Goal: Transaction & Acquisition: Purchase product/service

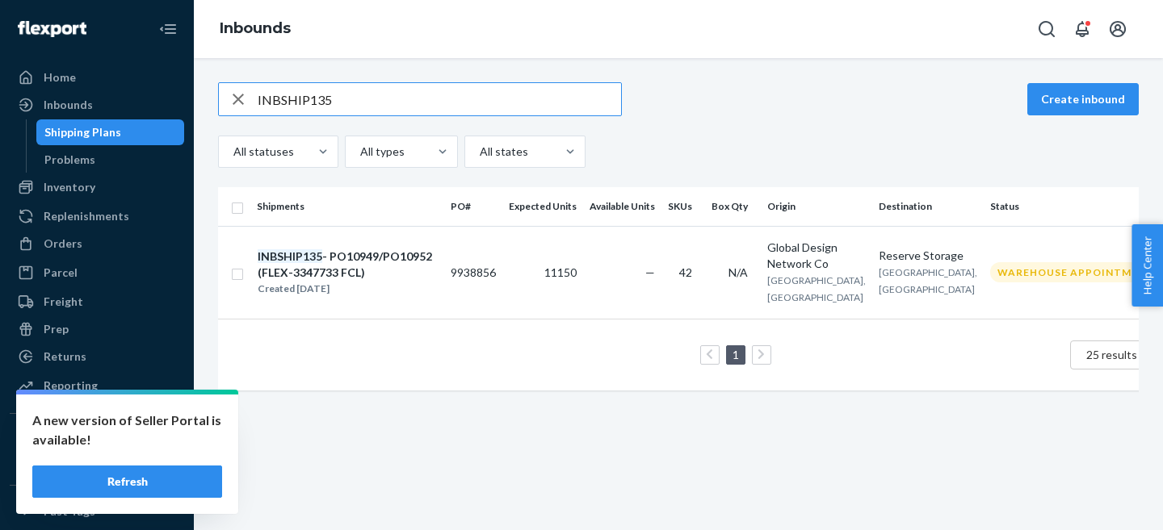
click at [271, 98] on input "INBSHIP135" at bounding box center [439, 99] width 363 height 32
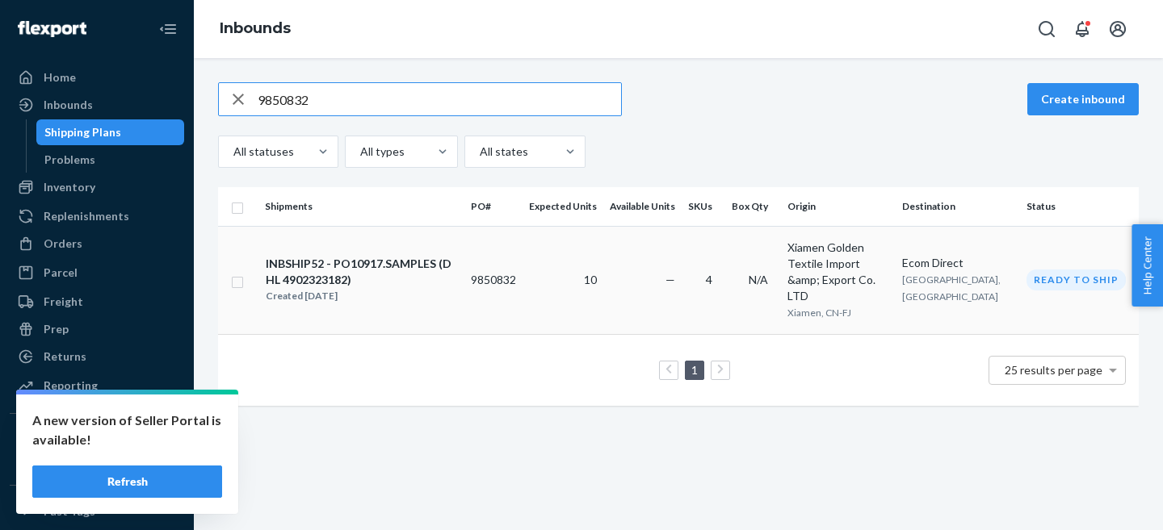
type input "9850832"
click at [291, 271] on div "INBSHIP52 - PO10917.SAMPLES (DHL 4902323182)" at bounding box center [361, 272] width 191 height 32
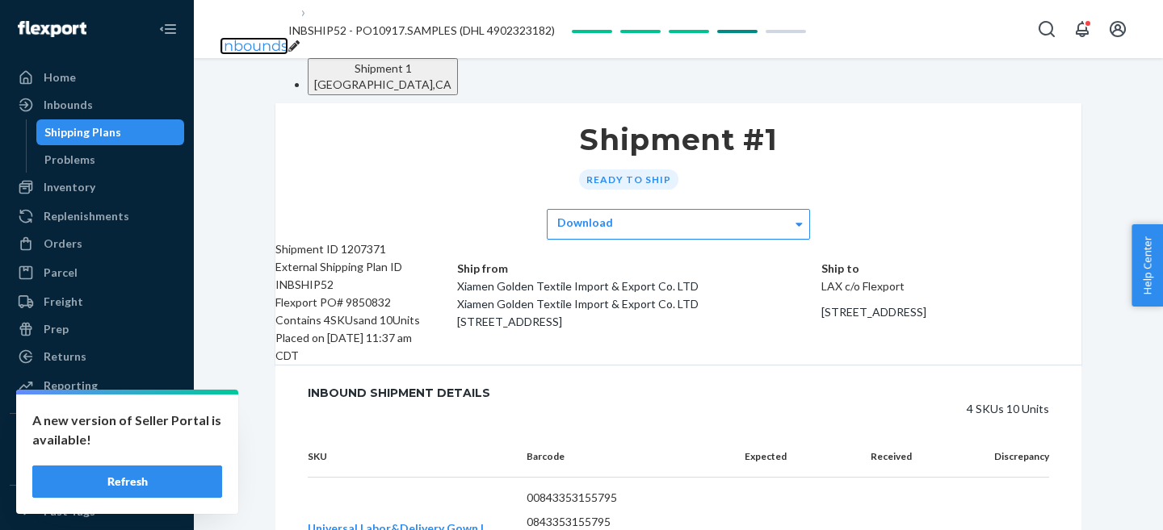
click at [258, 37] on link "Inbounds" at bounding box center [254, 46] width 69 height 18
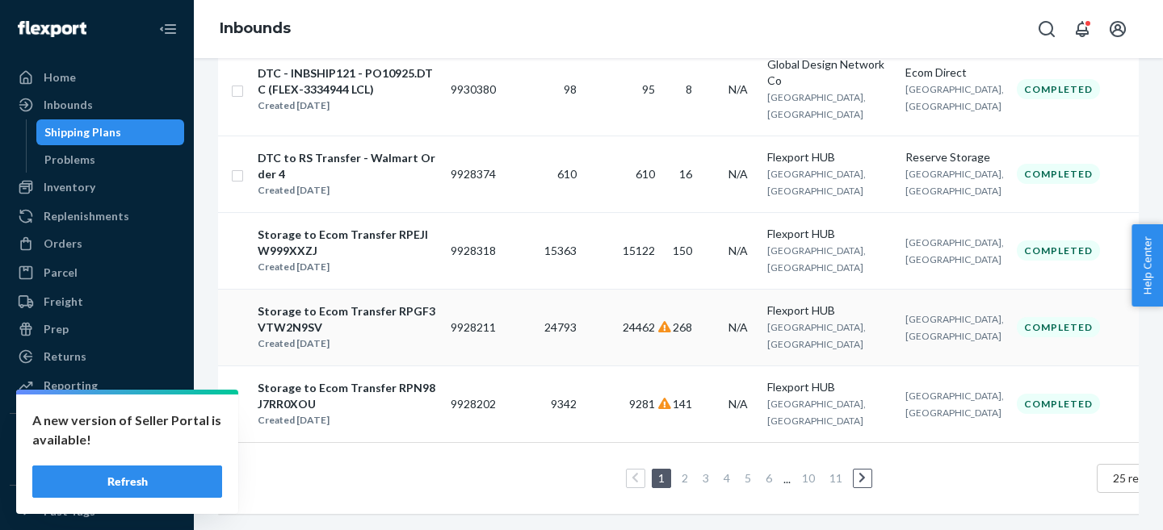
scroll to position [2151, 0]
click at [69, 103] on div "Inbounds" at bounding box center [68, 105] width 49 height 16
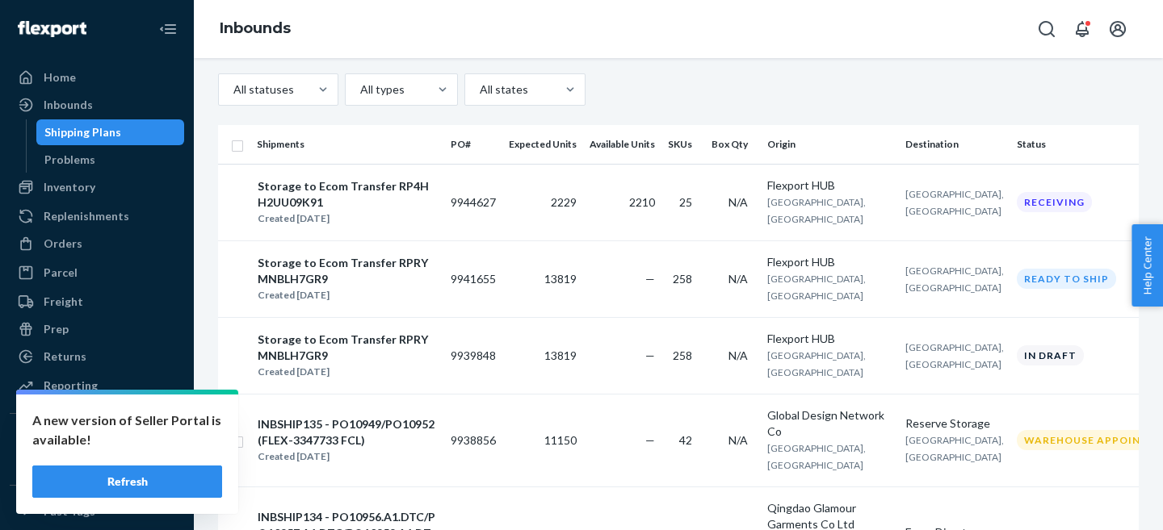
scroll to position [0, 0]
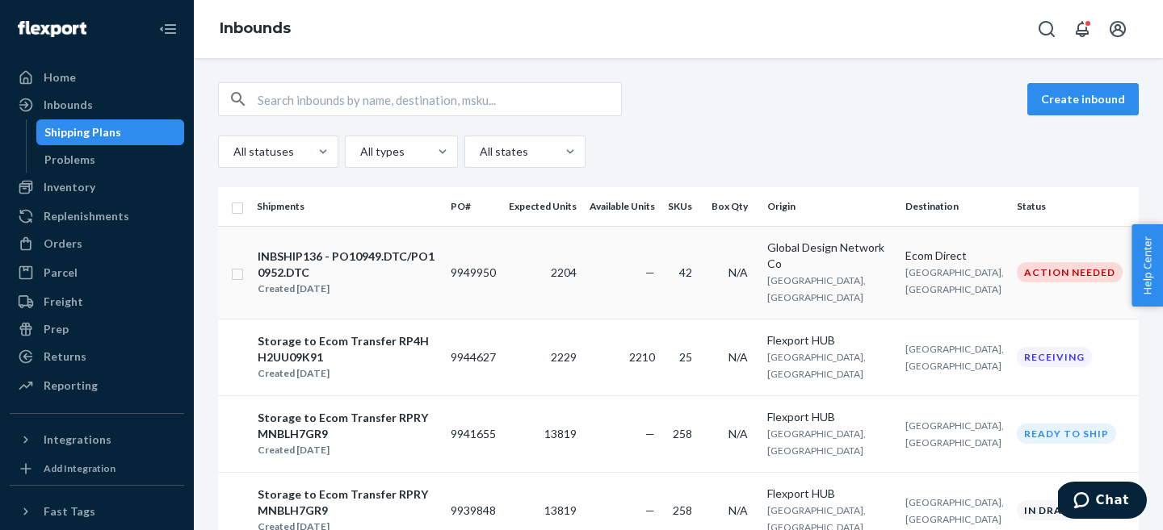
click at [425, 281] on div "Created [DATE]" at bounding box center [347, 289] width 179 height 16
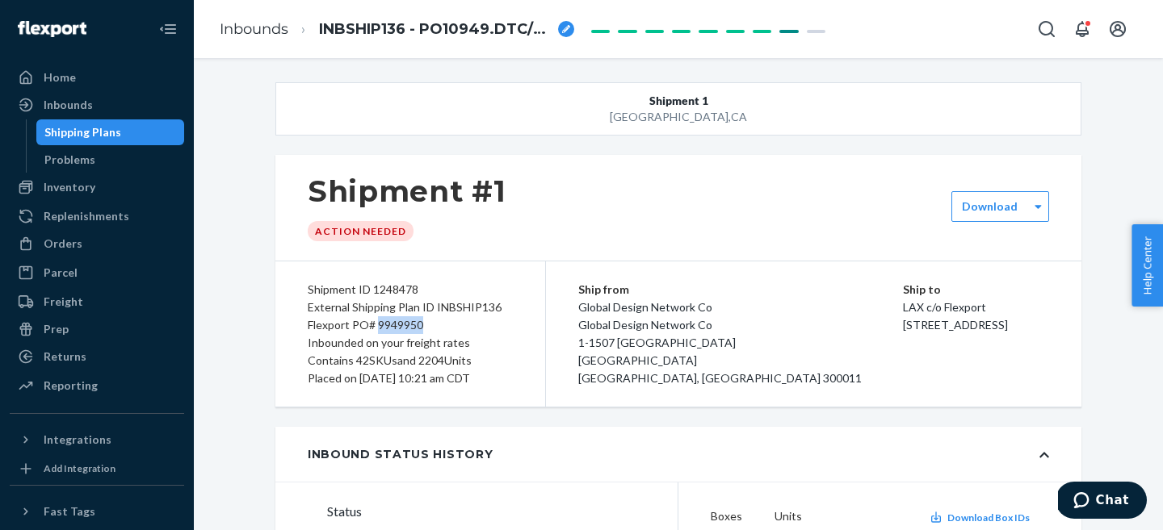
drag, startPoint x: 377, startPoint y: 325, endPoint x: 449, endPoint y: 323, distance: 71.9
click at [449, 323] on div "Flexport PO# 9949950" at bounding box center [410, 325] width 205 height 18
copy div "9949950"
click at [564, 28] on icon "breadcrumbs" at bounding box center [566, 29] width 8 height 8
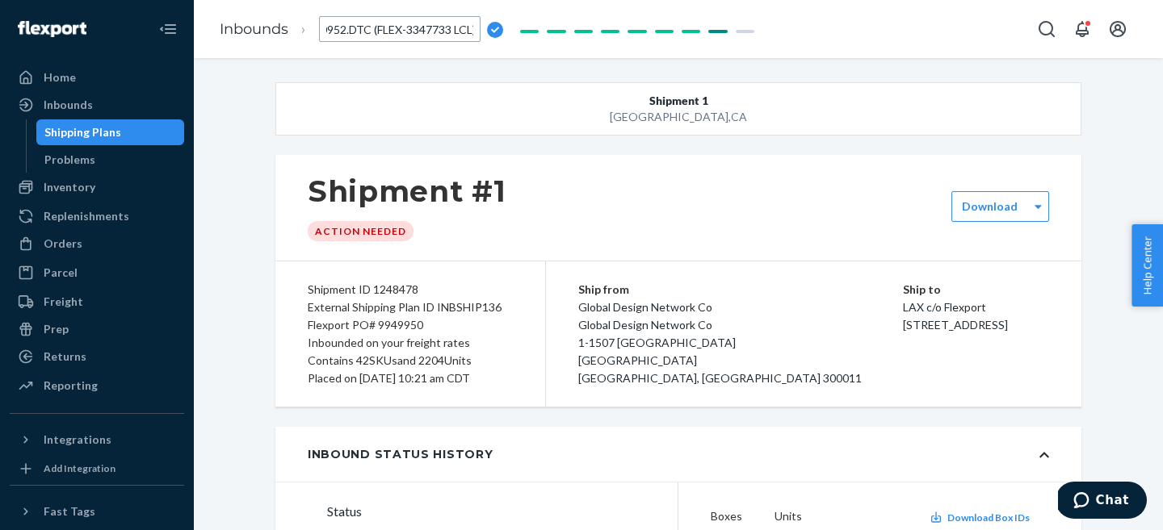
click at [375, 30] on input "INBSHIP136 - PO10949.DTC/PO10952.DTC (FLEX-3347733 LCL)" at bounding box center [399, 29] width 161 height 26
drag, startPoint x: 467, startPoint y: 30, endPoint x: 502, endPoint y: 35, distance: 35.1
click at [501, 36] on form "INBSHIP136 - PO10949.DTC/PO10952.DTC (LCL FLEX-3347733 LCL)" at bounding box center [411, 29] width 184 height 26
type input "INBSHIP136 - PO10949.DTC/PO10952.DTC (LCL FLEX-3347733)"
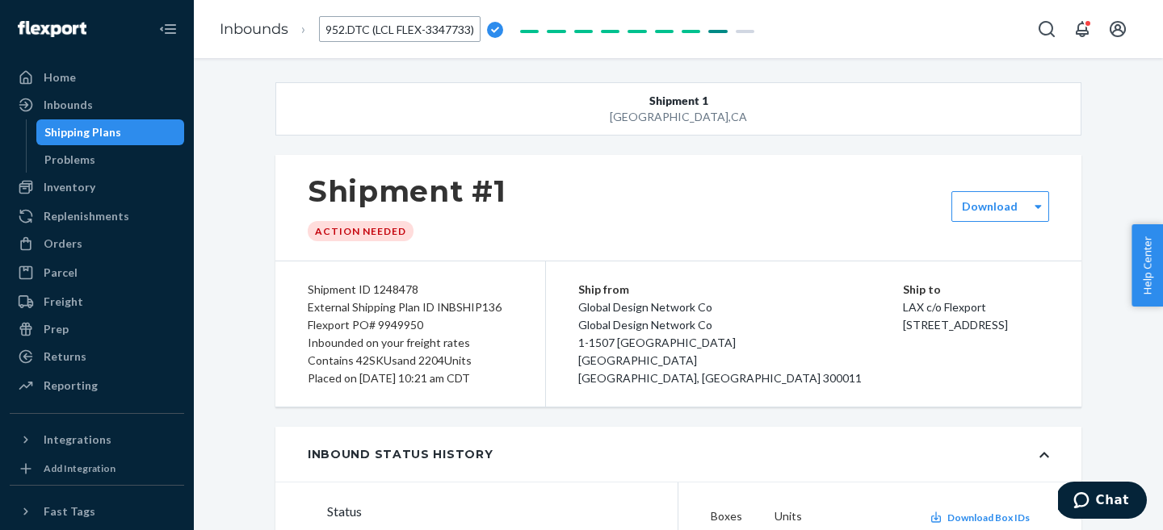
scroll to position [0, 181]
click at [554, 247] on div "Shipment #1 Action Needed" at bounding box center [678, 208] width 806 height 106
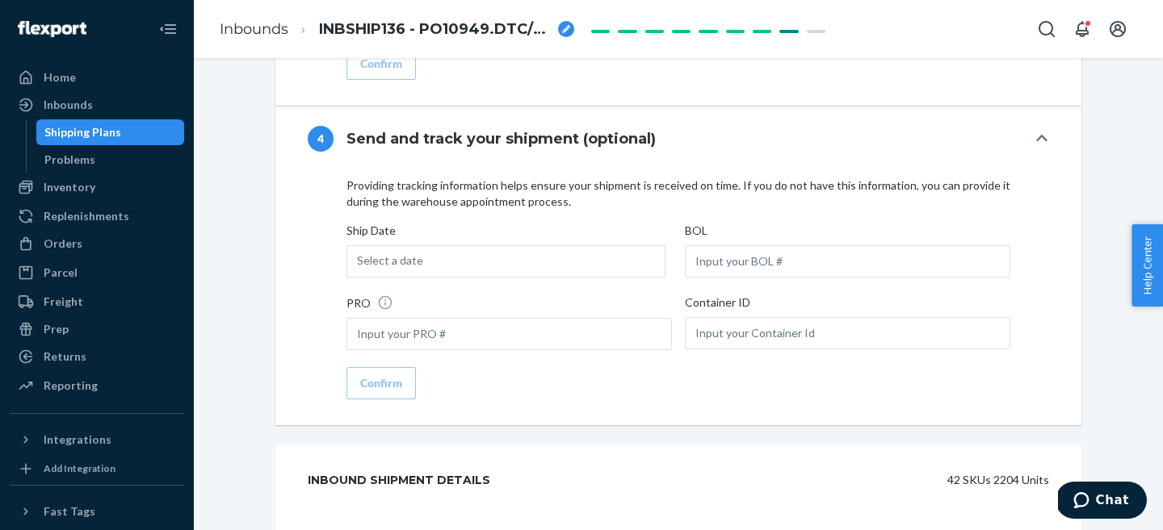
scroll to position [2393, 0]
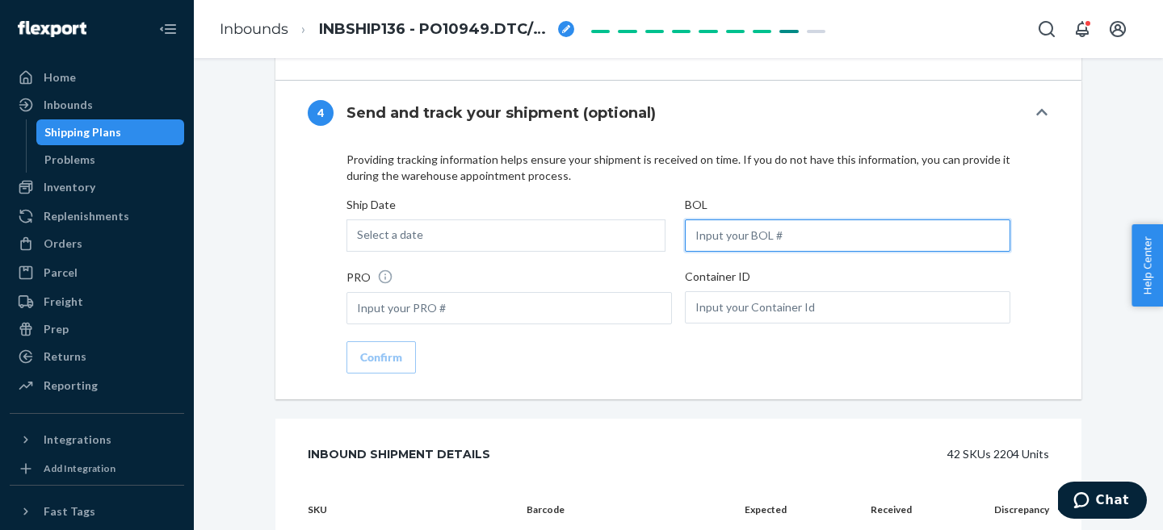
click at [708, 235] on input "text" at bounding box center [847, 236] width 325 height 32
paste input "FLEX-3347733"
type input "FLEX-3347733"
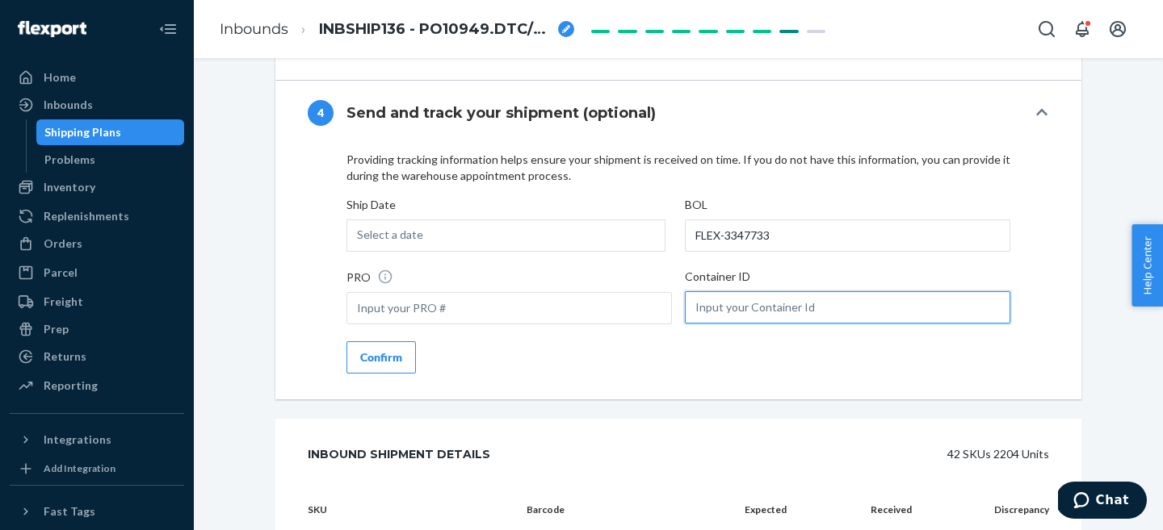
click at [747, 314] on input "text" at bounding box center [847, 307] width 325 height 32
paste input "MSDU1243685"
type input "MSDU1243685"
click at [361, 355] on div "Confirm" at bounding box center [381, 358] width 42 height 16
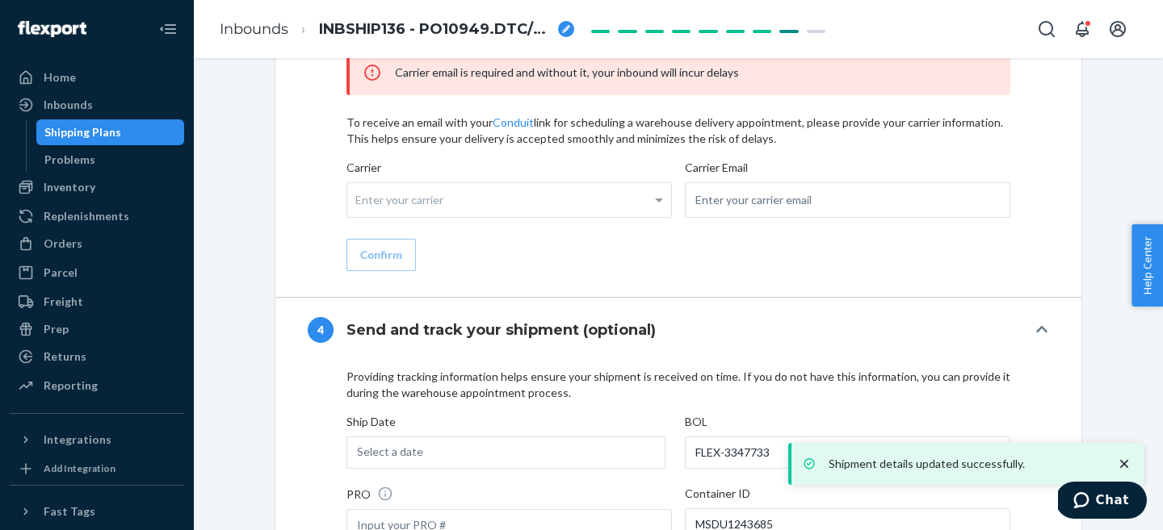
scroll to position [2161, 0]
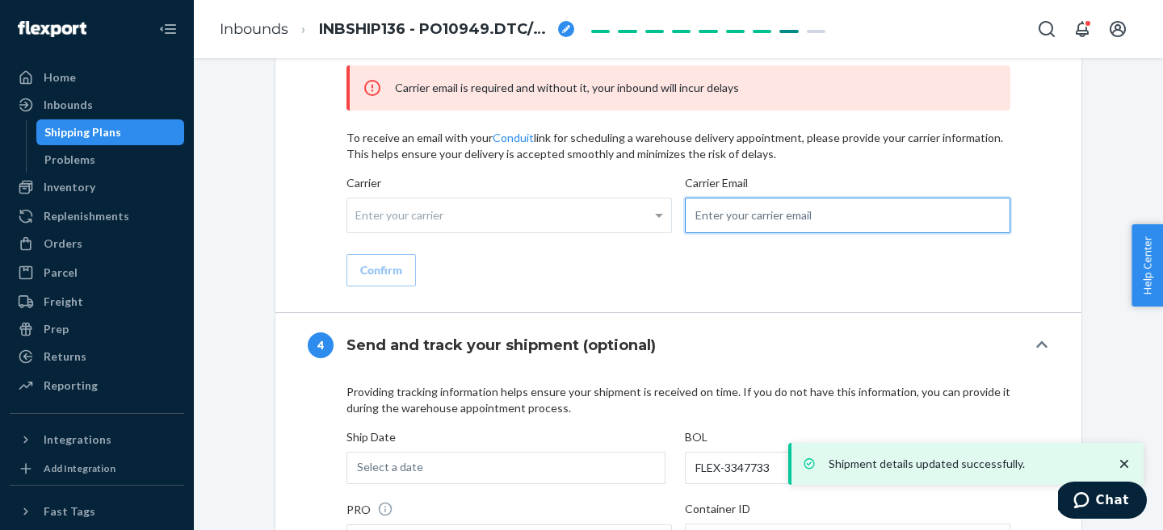
click at [728, 212] on input "email" at bounding box center [847, 216] width 325 height 36
type input "inboundshipments@kindredbravely.com"
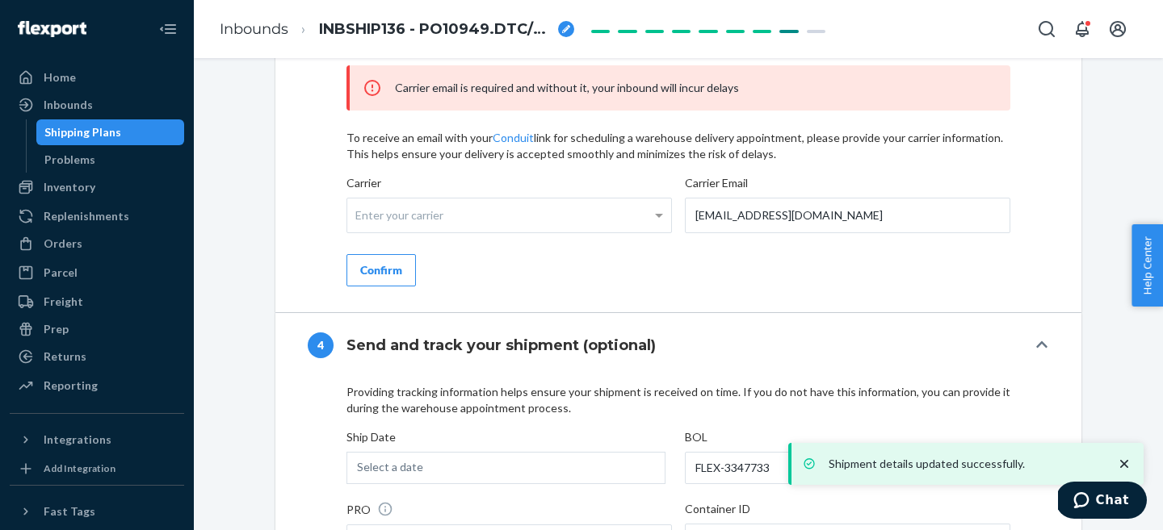
click at [375, 263] on div "Confirm" at bounding box center [381, 270] width 42 height 16
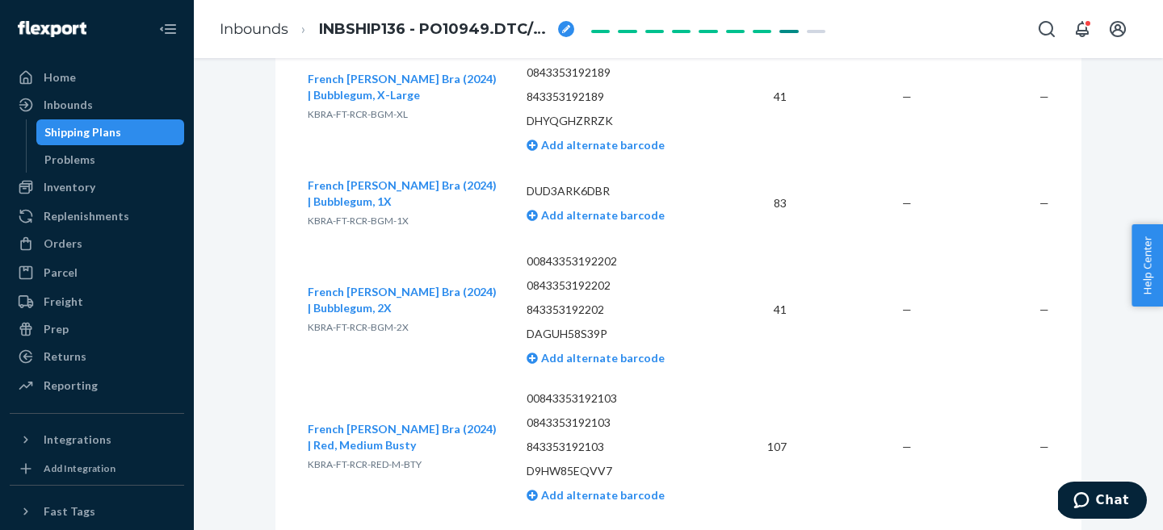
scroll to position [5996, 0]
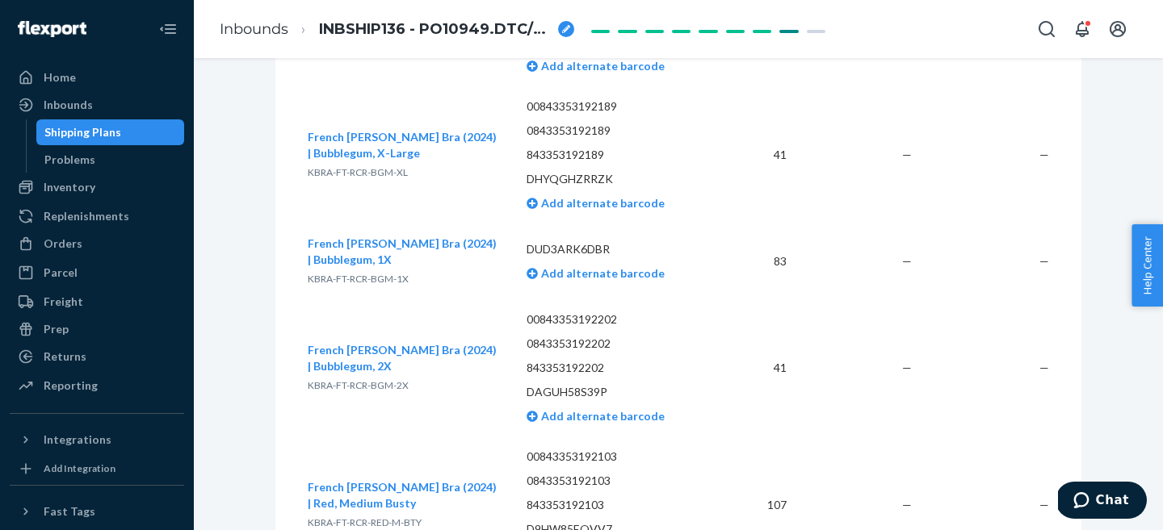
click at [358, 286] on p "KBRA-FT-RCR-BGM-1X" at bounding box center [404, 279] width 193 height 16
click at [354, 282] on span "KBRA-FT-RCR-BGM-1X" at bounding box center [358, 279] width 101 height 12
copy span "KBRA-FT-RCR-BGM-1X"
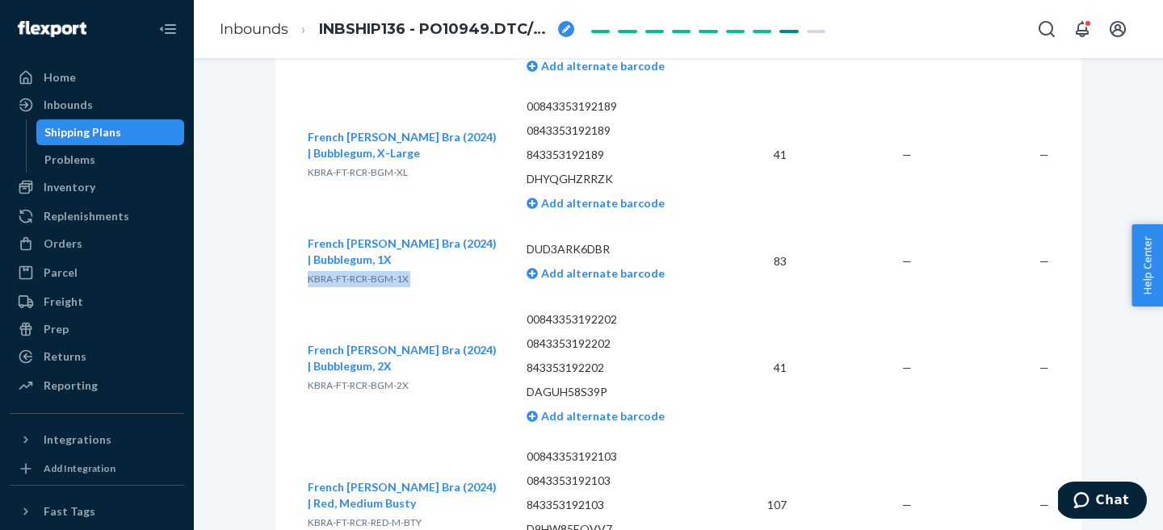
click at [337, 241] on span "French Terry Racerback Bra (2024) | Bubblegum, 1X" at bounding box center [402, 252] width 189 height 30
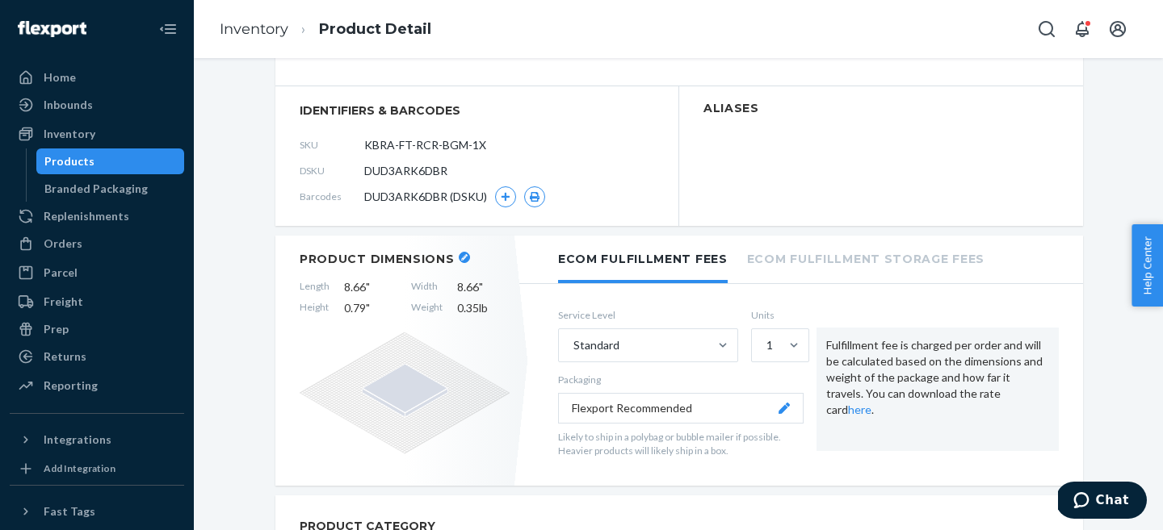
scroll to position [266, 0]
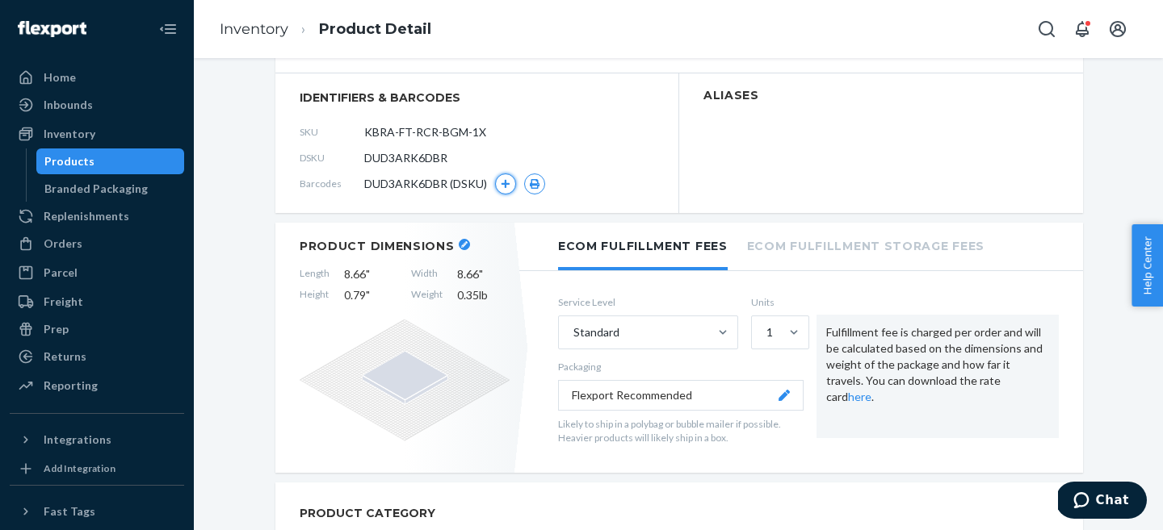
click at [504, 183] on icon "button" at bounding box center [505, 183] width 9 height 9
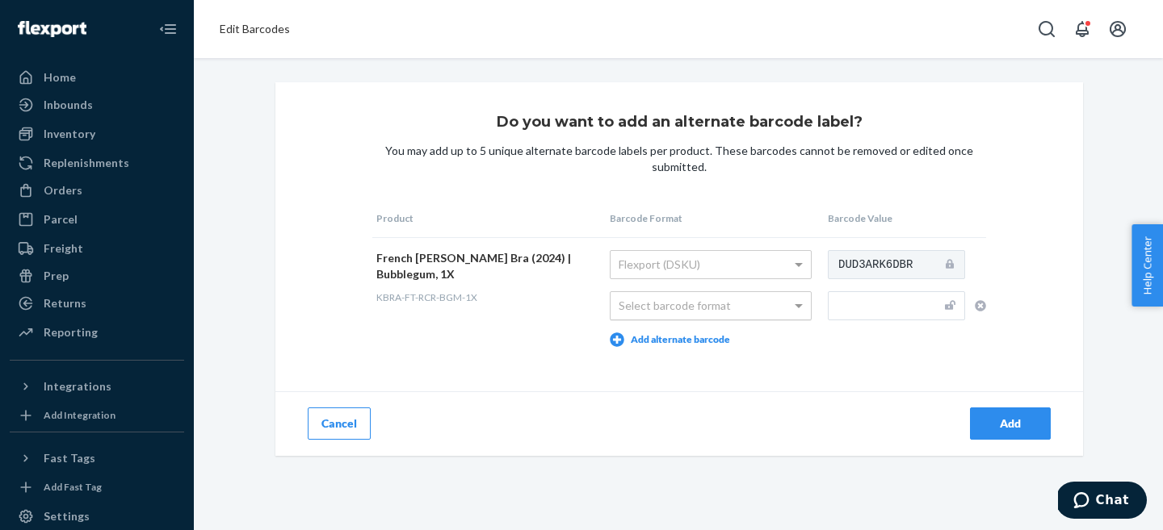
click at [785, 312] on div "Select barcode format" at bounding box center [710, 305] width 200 height 27
click at [861, 300] on input "text" at bounding box center [896, 305] width 137 height 29
paste input "843353192196"
type input "843353192196"
click at [902, 365] on div "Do you want to add an alternate barcode label? You may add up to 5 unique alter…" at bounding box center [678, 269] width 807 height 374
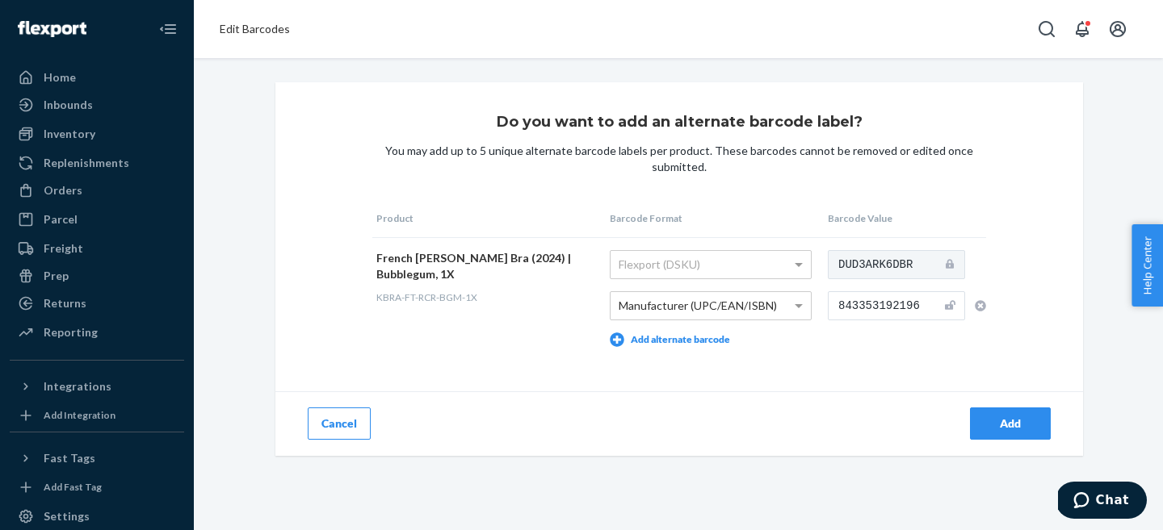
click at [1009, 427] on div "Add" at bounding box center [1009, 424] width 53 height 16
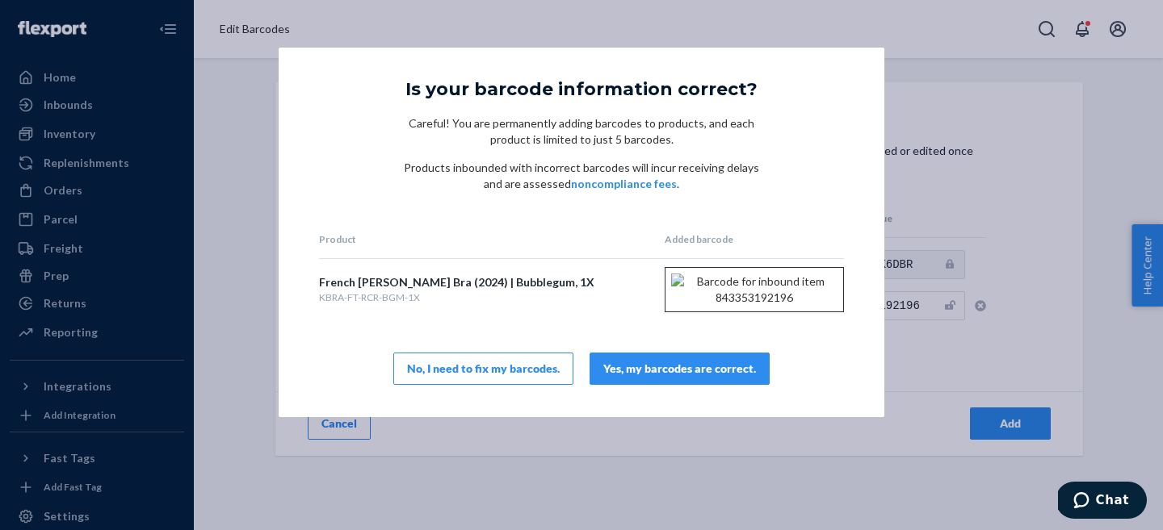
click at [701, 377] on div "Yes, my barcodes are correct." at bounding box center [679, 369] width 153 height 16
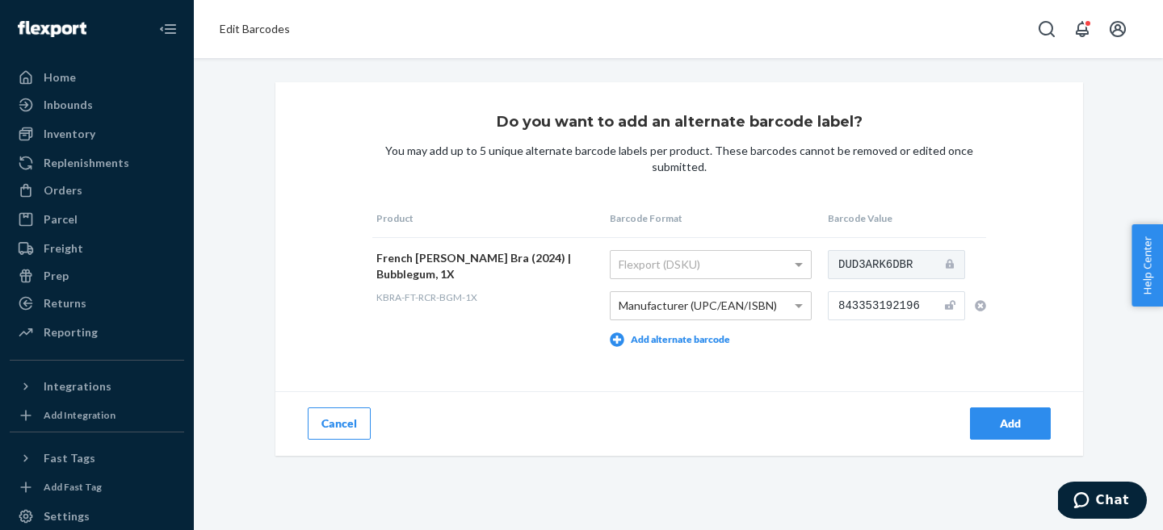
click at [823, 382] on div "Do you want to add an alternate barcode label? You may add up to 5 unique alter…" at bounding box center [678, 269] width 807 height 374
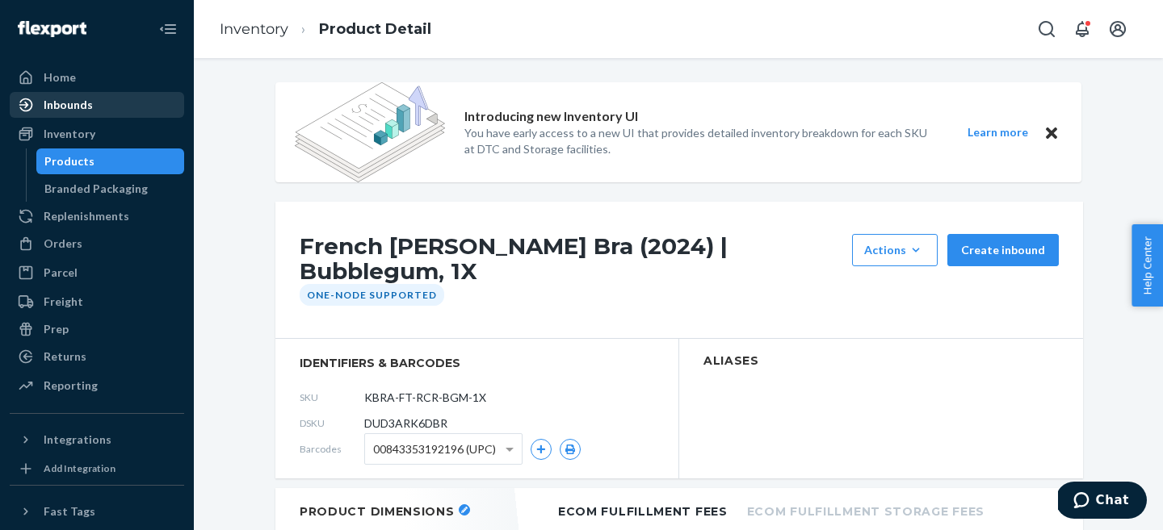
click at [61, 107] on div "Inbounds" at bounding box center [68, 105] width 49 height 16
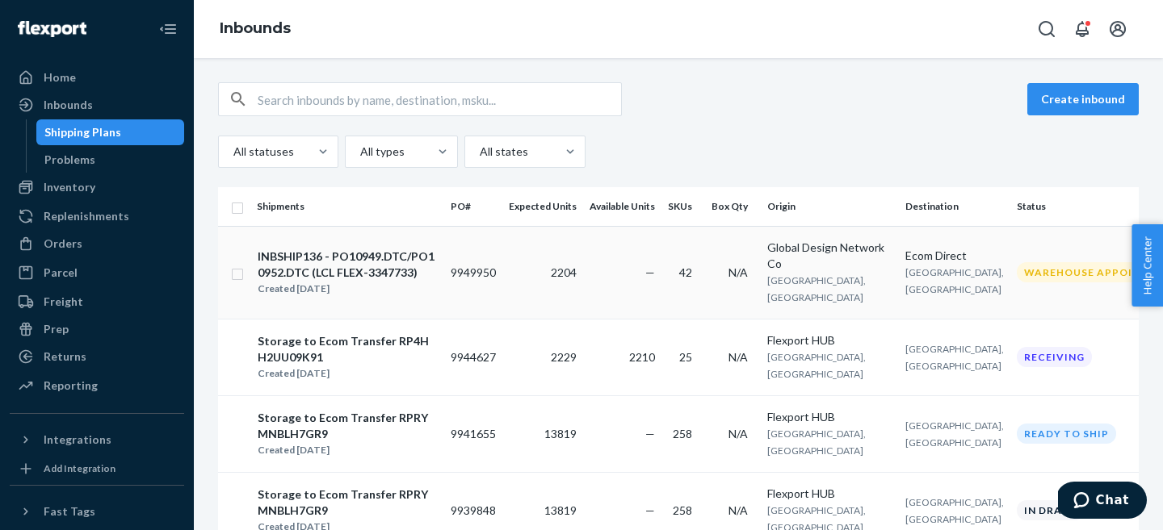
click at [338, 263] on div "INBSHIP136 - PO10949.DTC/PO10952.DTC (LCL FLEX-3347733)" at bounding box center [347, 265] width 179 height 32
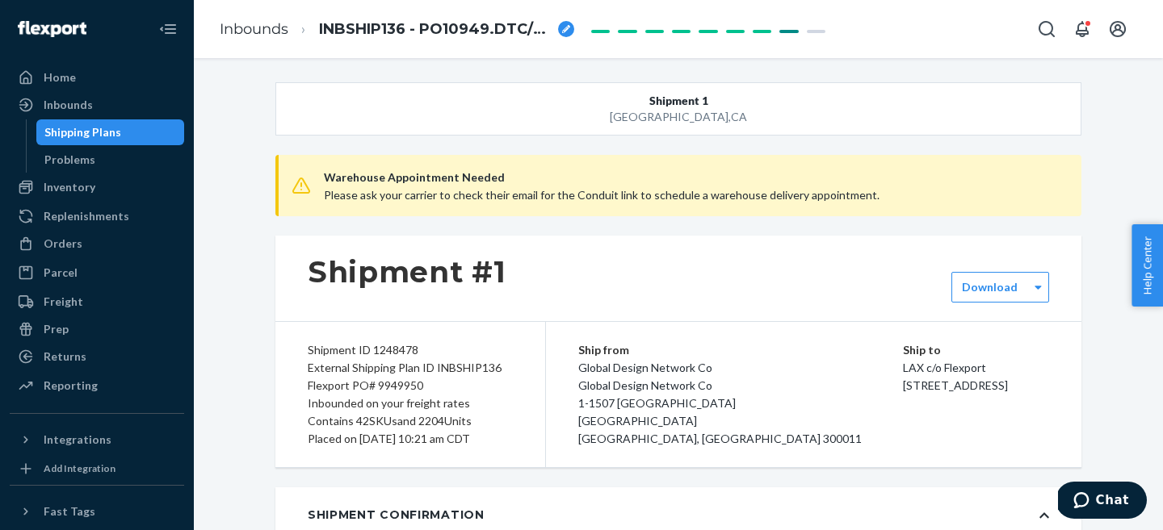
type input "FLEX-3347733"
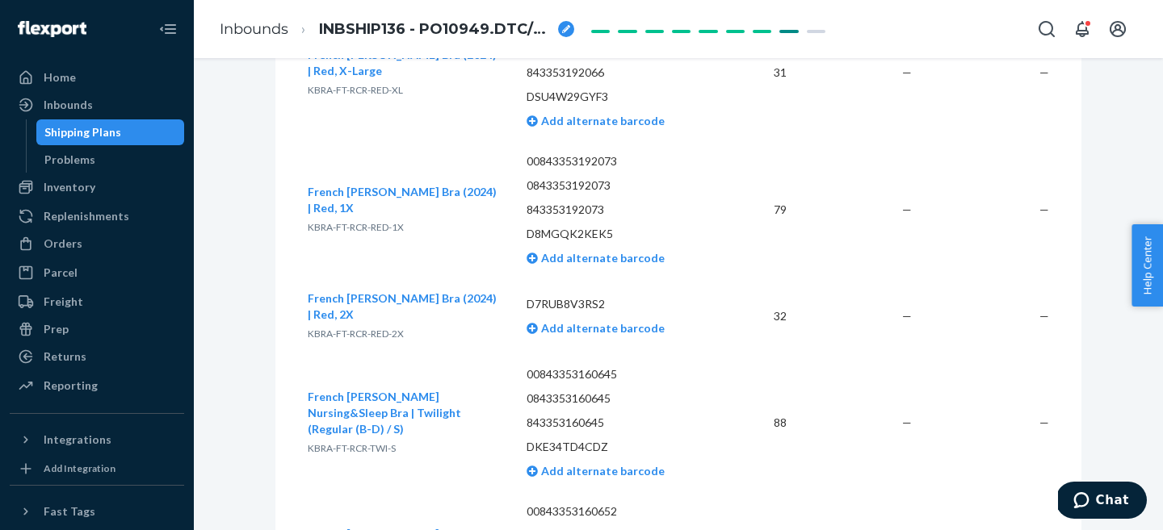
scroll to position [4691, 0]
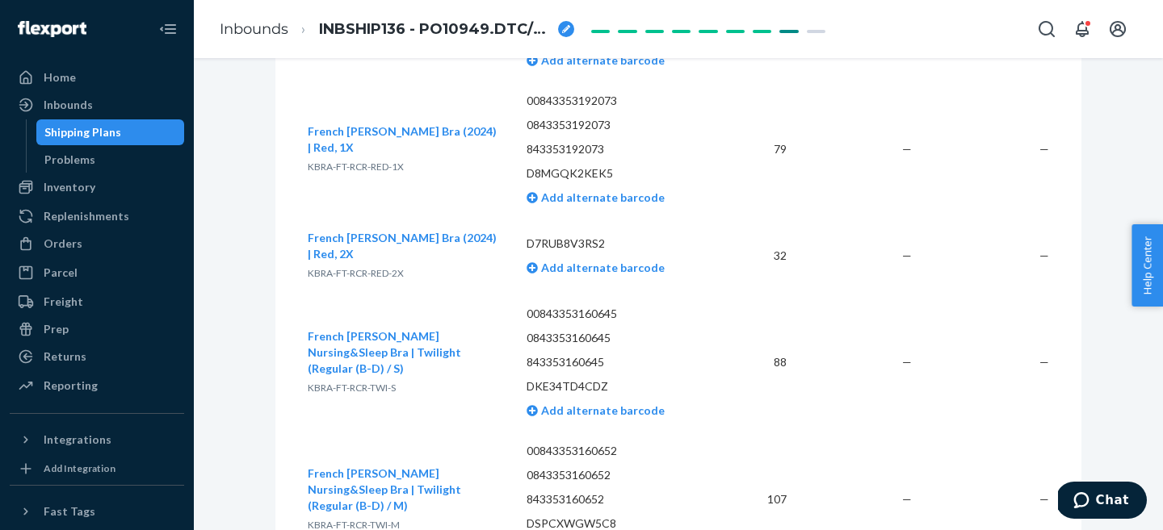
click at [375, 275] on span "KBRA-FT-RCR-RED-2X" at bounding box center [356, 273] width 96 height 12
copy span "KBRA-FT-RCR-RED-2X"
click at [333, 249] on span "French Terry Racerback Bra (2024) | Red, 2X" at bounding box center [402, 246] width 189 height 30
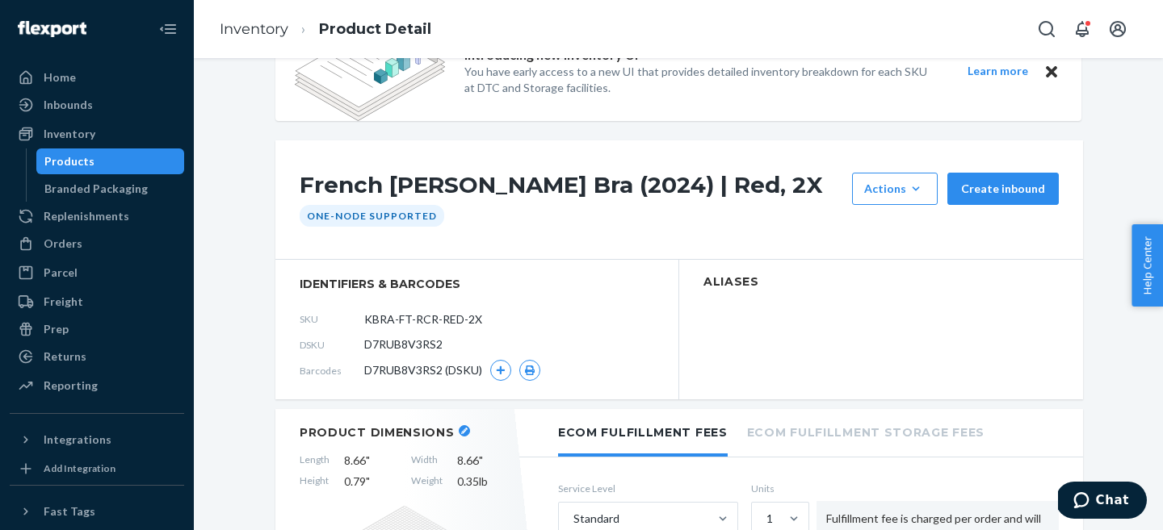
scroll to position [209, 0]
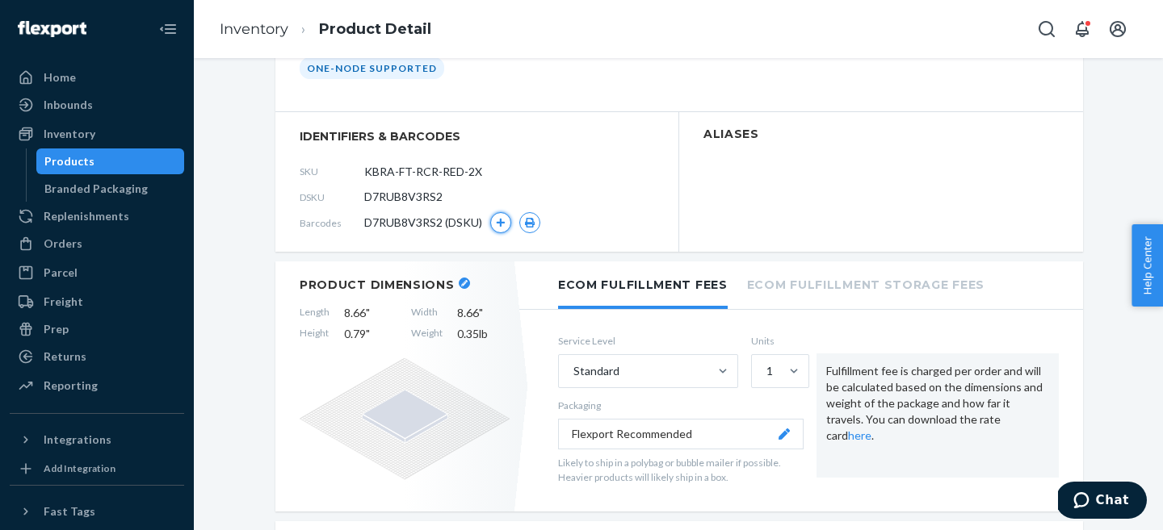
click at [497, 223] on icon "button" at bounding box center [501, 223] width 9 height 9
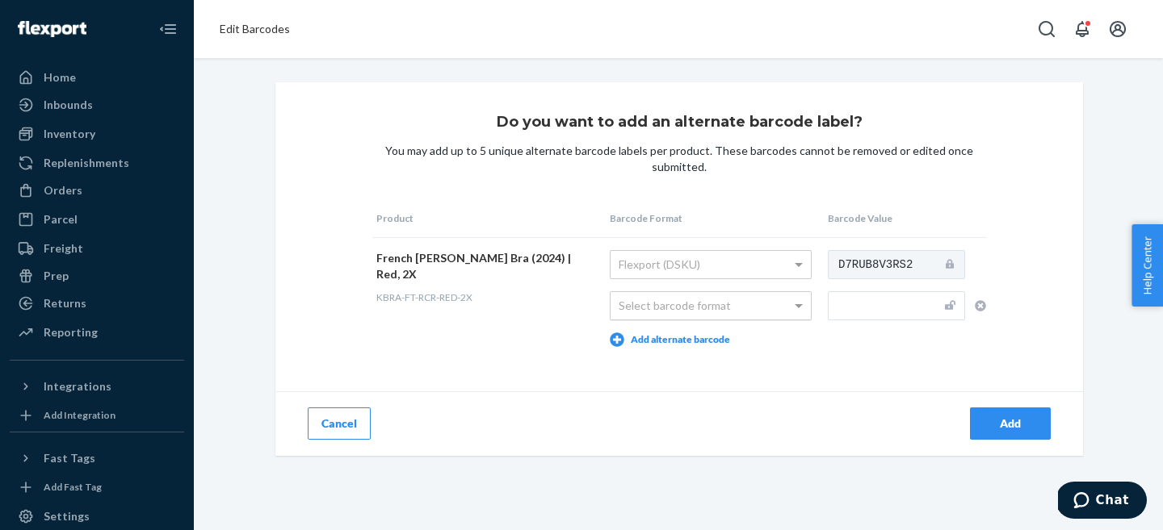
click at [656, 316] on div "Select barcode format" at bounding box center [710, 305] width 200 height 27
click at [861, 291] on td "D7RUB8V3RS2" at bounding box center [905, 298] width 162 height 122
click at [861, 310] on input "text" at bounding box center [896, 305] width 137 height 29
paste input "843353192080"
type input "843353192080"
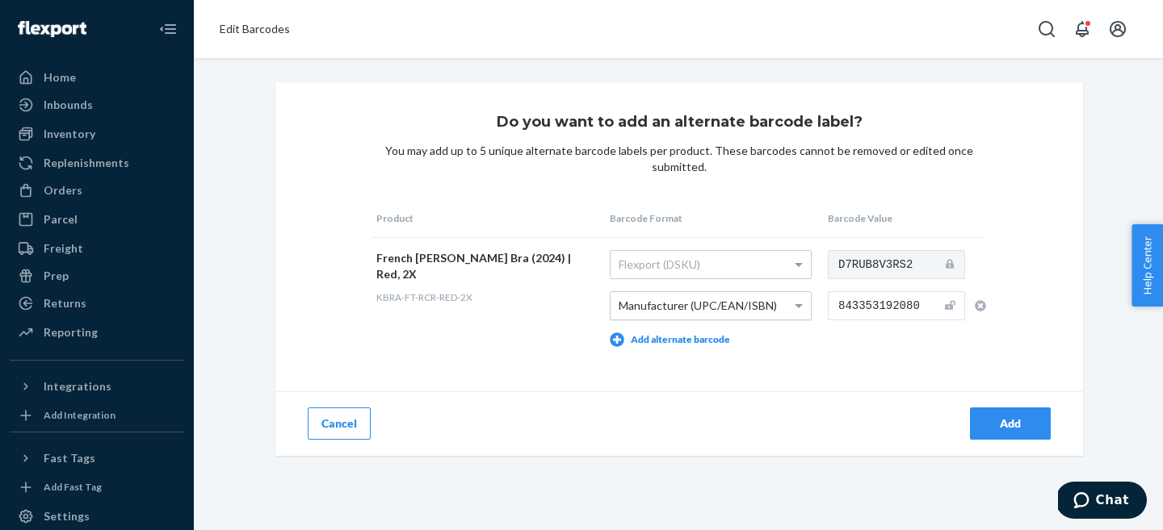
click at [855, 361] on div "Do you want to add an alternate barcode label? You may add up to 5 unique alter…" at bounding box center [678, 269] width 807 height 374
click at [1014, 418] on div "Add" at bounding box center [1009, 424] width 53 height 16
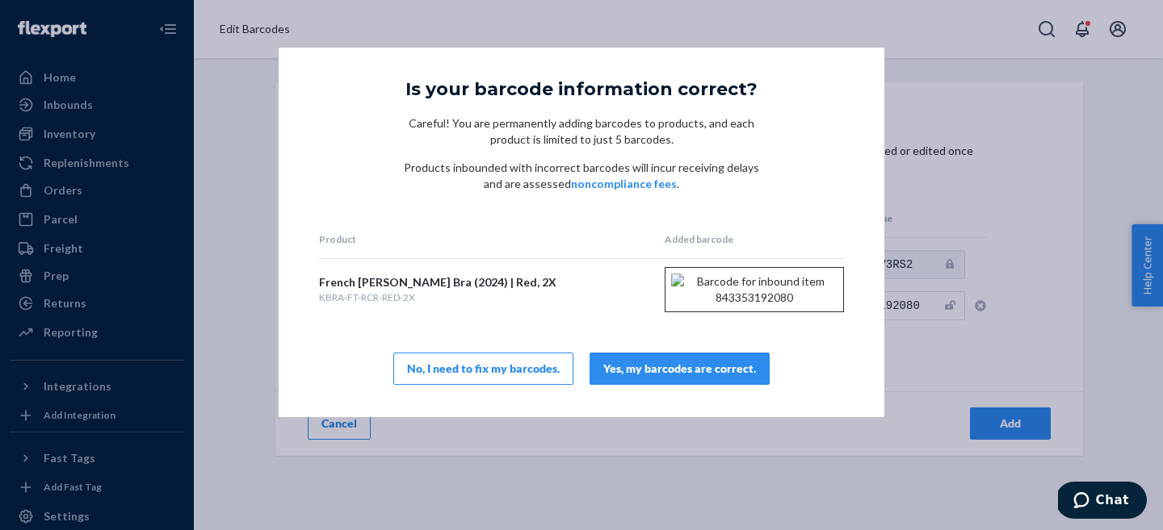
click at [722, 377] on div "Yes, my barcodes are correct." at bounding box center [679, 369] width 153 height 16
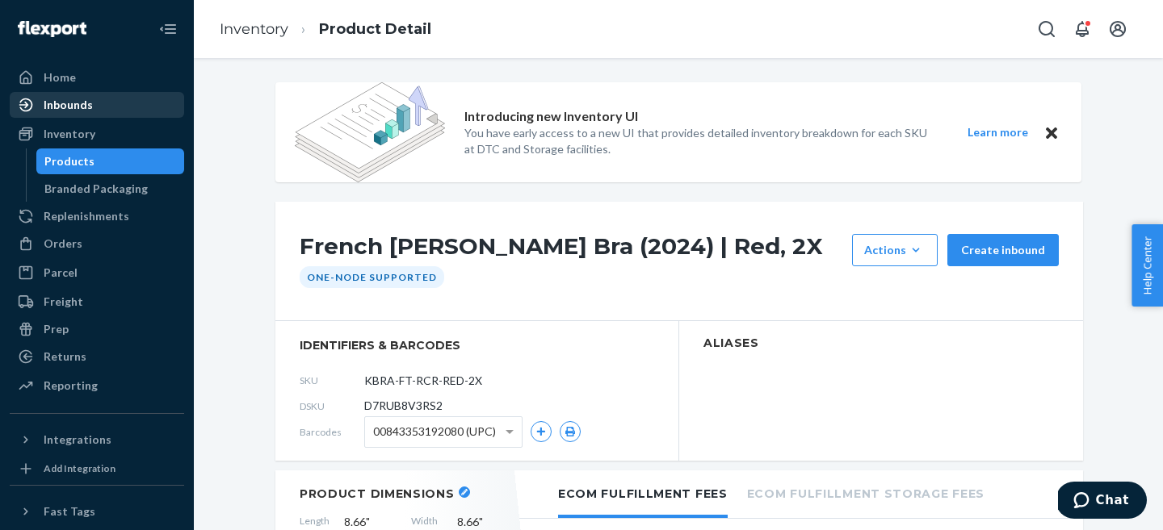
click at [77, 109] on div "Inbounds" at bounding box center [68, 105] width 49 height 16
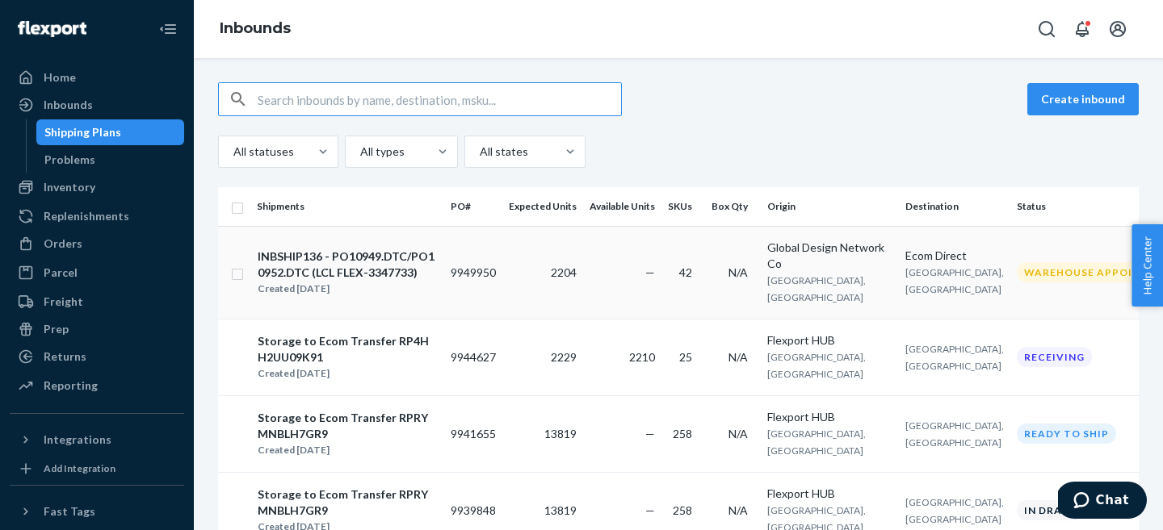
click at [368, 253] on div "INBSHIP136 - PO10949.DTC/PO10952.DTC (LCL FLEX-3347733)" at bounding box center [347, 265] width 179 height 32
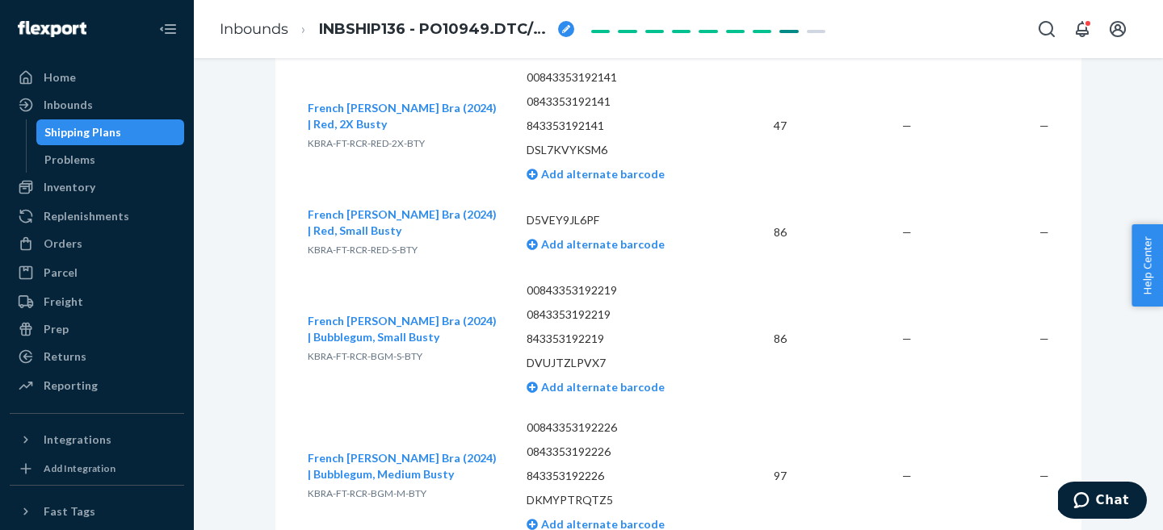
scroll to position [7090, 0]
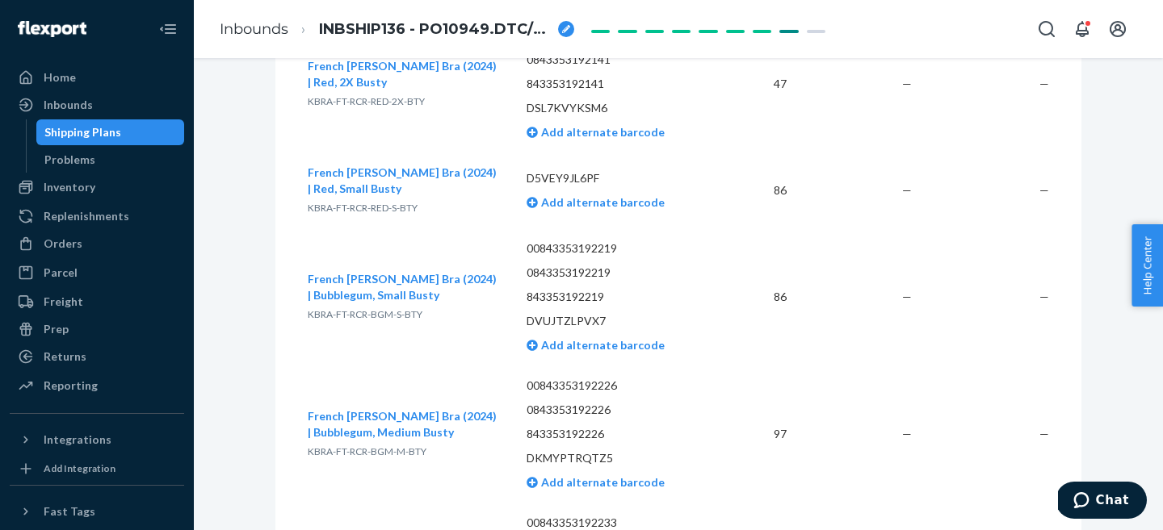
click at [354, 206] on span "KBRA-FT-RCR-RED-S-BTY" at bounding box center [363, 208] width 110 height 12
copy span "KBRA-FT-RCR-RED-S-BTY"
click at [335, 181] on button "French Terry Racerback Bra (2024) | Red, Small Busty" at bounding box center [404, 181] width 193 height 32
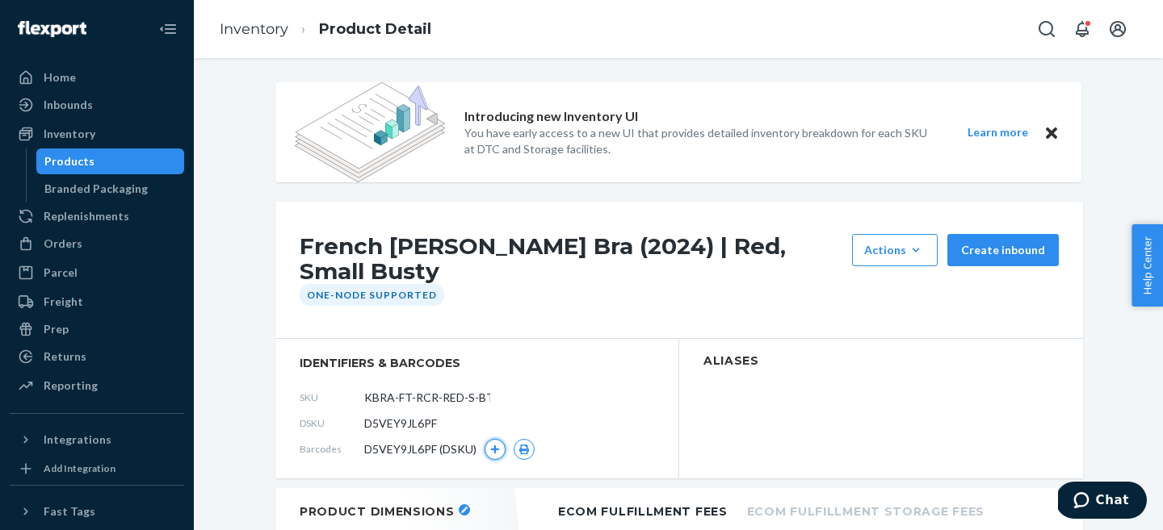
click at [496, 451] on icon "button" at bounding box center [495, 449] width 9 height 9
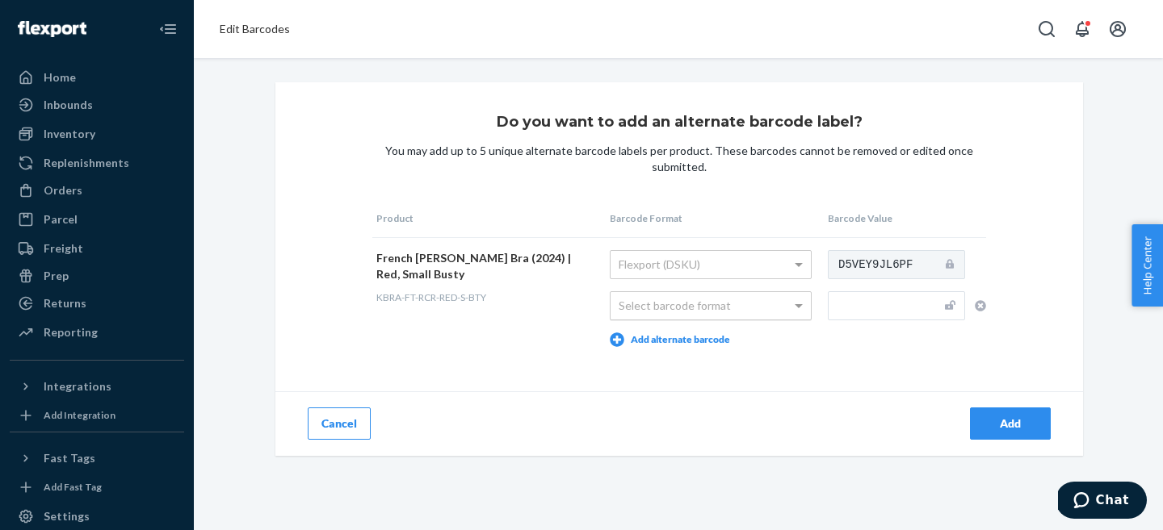
click at [723, 299] on div "Select barcode format" at bounding box center [710, 305] width 200 height 27
click at [865, 316] on input "text" at bounding box center [896, 305] width 137 height 29
paste input "843353192097"
type input "843353192097"
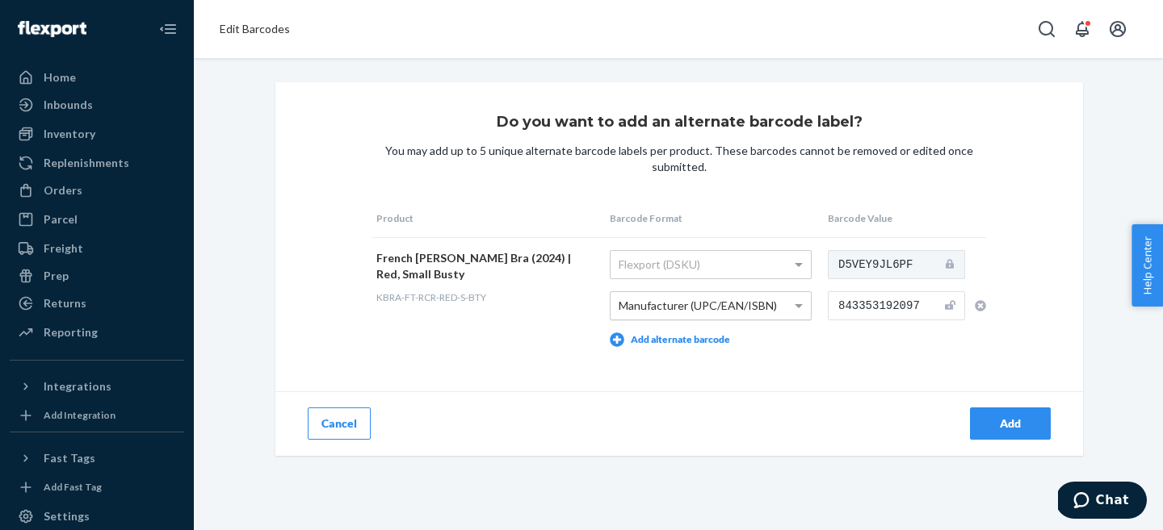
click at [1004, 423] on div "Add" at bounding box center [1009, 424] width 53 height 16
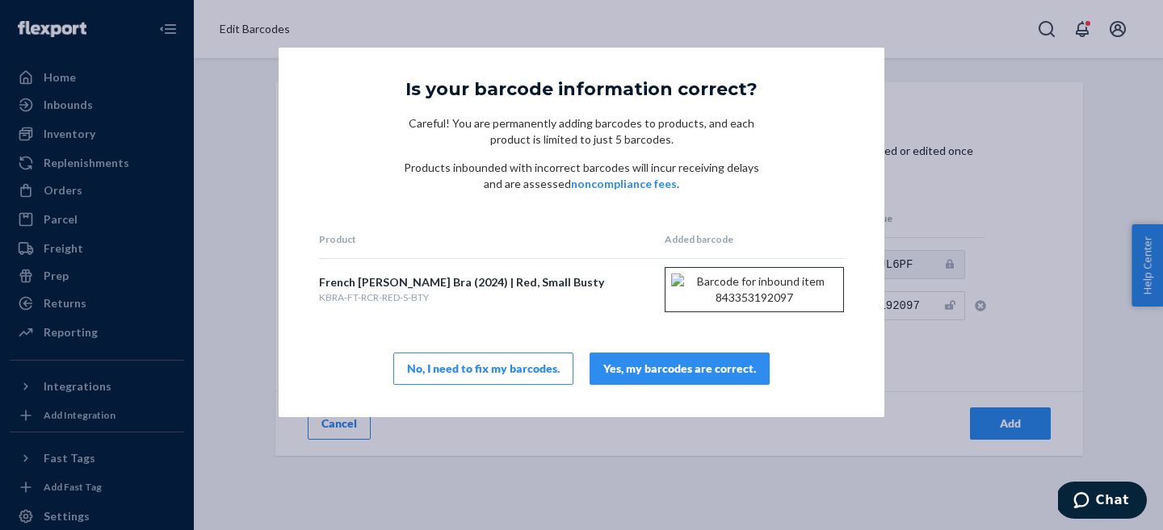
click at [685, 377] on div "Yes, my barcodes are correct." at bounding box center [679, 369] width 153 height 16
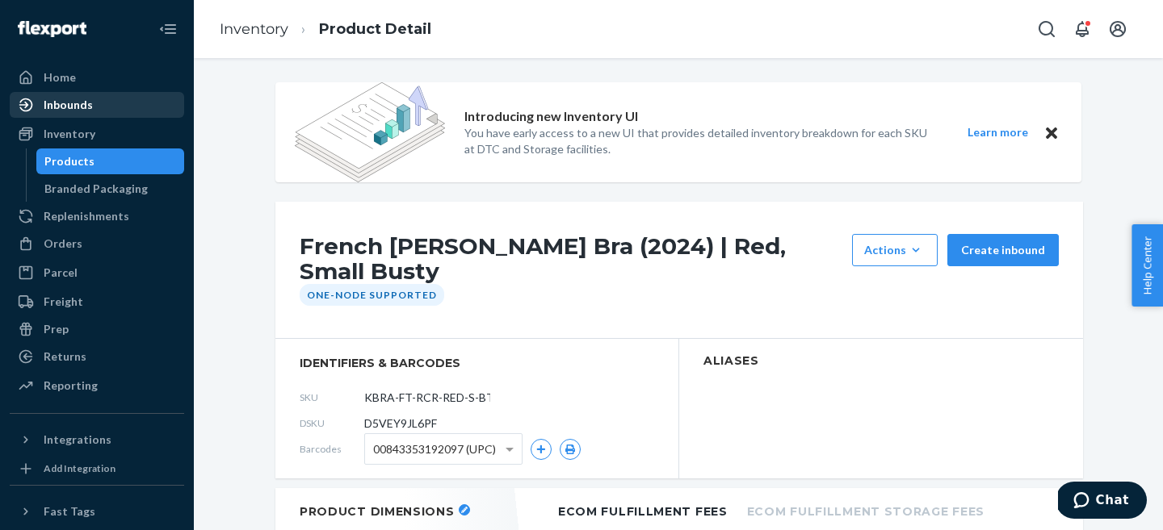
click at [55, 101] on div "Inbounds" at bounding box center [68, 105] width 49 height 16
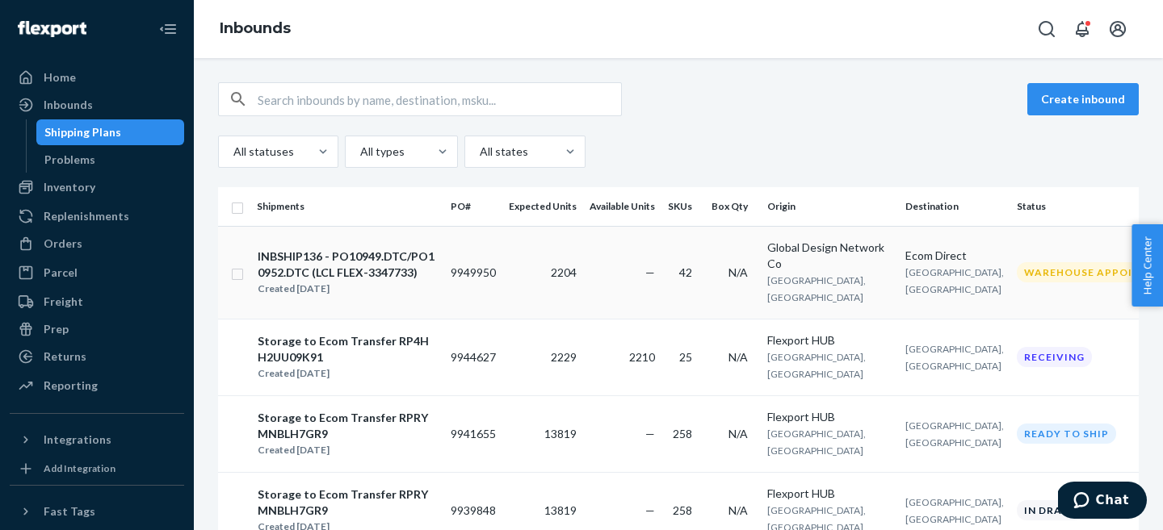
click at [345, 252] on div "INBSHIP136 - PO10949.DTC/PO10952.DTC (LCL FLEX-3347733)" at bounding box center [347, 265] width 179 height 32
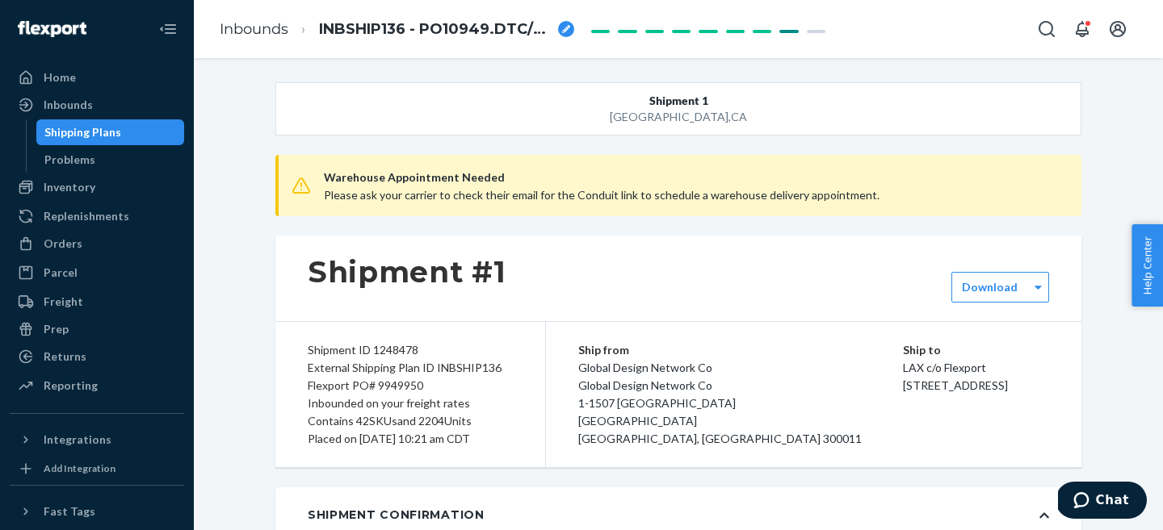
type input "FLEX-3347733"
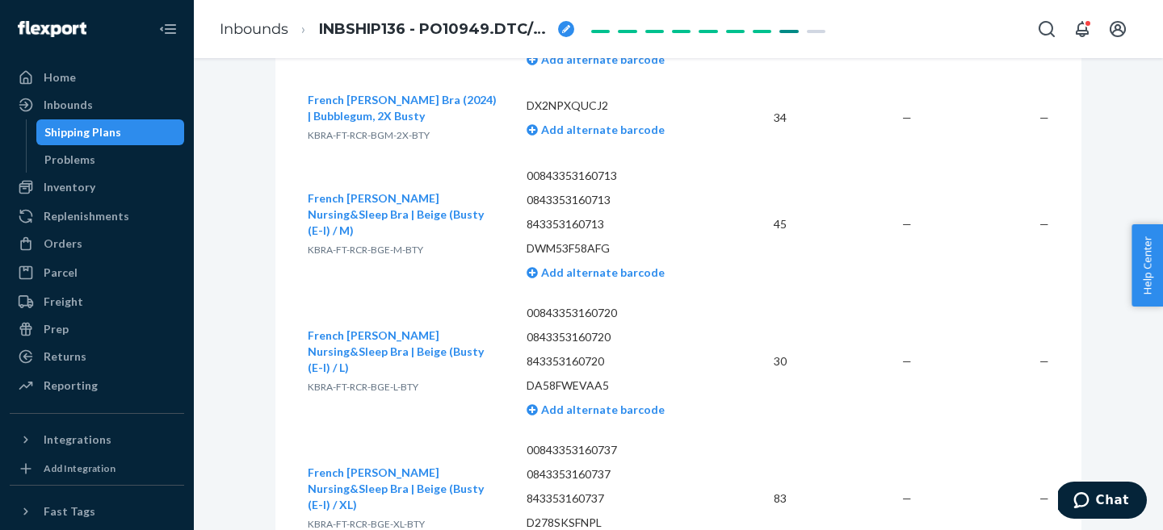
scroll to position [7948, 0]
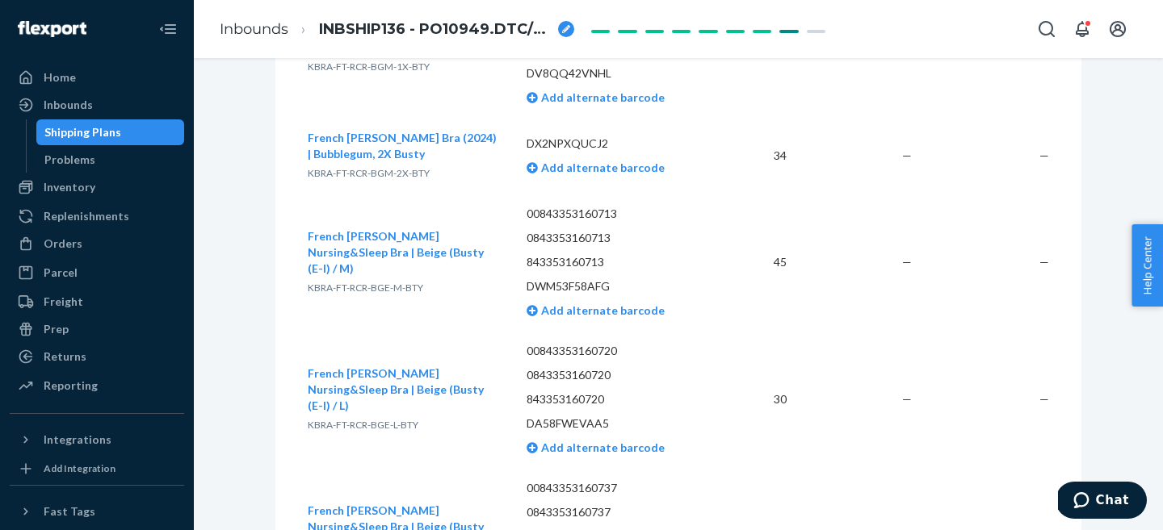
click at [376, 174] on span "KBRA-FT-RCR-BGM-2X-BTY" at bounding box center [369, 173] width 122 height 12
copy span "KBRA-FT-RCR-BGM-2X-BTY"
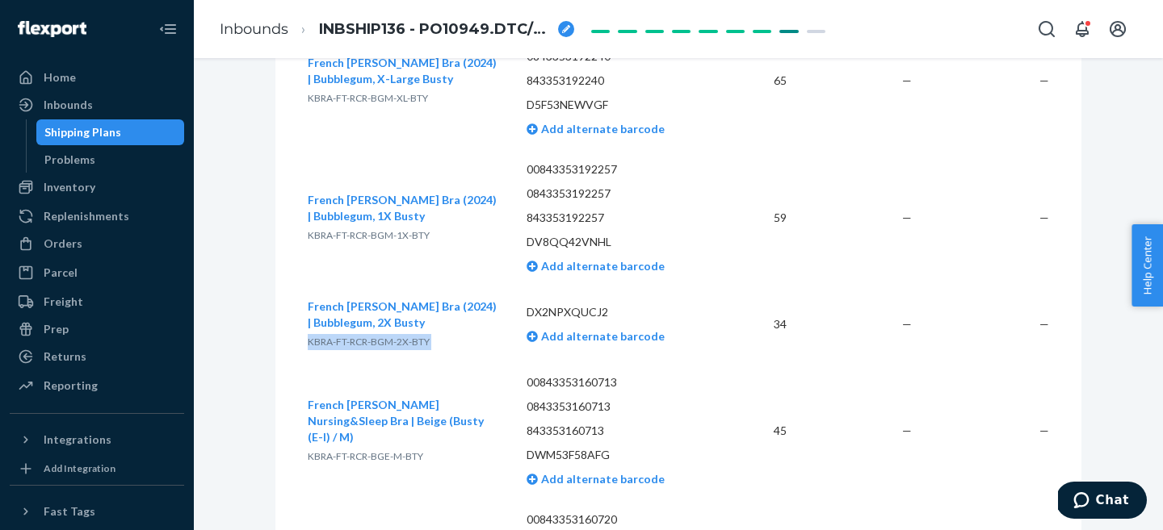
scroll to position [7759, 0]
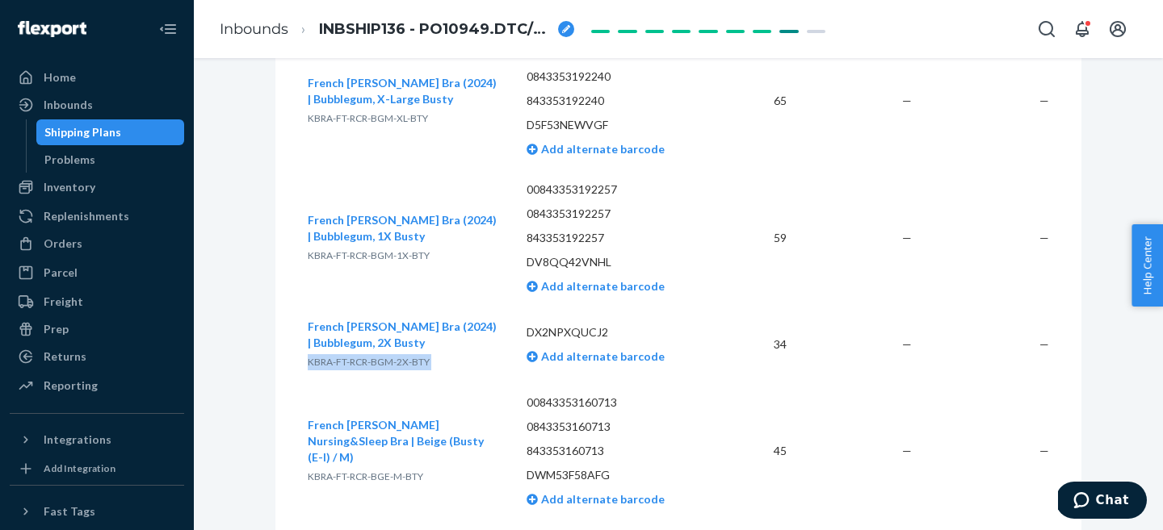
click at [372, 328] on span "French Terry Racerback Bra (2024) | Bubblegum, 2X Busty" at bounding box center [402, 335] width 189 height 30
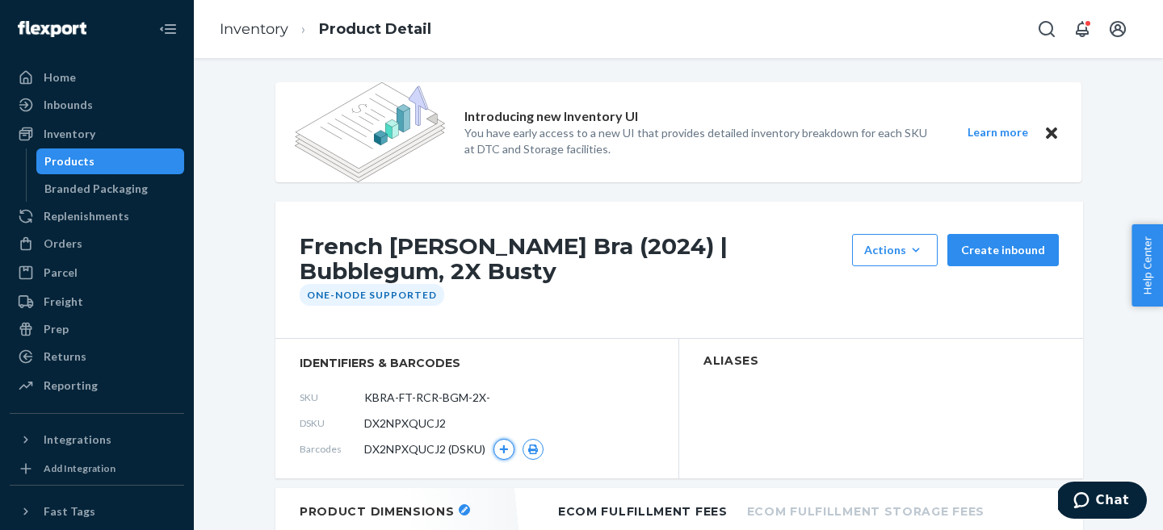
click at [501, 450] on icon "button" at bounding box center [504, 449] width 9 height 9
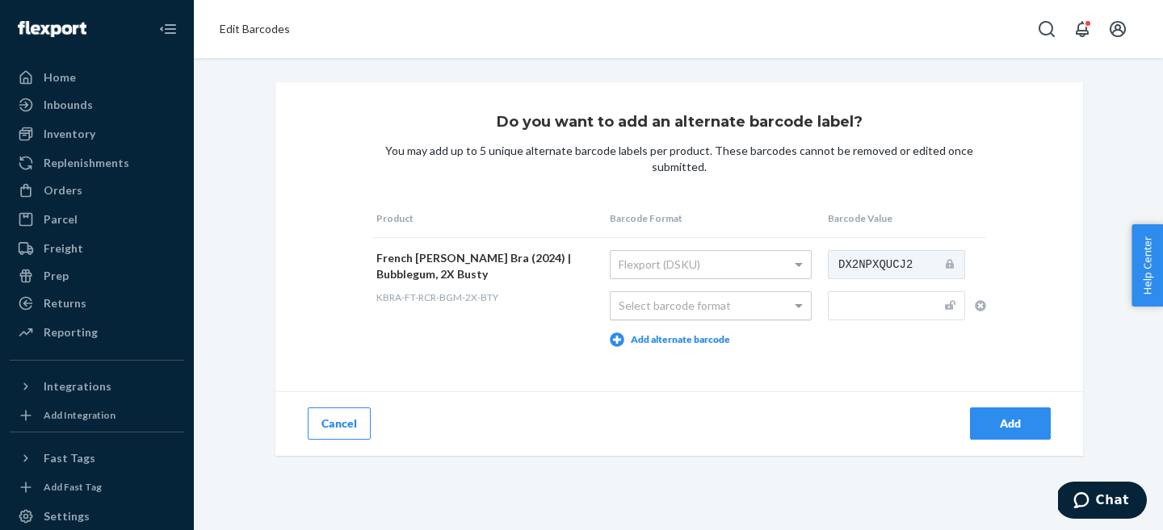
click at [758, 314] on div "Select barcode format" at bounding box center [710, 305] width 200 height 27
click at [893, 294] on input "text" at bounding box center [896, 305] width 137 height 29
paste input "843353192264"
type input "843353192264"
click at [869, 365] on div "Do you want to add an alternate barcode label? You may add up to 5 unique alter…" at bounding box center [678, 269] width 807 height 374
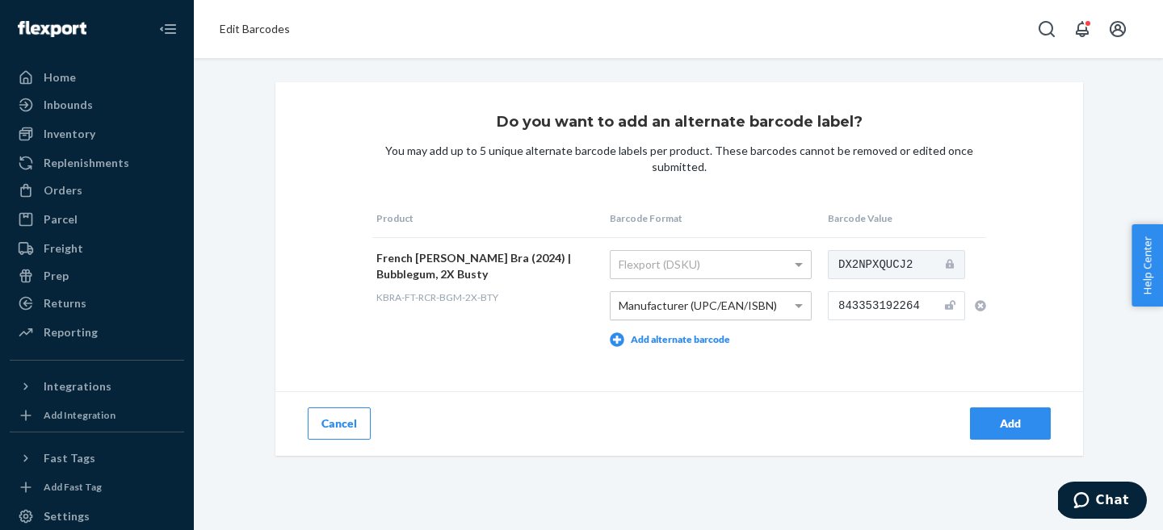
click at [1015, 425] on div "Add" at bounding box center [1009, 424] width 53 height 16
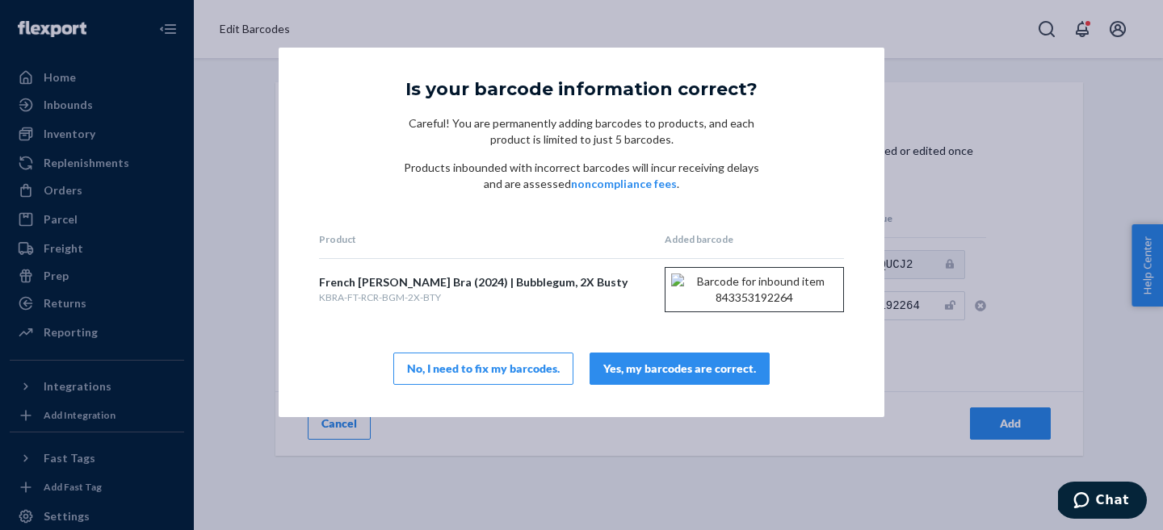
click at [631, 372] on button "Yes, my barcodes are correct." at bounding box center [679, 369] width 180 height 32
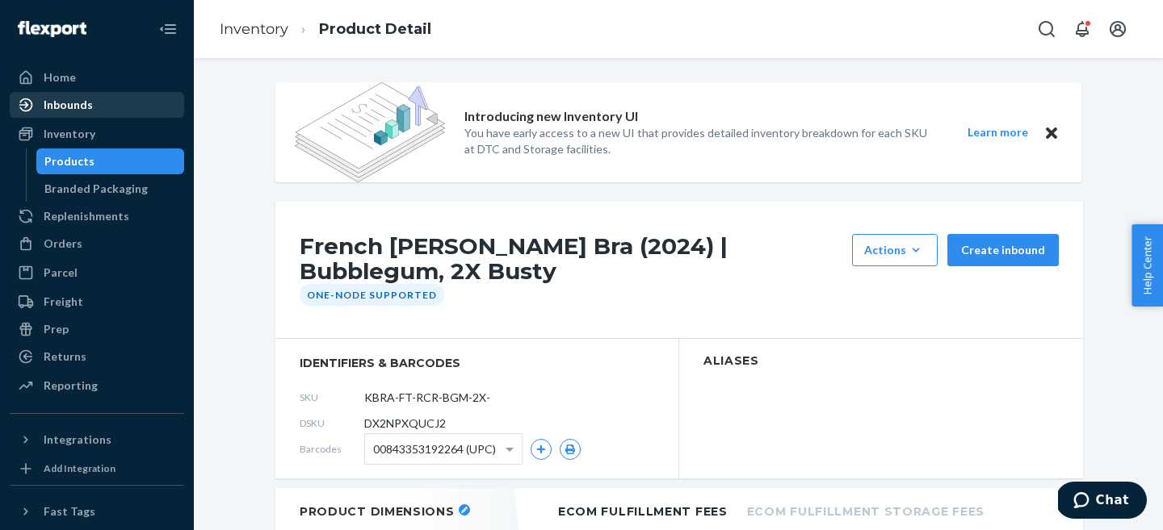
click at [61, 102] on div "Inbounds" at bounding box center [68, 105] width 49 height 16
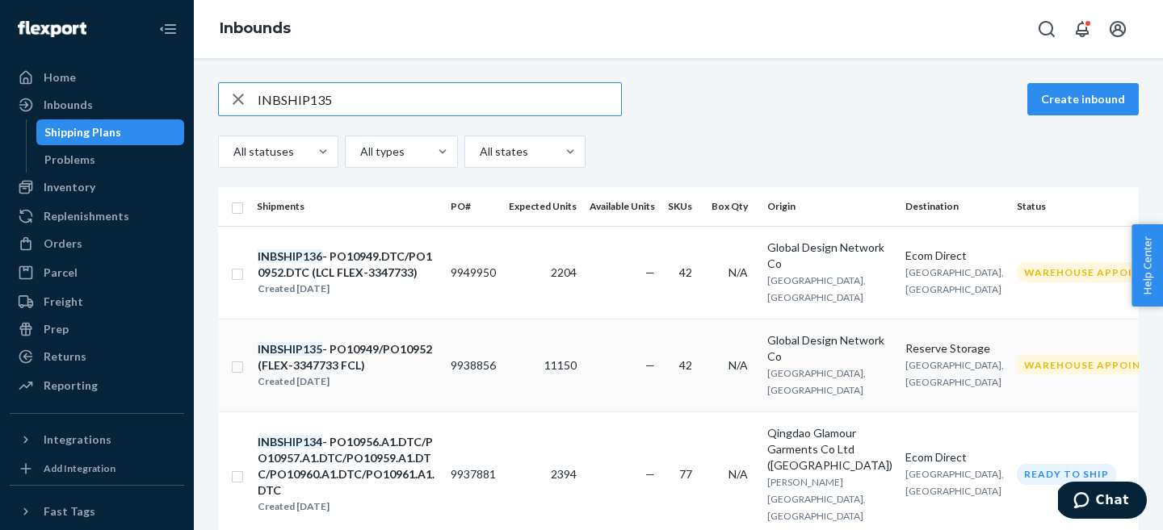
type input "INBSHIP135"
click at [391, 374] on div "Created Sep 17, 2025" at bounding box center [347, 382] width 179 height 16
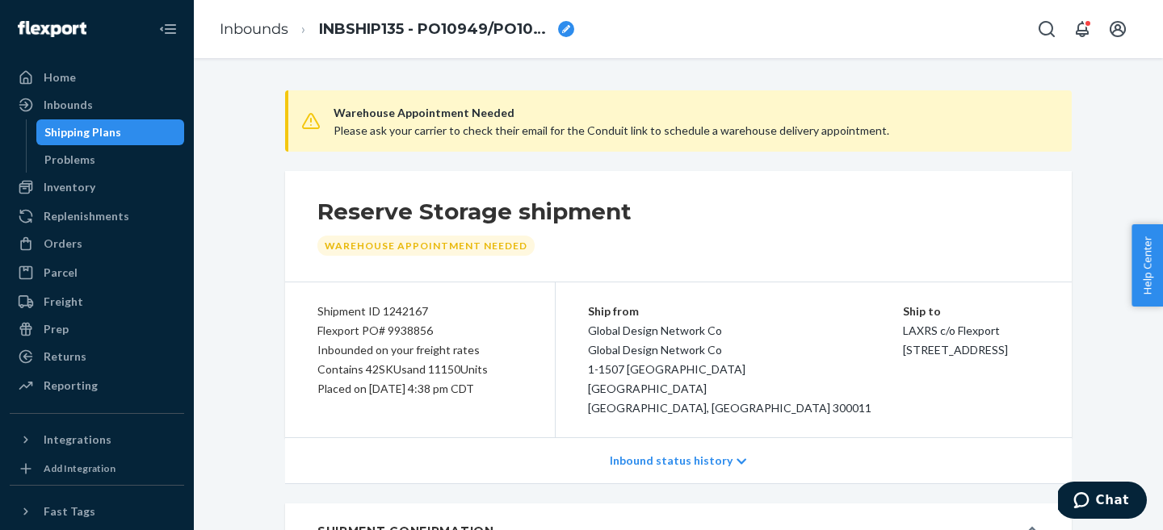
type input "FLEX-3347733"
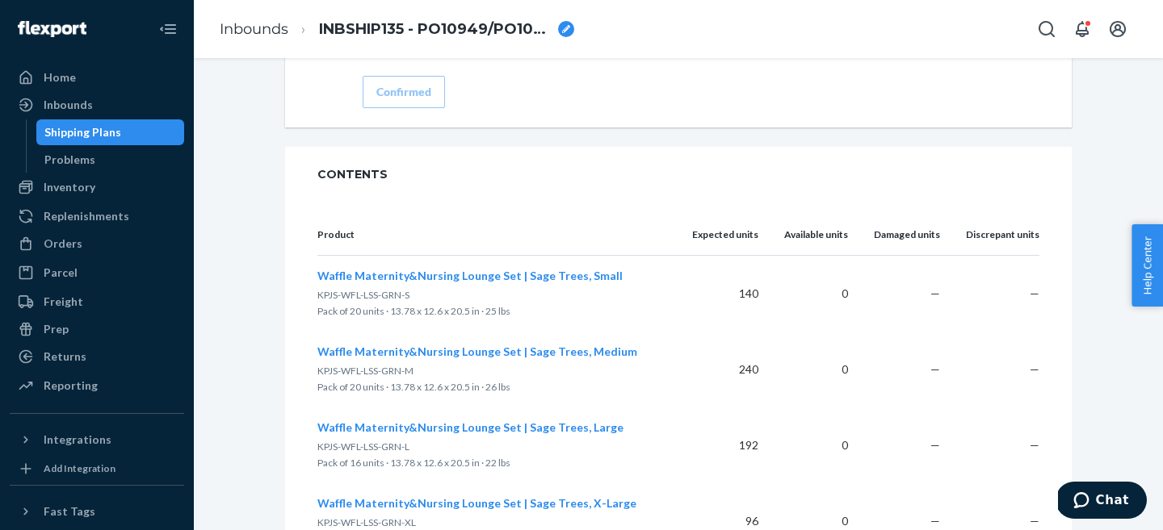
scroll to position [1721, 0]
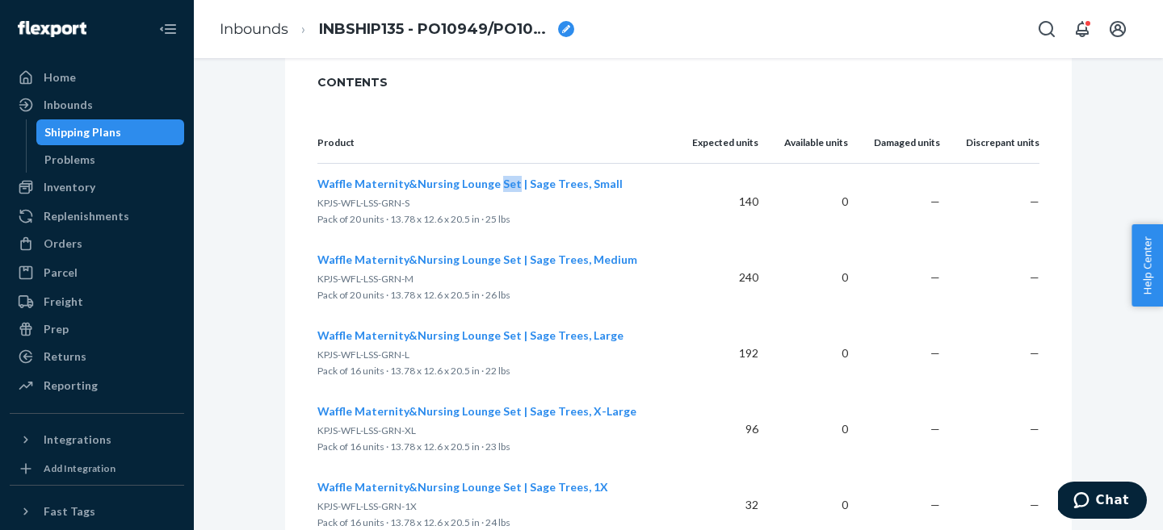
click at [390, 191] on button "Waffle Maternity&Nursing Lounge Set | Sage Trees, Small" at bounding box center [469, 184] width 305 height 16
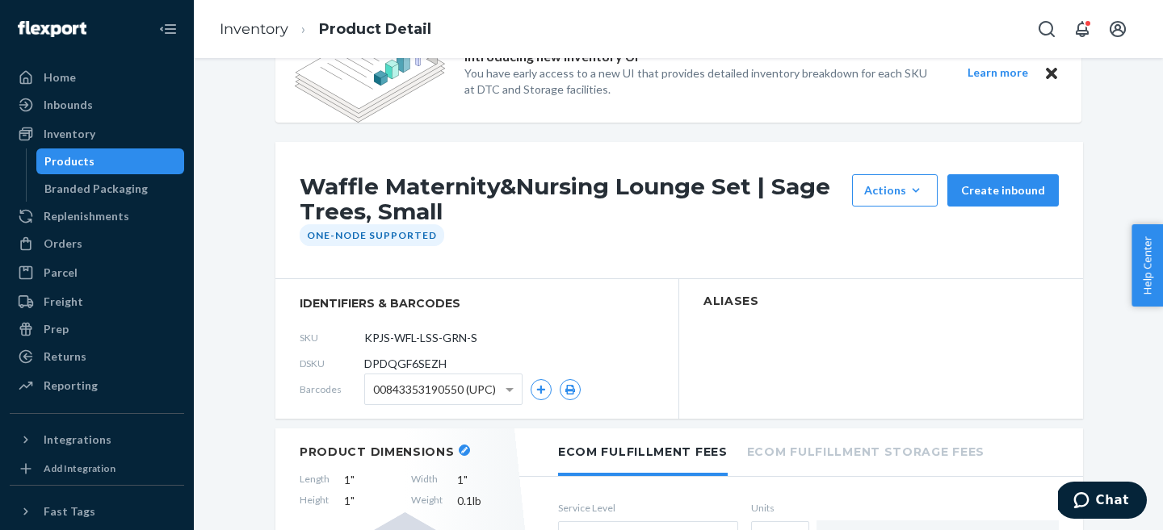
scroll to position [133, 0]
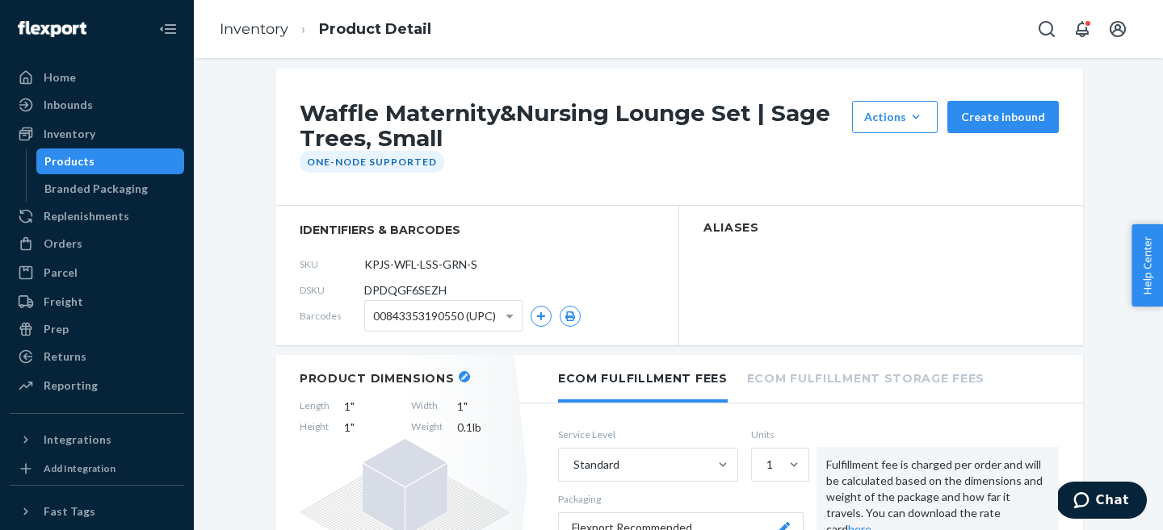
drag, startPoint x: 446, startPoint y: 264, endPoint x: 363, endPoint y: 265, distance: 83.2
click at [363, 265] on div "SKU KPJS-WFL-LSS-GRN-S" at bounding box center [477, 265] width 354 height 26
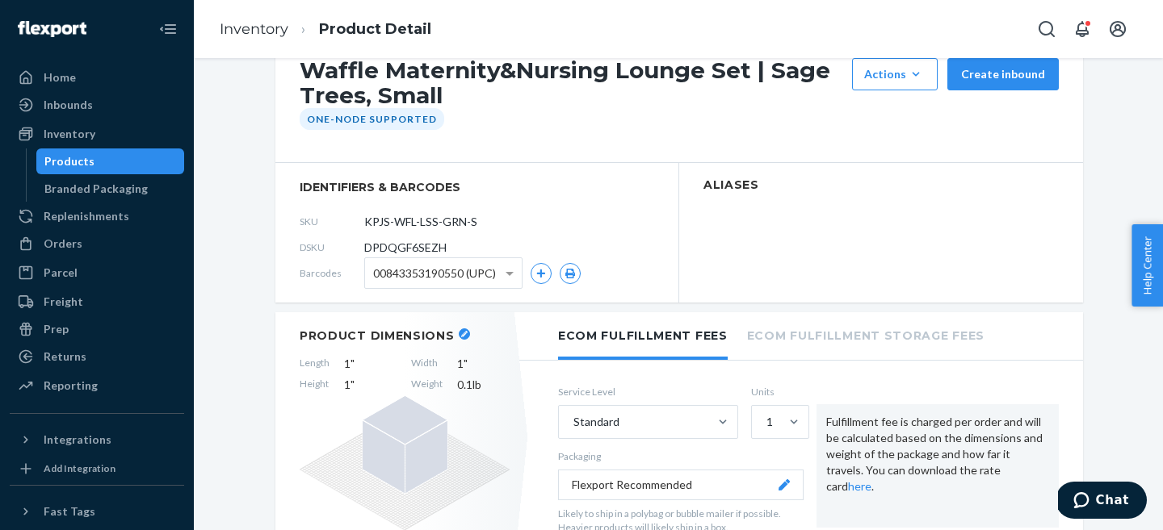
scroll to position [182, 0]
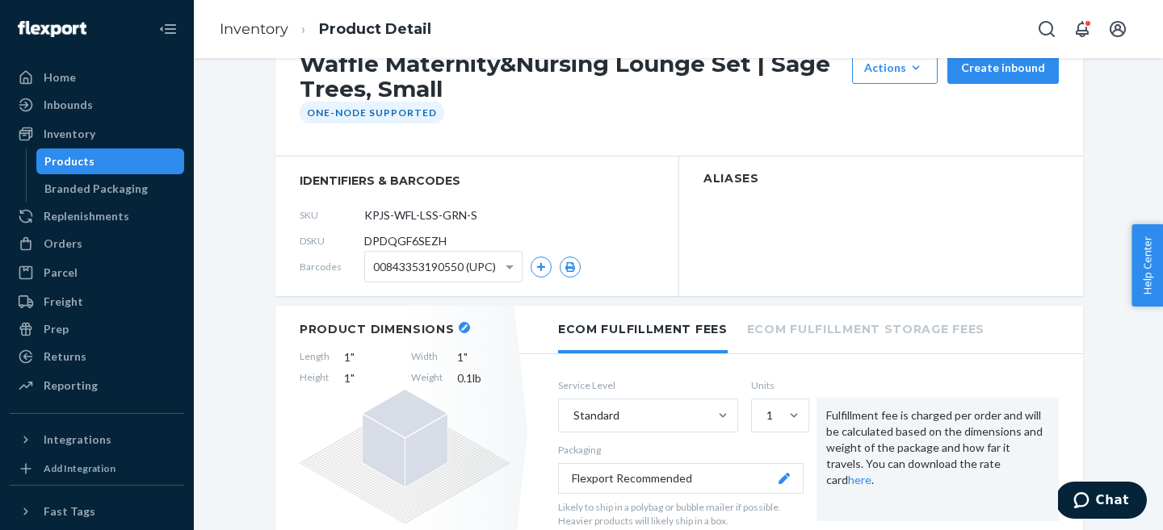
click at [459, 324] on button "button" at bounding box center [464, 327] width 11 height 11
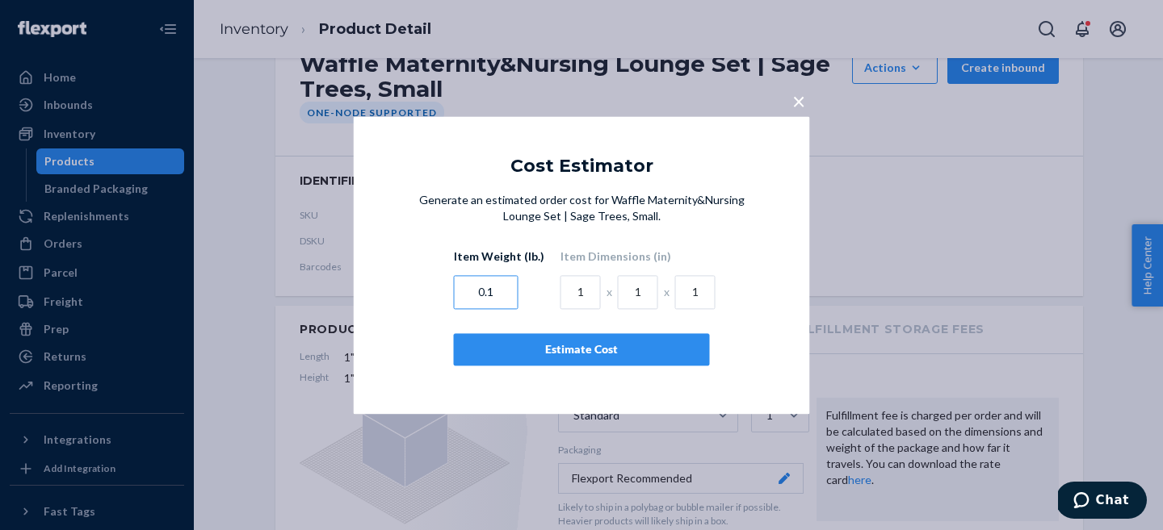
click at [501, 291] on input "0.1" at bounding box center [486, 292] width 65 height 34
type input "1.145"
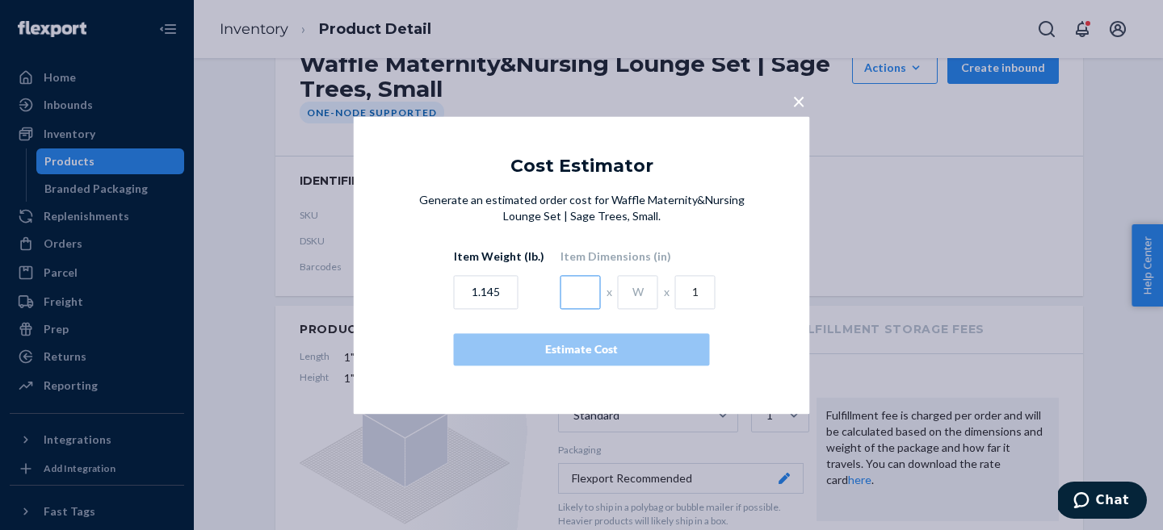
click at [579, 294] on input "text" at bounding box center [580, 292] width 40 height 34
type input "9.06"
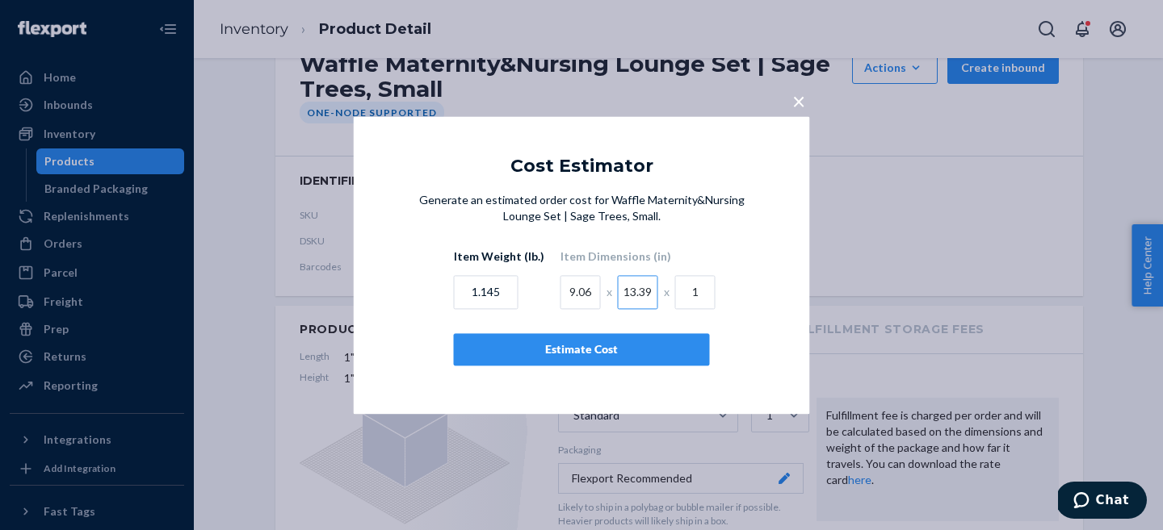
type input "13.39"
type input "3.15"
click at [623, 346] on div "Estimate Cost" at bounding box center [581, 350] width 228 height 16
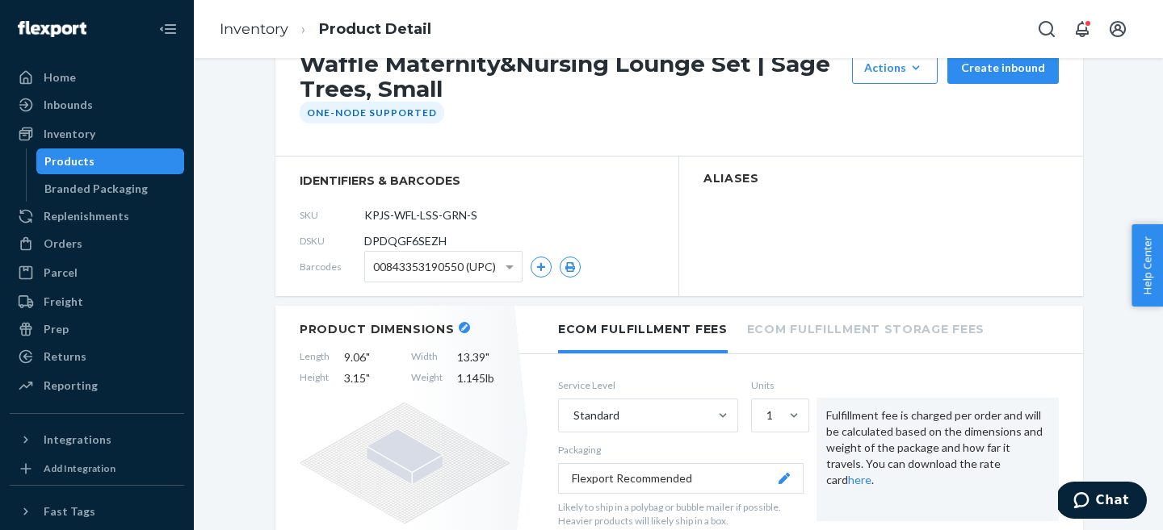
drag, startPoint x: 473, startPoint y: 215, endPoint x: 337, endPoint y: 222, distance: 135.8
click at [336, 222] on div "SKU KPJS-WFL-LSS-GRN-S" at bounding box center [477, 216] width 354 height 26
click at [254, 26] on link "Inventory" at bounding box center [254, 29] width 69 height 18
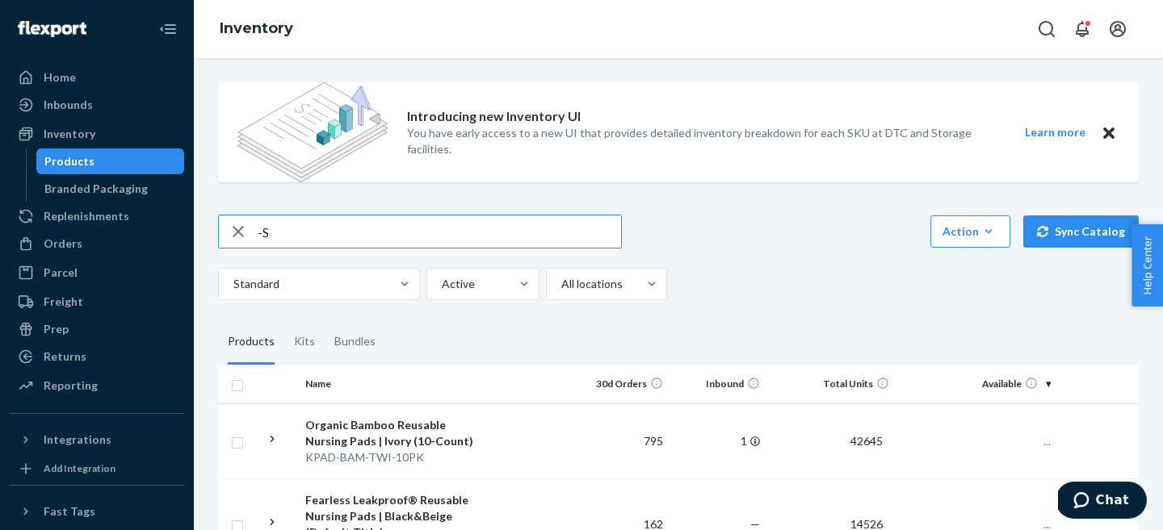
type input "-"
click at [275, 238] on input "-S" at bounding box center [439, 232] width 363 height 32
paste input "KPJS-WFL-LS"
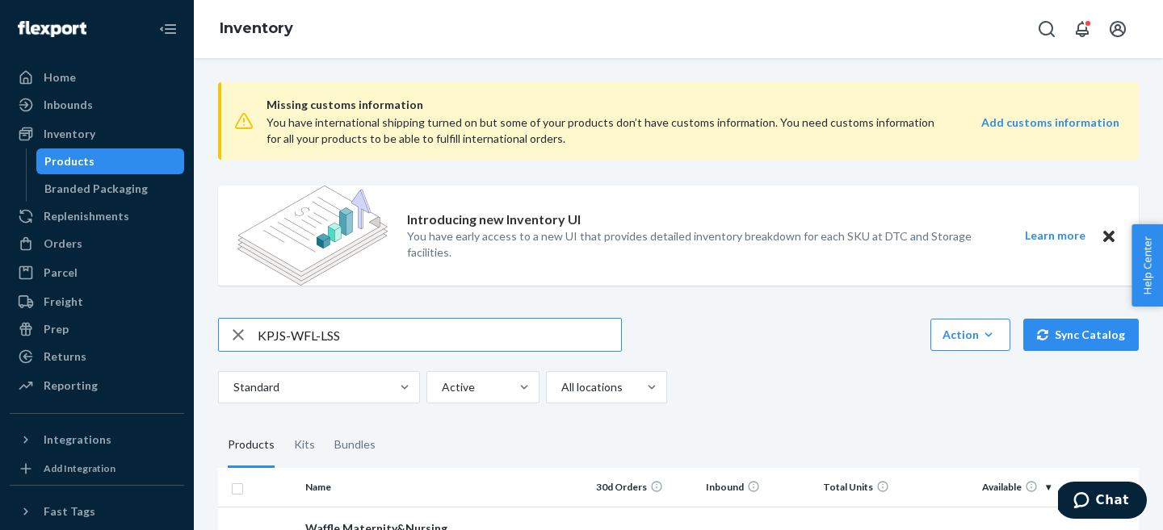
click at [354, 334] on input "KPJS-WFL-LSS" at bounding box center [439, 335] width 363 height 32
type input "KPJS-WFL-LSS-GRN"
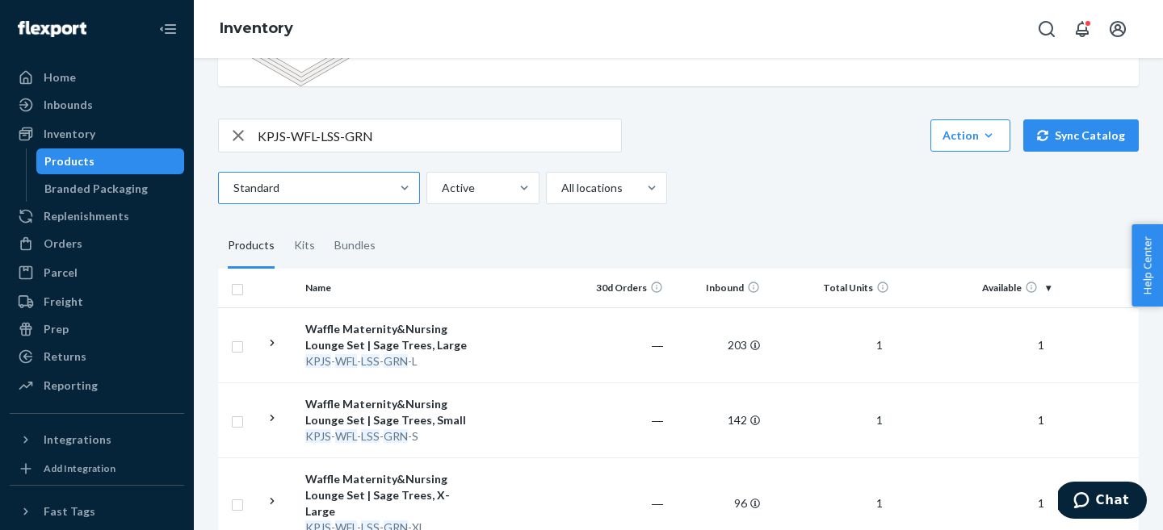
scroll to position [311, 0]
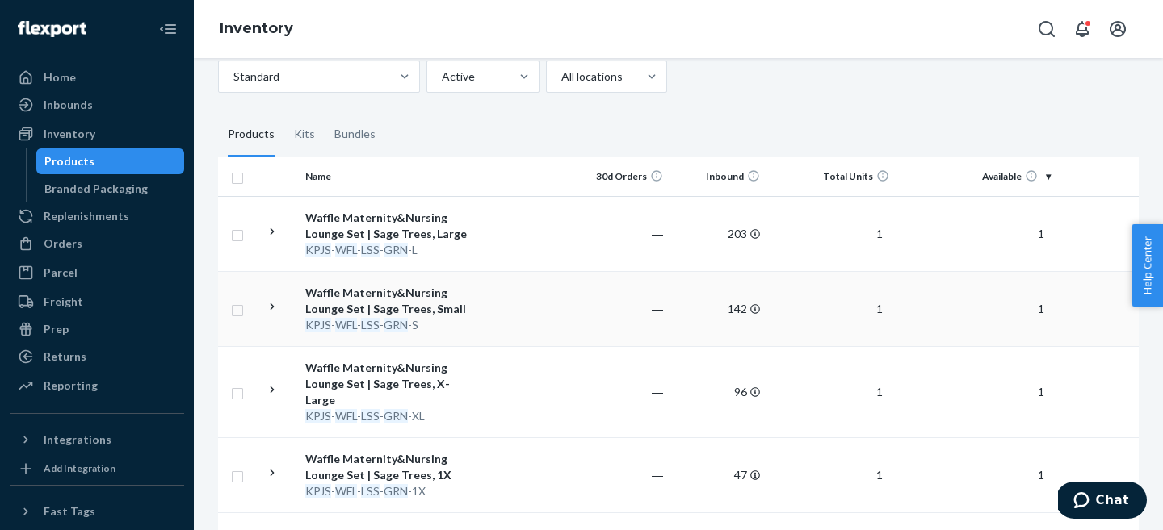
click at [413, 312] on div "Waffle Maternity&Nursing Lounge Set | Sage Trees, Small" at bounding box center [389, 301] width 169 height 32
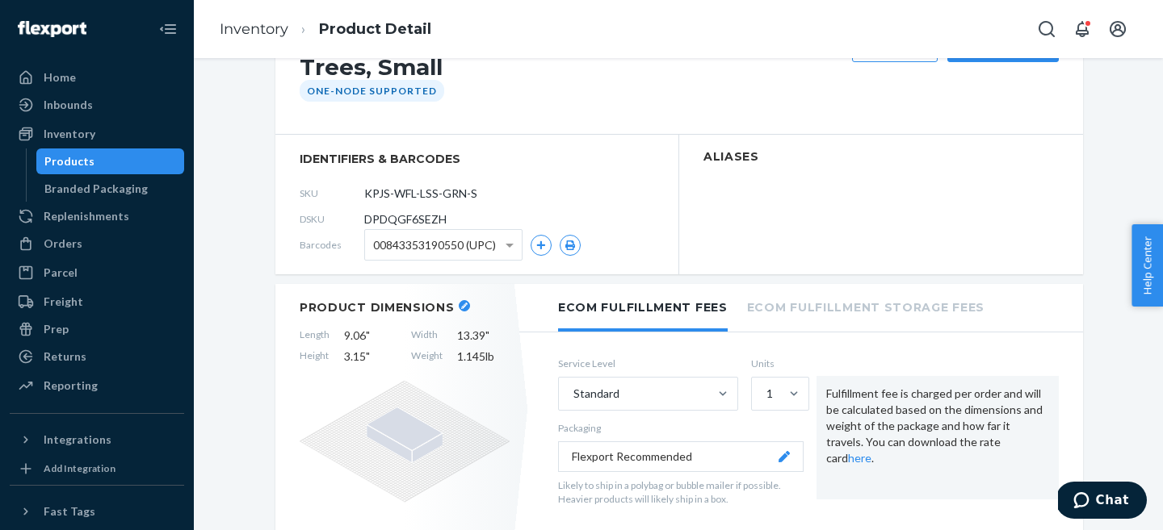
scroll to position [270, 0]
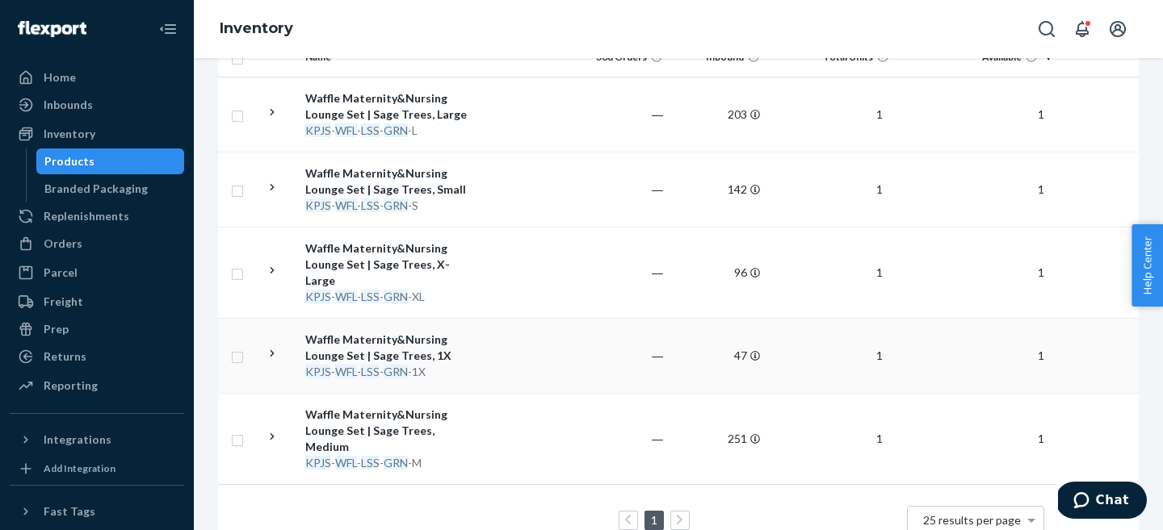
scroll to position [439, 0]
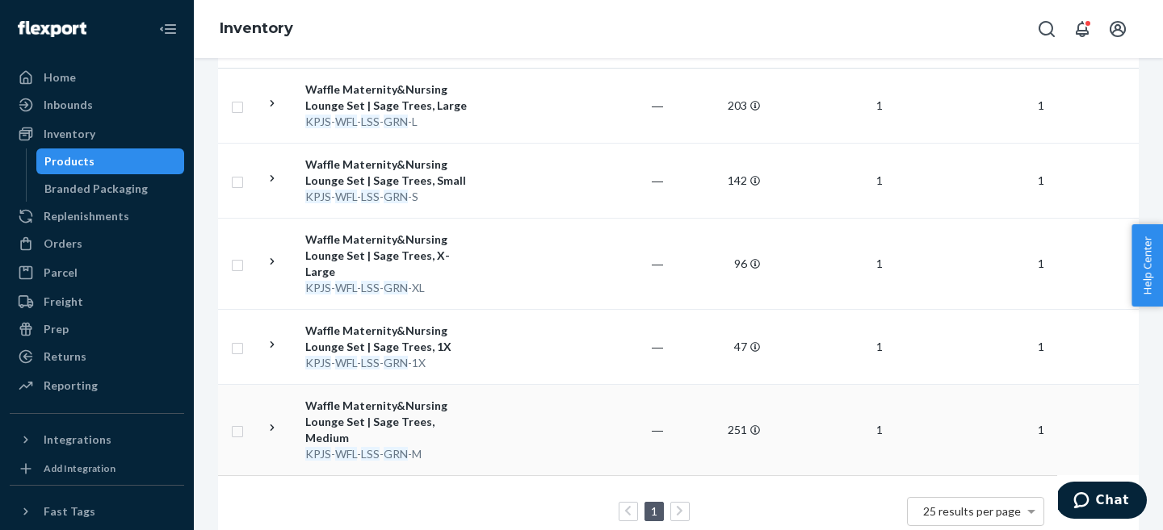
click at [466, 446] on div "KPJS - WFL - LSS - GRN -M" at bounding box center [389, 454] width 169 height 16
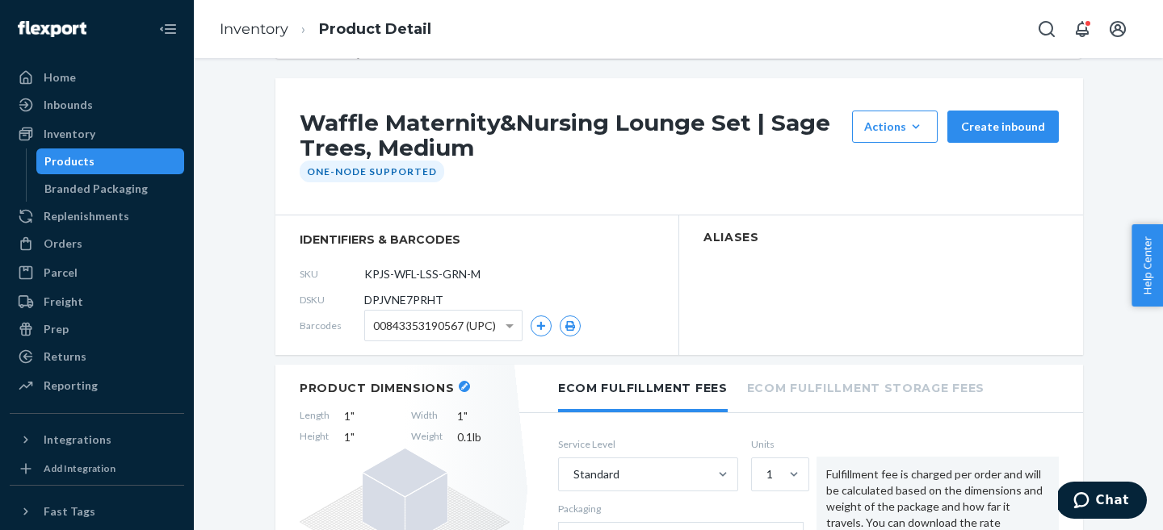
scroll to position [155, 0]
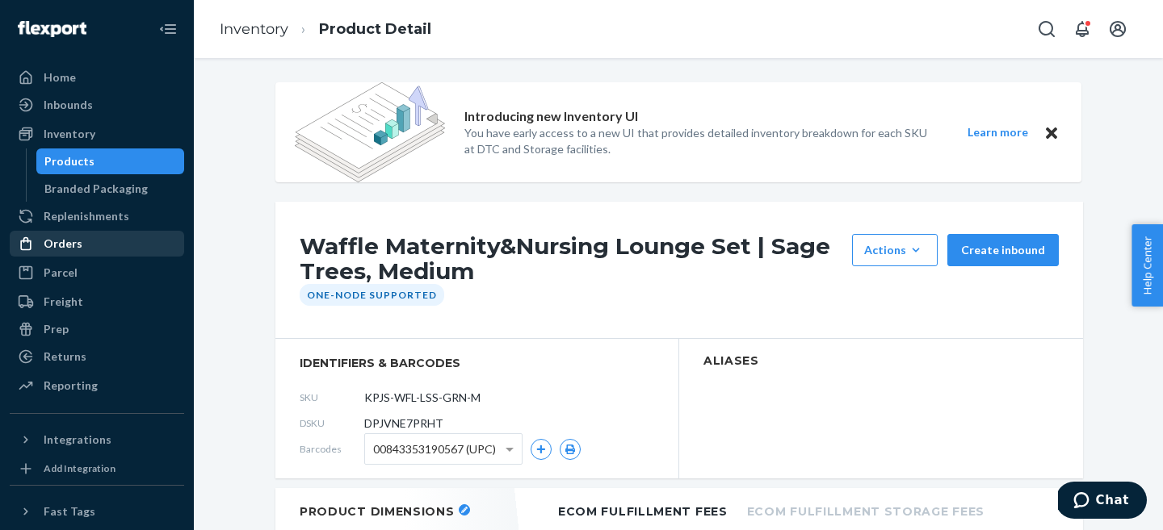
click at [76, 236] on div "Orders" at bounding box center [63, 244] width 39 height 16
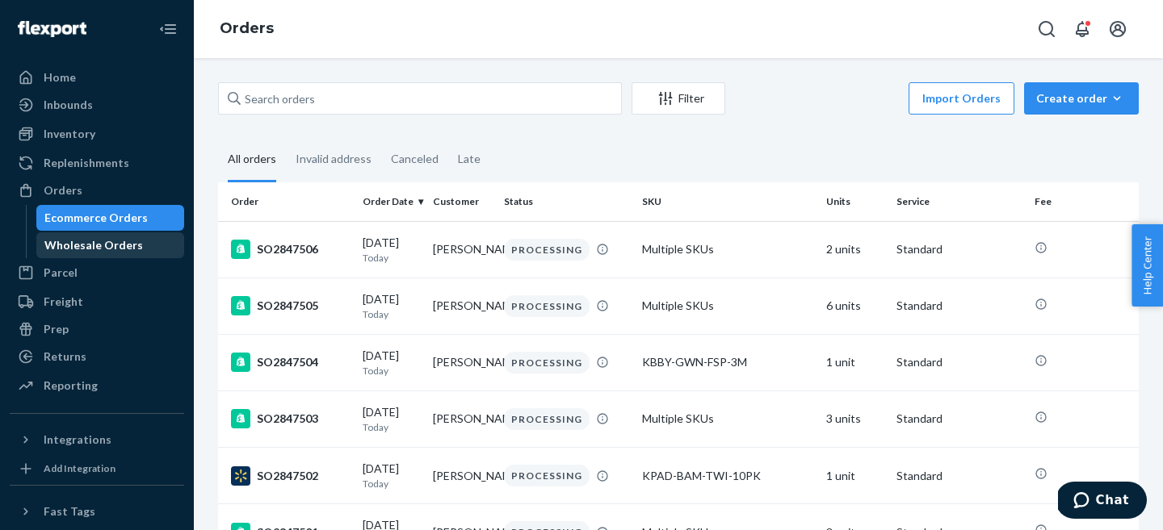
click at [116, 241] on div "Wholesale Orders" at bounding box center [93, 245] width 98 height 16
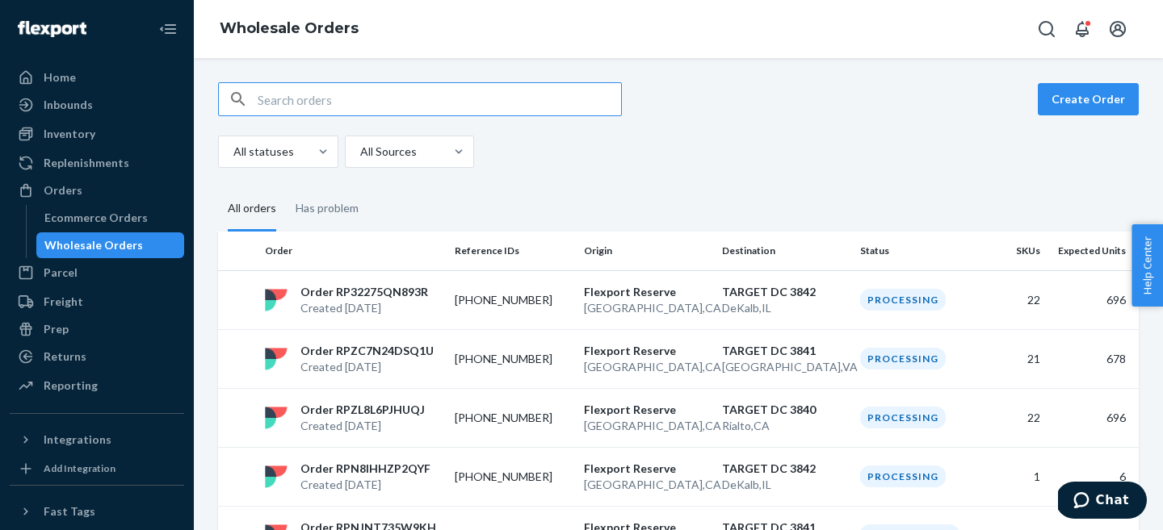
click at [789, 103] on div "Create Order" at bounding box center [678, 99] width 920 height 34
click at [1100, 79] on div "Create Order All statuses All Sources All orders Has problem Order Reference ID…" at bounding box center [678, 294] width 969 height 472
click at [1088, 99] on button "Create Order" at bounding box center [1087, 99] width 101 height 32
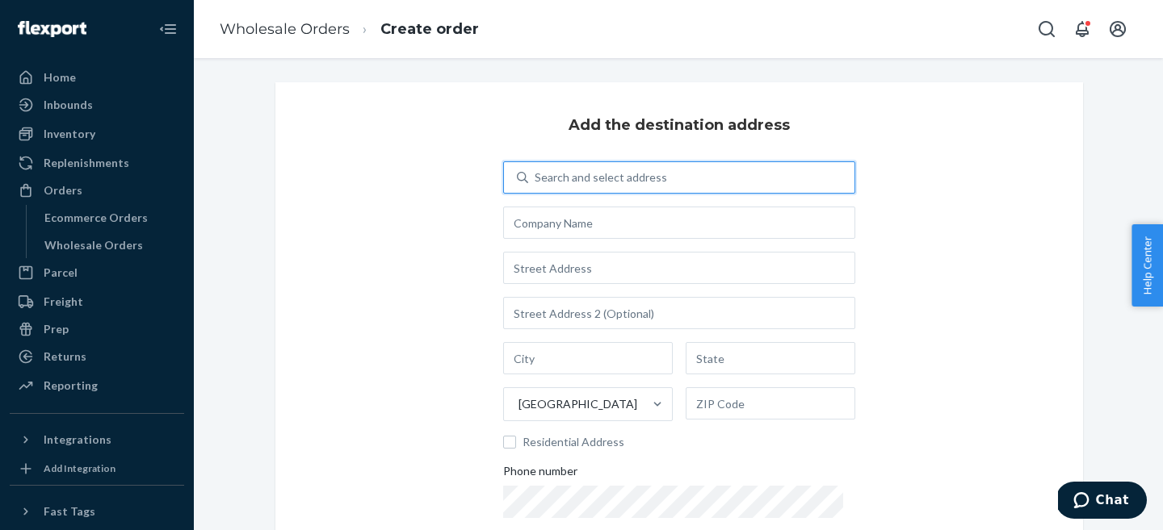
click at [563, 178] on div "Search and select address" at bounding box center [600, 178] width 132 height 16
click at [536, 178] on input "0 results available. Use Up and Down to choose options, press Enter to select t…" at bounding box center [535, 178] width 2 height 16
type input "target dc 3840"
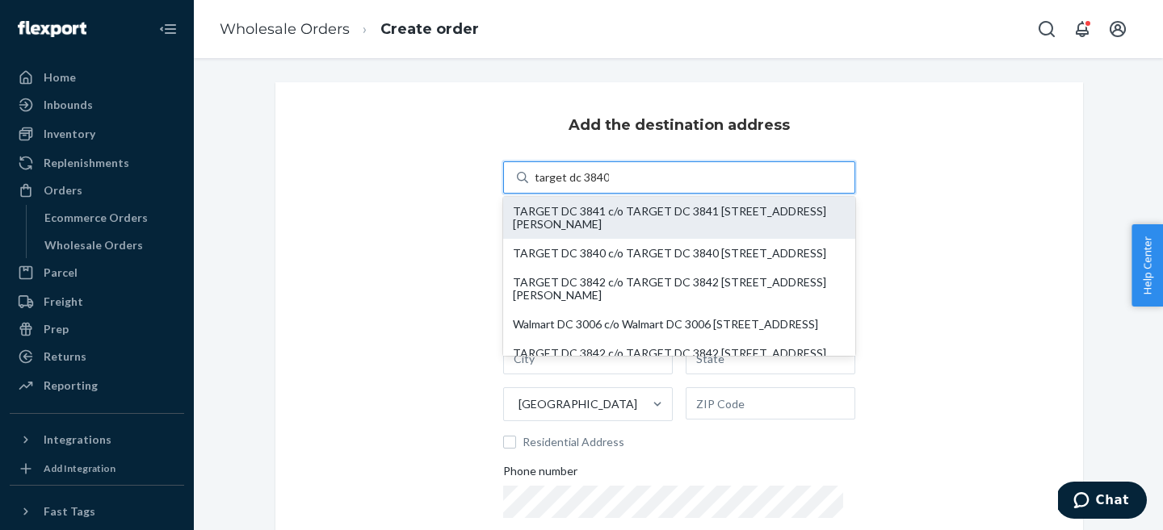
click at [610, 218] on div "TARGET DC 3841 c/o TARGET DC 3841 [STREET_ADDRESS][PERSON_NAME]" at bounding box center [679, 218] width 333 height 26
click at [609, 186] on input "target dc 3840" at bounding box center [571, 178] width 74 height 16
type input "TARGET DC 3841"
type input "[STREET_ADDRESS][PERSON_NAME]"
type input "Suffolk"
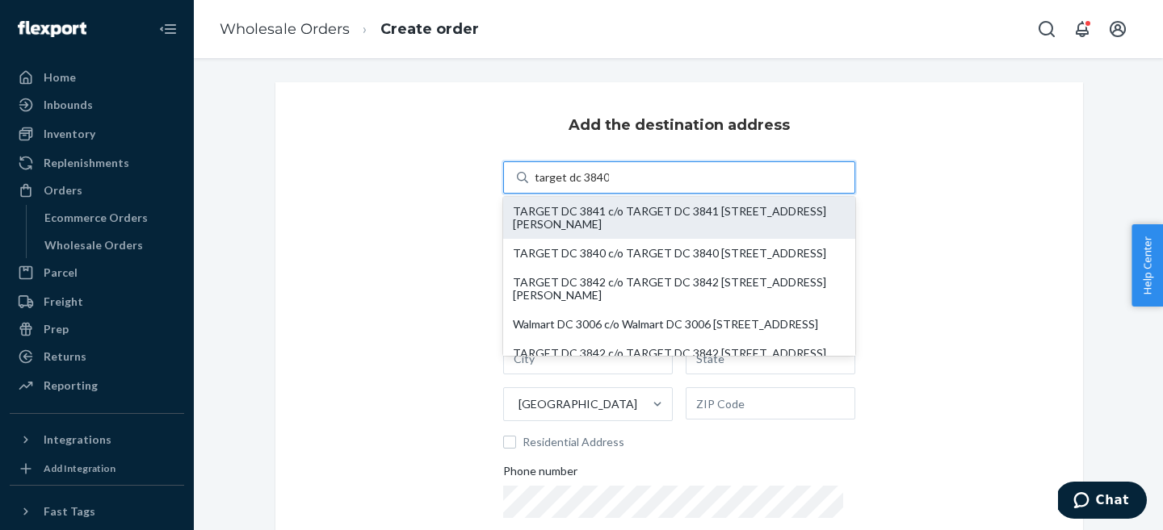
type input "VA"
type input "23434"
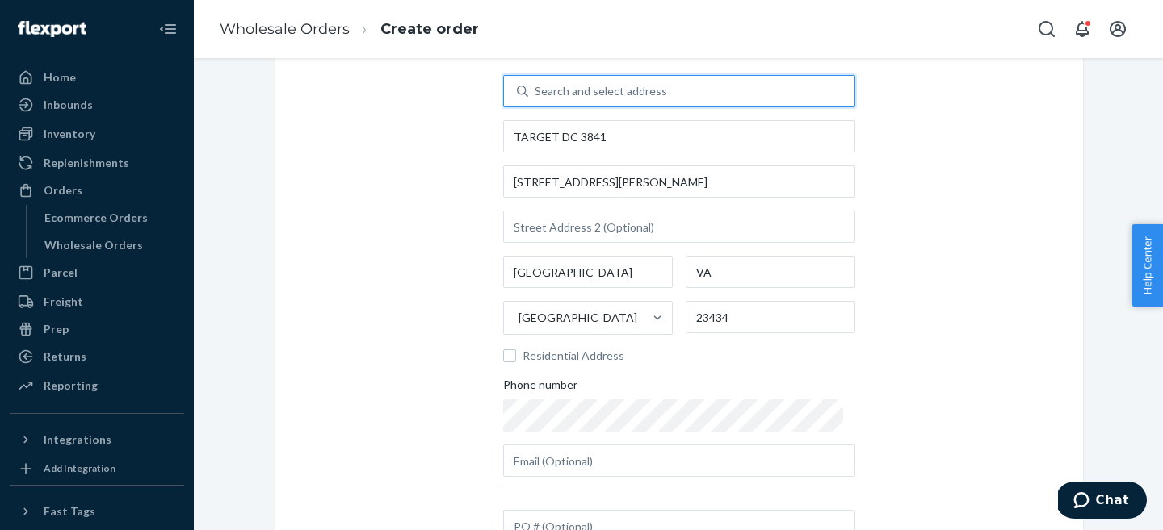
scroll to position [245, 0]
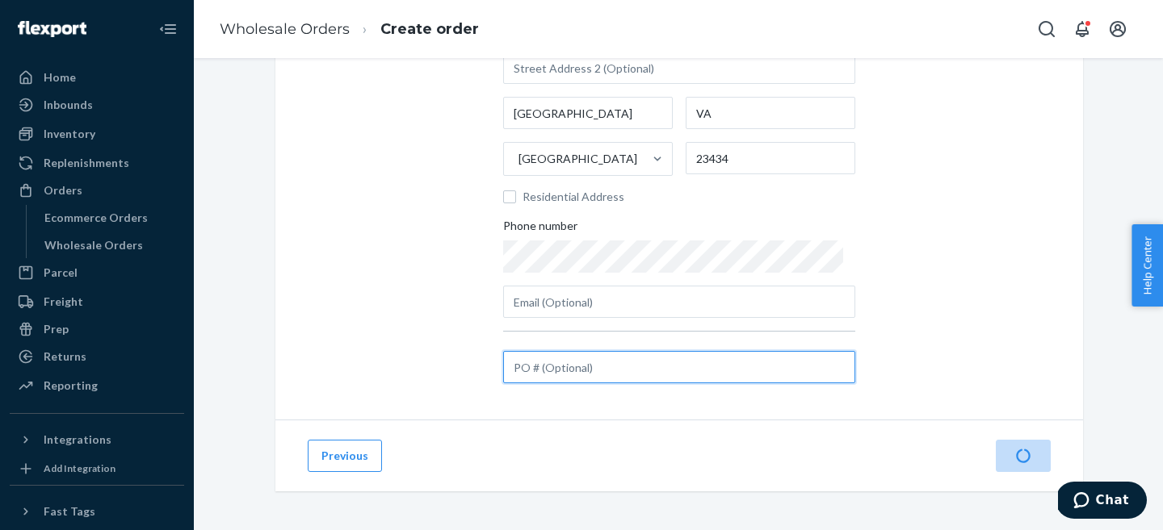
click at [578, 365] on input "text" at bounding box center [679, 367] width 352 height 32
type input "test"
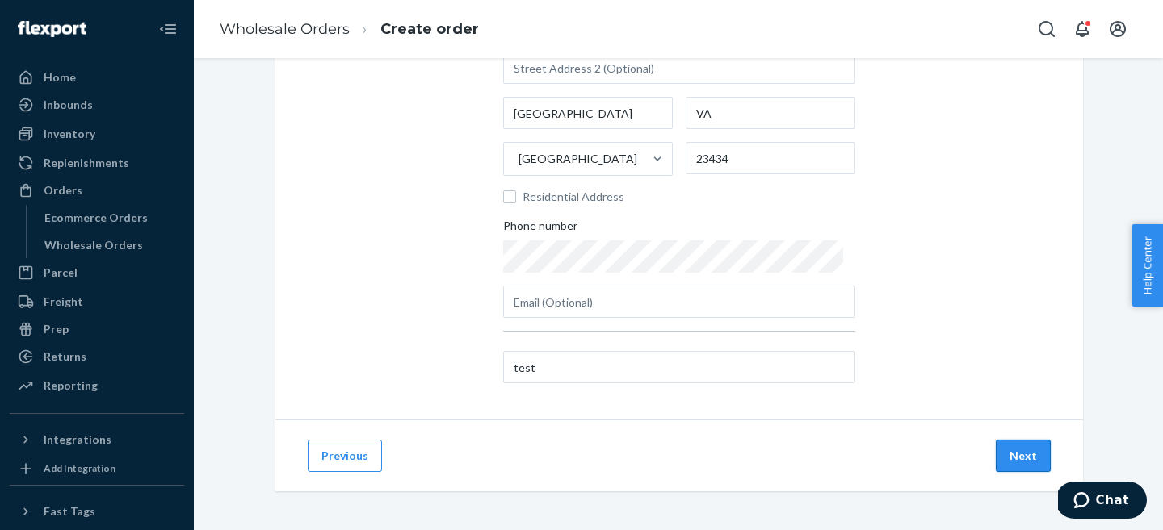
click at [1022, 445] on button "Next" at bounding box center [1022, 456] width 55 height 32
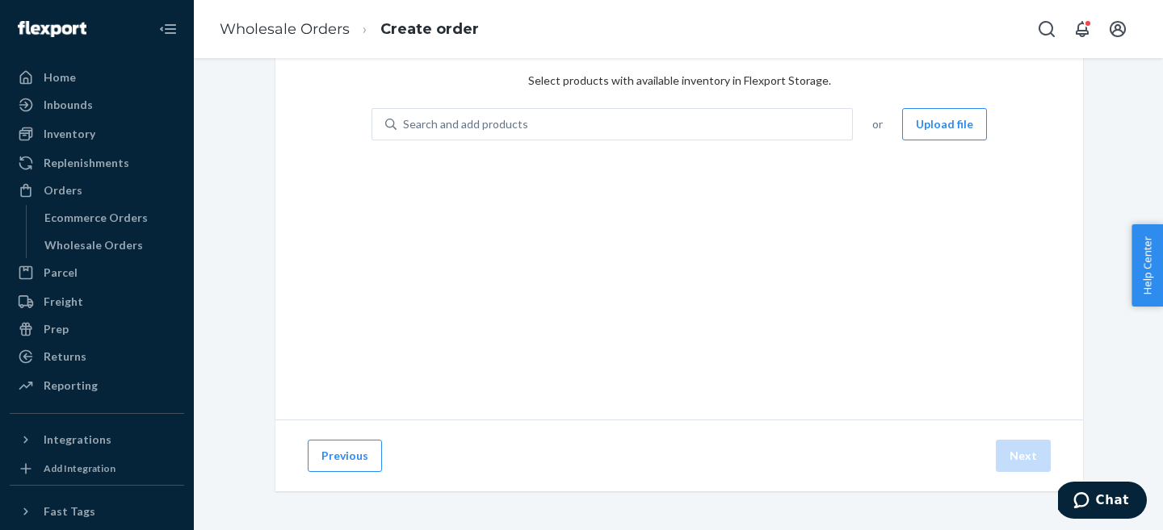
scroll to position [76, 0]
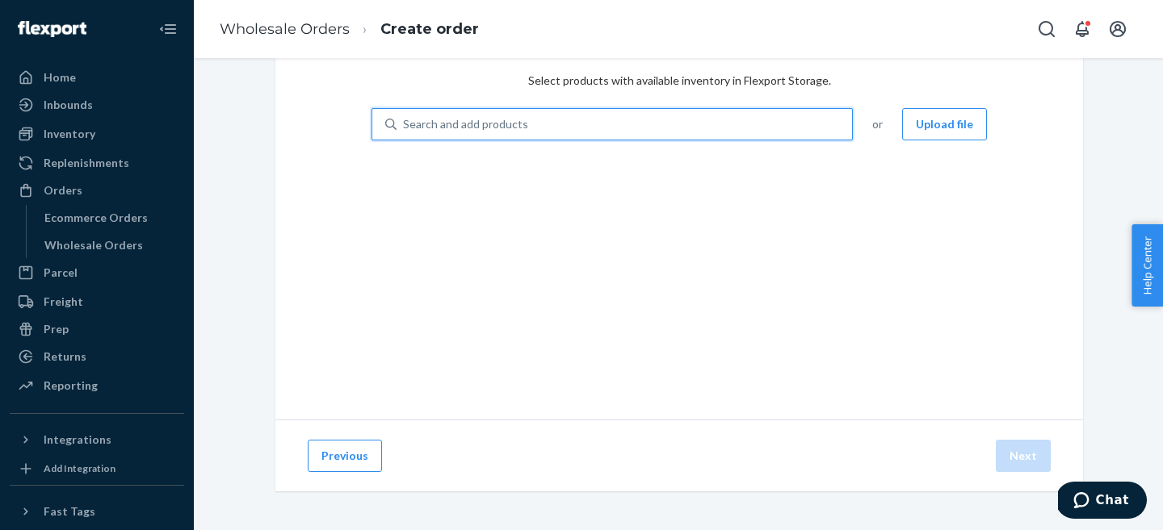
click at [748, 132] on div "Search and add products" at bounding box center [623, 124] width 455 height 29
click at [404, 132] on input "0 results available. Use Up and Down to choose options, press Enter to select t…" at bounding box center [404, 124] width 2 height 16
type input "TCRS"
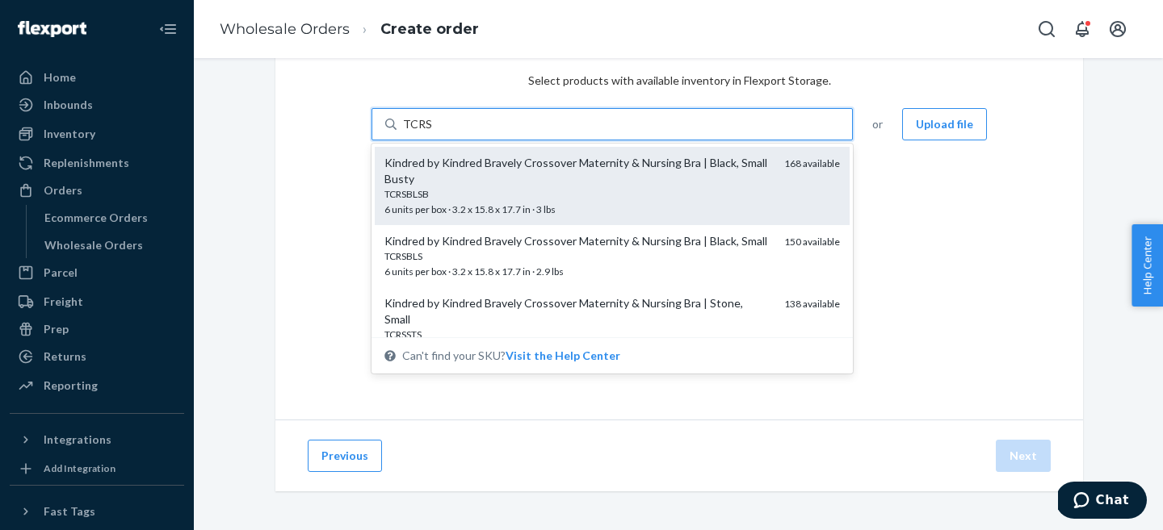
click at [534, 209] on span "TCRSBLSB 6 units per box · 3.2 x 15.8 x 17.7 in · 3 lbs" at bounding box center [577, 201] width 387 height 28
click at [432, 132] on input "TCRS" at bounding box center [417, 124] width 29 height 16
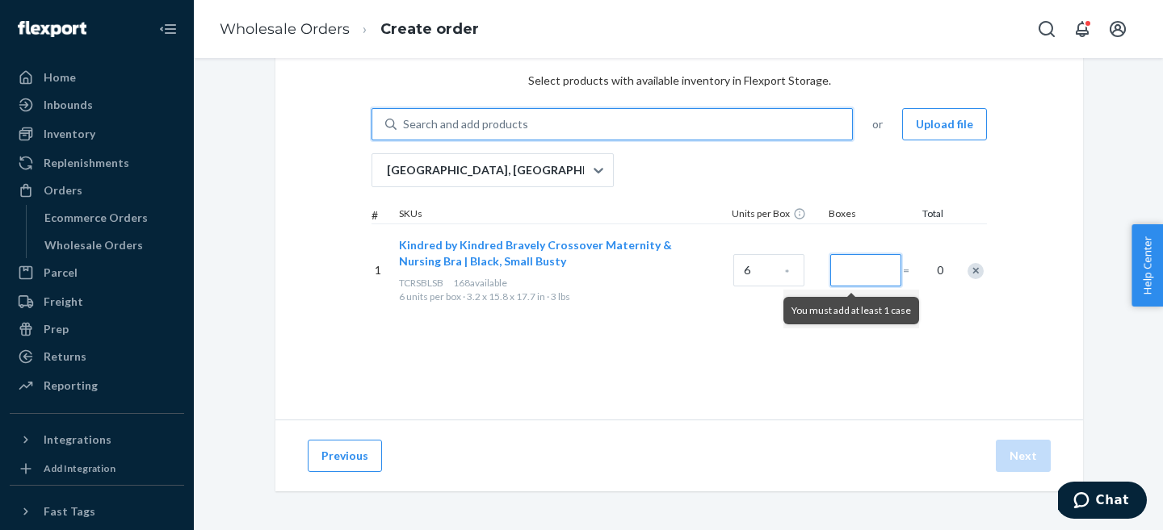
click at [862, 270] on input "Number of boxes" at bounding box center [865, 270] width 71 height 32
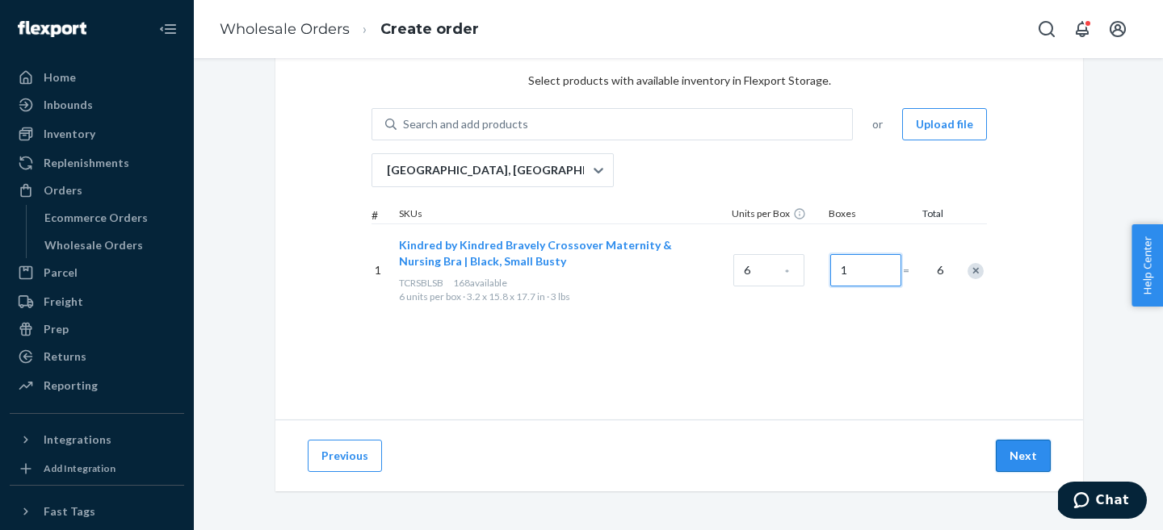
type input "1"
click at [1023, 452] on button "Next" at bounding box center [1022, 456] width 55 height 32
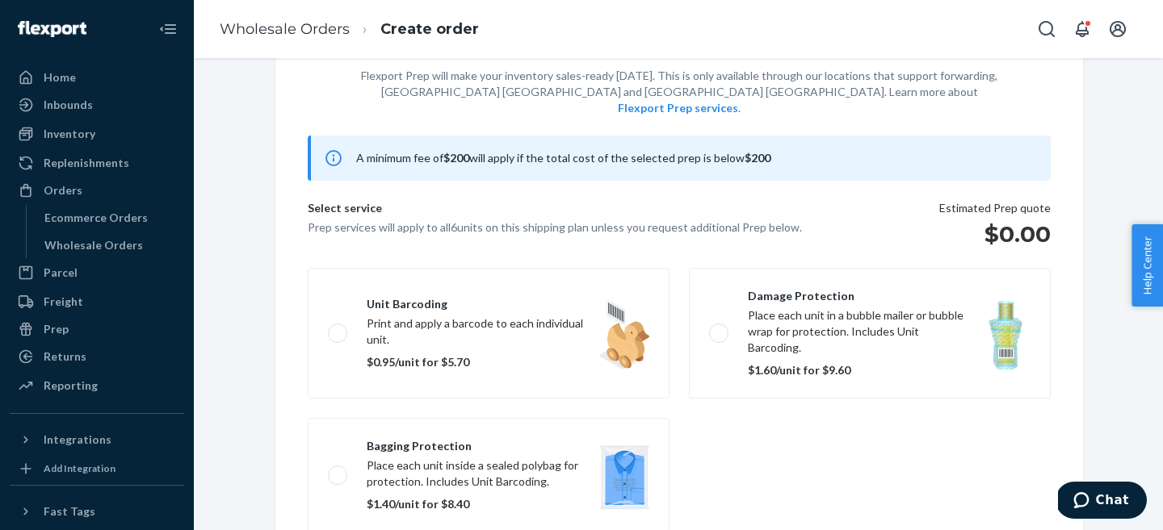
scroll to position [104, 0]
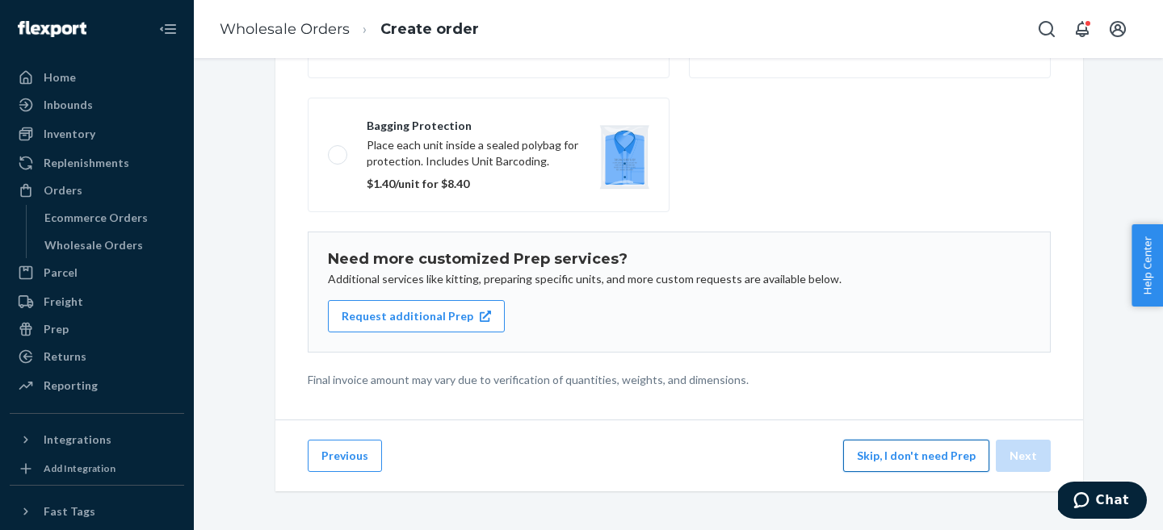
click at [909, 448] on button "Skip, I don't need Prep" at bounding box center [916, 456] width 146 height 32
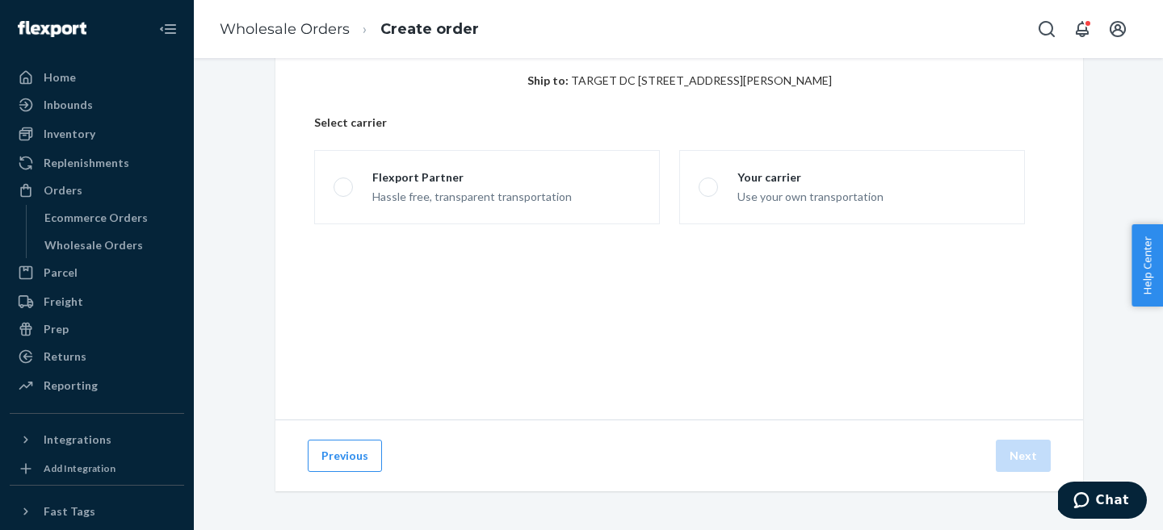
scroll to position [76, 0]
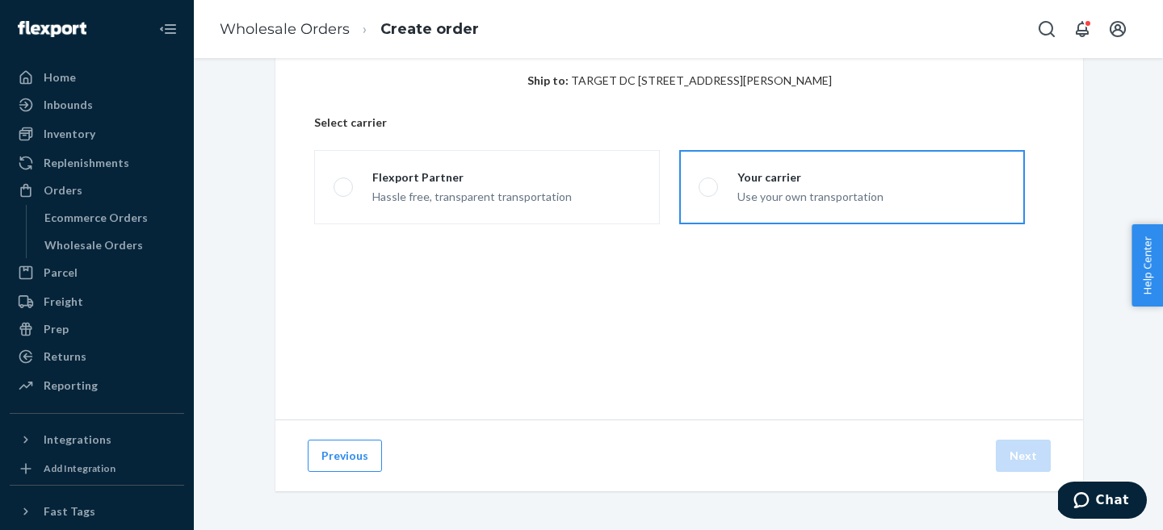
click at [753, 191] on div "Use your own transportation" at bounding box center [810, 195] width 146 height 19
click at [709, 191] on input "Your carrier Use your own transportation" at bounding box center [703, 187] width 10 height 10
radio input "true"
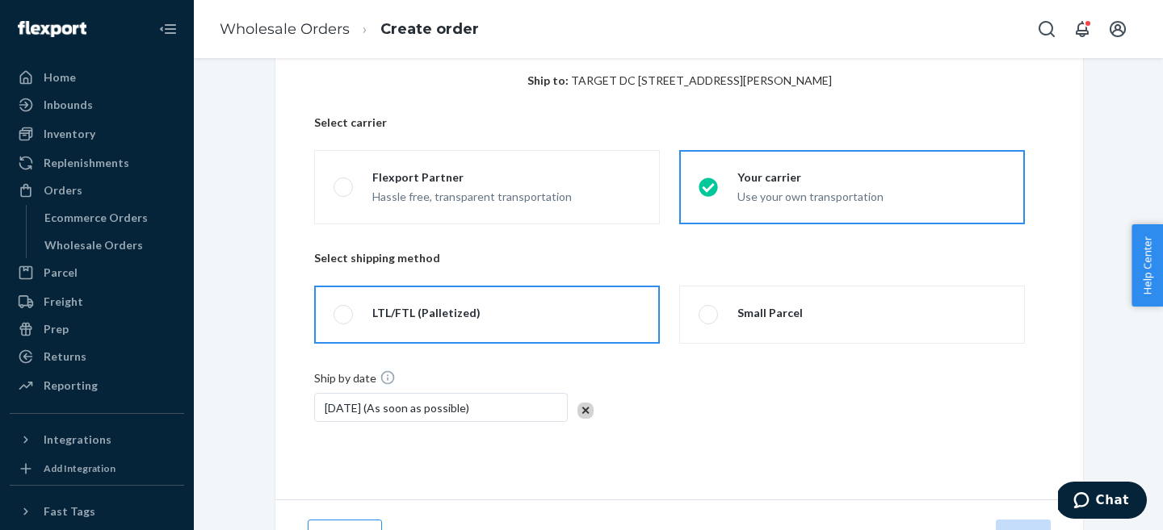
click at [412, 325] on label "LTL/FTL (Palletized)" at bounding box center [487, 315] width 346 height 58
click at [344, 321] on input "LTL/FTL (Palletized)" at bounding box center [338, 315] width 10 height 10
radio input "true"
click at [404, 409] on div "[DATE] (As soon as possible)" at bounding box center [441, 407] width 254 height 29
click at [224, 106] on div "Select a shipping method Ship to: TARGET DC 3841 300 Manning Bridge Rd Suffolk,…" at bounding box center [678, 308] width 945 height 604
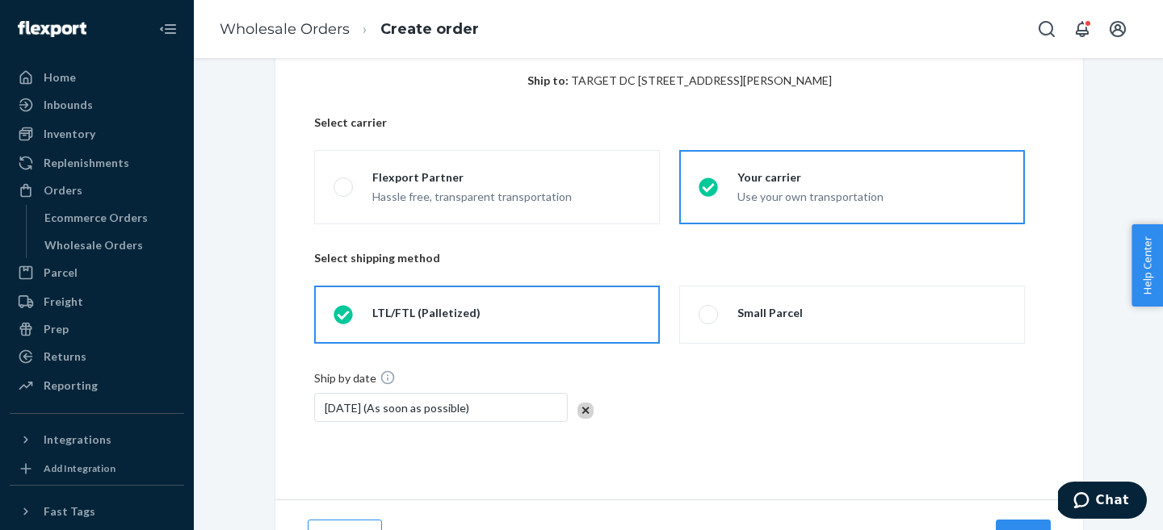
click at [443, 396] on div "[DATE] (As soon as possible)" at bounding box center [441, 407] width 254 height 29
click at [253, 195] on div "Select a shipping method Ship to: TARGET DC 3841 300 Manning Bridge Rd Suffolk,…" at bounding box center [678, 308] width 945 height 604
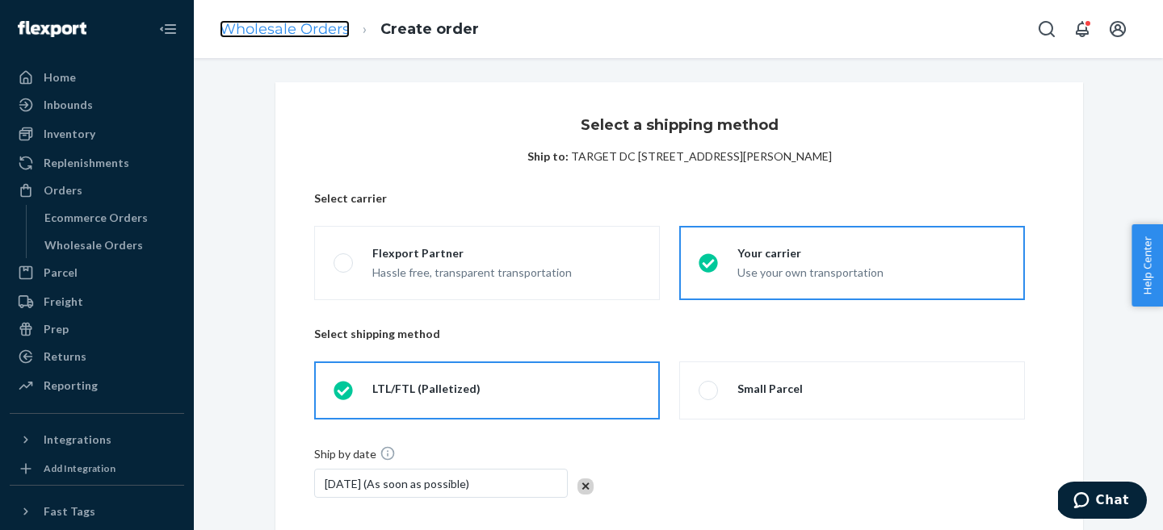
click at [295, 33] on link "Wholesale Orders" at bounding box center [285, 29] width 130 height 18
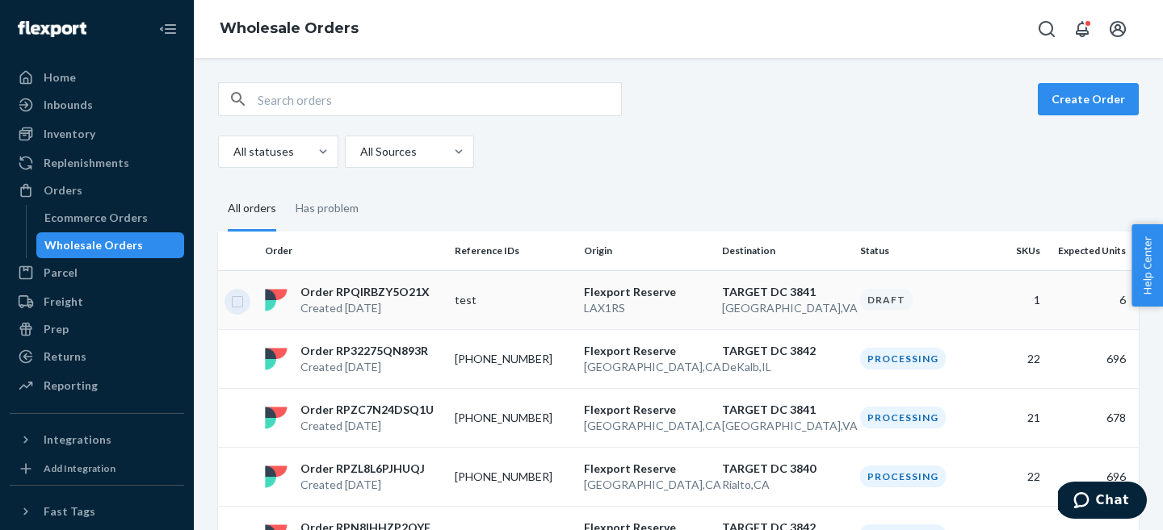
click at [233, 301] on input "checkbox" at bounding box center [237, 299] width 13 height 17
checkbox input "true"
click at [1000, 92] on button "Delete Order" at bounding box center [975, 99] width 100 height 32
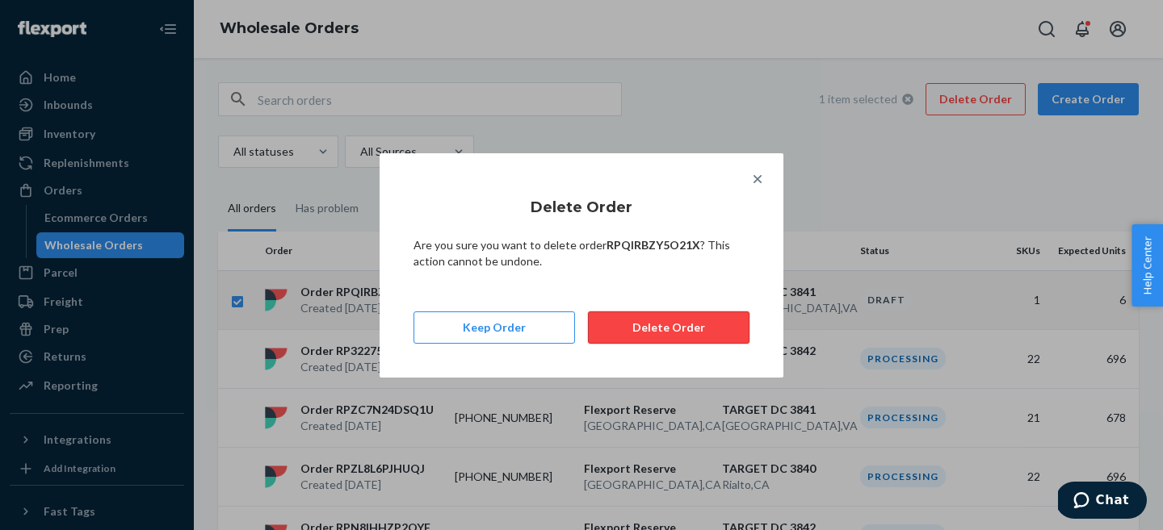
click at [681, 332] on button "Delete Order" at bounding box center [668, 328] width 161 height 32
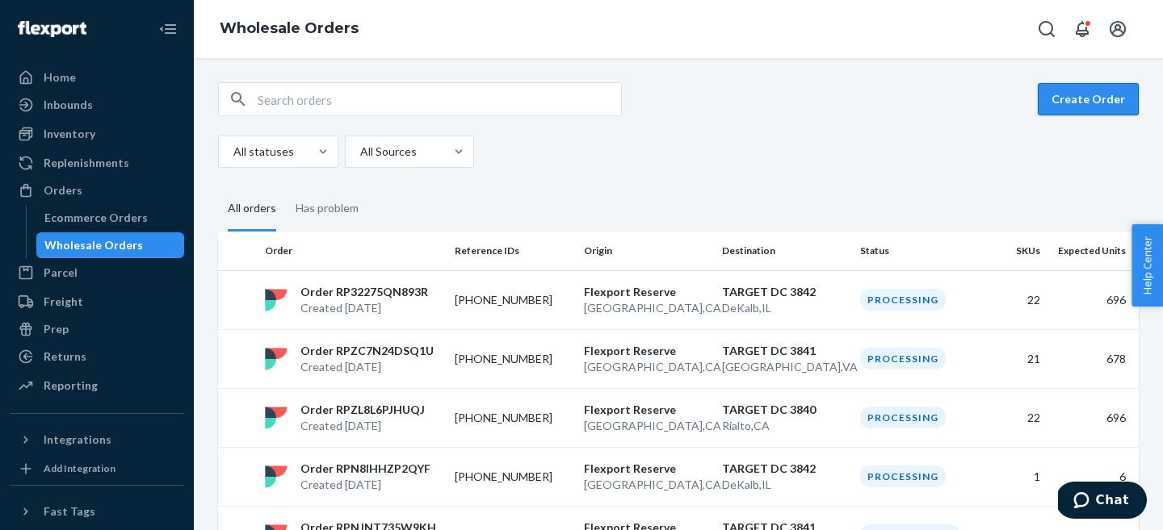
click at [1100, 91] on button "Create Order" at bounding box center [1087, 99] width 101 height 32
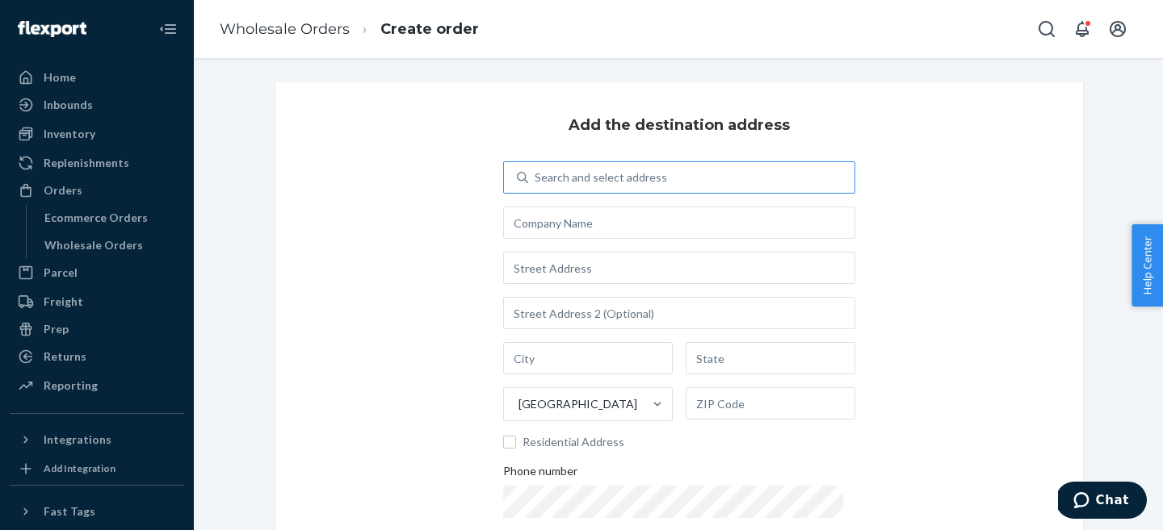
click at [599, 183] on div "Search and select address" at bounding box center [600, 178] width 132 height 16
click at [536, 183] on input "Search and select address" at bounding box center [535, 178] width 2 height 16
type input "stitch"
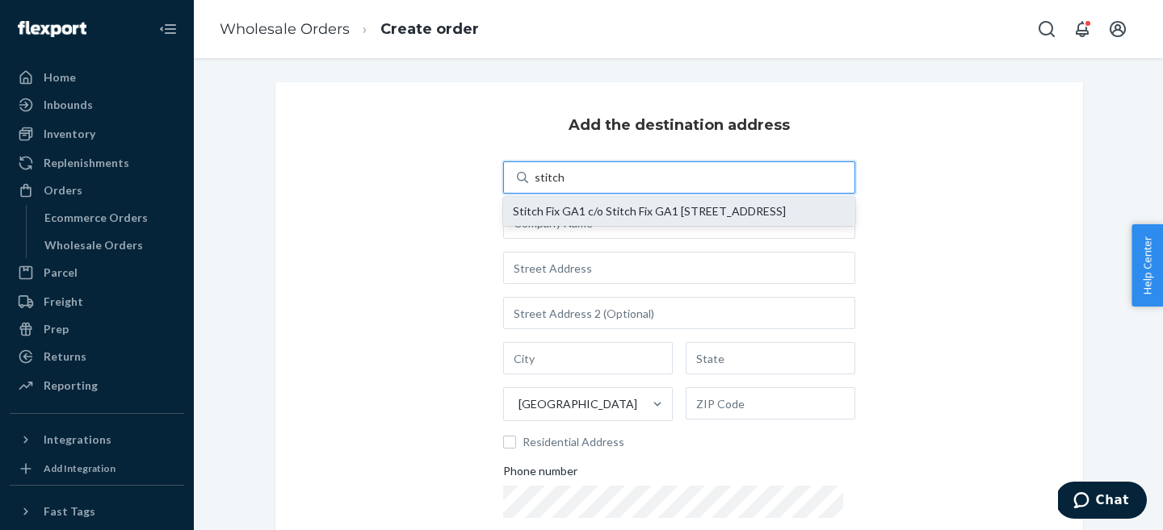
click at [602, 203] on div "Stitch Fix GA1 c/o Stitch Fix GA1 [STREET_ADDRESS]" at bounding box center [679, 211] width 352 height 29
click at [564, 186] on input "stitch" at bounding box center [548, 178] width 29 height 16
type input "Stitch Fix GA1"
type input "[STREET_ADDRESS]"
type input "Lithia Spring"
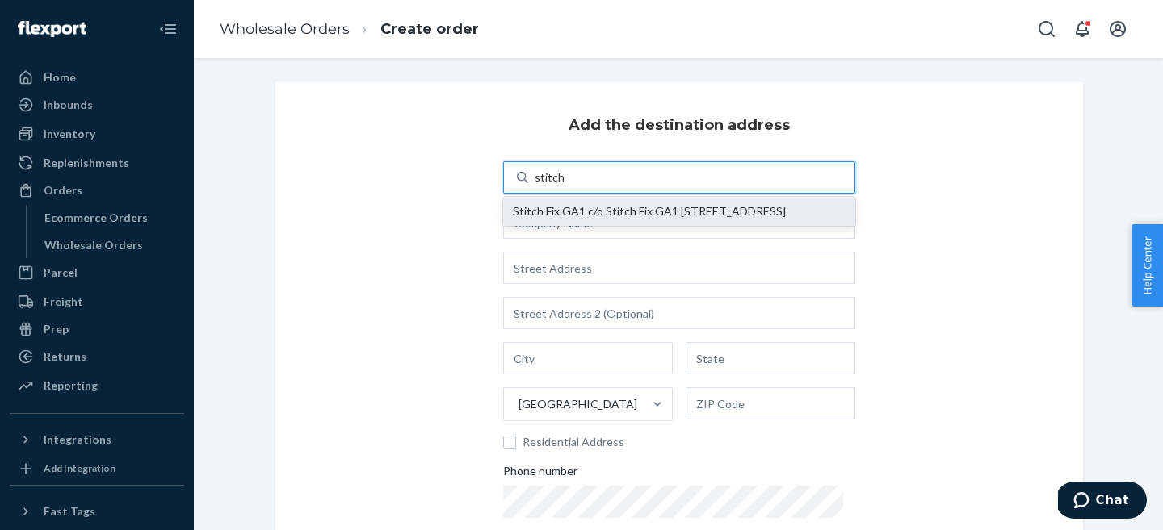
type input "GA"
type input "30122"
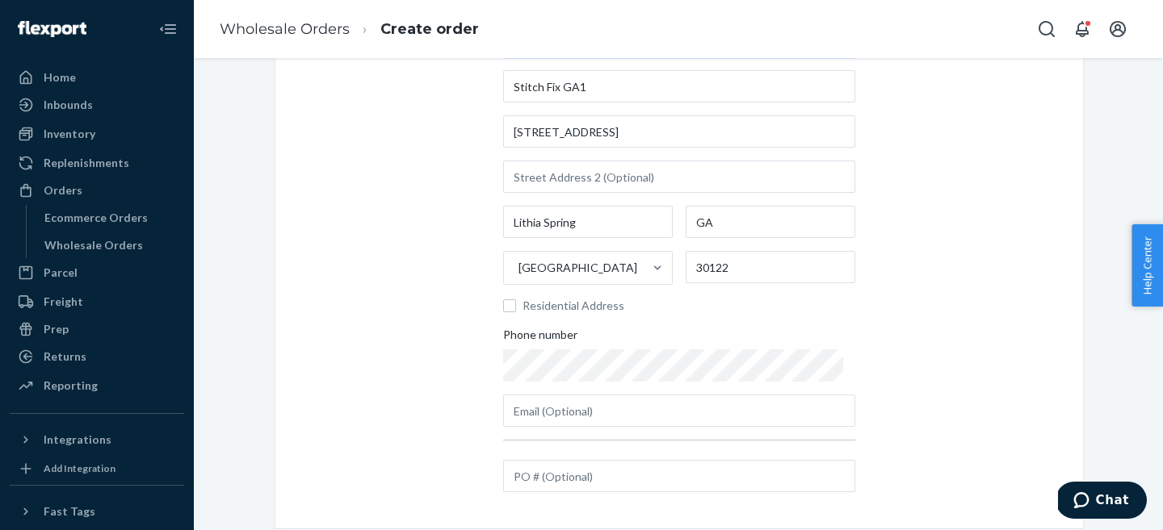
scroll to position [174, 0]
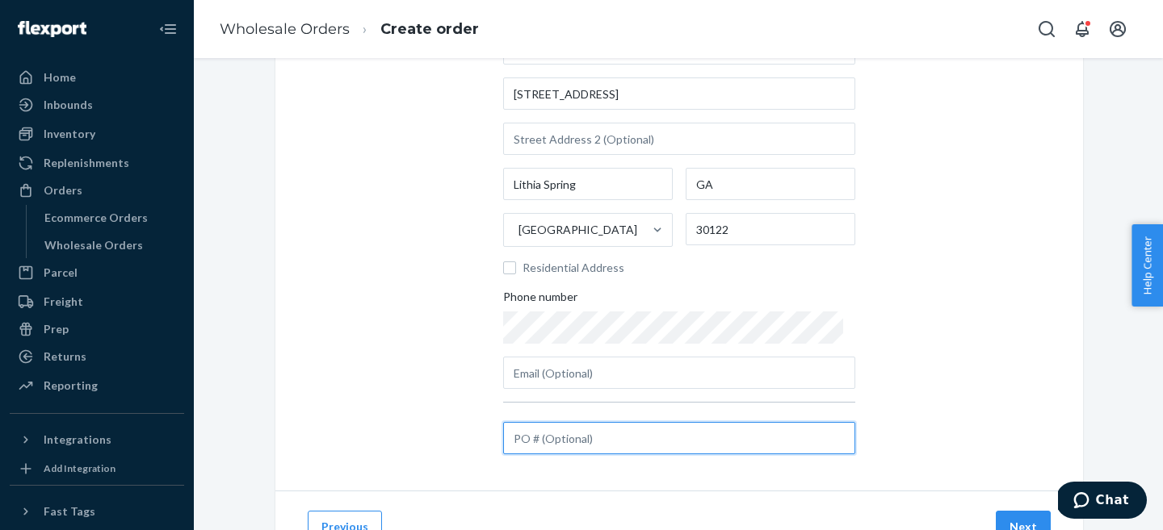
click at [562, 443] on input "text" at bounding box center [679, 438] width 352 height 32
paste input "A1219827-GA1"
type input "A1219827-GA1"
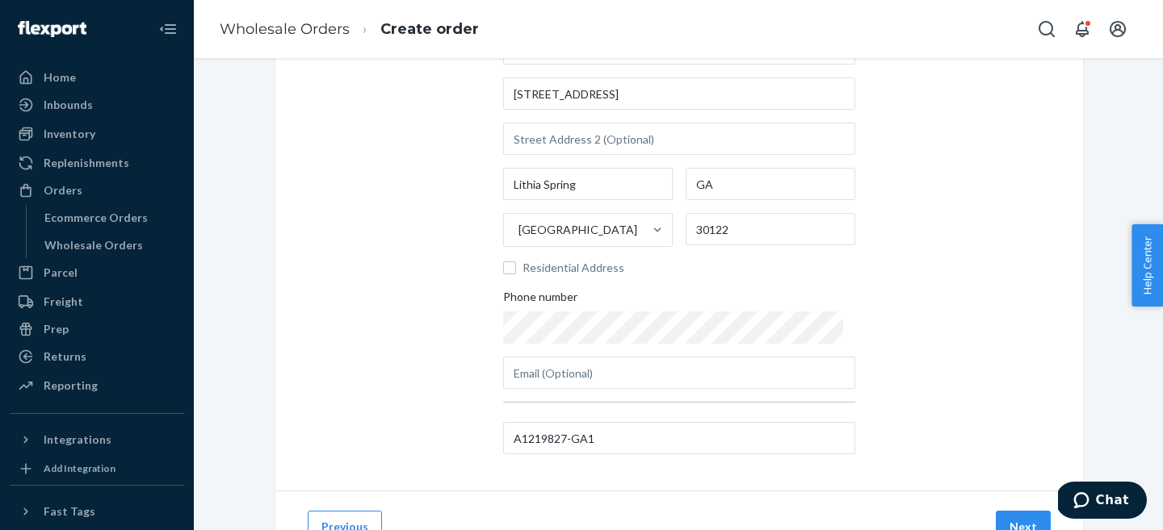
click at [382, 287] on div "Add the destination address Search and select address Stitch Fix GA1 801 Factor…" at bounding box center [678, 199] width 807 height 583
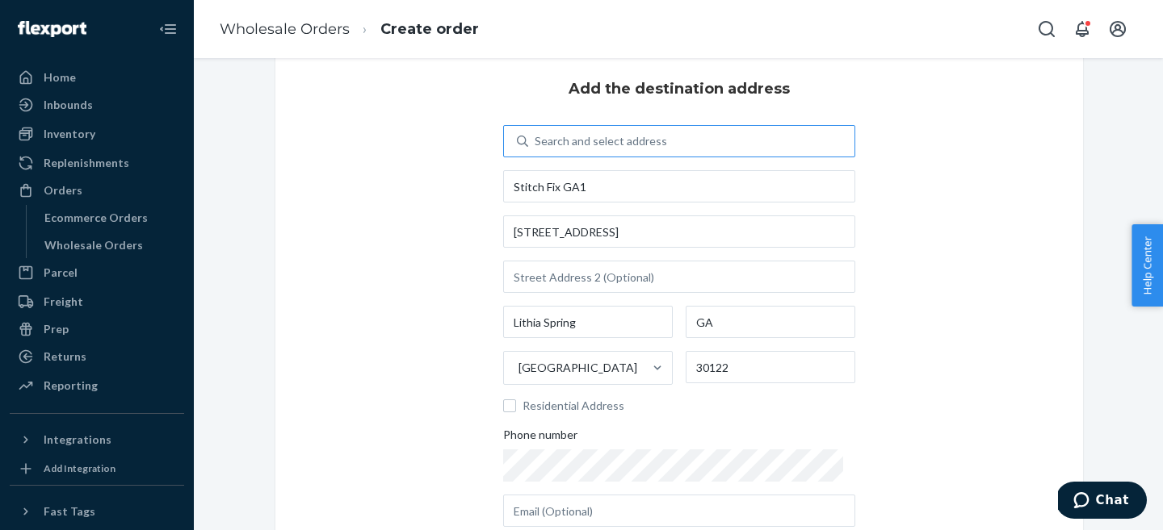
scroll to position [0, 0]
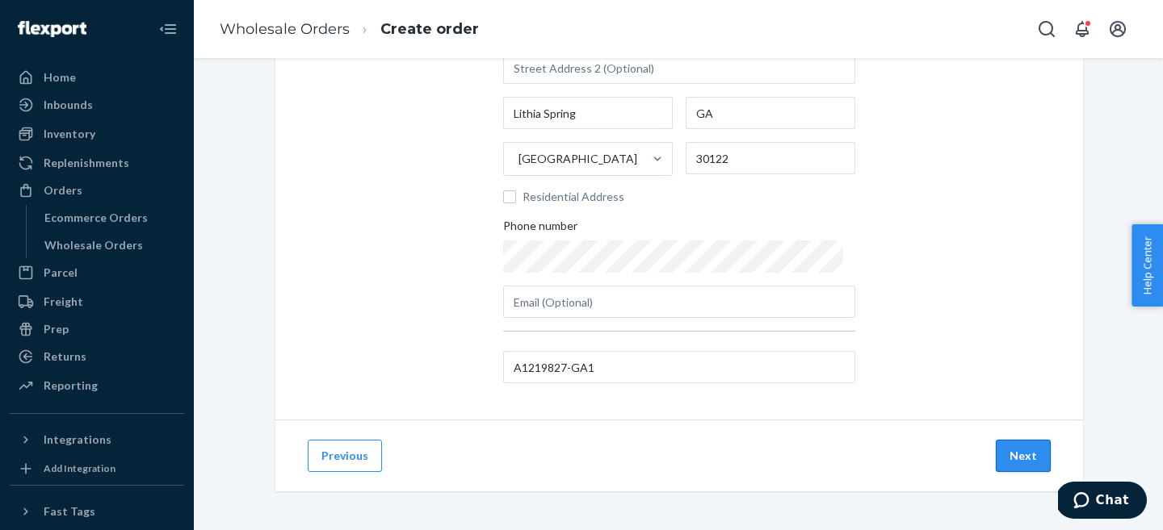
click at [1016, 455] on button "Next" at bounding box center [1022, 456] width 55 height 32
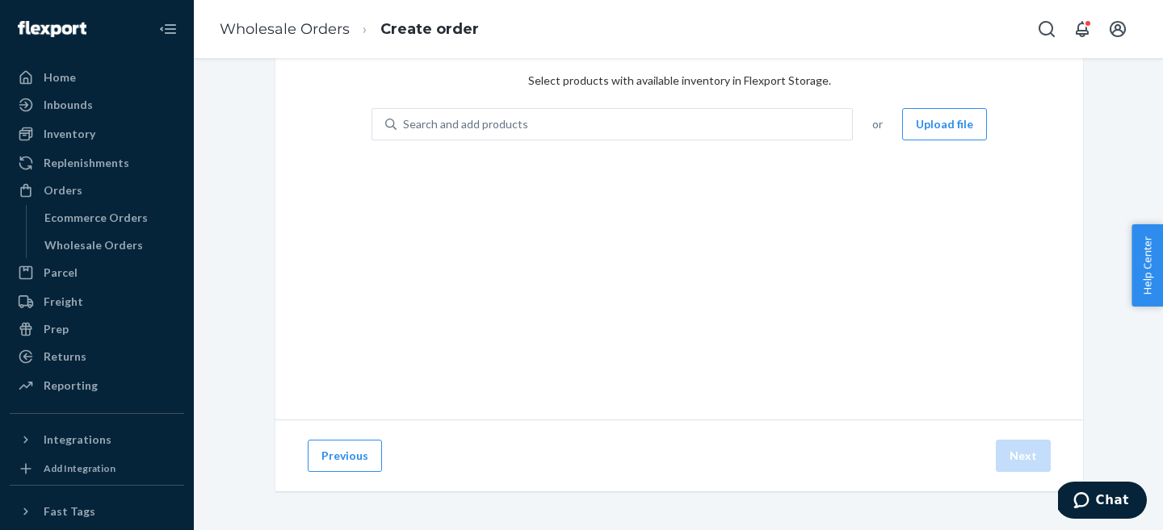
scroll to position [76, 0]
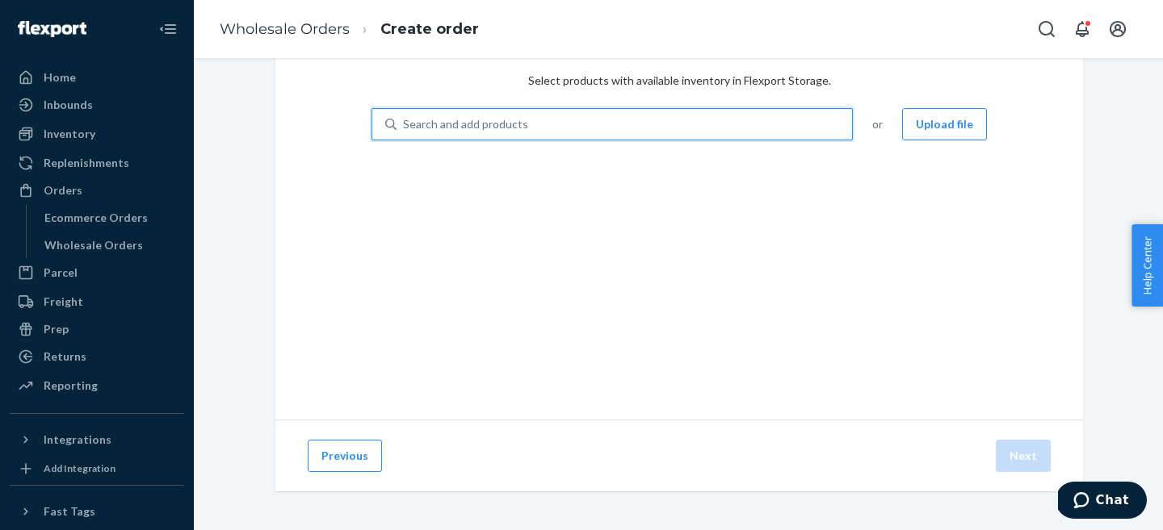
click at [545, 118] on div "Search and add products" at bounding box center [623, 124] width 455 height 29
click at [404, 118] on input "0 results available. Use Up and Down to choose options, press Enter to select t…" at bounding box center [404, 124] width 2 height 16
paste input "KPNT-ARI-BAM-GRT-XL"
type input "KPNT-ARI-BAM-GRT-XL"
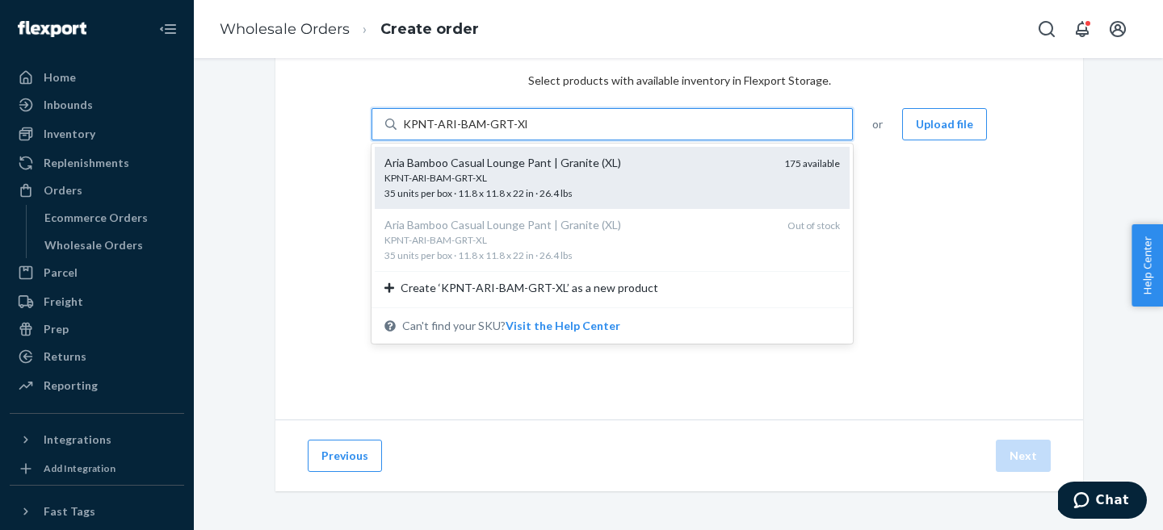
click at [522, 177] on div "KPNT-ARI-BAM-GRT-XL" at bounding box center [577, 178] width 387 height 14
click at [522, 132] on input "KPNT-ARI-BAM-GRT-XL" at bounding box center [465, 124] width 124 height 16
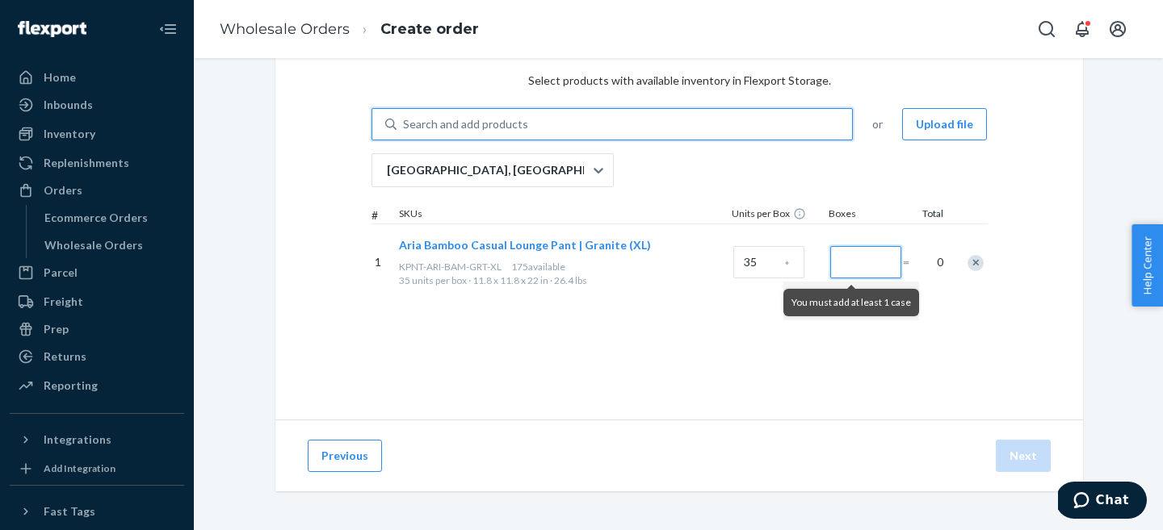
click at [866, 275] on input "Number of boxes" at bounding box center [865, 262] width 71 height 32
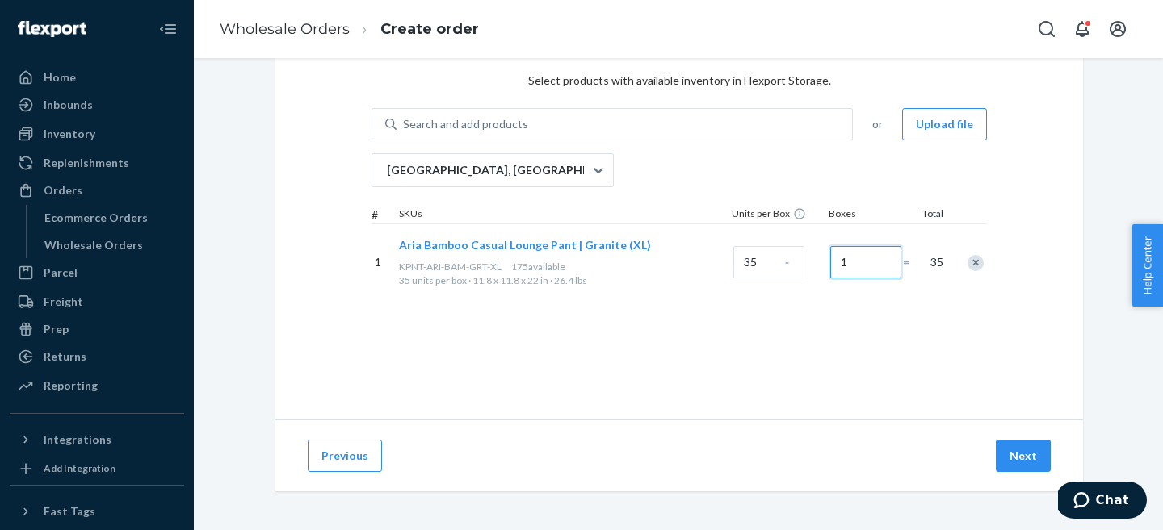
type input "1"
click at [648, 362] on div "Select products Select products with available inventory in Flexport Storage. S…" at bounding box center [678, 212] width 807 height 413
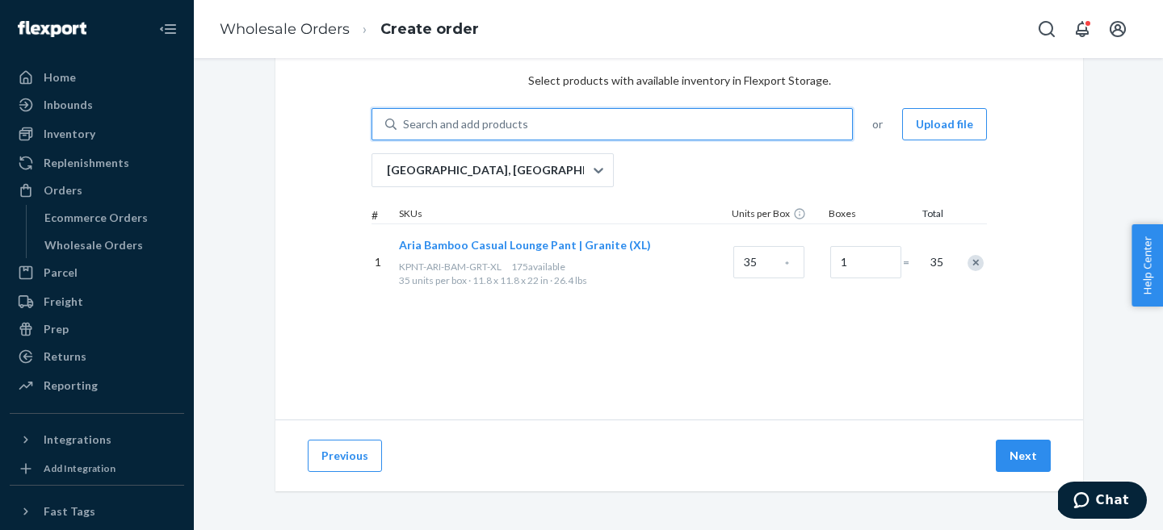
click at [424, 121] on div "Search and add products" at bounding box center [465, 124] width 125 height 16
click at [404, 121] on input "0 results available. Use Up and Down to choose options, press Enter to select t…" at bounding box center [404, 124] width 2 height 16
paste input "KPNT-ARI-BAM-GRT-M"
type input "KPNT-ARI-BAM-GRT-M"
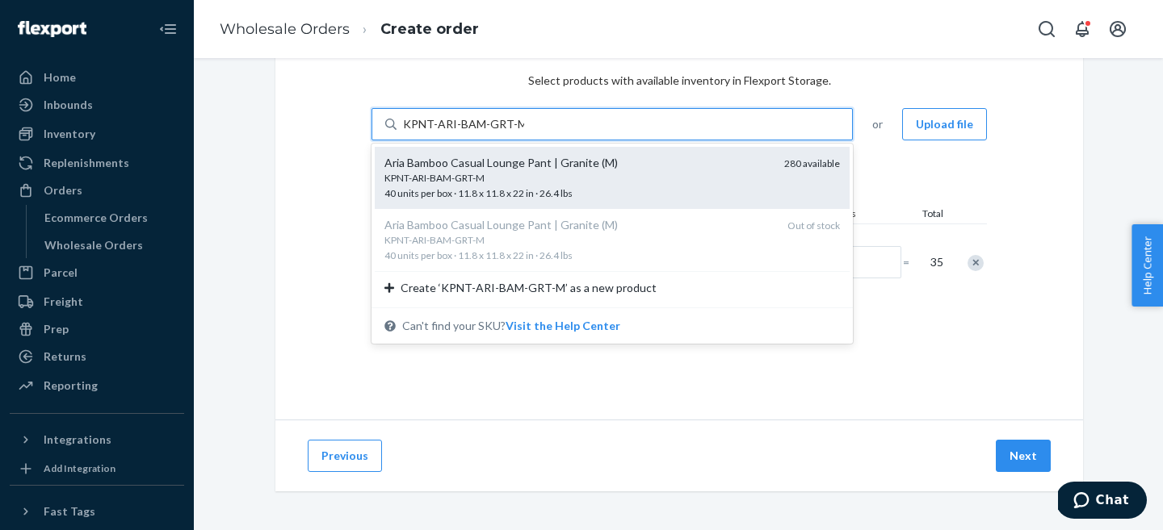
click at [472, 172] on div "KPNT-ARI-BAM-GRT-M" at bounding box center [577, 178] width 387 height 14
click at [472, 132] on input "KPNT-ARI-BAM-GRT-M" at bounding box center [463, 124] width 121 height 16
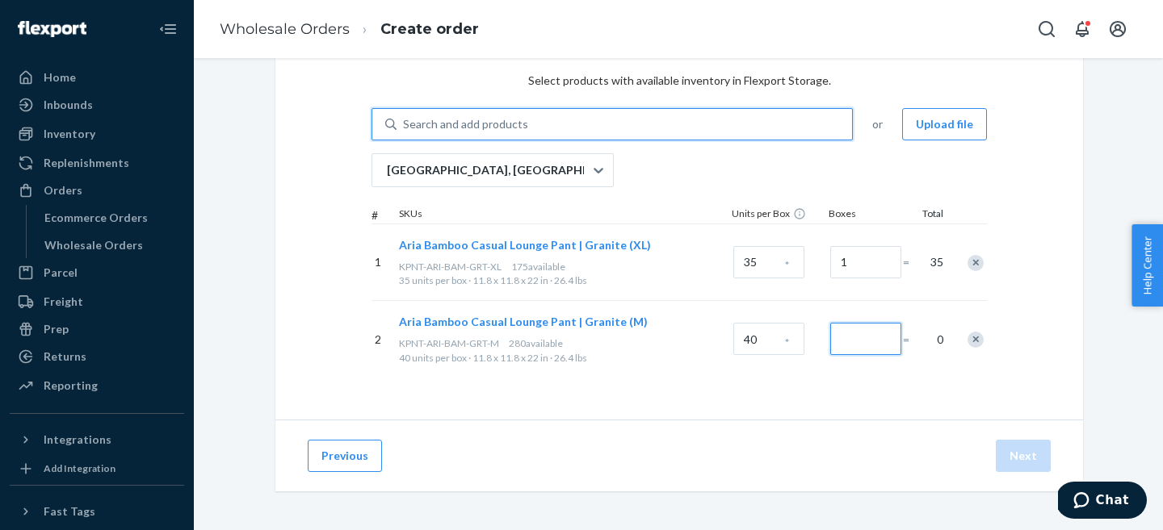
click at [849, 342] on input "Number of boxes" at bounding box center [865, 339] width 71 height 32
type input "1"
click at [522, 124] on div "Search and add products" at bounding box center [465, 124] width 125 height 16
click at [404, 124] on input "Search and add products" at bounding box center [404, 124] width 2 height 16
paste input "KPNT-ARI-BAM-GRT-L"
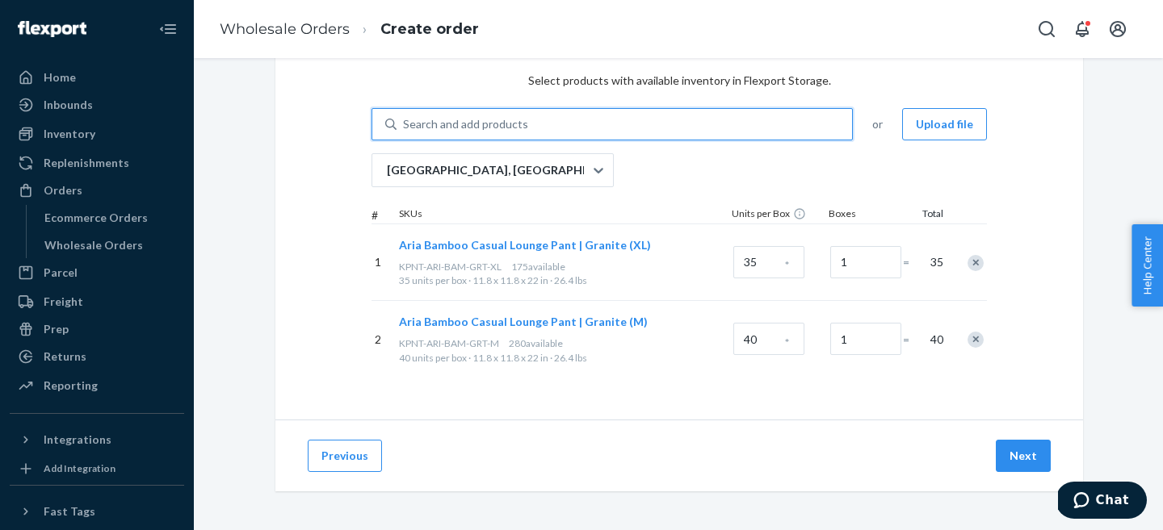
type input "KPNT-ARI-BAM-GRT-L"
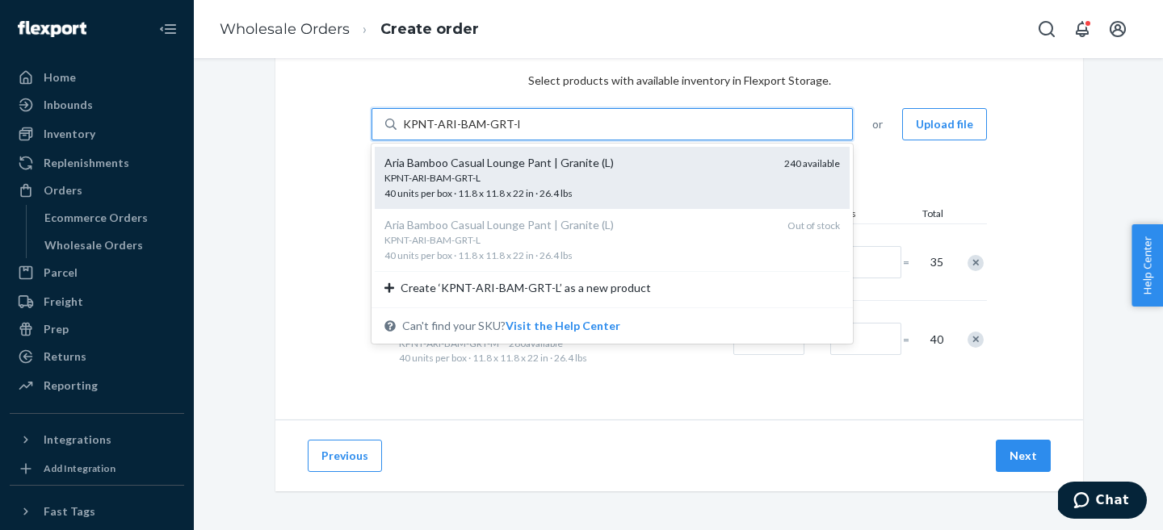
click at [526, 172] on div "KPNT-ARI-BAM-GRT-L" at bounding box center [577, 178] width 387 height 14
click at [519, 132] on input "KPNT-ARI-BAM-GRT-L" at bounding box center [461, 124] width 116 height 16
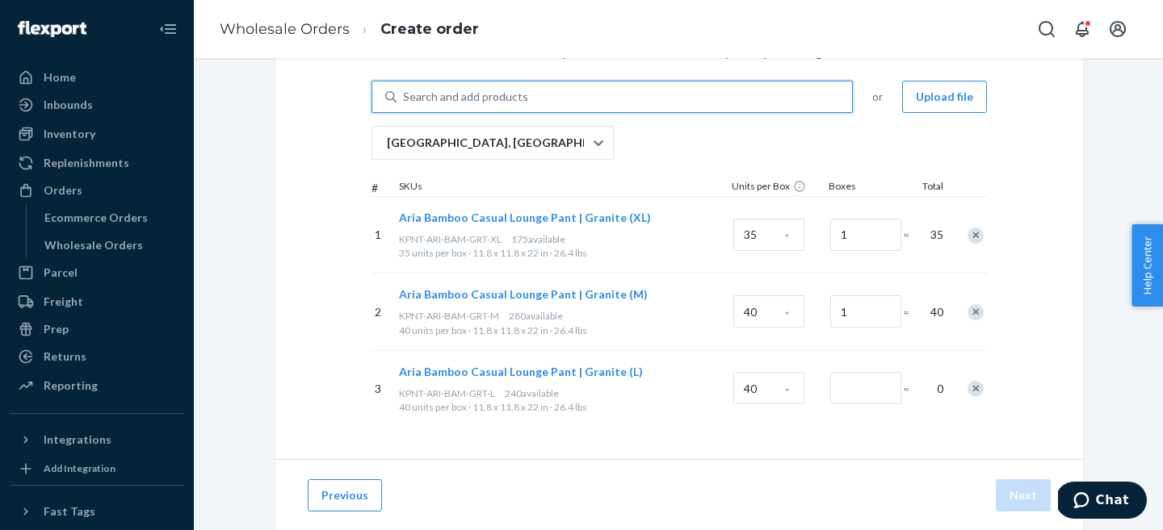
scroll to position [143, 0]
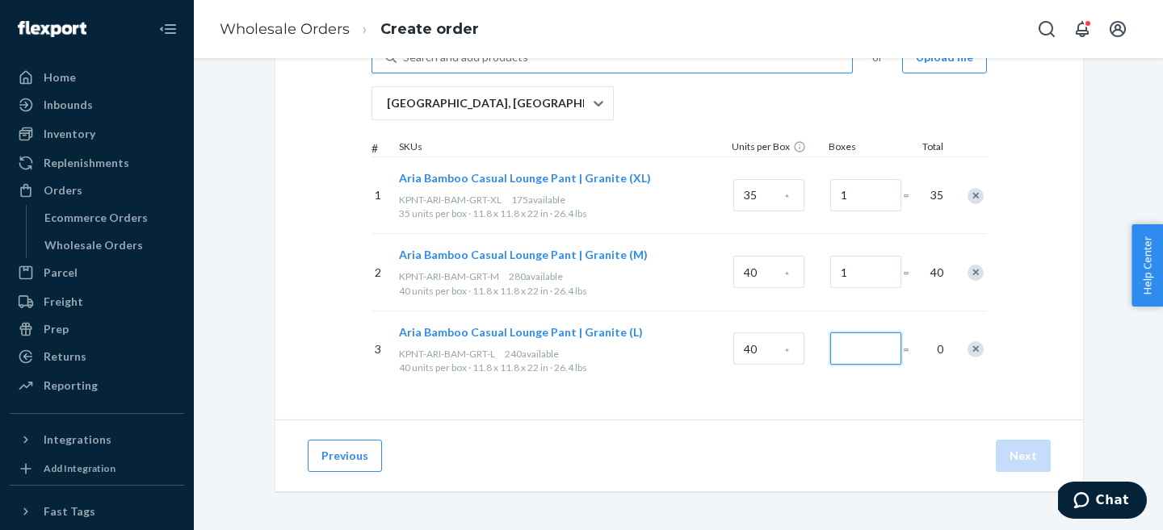
click at [852, 350] on input "Number of boxes" at bounding box center [865, 349] width 71 height 32
type input "1"
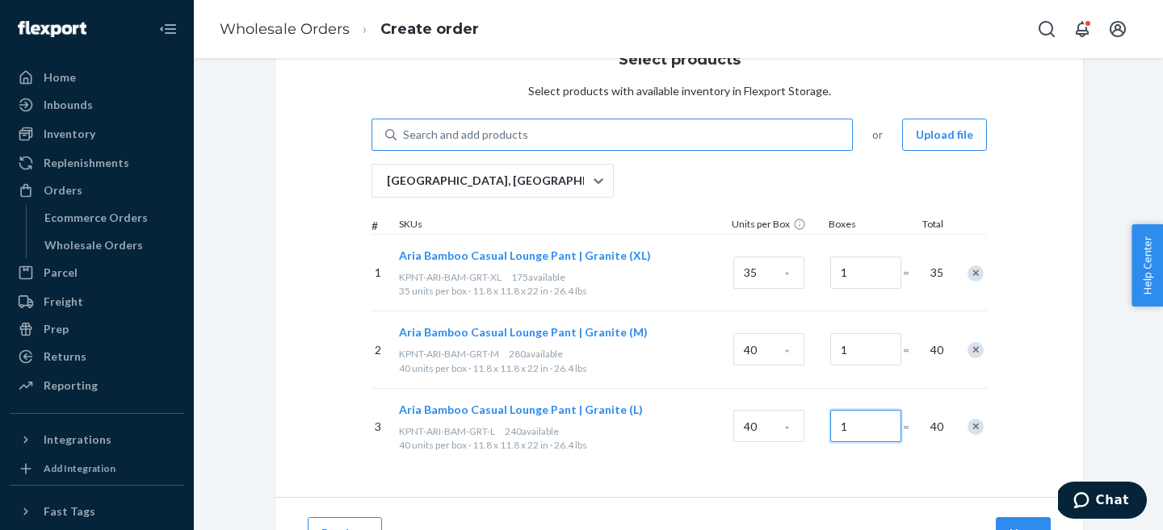
scroll to position [59, 0]
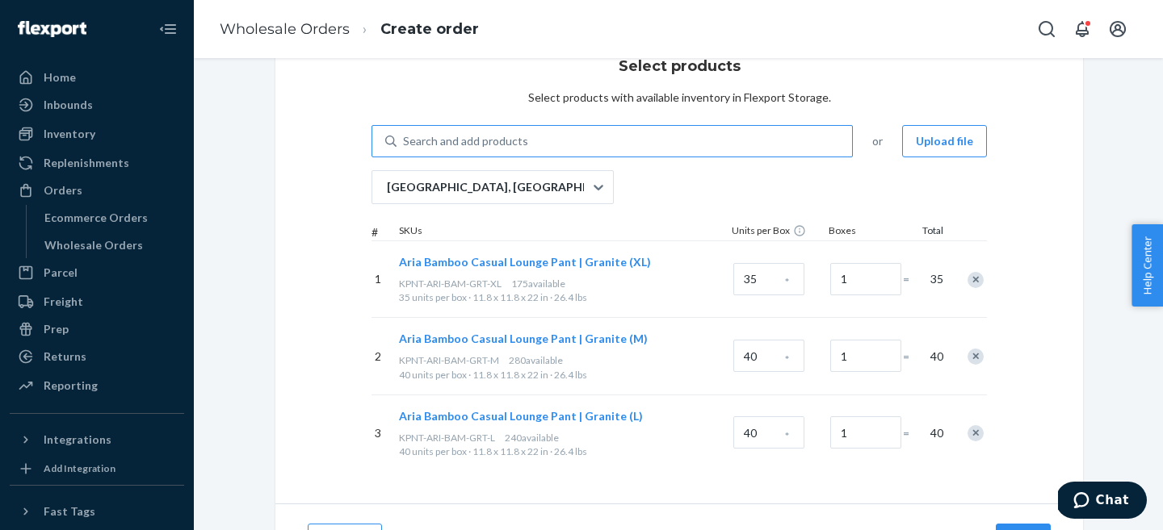
click at [488, 136] on div "Search and add products" at bounding box center [465, 141] width 125 height 16
click at [404, 136] on input "Search and add products" at bounding box center [404, 141] width 2 height 16
paste input "KPNT-ARI-BAM-DBG-XL"
type input "KPNT-ARI-BAM-DBG-XL"
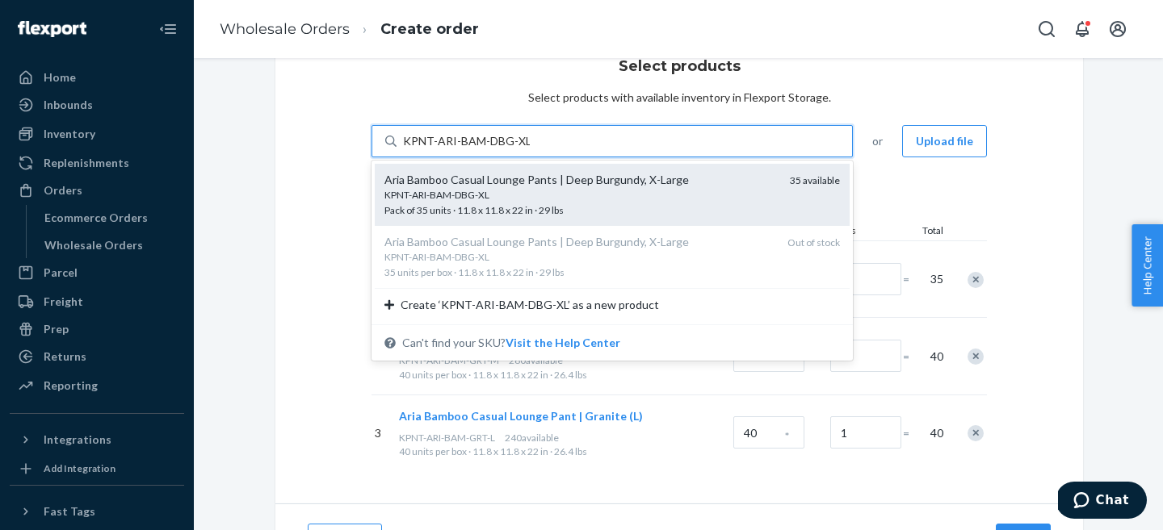
click at [530, 195] on div "KPNT-ARI-BAM-DBG-XL" at bounding box center [580, 195] width 392 height 14
click at [530, 149] on input "KPNT-ARI-BAM-DBG-XL" at bounding box center [466, 141] width 127 height 16
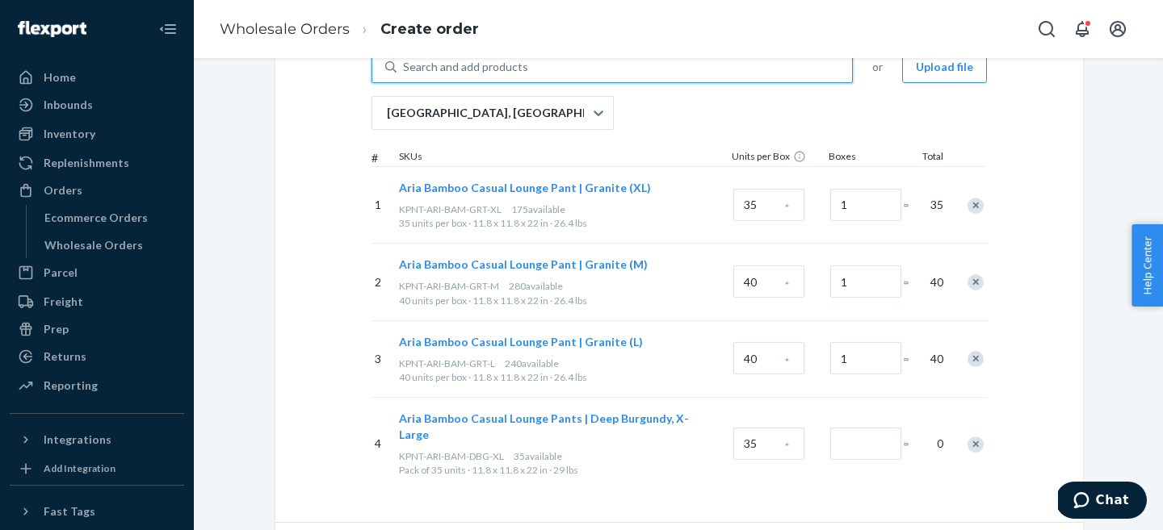
scroll to position [210, 0]
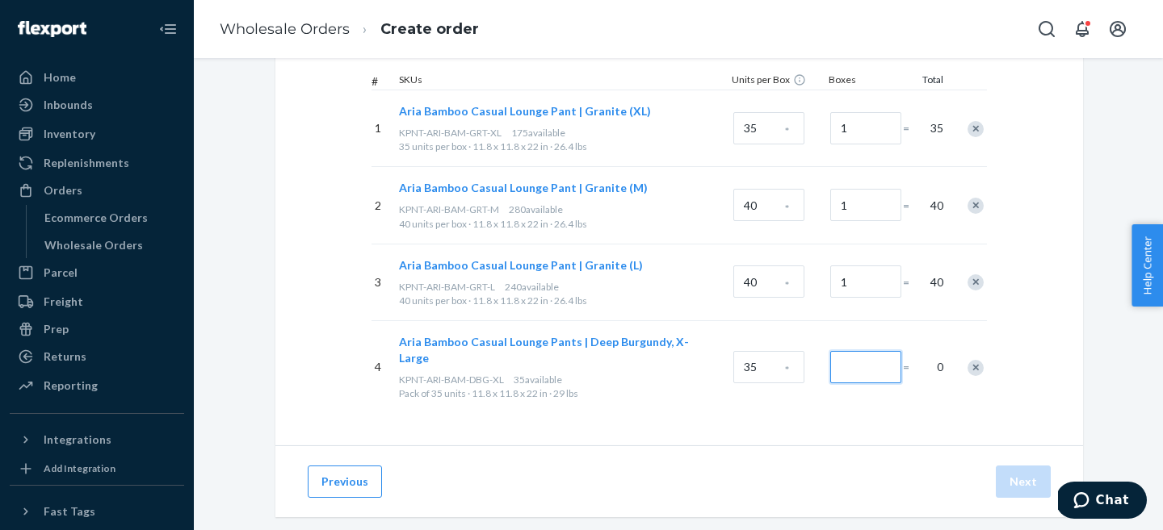
click at [870, 360] on input "Number of boxes" at bounding box center [865, 367] width 71 height 32
type input "1"
click at [837, 406] on div "Select products Select products with available inventory in Flexport Storage. S…" at bounding box center [678, 158] width 807 height 573
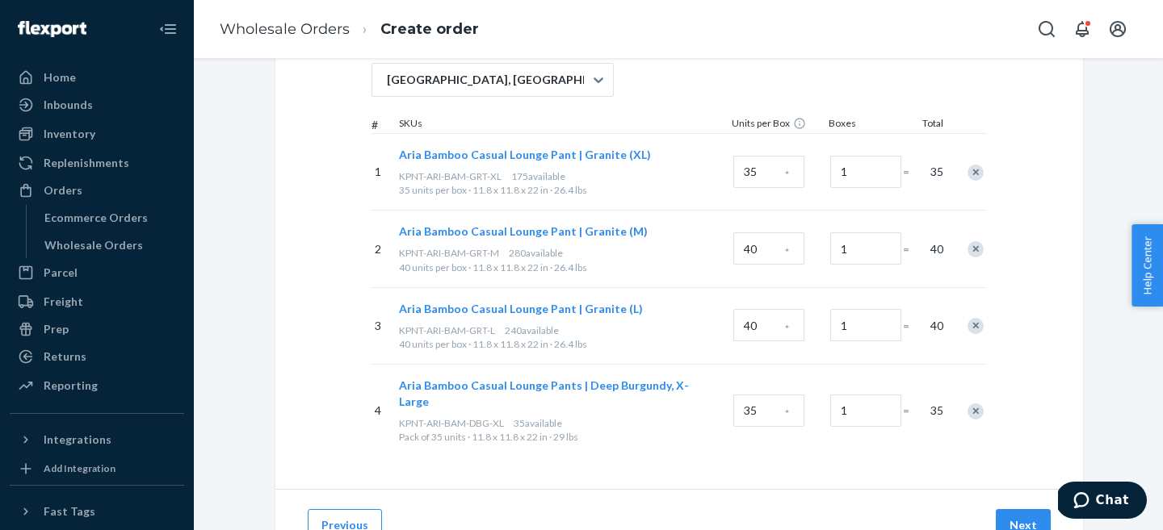
scroll to position [220, 0]
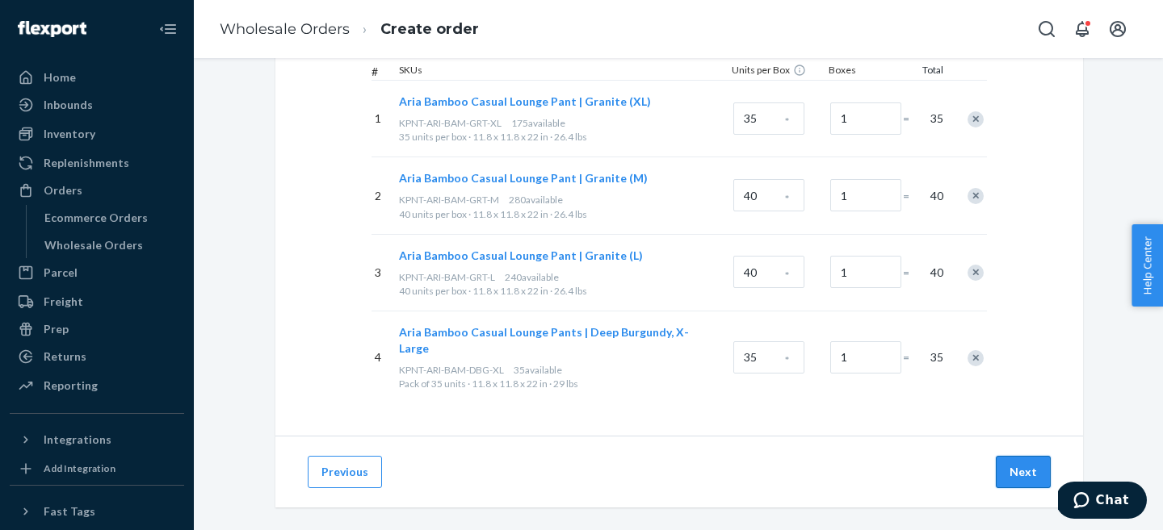
click at [1030, 459] on button "Next" at bounding box center [1022, 472] width 55 height 32
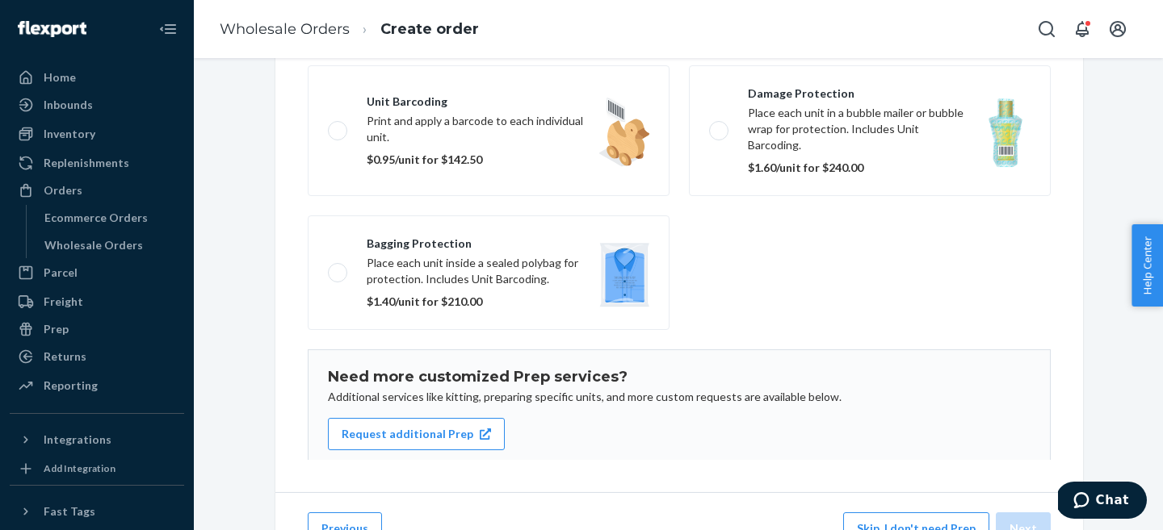
scroll to position [104, 0]
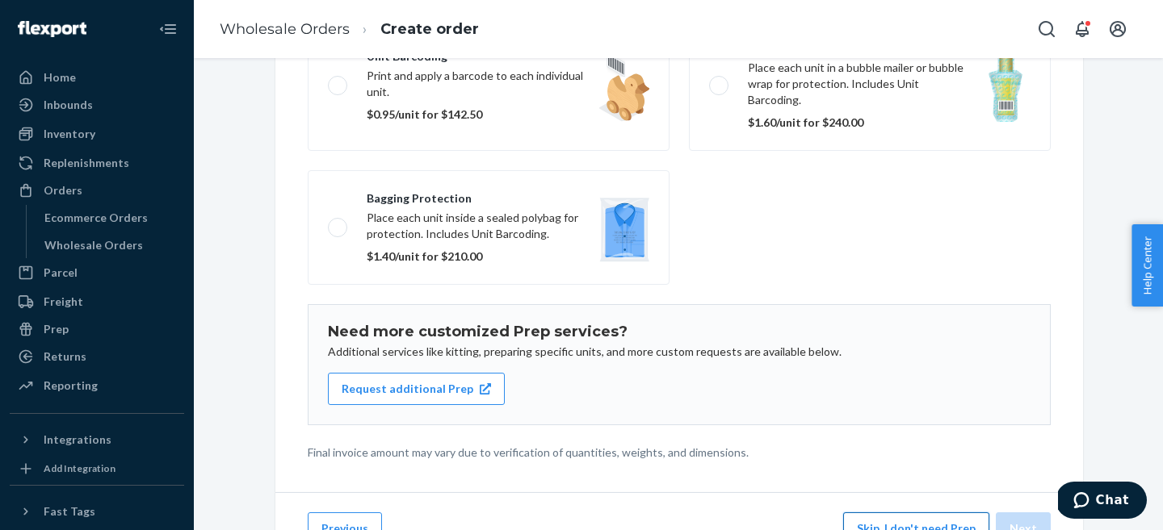
click at [914, 514] on button "Skip, I don't need Prep" at bounding box center [916, 529] width 146 height 32
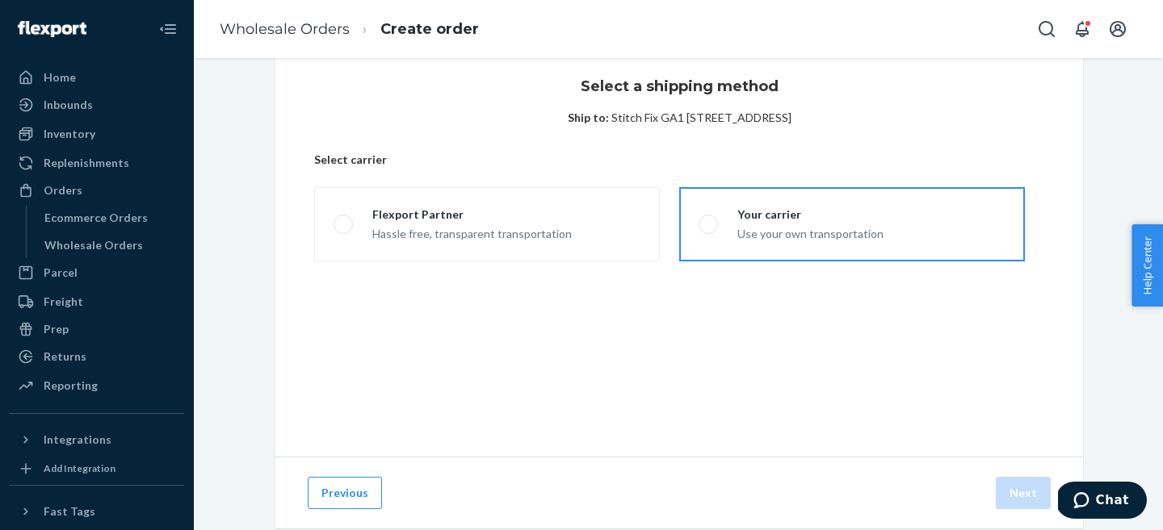
scroll to position [0, 0]
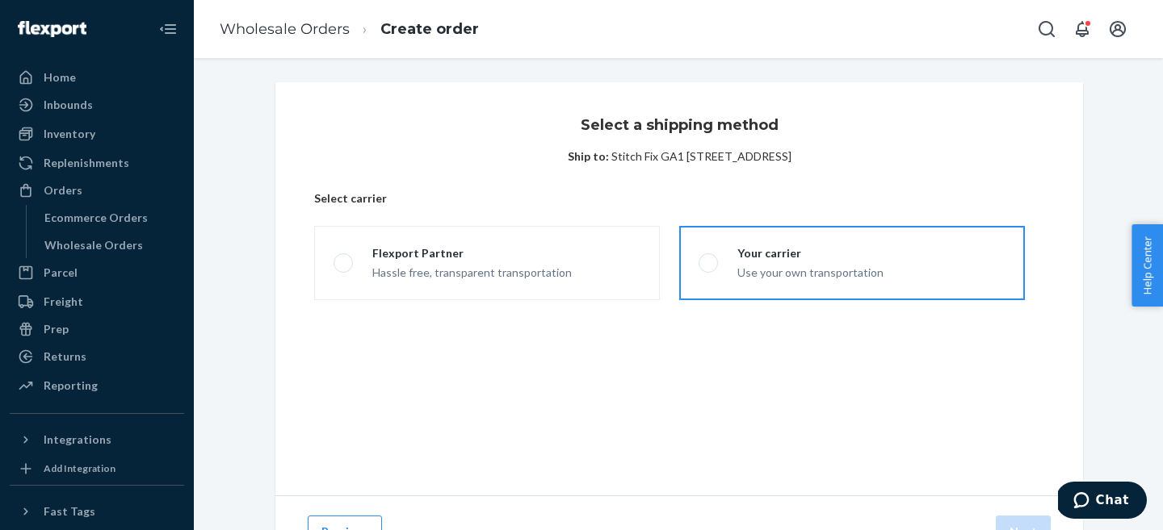
click at [843, 243] on label "Your carrier Use your own transportation" at bounding box center [852, 263] width 346 height 74
click at [709, 258] on input "Your carrier Use your own transportation" at bounding box center [703, 263] width 10 height 10
radio input "true"
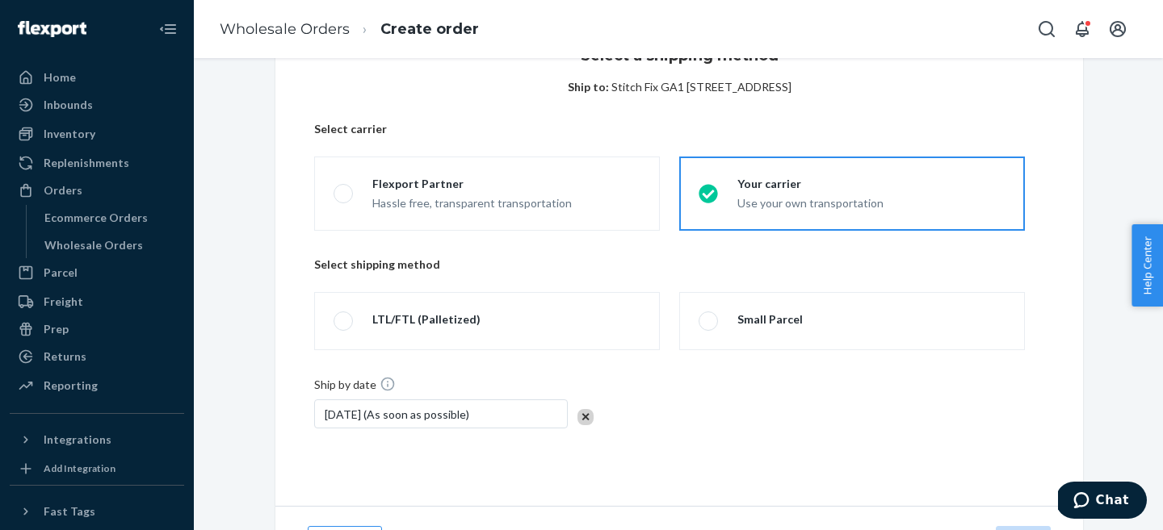
scroll to position [155, 0]
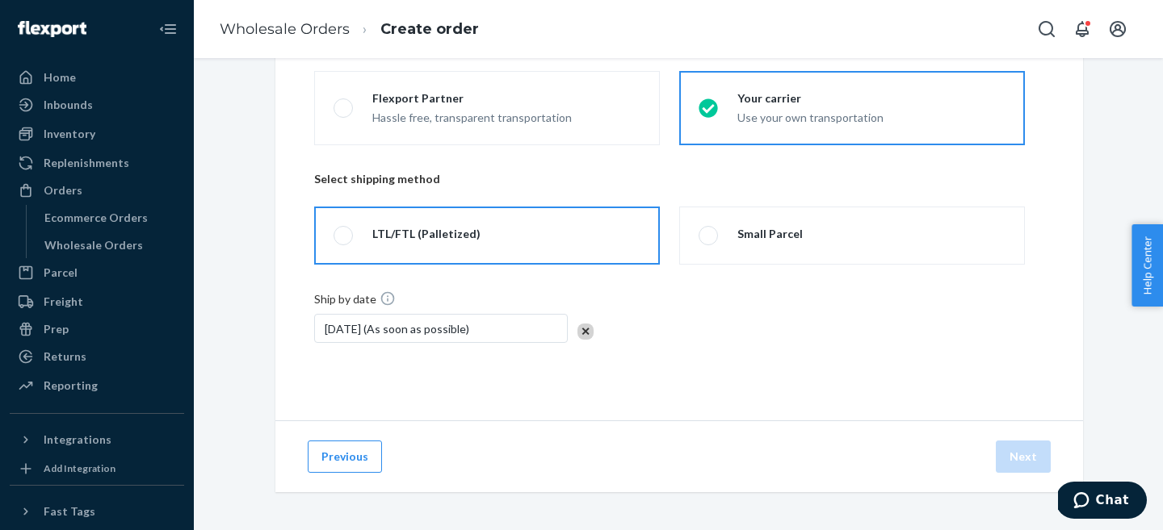
click at [396, 231] on div "LTL/FTL (Palletized)" at bounding box center [426, 234] width 108 height 16
click at [344, 231] on input "LTL/FTL (Palletized)" at bounding box center [338, 236] width 10 height 10
radio input "true"
click at [384, 328] on div "[DATE] (As soon as possible)" at bounding box center [441, 328] width 254 height 29
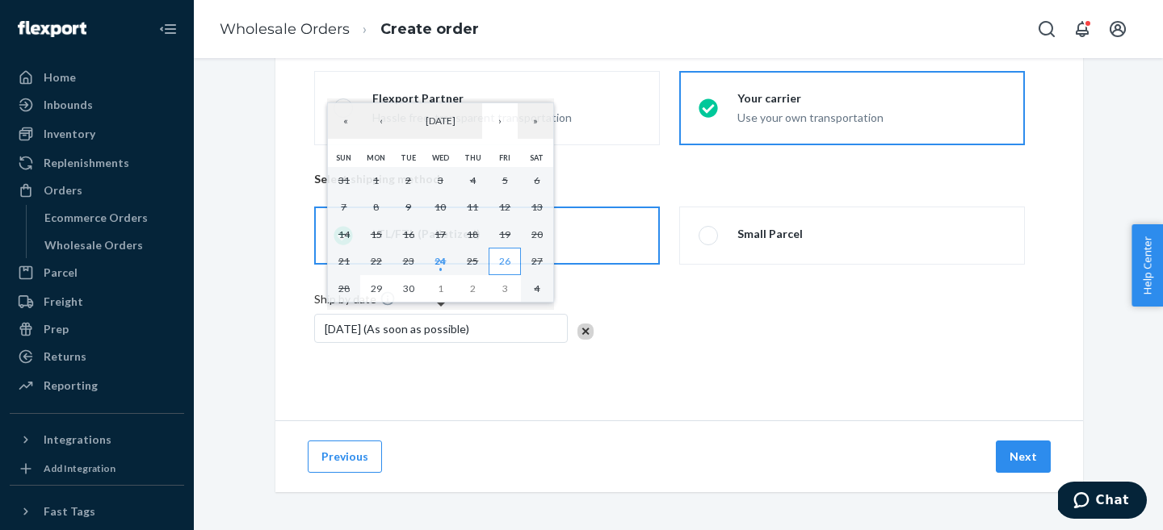
click at [497, 261] on button "26" at bounding box center [504, 261] width 32 height 27
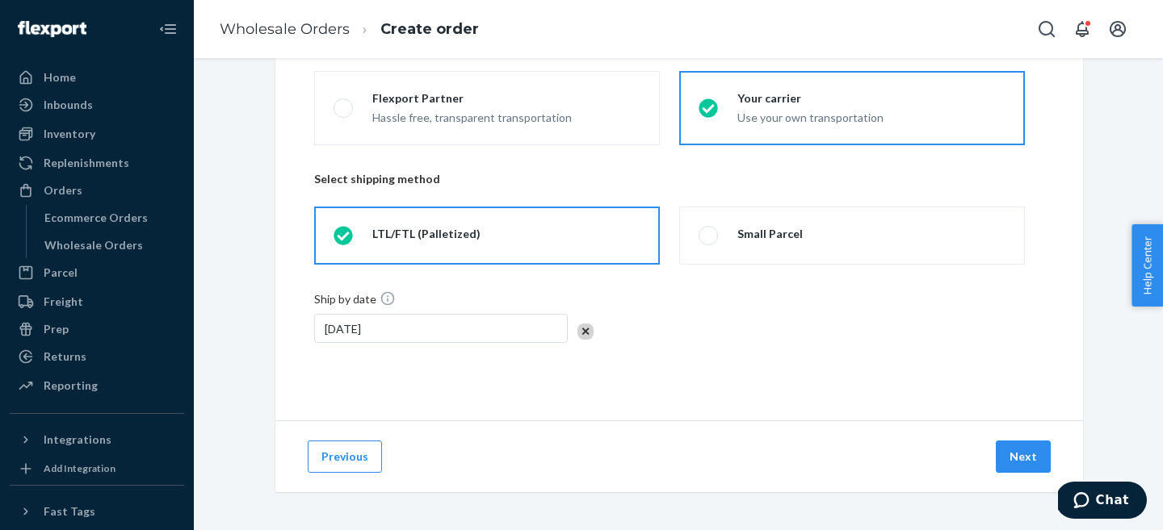
click at [520, 387] on div "Ship by date Sep 26, 2025" at bounding box center [679, 340] width 730 height 98
click at [1033, 463] on button "Next" at bounding box center [1022, 457] width 55 height 32
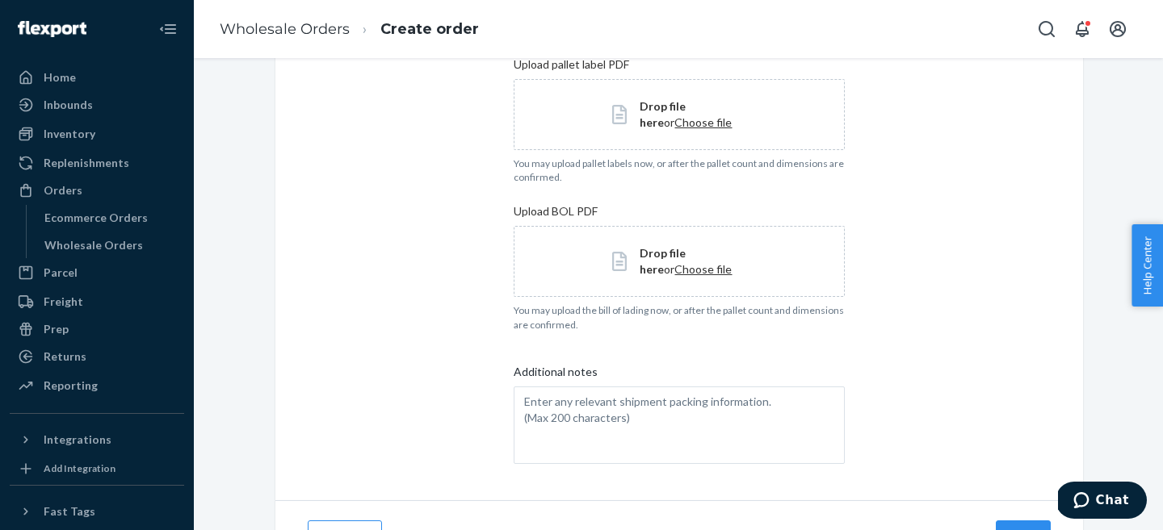
scroll to position [499, 0]
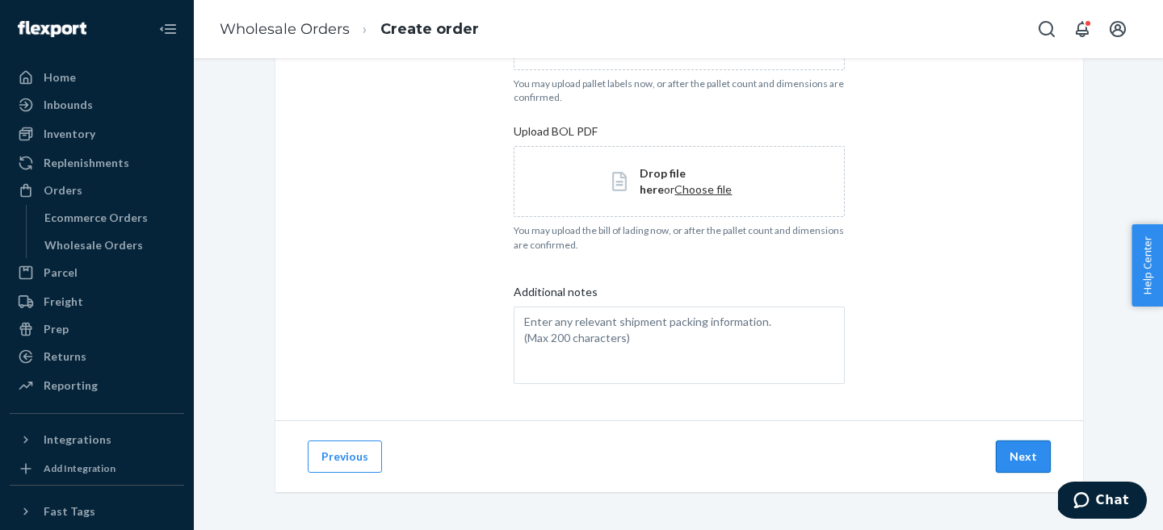
click at [1026, 451] on button "Next" at bounding box center [1022, 457] width 55 height 32
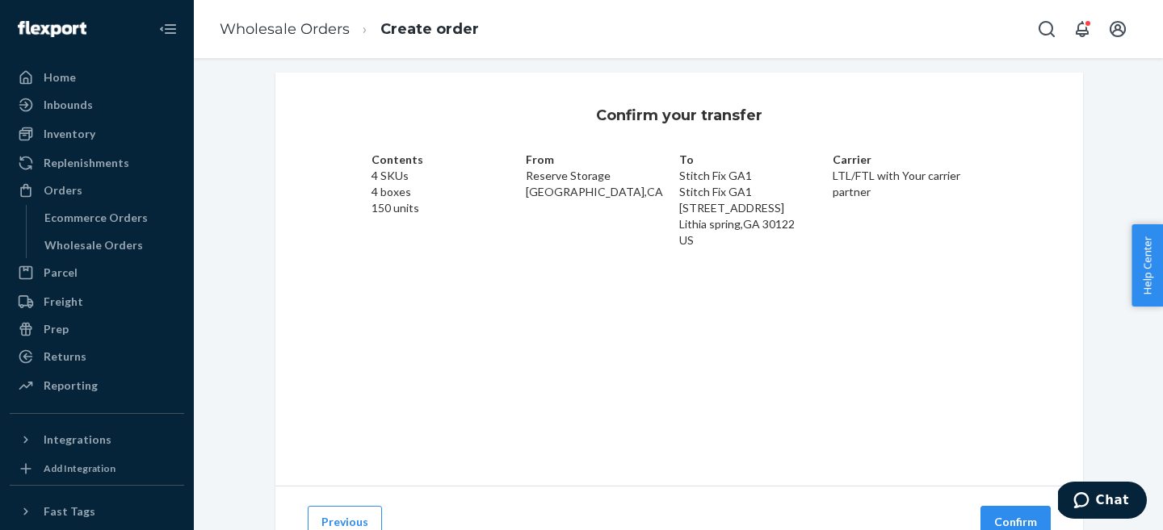
scroll to position [54, 0]
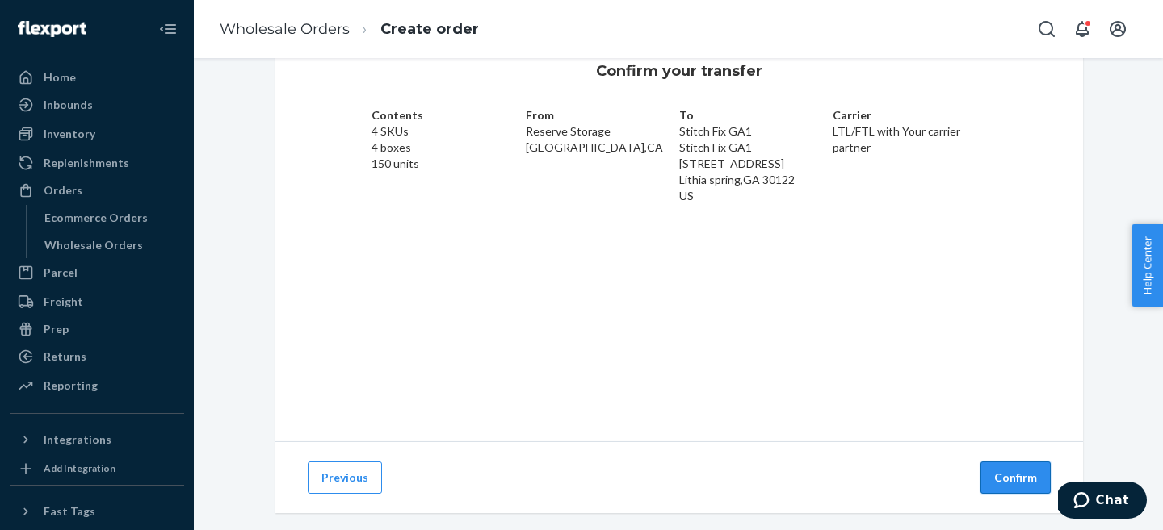
click at [1022, 478] on button "Confirm" at bounding box center [1015, 478] width 70 height 32
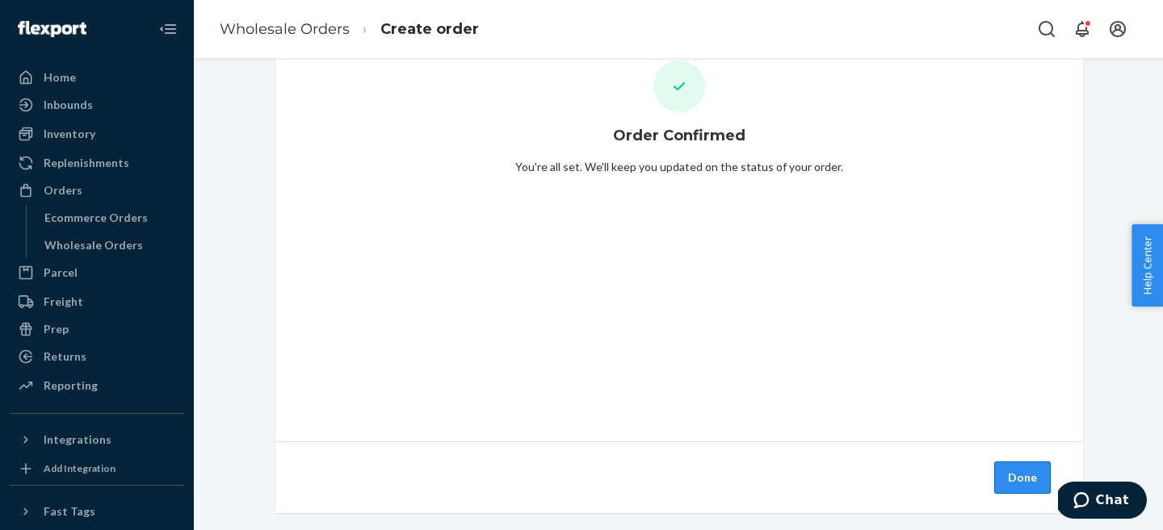
click at [1028, 477] on button "Done" at bounding box center [1022, 478] width 57 height 32
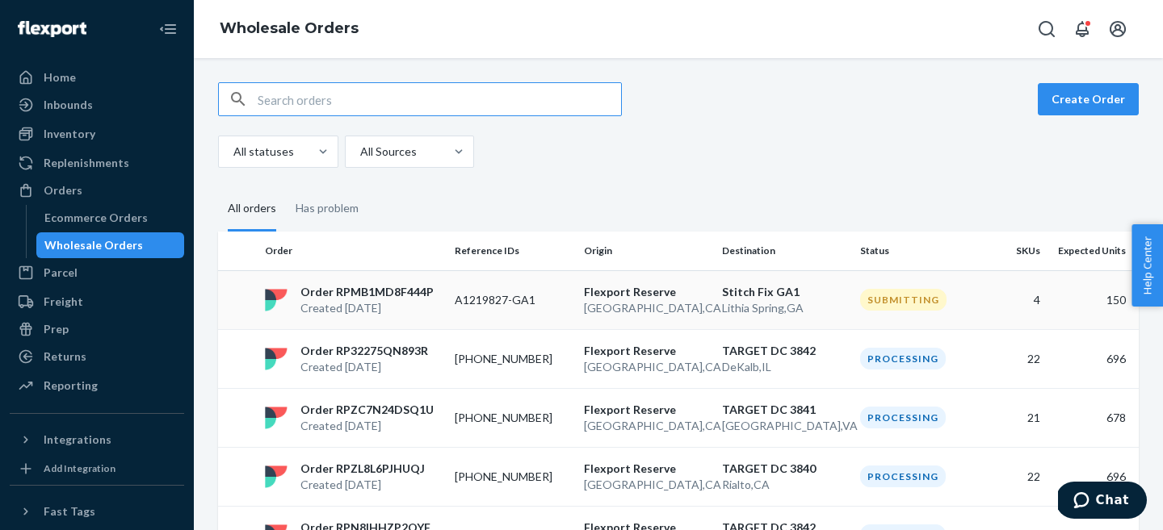
click at [396, 300] on p "Created [DATE]" at bounding box center [366, 308] width 133 height 16
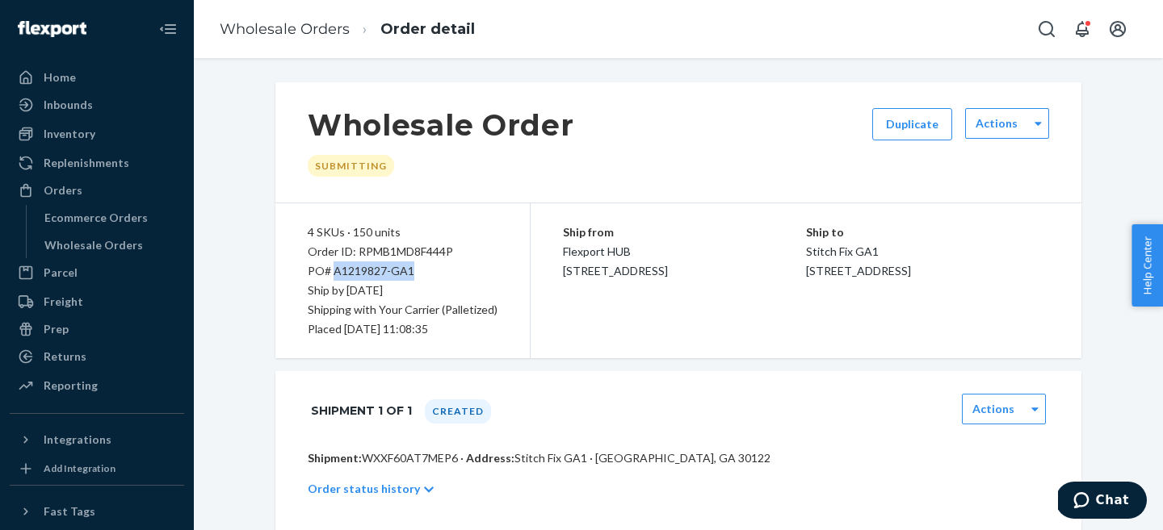
drag, startPoint x: 334, startPoint y: 273, endPoint x: 435, endPoint y: 271, distance: 100.9
click at [435, 271] on div "PO# A1219827-GA1" at bounding box center [403, 271] width 190 height 19
copy div "A1219827-GA1"
drag, startPoint x: 363, startPoint y: 458, endPoint x: 458, endPoint y: 458, distance: 94.5
click at [457, 458] on p "Shipment: WXXF60AT7MEP6 · Address: Stitch Fix GA1 · Lithia Spring, GA 30122" at bounding box center [678, 459] width 741 height 16
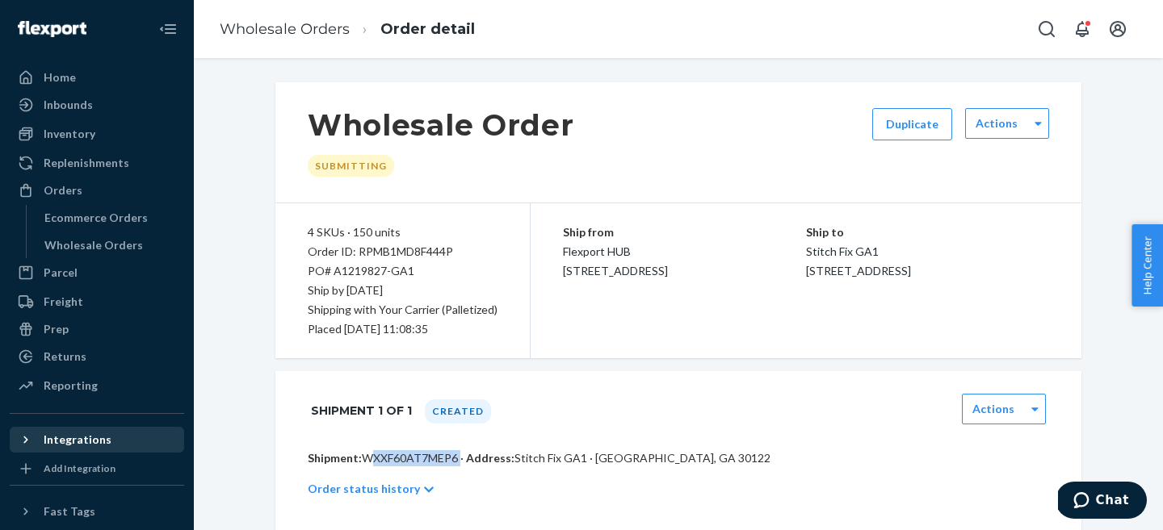
copy p "WXXF60AT7MEP6"
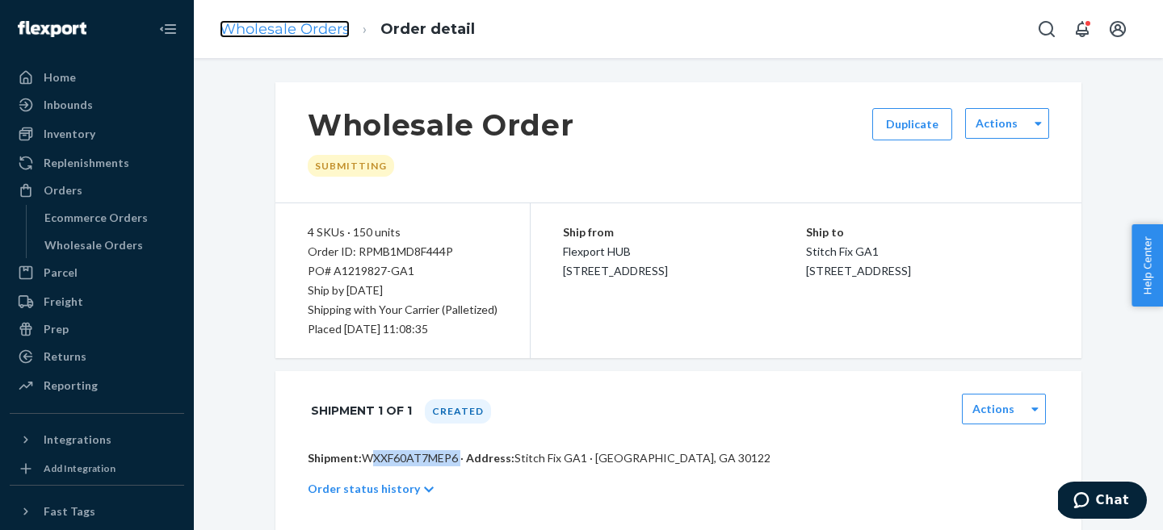
click at [283, 30] on link "Wholesale Orders" at bounding box center [285, 29] width 130 height 18
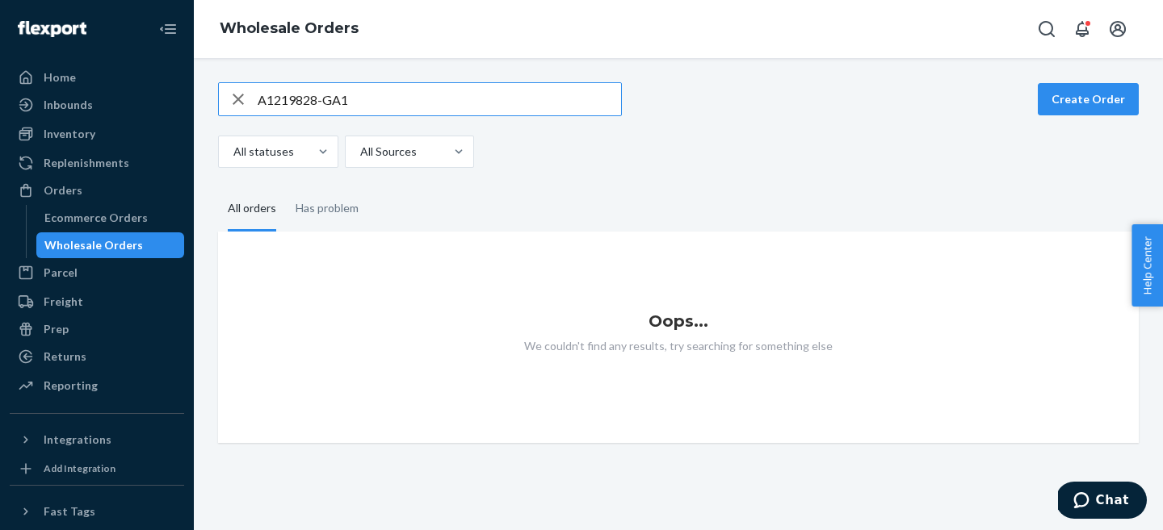
type input "A1219828-GA1"
click at [235, 96] on icon "button" at bounding box center [238, 99] width 11 height 11
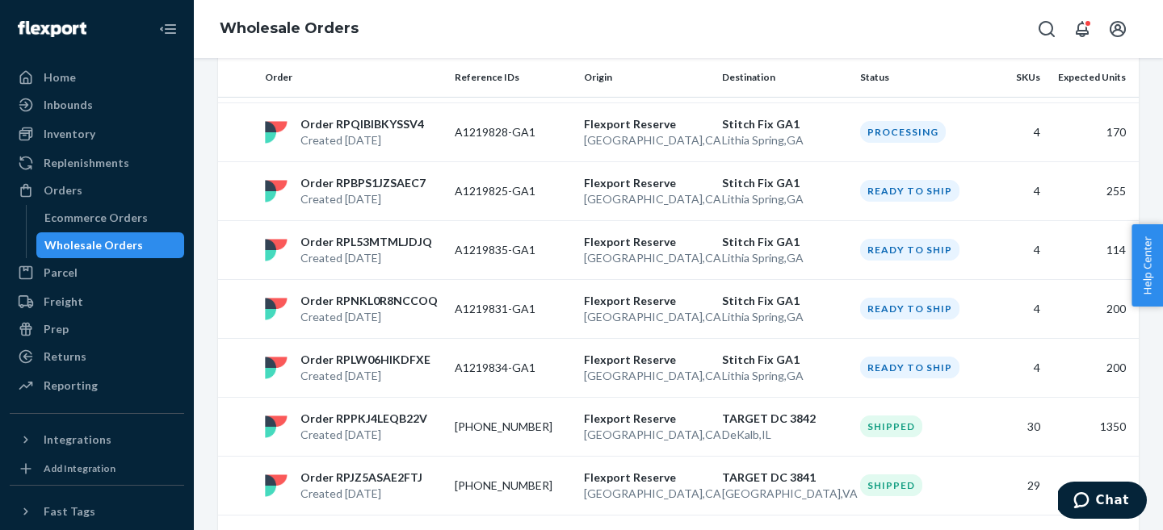
scroll to position [583, 0]
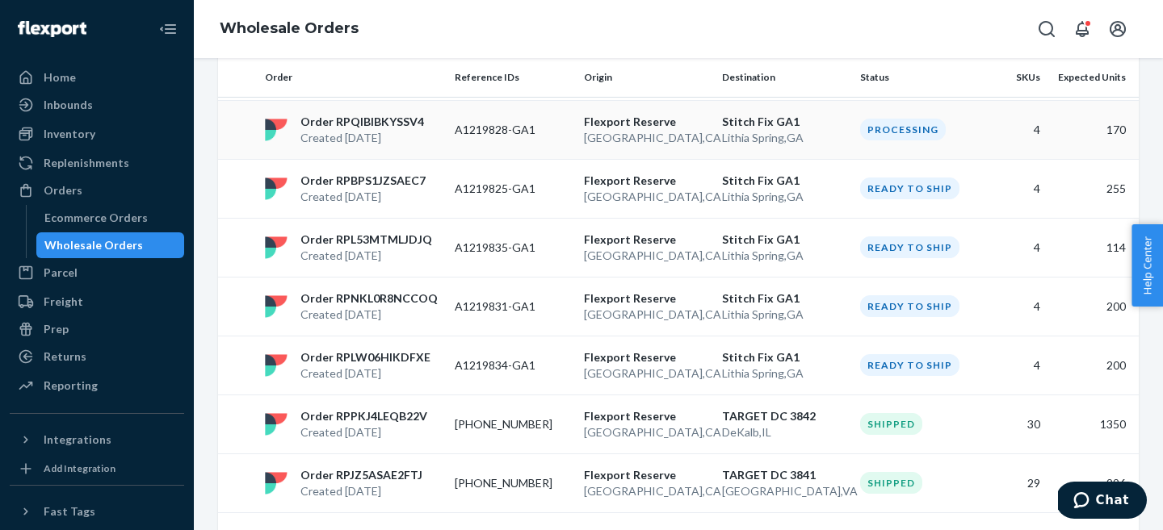
click at [506, 136] on p "A1219828-GA1" at bounding box center [513, 130] width 116 height 16
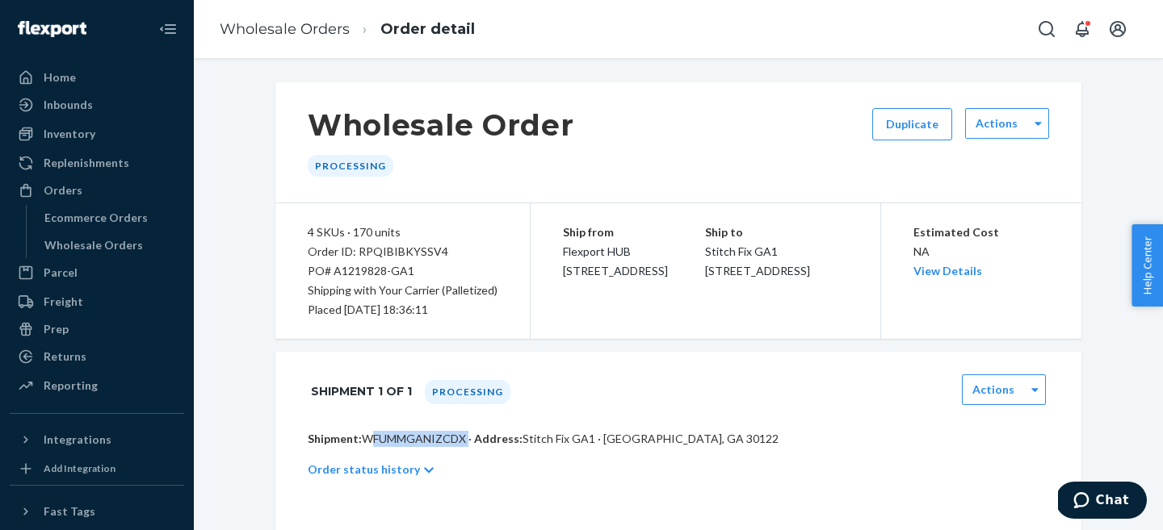
drag, startPoint x: 363, startPoint y: 439, endPoint x: 466, endPoint y: 439, distance: 103.3
click at [466, 439] on p "Shipment: WFUMMGANIZCDX · Address: Stitch Fix GA1 · Lithia Spring, GA 30122" at bounding box center [678, 439] width 741 height 16
copy p "WFUMMGANIZCDX"
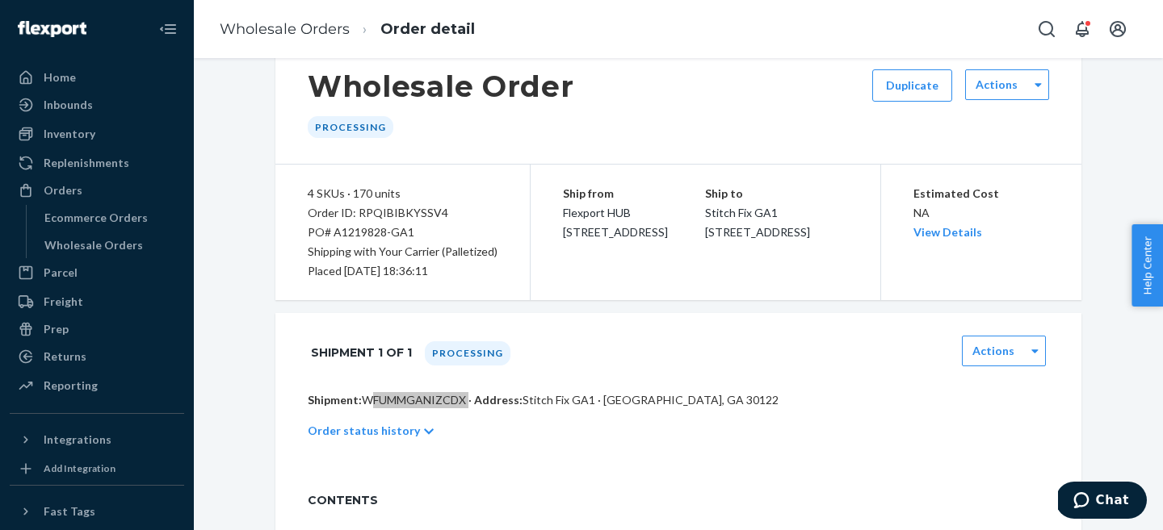
scroll to position [43, 0]
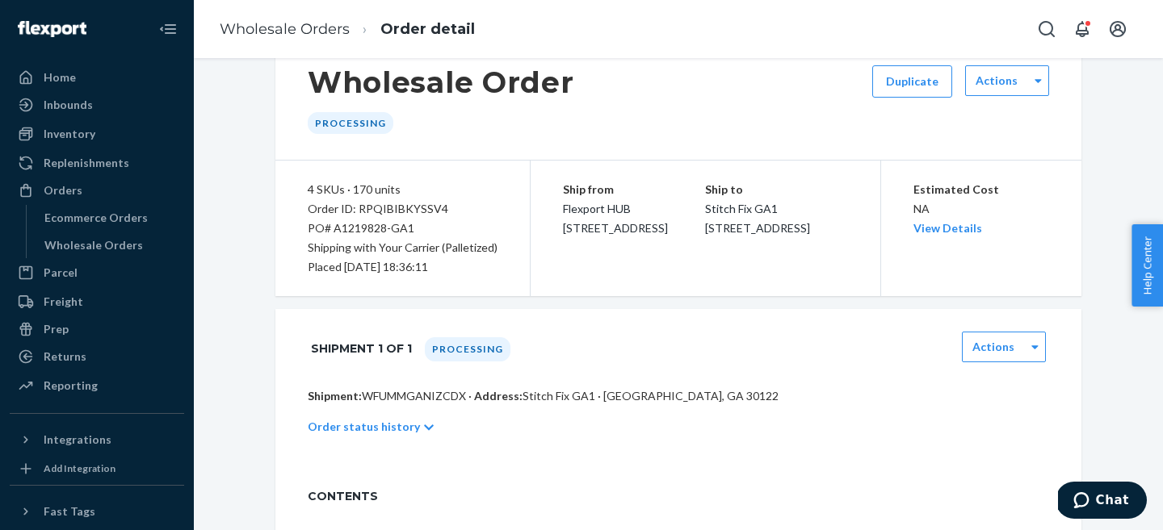
click at [216, 30] on ol "Wholesale Orders Order detail" at bounding box center [347, 30] width 281 height 48
click at [270, 21] on link "Wholesale Orders" at bounding box center [285, 29] width 130 height 18
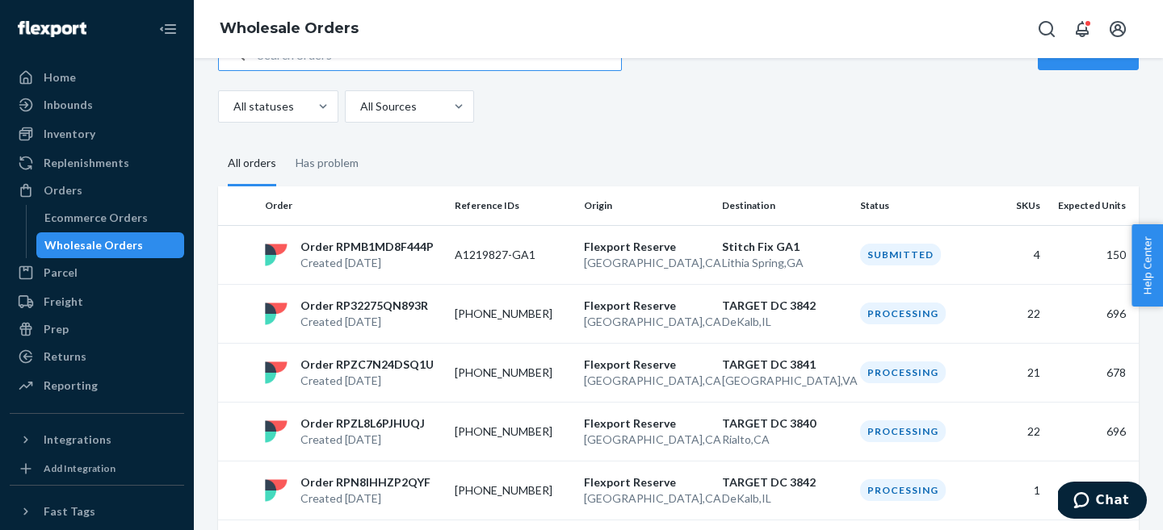
scroll to position [46, 0]
click at [549, 241] on td "A1219827-GA1" at bounding box center [512, 253] width 129 height 59
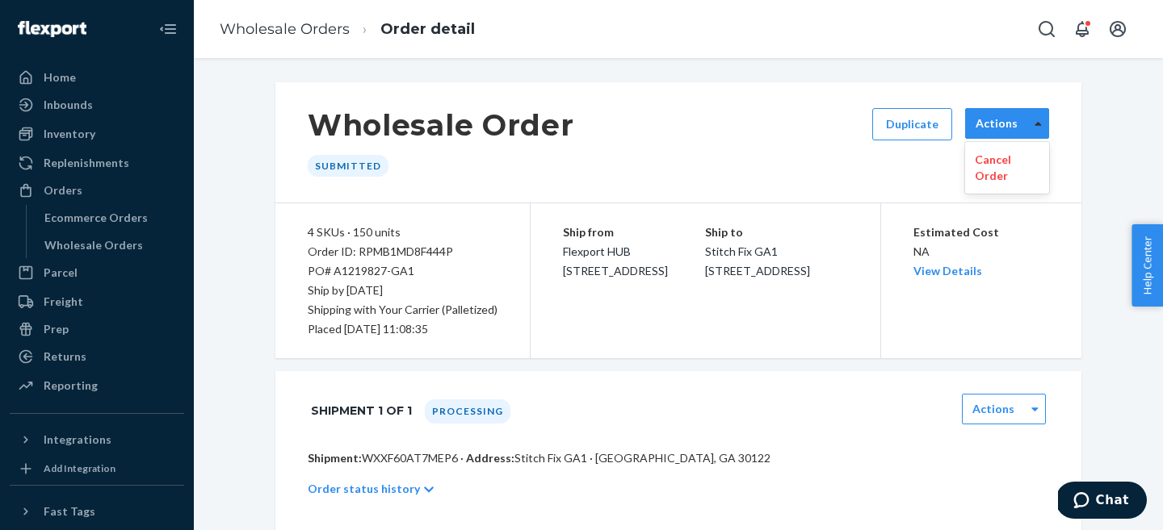
click at [1036, 125] on icon at bounding box center [1037, 123] width 7 height 11
click at [572, 163] on div "Wholesale Order Submitted Duplicate option [object Object] focused, 1 of 1. 1 r…" at bounding box center [678, 142] width 806 height 121
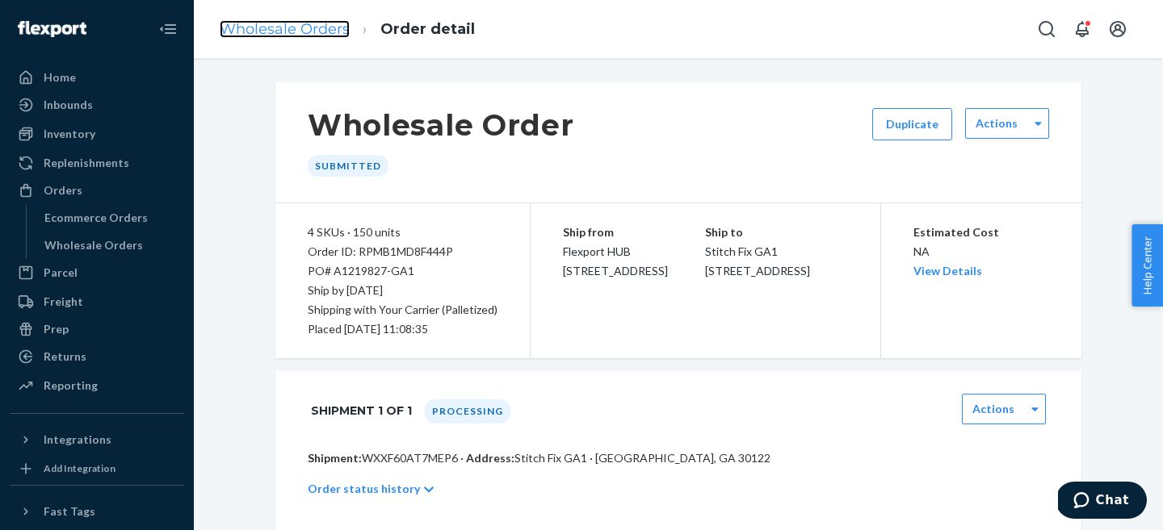
click at [269, 25] on link "Wholesale Orders" at bounding box center [285, 29] width 130 height 18
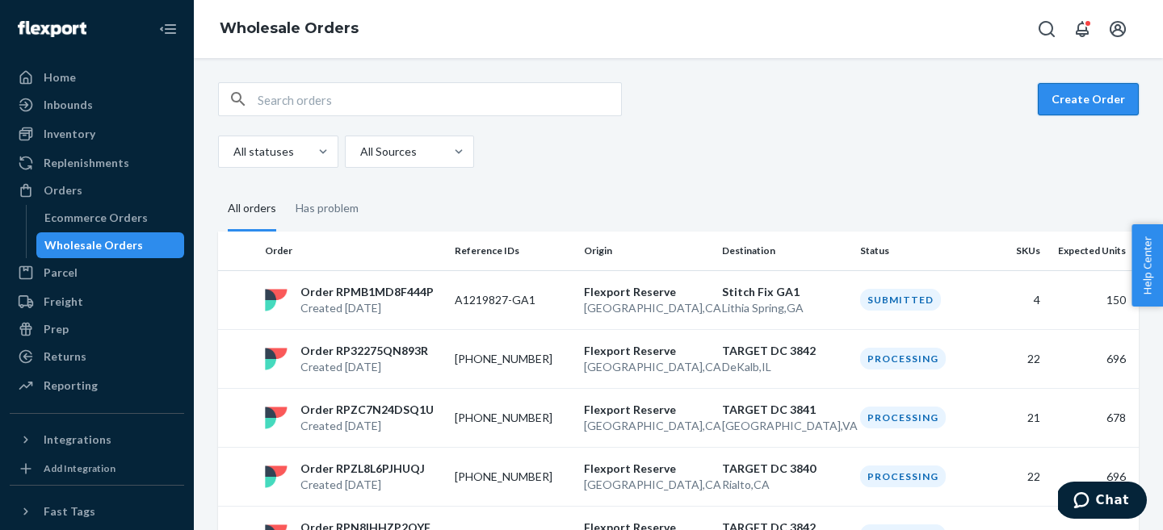
click at [1097, 98] on button "Create Order" at bounding box center [1087, 99] width 101 height 32
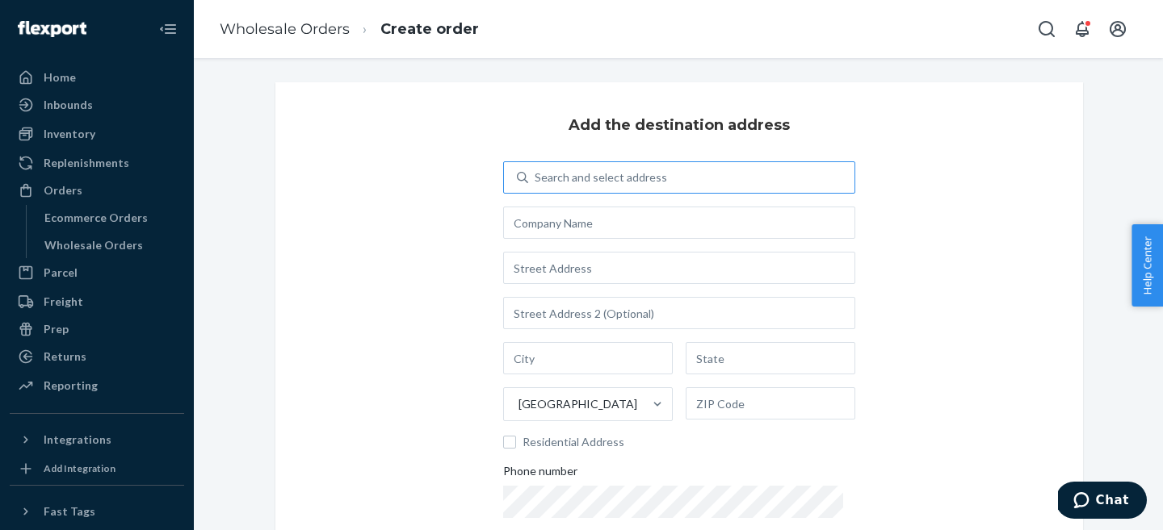
click at [569, 171] on div "Search and select address" at bounding box center [600, 178] width 132 height 16
click at [536, 171] on input "Search and select address" at bounding box center [535, 178] width 2 height 16
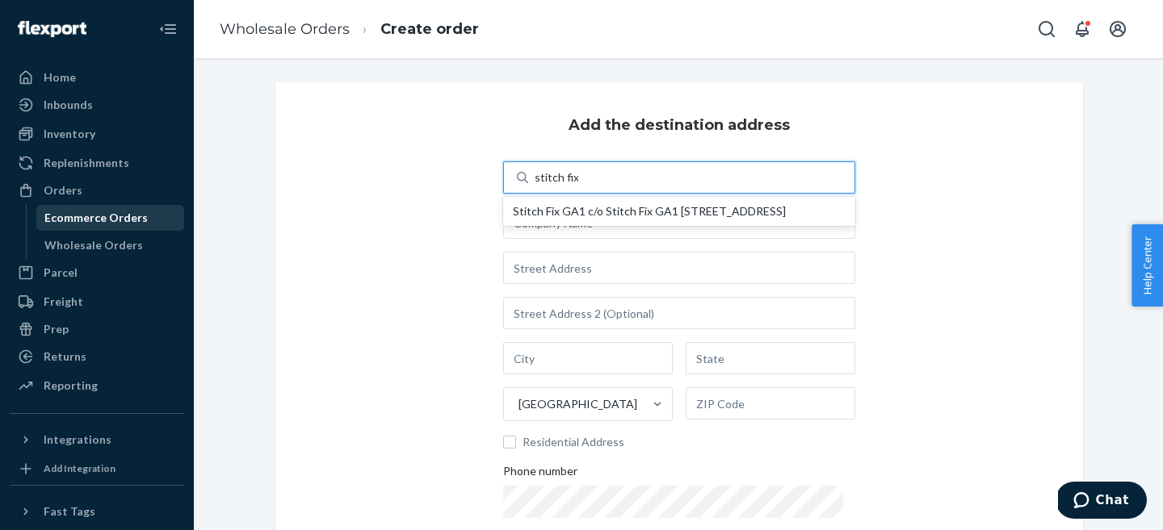
type input "stitch fix"
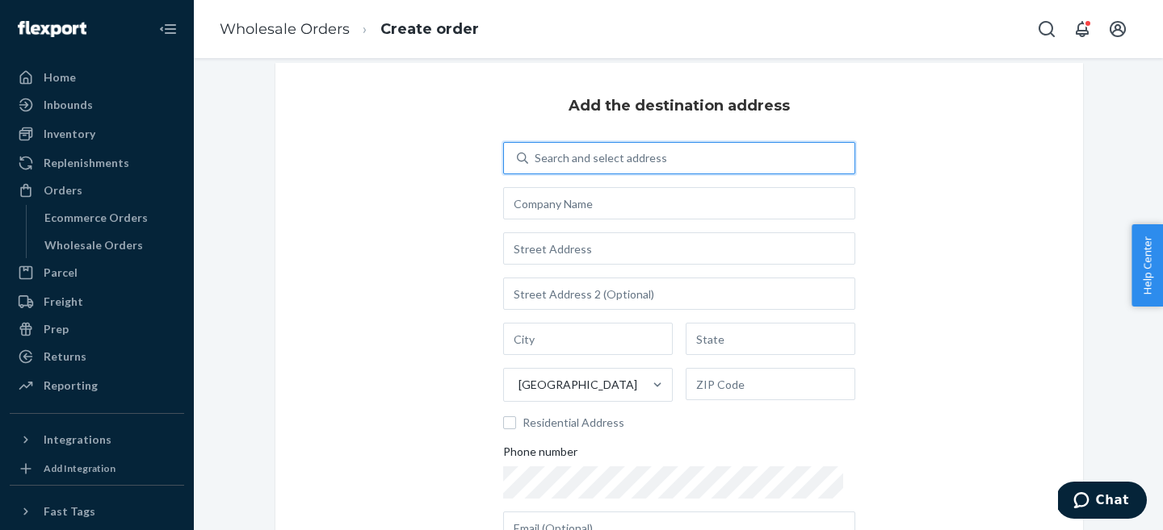
scroll to position [18, 0]
click at [299, 31] on link "Wholesale Orders" at bounding box center [285, 29] width 130 height 18
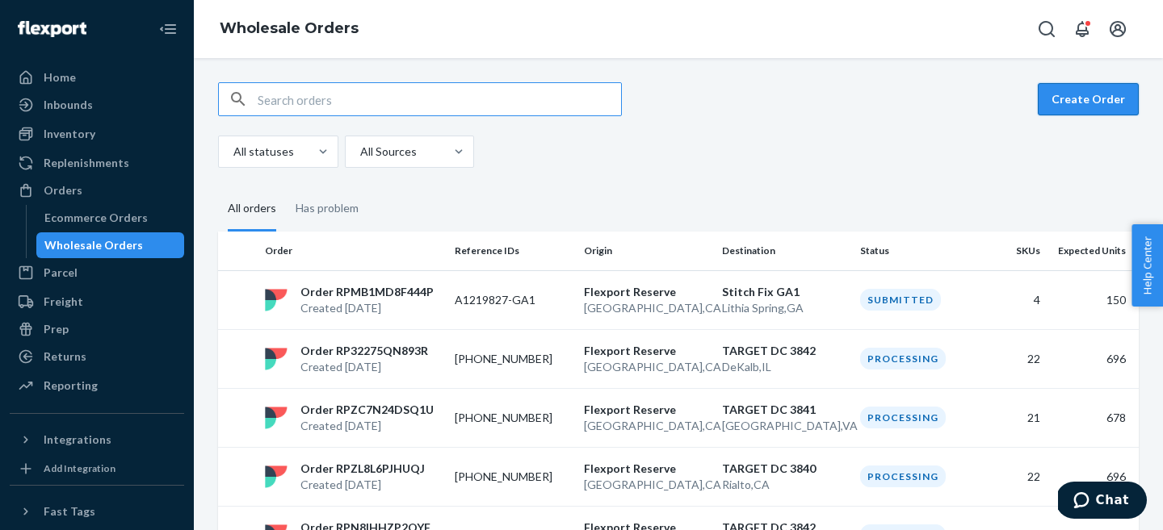
click at [1094, 91] on button "Create Order" at bounding box center [1087, 99] width 101 height 32
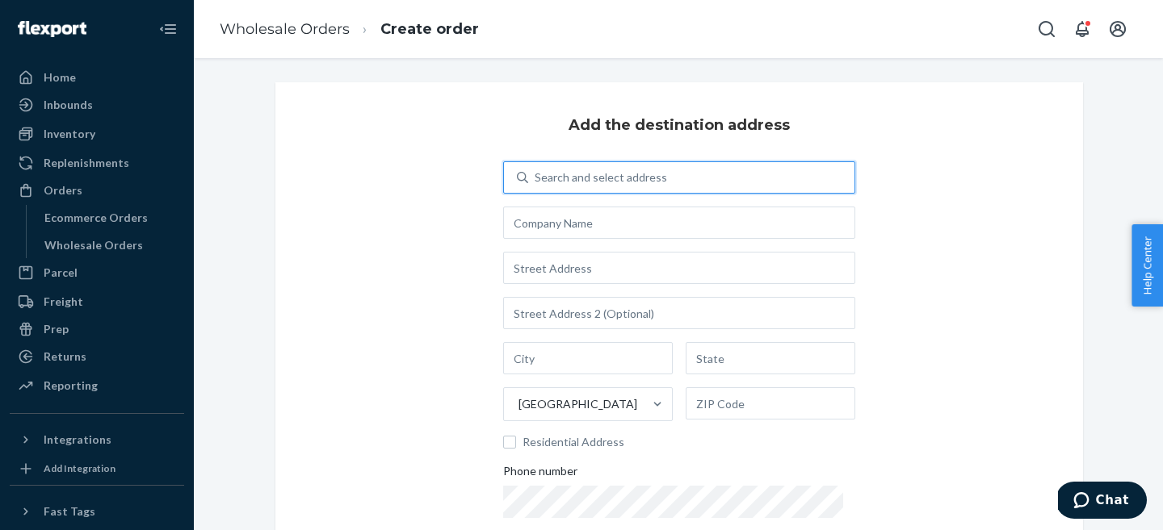
click at [562, 182] on div "Search and select address" at bounding box center [600, 178] width 132 height 16
click at [536, 182] on input "0 results available. Use Up and Down to choose options, press Enter to select t…" at bounding box center [535, 178] width 2 height 16
type input "stitch fix"
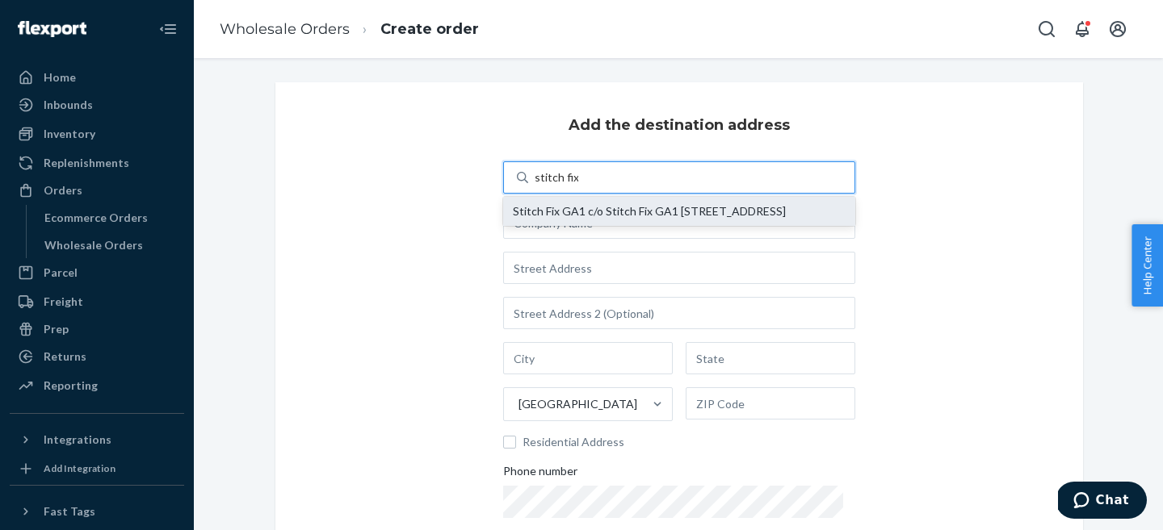
click at [585, 215] on div "Stitch Fix GA1 c/o Stitch Fix GA1 [STREET_ADDRESS]" at bounding box center [679, 211] width 333 height 13
click at [578, 186] on input "stitch fix" at bounding box center [556, 178] width 44 height 16
type input "Stitch Fix GA1"
type input "Lithia Spring"
type input "GA"
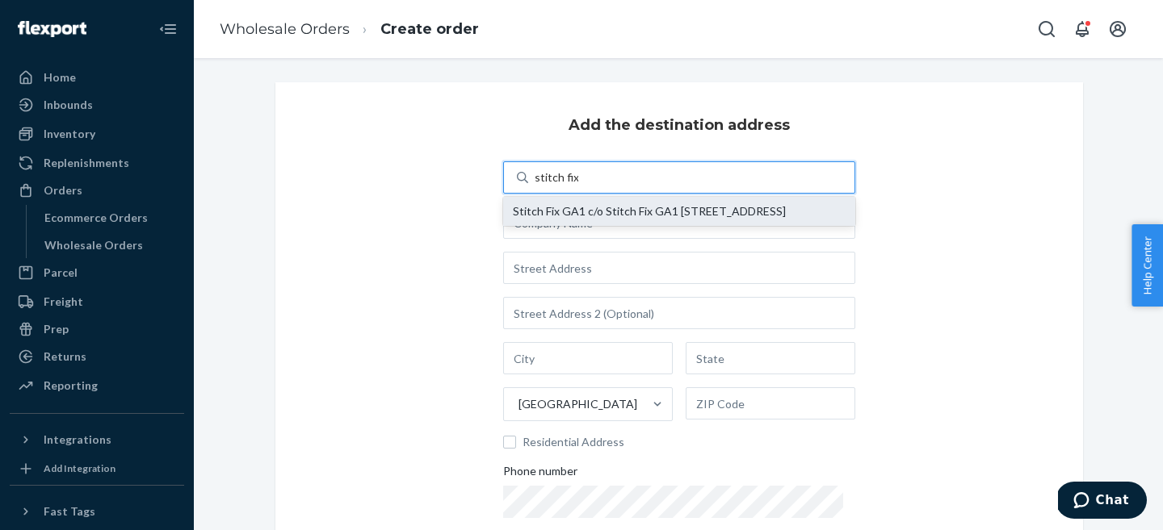
type input "30122"
type input "[STREET_ADDRESS]"
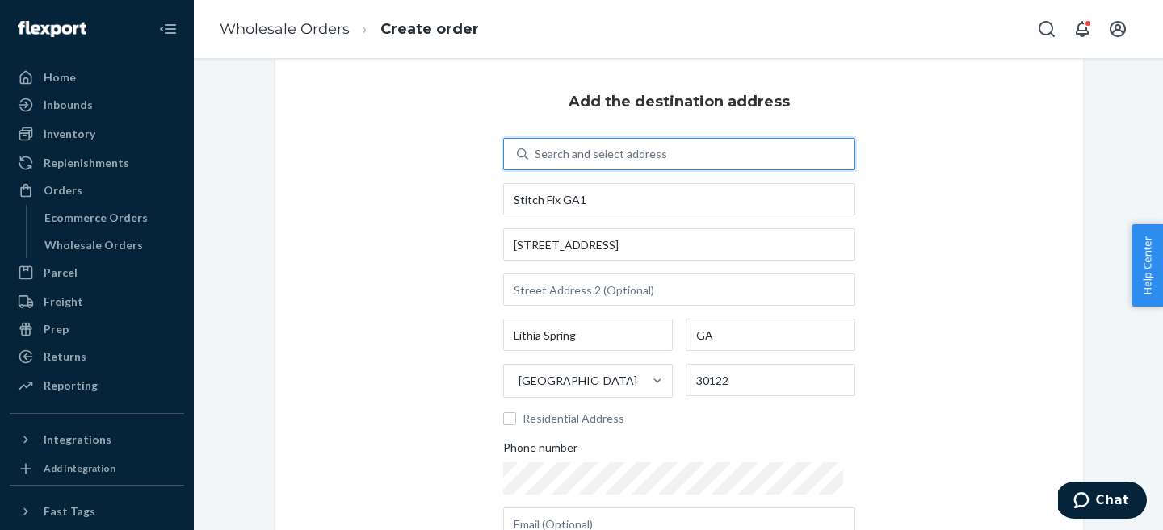
scroll to position [245, 0]
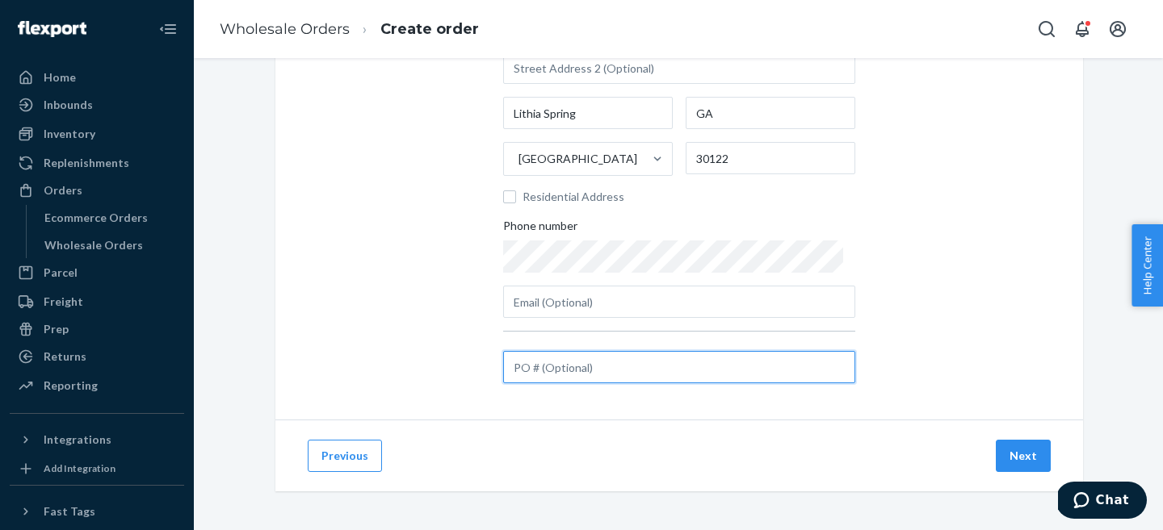
click at [591, 372] on input "text" at bounding box center [679, 367] width 352 height 32
paste input "KGWN-ELA-BAM-BLA-S"
type input "KGWN-ELA-BAM-BLA-S"
paste input "A1219830-GA1"
type input "A1219830-GA1"
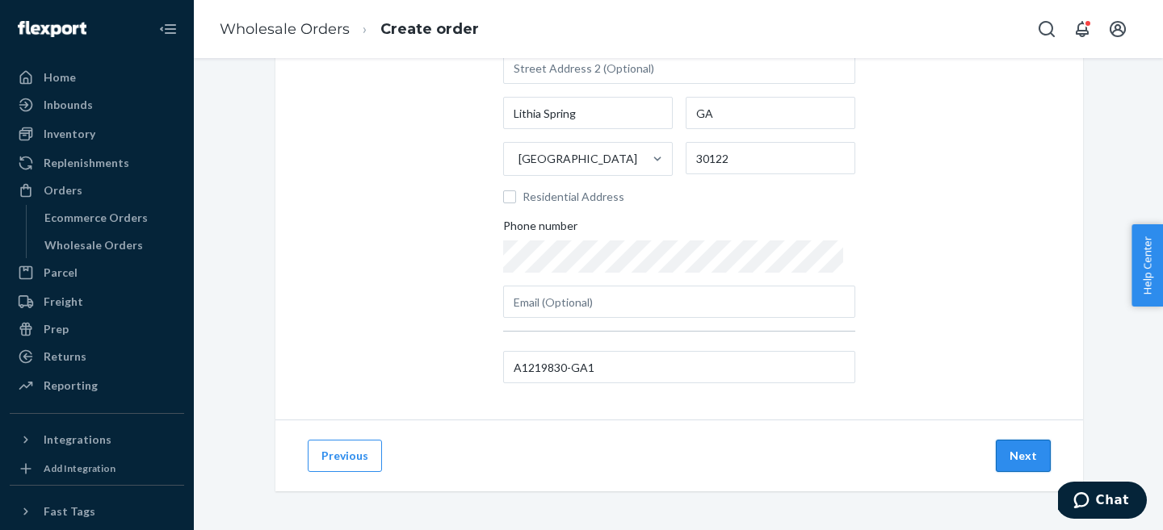
click at [1032, 459] on button "Next" at bounding box center [1022, 456] width 55 height 32
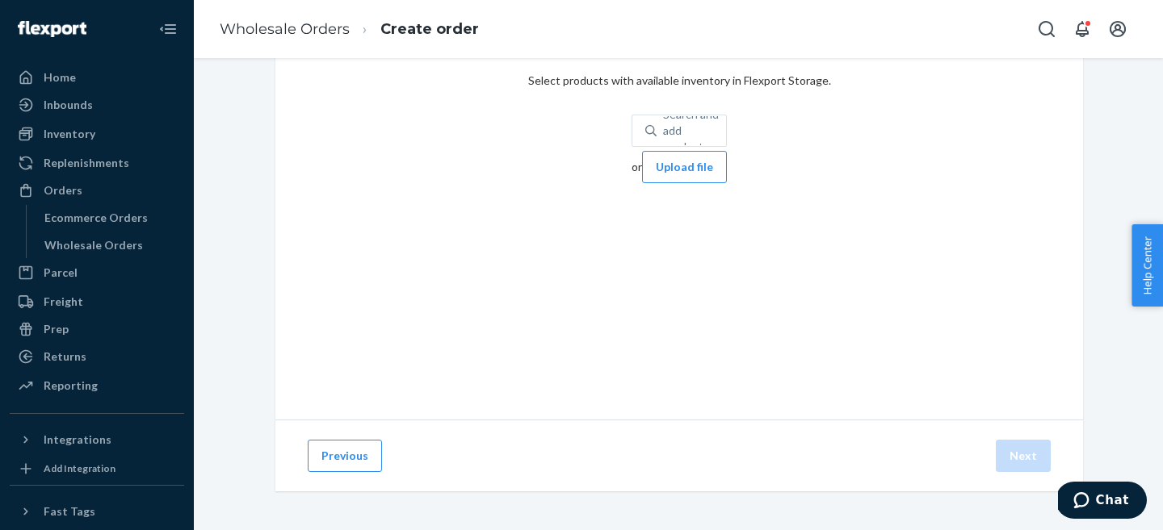
scroll to position [76, 0]
click at [663, 123] on div "Search and add products" at bounding box center [694, 131] width 63 height 48
click at [663, 123] on input "0 results available. Use Up and Down to choose options, press Enter to select t…" at bounding box center [664, 131] width 2 height 16
paste input "KGWN-ELA-BAM-BLA-S"
type input "KGWN-ELA-BAM-BLA-S"
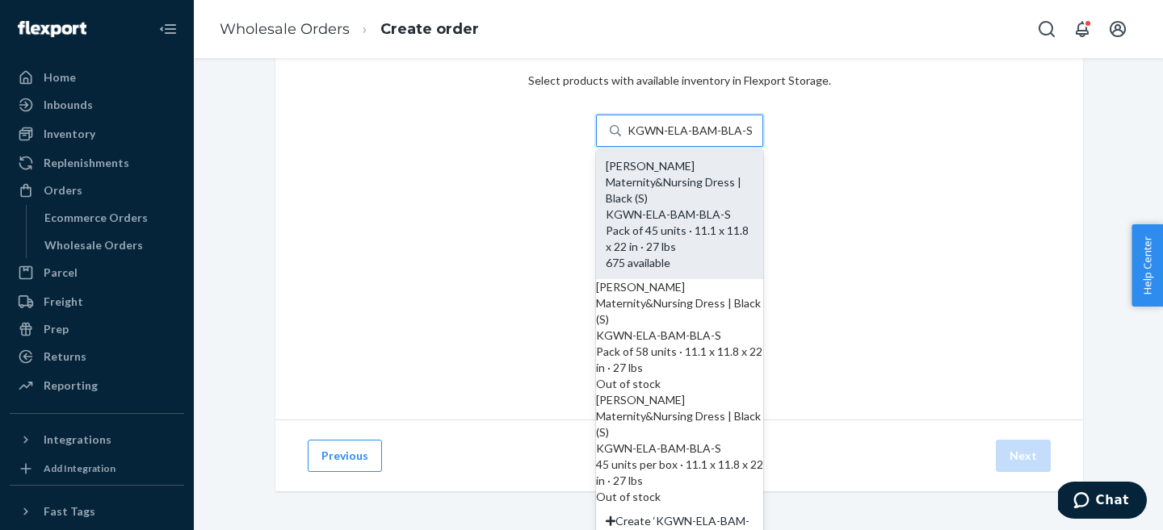
click at [606, 207] on div "KGWN-ELA-BAM-BLA-S" at bounding box center [680, 215] width 148 height 16
click at [627, 139] on input "KGWN-ELA-BAM-BLA-S" at bounding box center [689, 131] width 125 height 16
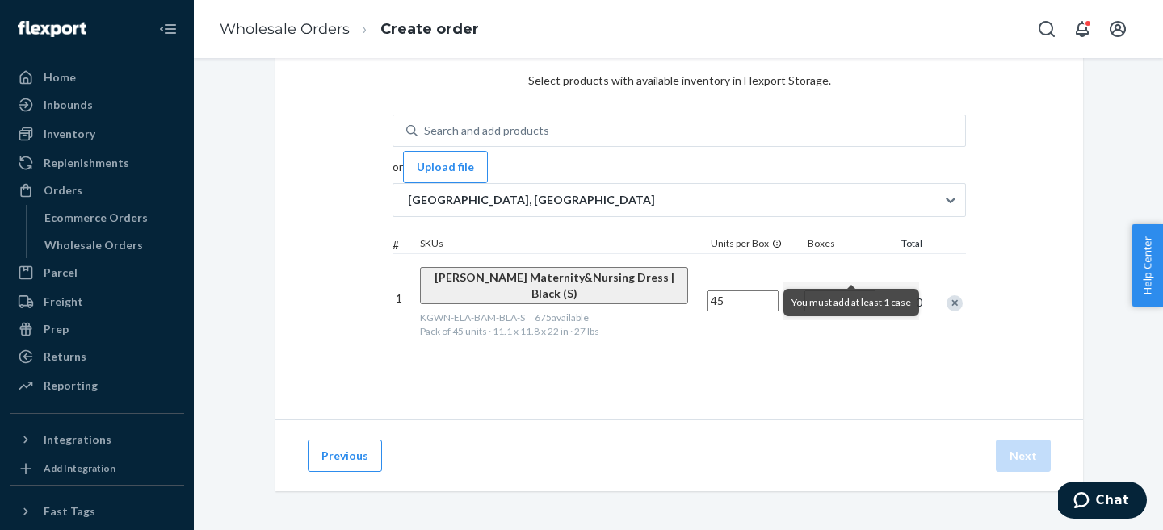
click at [866, 291] on input "Number of boxes" at bounding box center [839, 301] width 71 height 21
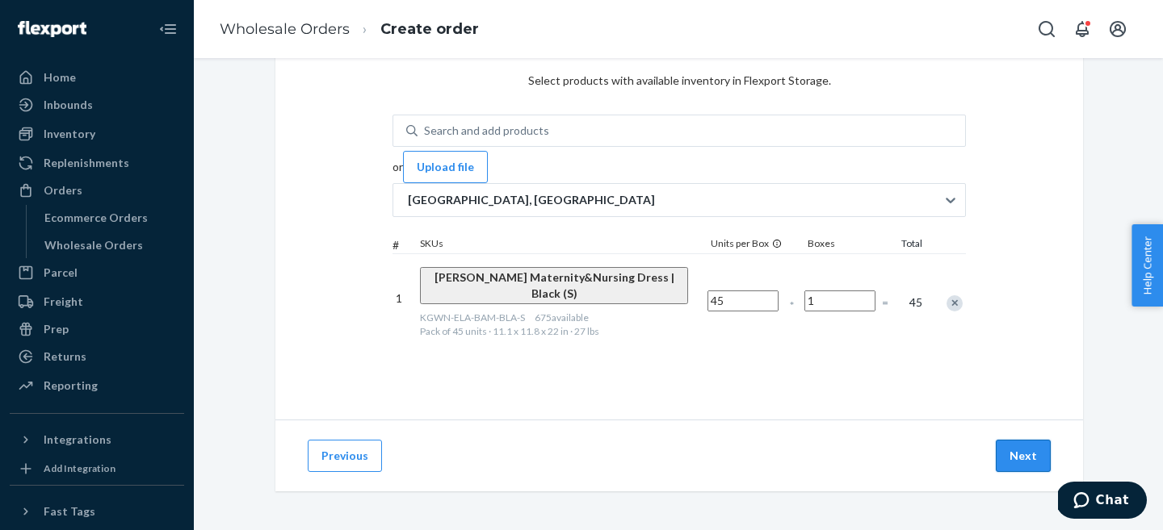
type input "1"
click at [1030, 449] on button "Next" at bounding box center [1022, 456] width 55 height 32
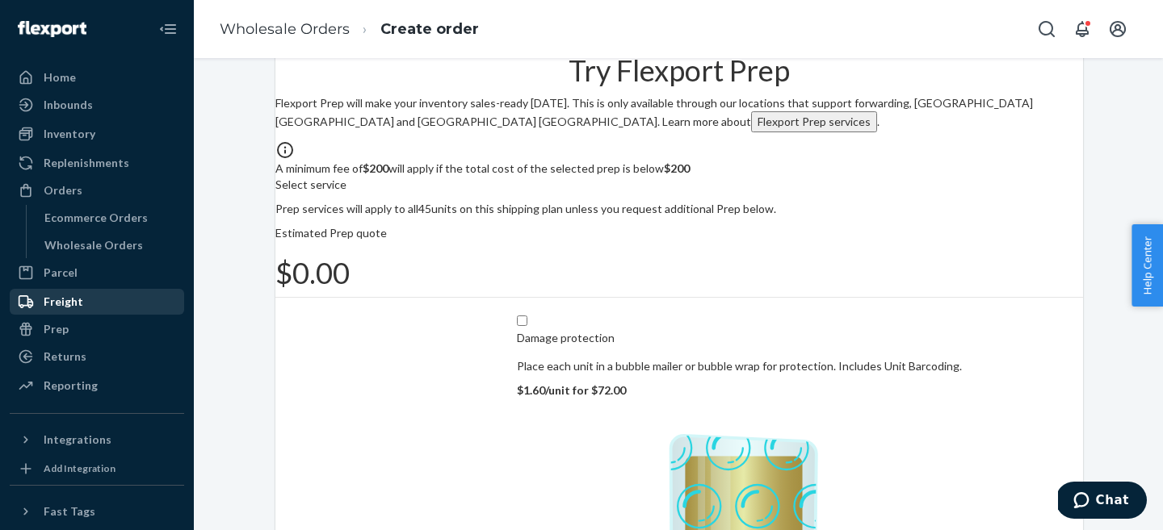
scroll to position [292, 0]
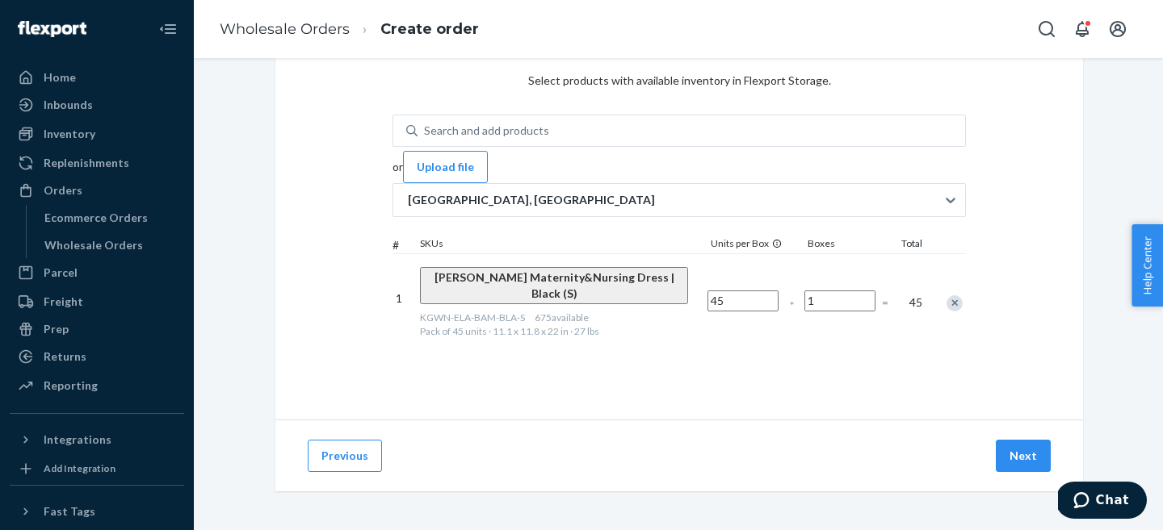
scroll to position [76, 0]
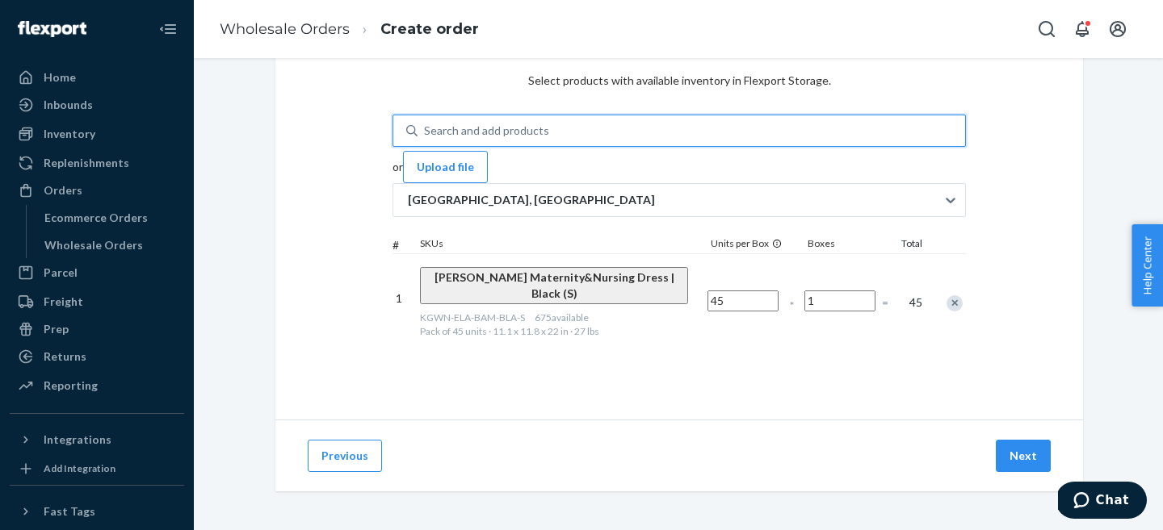
click at [620, 116] on div "Search and add products" at bounding box center [690, 130] width 547 height 29
click at [425, 123] on input "0 results available. Use Up and Down to choose options, press Enter to select t…" at bounding box center [425, 131] width 2 height 16
paste input "KGWN-ELA-BAM-BLA-M"
type input "KGWN-ELA-BAM-BLA-M"
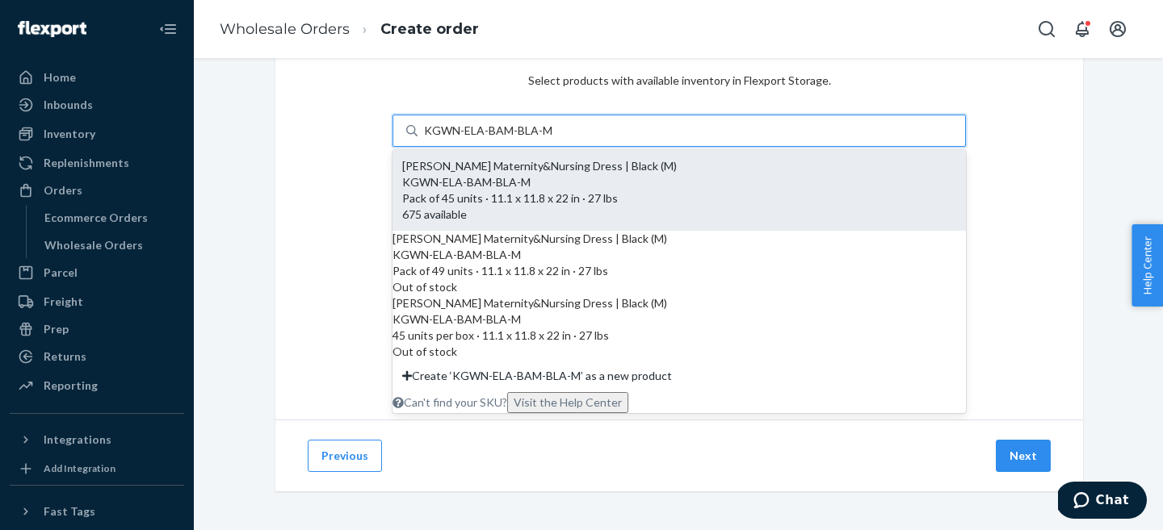
click at [564, 174] on div "KGWN-ELA-BAM-BLA-M" at bounding box center [679, 182] width 554 height 16
click at [553, 139] on input "KGWN-ELA-BAM-BLA-M" at bounding box center [488, 131] width 129 height 16
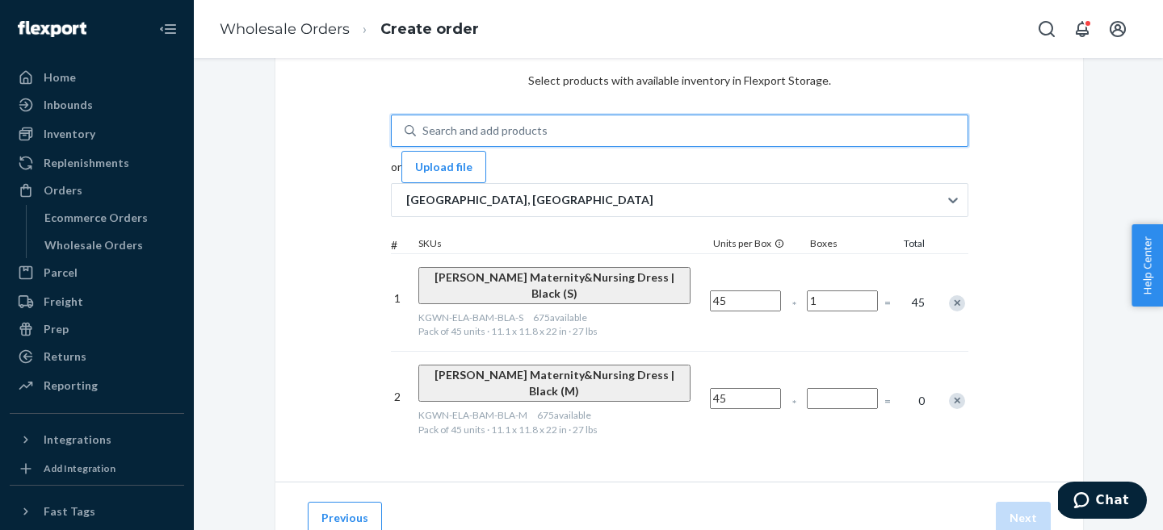
click at [863, 388] on input "Number of boxes" at bounding box center [842, 398] width 71 height 21
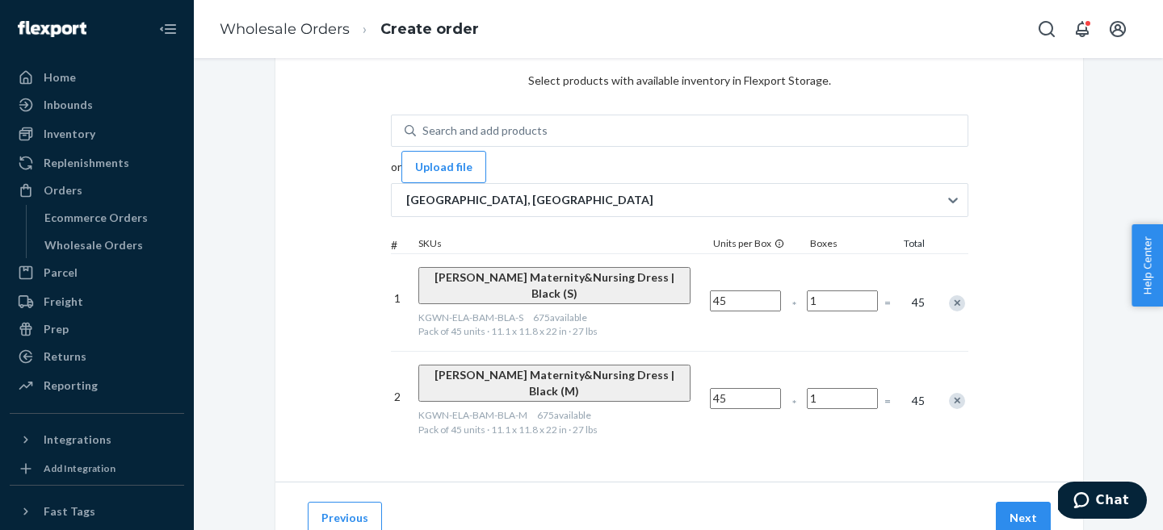
type input "1"
click at [763, 406] on div "Select products Select products with available inventory in Flexport Storage. S…" at bounding box center [678, 244] width 807 height 476
click at [439, 116] on div "Search and add products KGWN-ELA-BAM-BLA-M" at bounding box center [691, 130] width 551 height 29
click at [424, 123] on input "KGWN-ELA-BAM-BLA-M" at bounding box center [423, 131] width 2 height 16
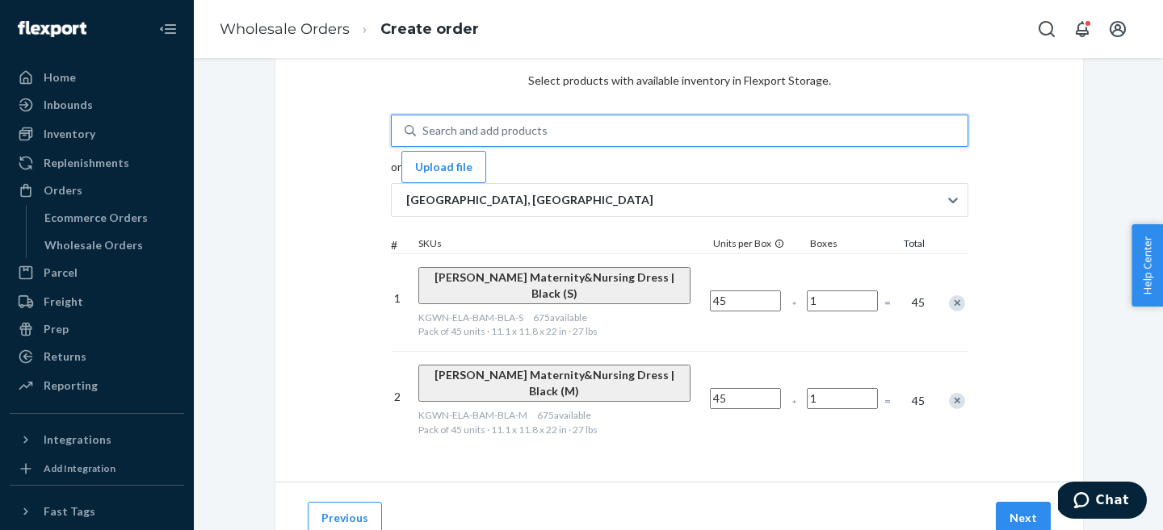
paste input "KGWN-ELA-BAM-BLA-L"
type input "KGWN-ELA-BAM-BLA-L"
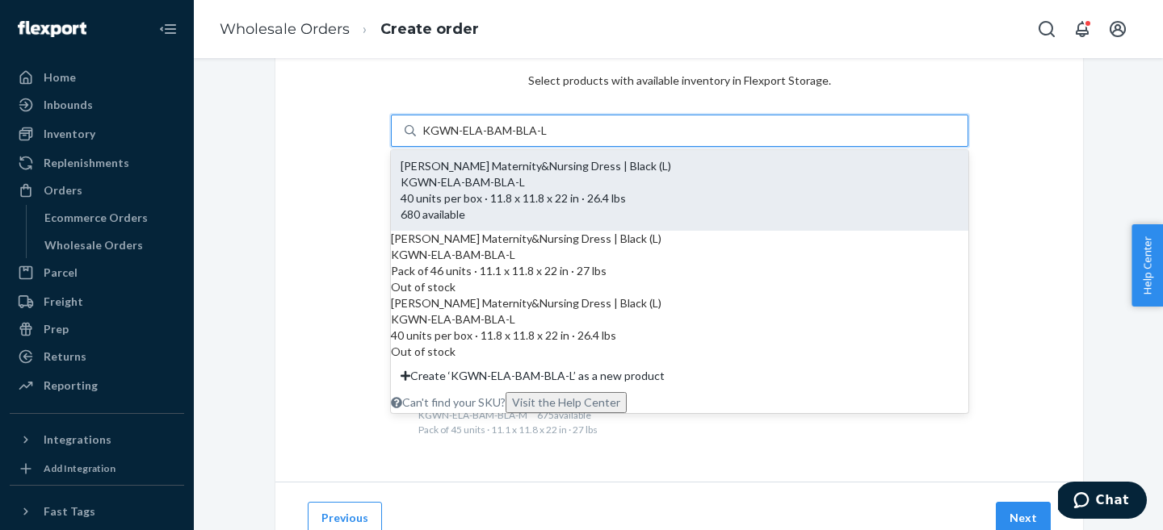
click at [507, 174] on div "KGWN-ELA-BAM-BLA-L" at bounding box center [679, 182] width 558 height 16
click at [507, 139] on input "KGWN-ELA-BAM-BLA-L" at bounding box center [484, 131] width 124 height 16
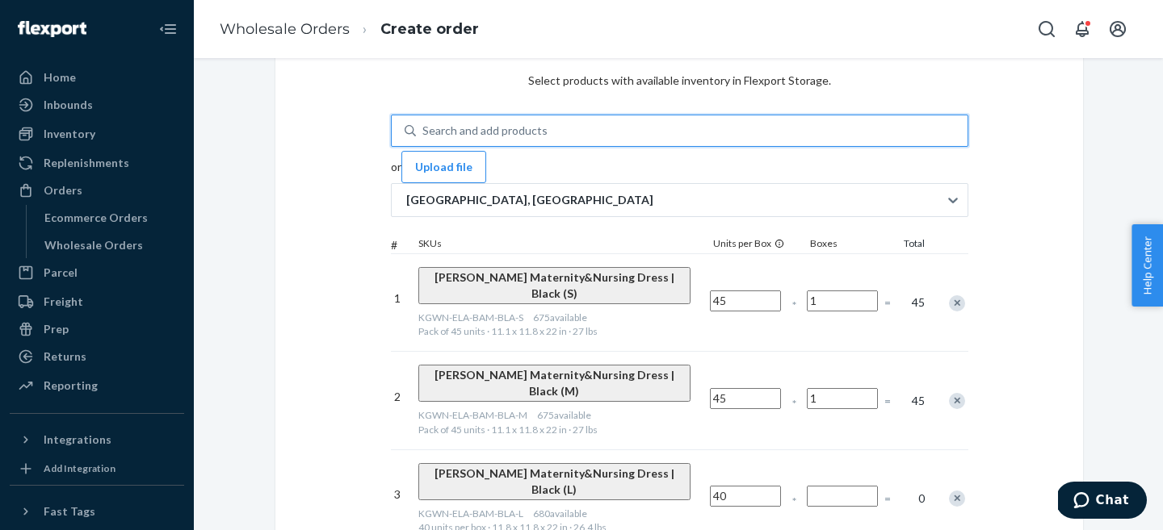
scroll to position [128, 0]
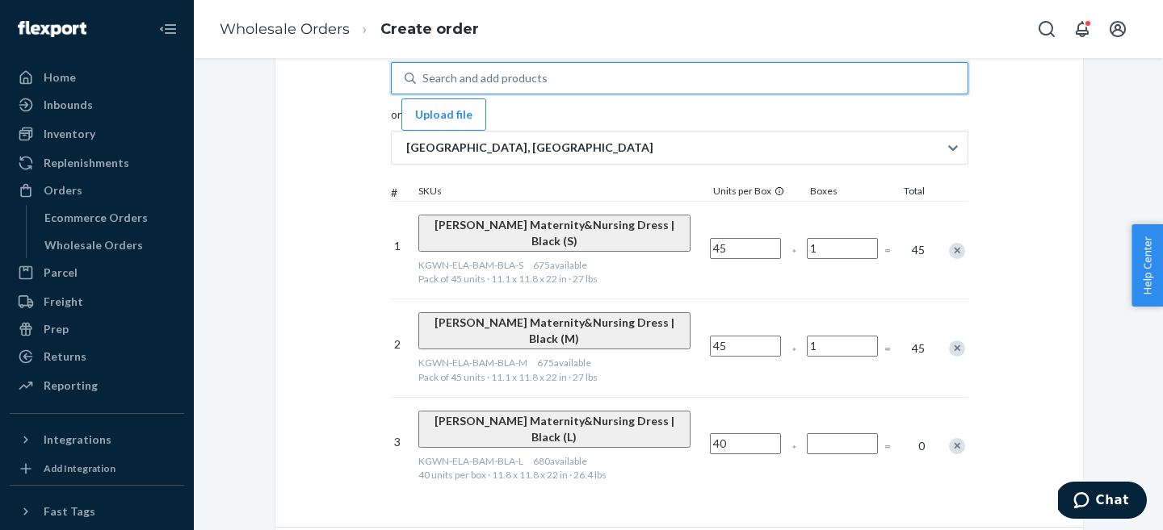
click at [873, 434] on input "Number of boxes" at bounding box center [842, 444] width 71 height 21
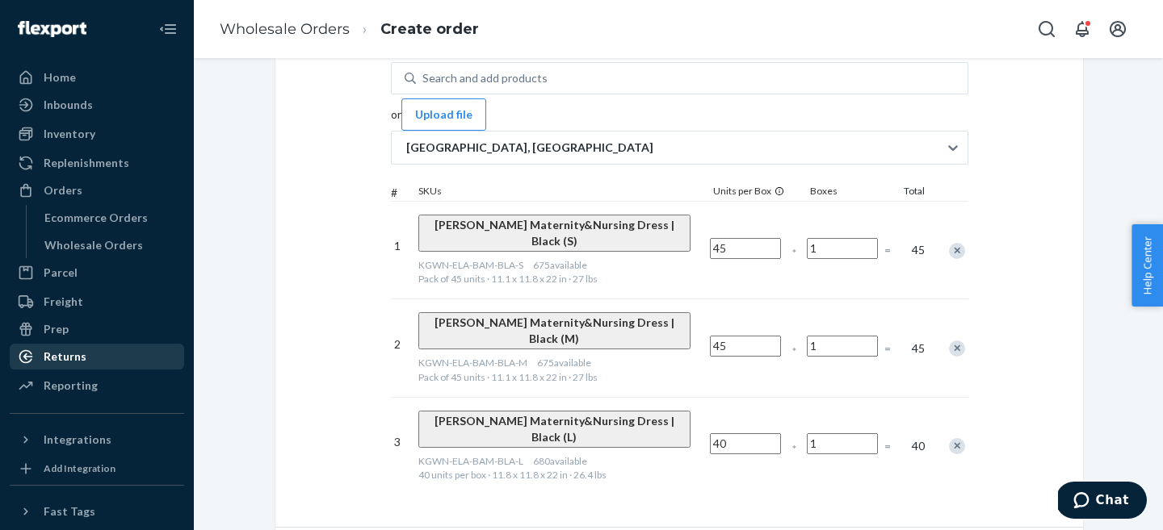
type input "1"
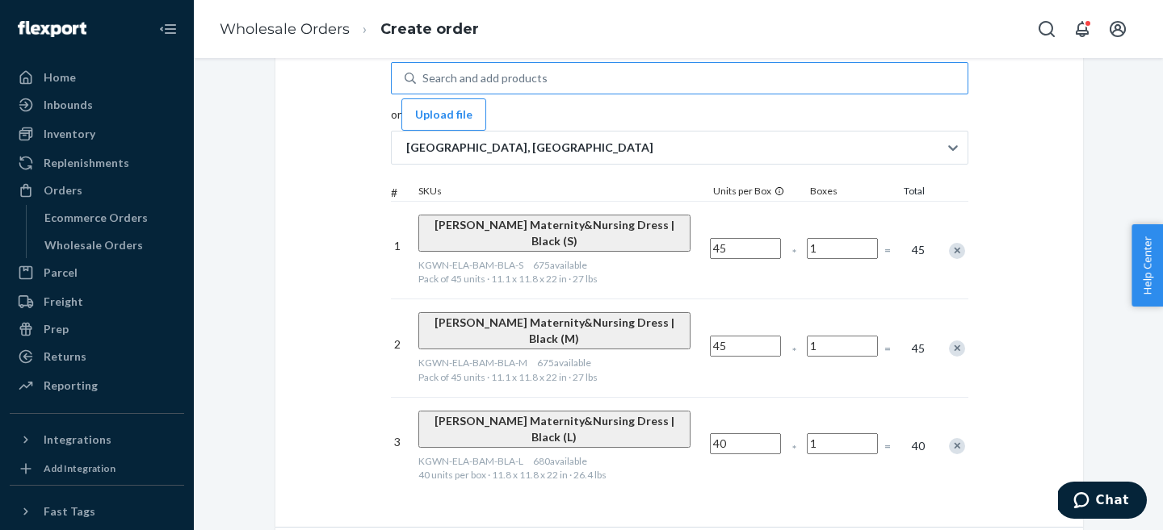
click at [507, 70] on div "Search and add products" at bounding box center [484, 78] width 125 height 16
click at [424, 70] on input "KGWN-ELA-BAM-BLA-L" at bounding box center [423, 78] width 2 height 16
click at [507, 70] on div "Search and add products" at bounding box center [484, 78] width 125 height 16
click at [424, 70] on input "KGWN-ELA-BAM-BLA-L" at bounding box center [423, 78] width 2 height 16
paste input "KGWN-ELA-BAM-BLA-XL"
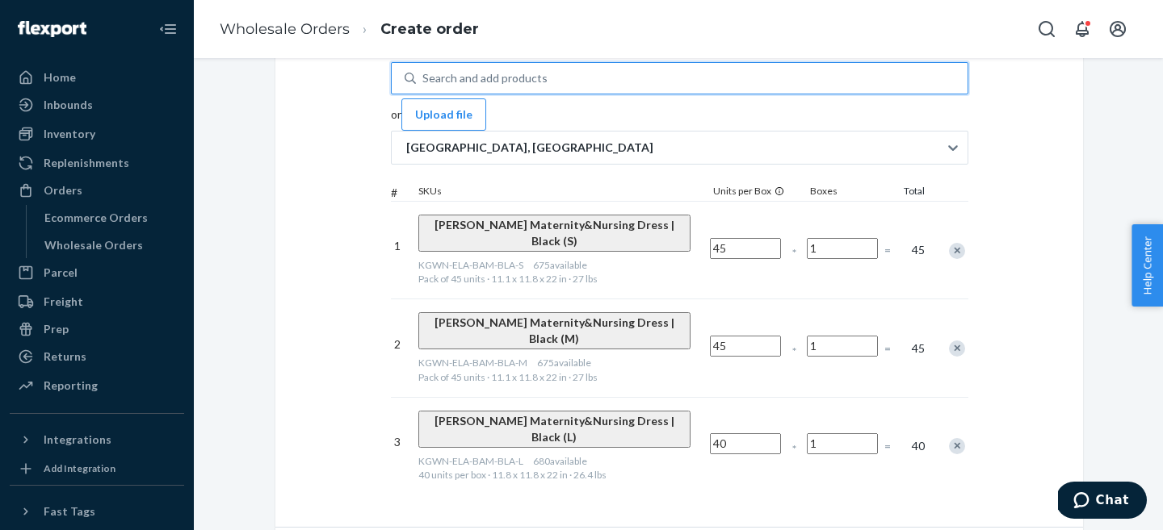
type input "KGWN-ELA-BAM-BLA-XL"
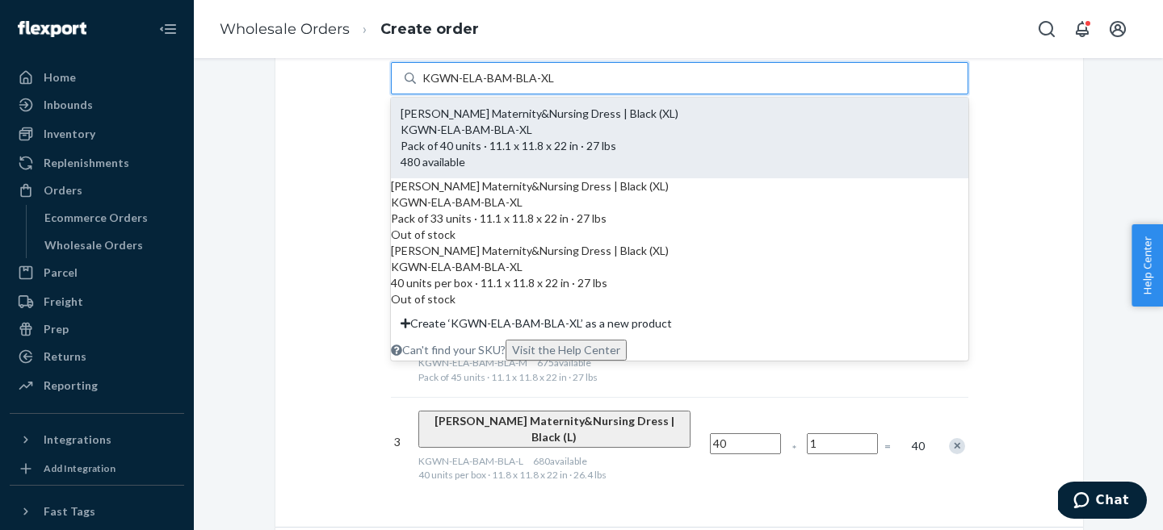
click at [438, 132] on div "KGWN-ELA-BAM-BLA-XL Pack of 40 units · 11.1 x 11.8 x 22 in · 27 lbs" at bounding box center [679, 138] width 558 height 32
click at [438, 86] on input "KGWN-ELA-BAM-BLA-XL" at bounding box center [488, 78] width 132 height 16
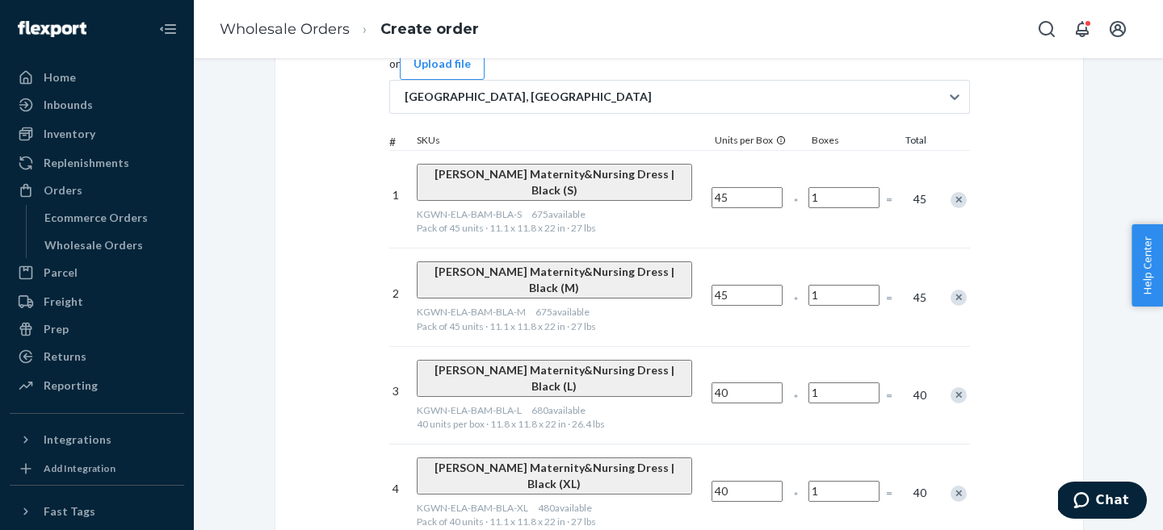
scroll to position [220, 0]
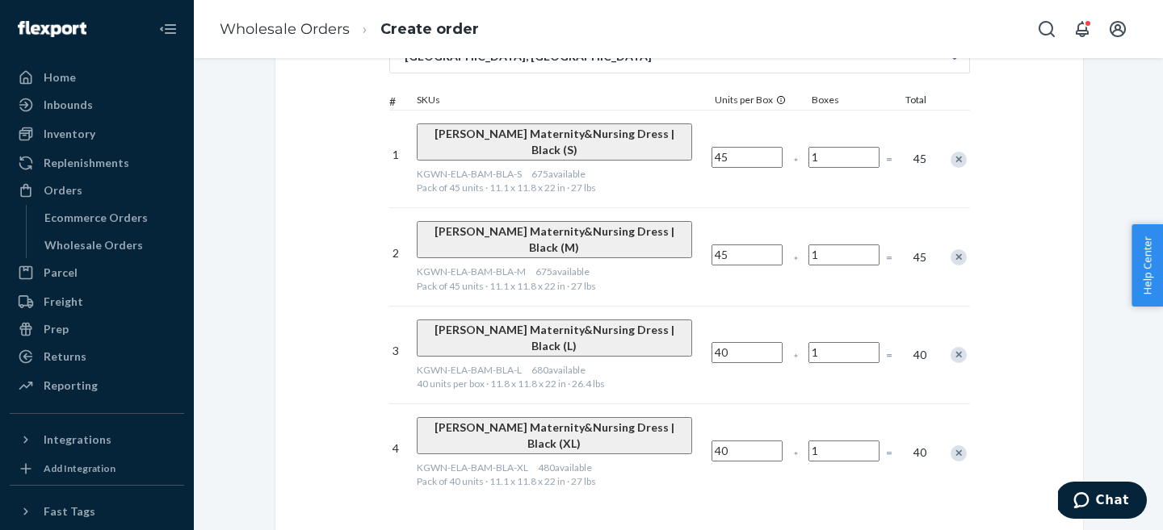
type input "1"
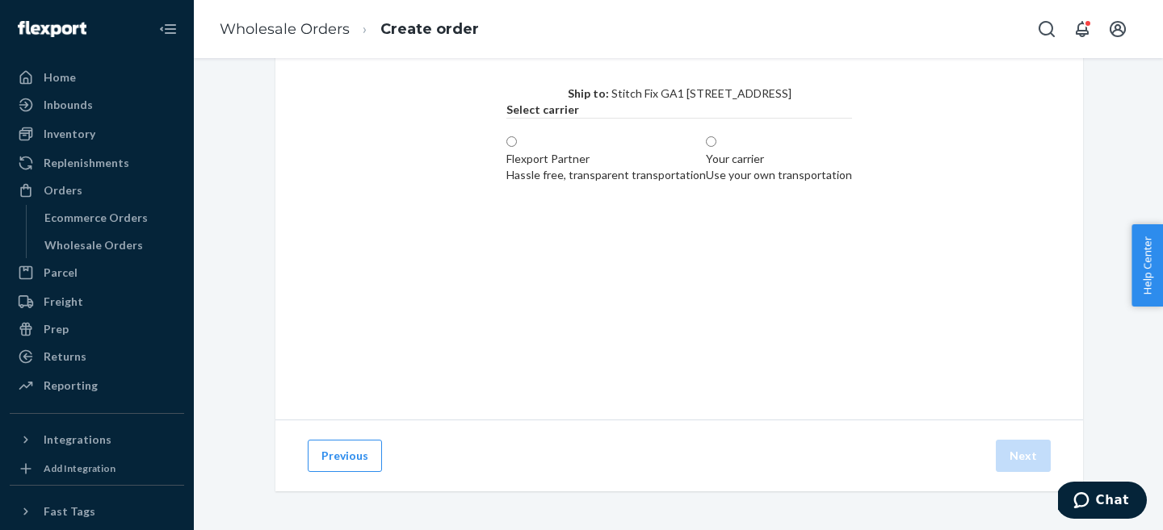
scroll to position [76, 0]
click at [517, 149] on span at bounding box center [517, 143] width 0 height 14
click at [506, 147] on input "Flexport Partner Hassle free, transparent transportation" at bounding box center [511, 141] width 10 height 10
radio input "true"
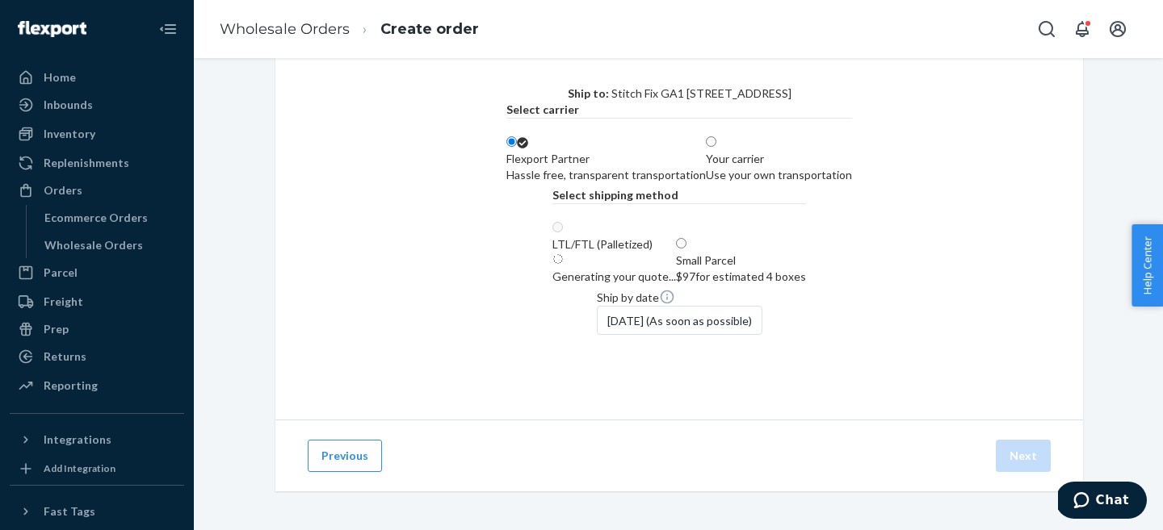
click at [786, 183] on div "Use your own transportation" at bounding box center [779, 175] width 146 height 16
click at [716, 147] on input "Your carrier Use your own transportation" at bounding box center [711, 141] width 10 height 10
radio input "true"
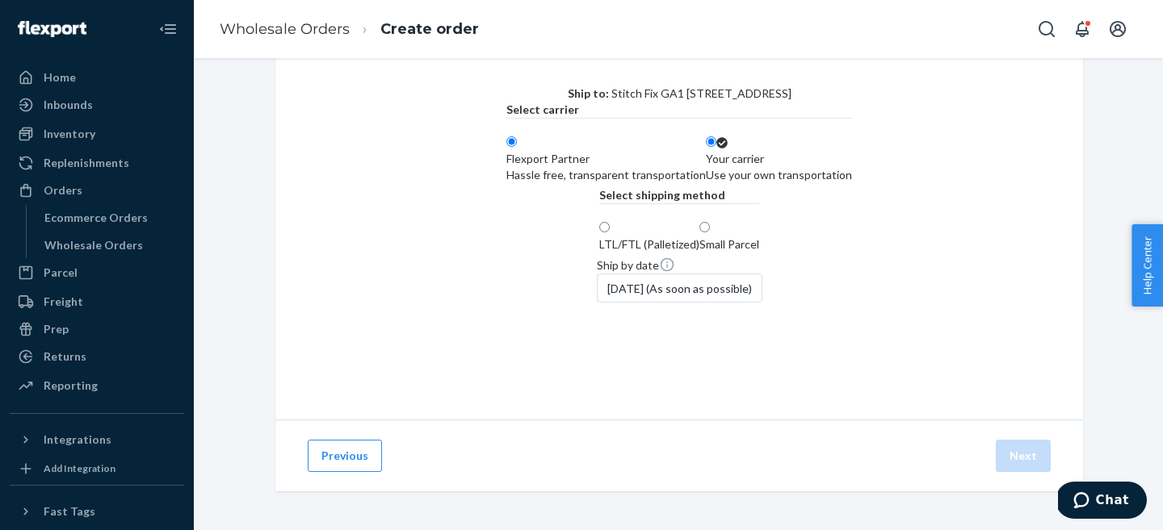
click at [599, 253] on div "LTL/FTL (Palletized)" at bounding box center [649, 245] width 100 height 16
click at [599, 233] on input "LTL/FTL (Palletized)" at bounding box center [604, 227] width 10 height 10
radio input "true"
click at [597, 303] on div "[DATE] (As soon as possible)" at bounding box center [680, 288] width 166 height 29
click at [244, 422] on div "Select a shipping method Ship to: Stitch Fix GA1 [STREET_ADDRESS] Select carrie…" at bounding box center [678, 268] width 945 height 524
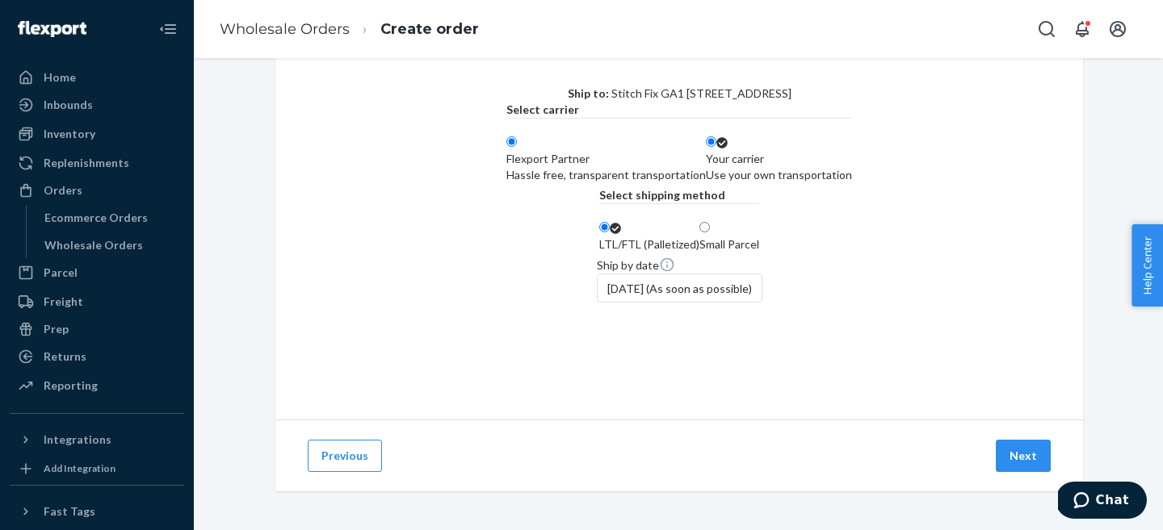
scroll to position [155, 0]
click at [597, 303] on div "[DATE] (As soon as possible)" at bounding box center [680, 288] width 166 height 29
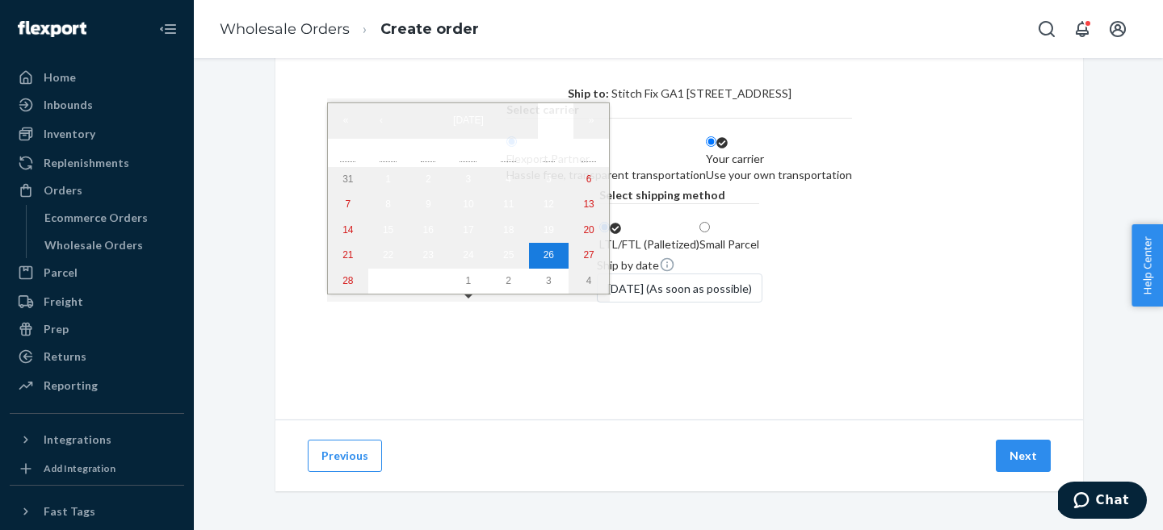
click at [275, 334] on div "Select a shipping method Ship to: Stitch Fix GA1 [STREET_ADDRESS] Select carrie…" at bounding box center [678, 212] width 807 height 413
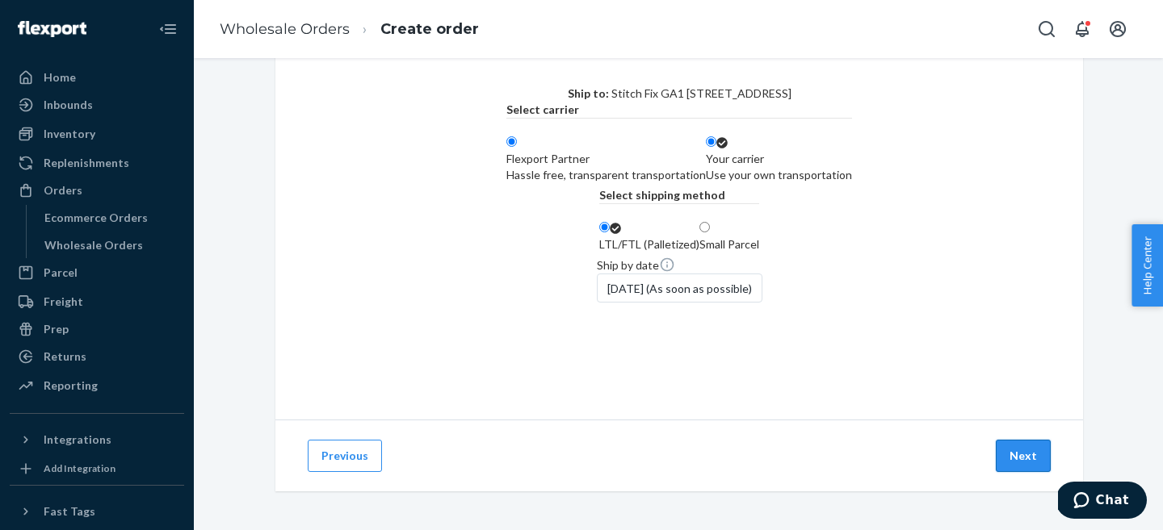
click at [1023, 454] on button "Next" at bounding box center [1022, 456] width 55 height 32
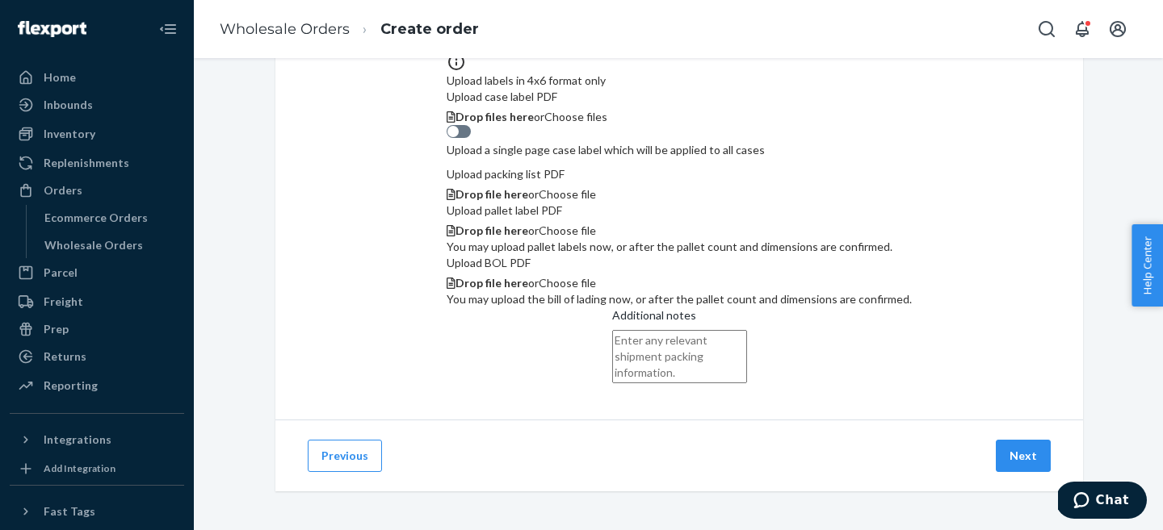
scroll to position [499, 0]
click at [1032, 463] on button "Next" at bounding box center [1022, 456] width 55 height 32
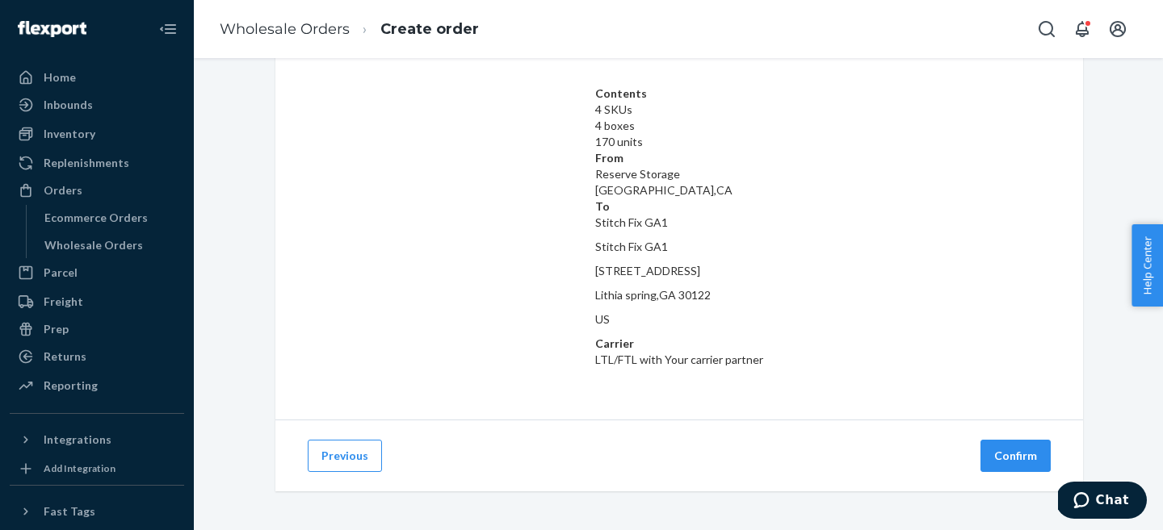
scroll to position [73, 0]
click at [1008, 458] on button "Confirm" at bounding box center [1015, 458] width 70 height 32
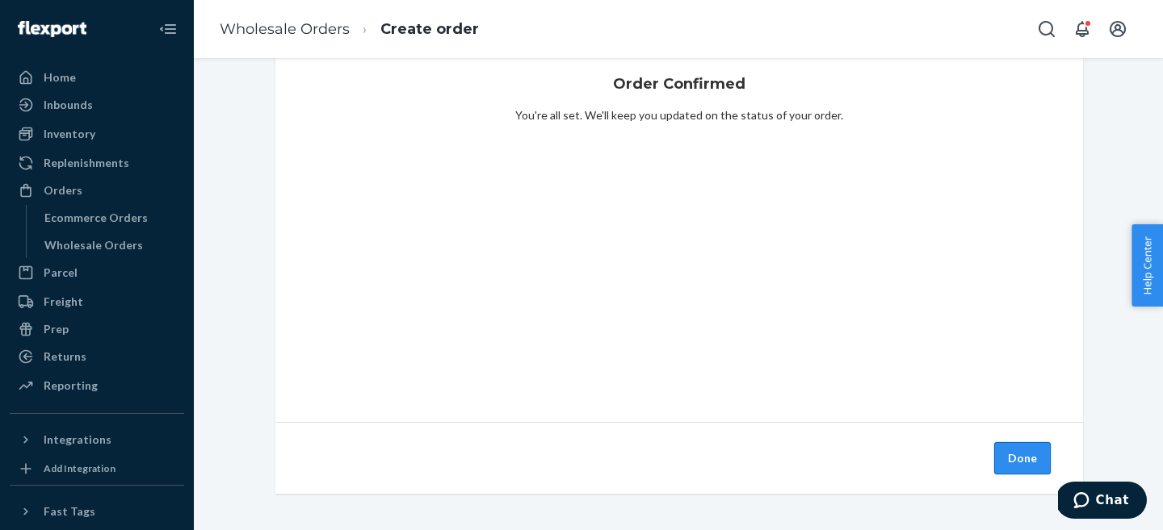
click at [1019, 455] on button "Done" at bounding box center [1022, 458] width 57 height 32
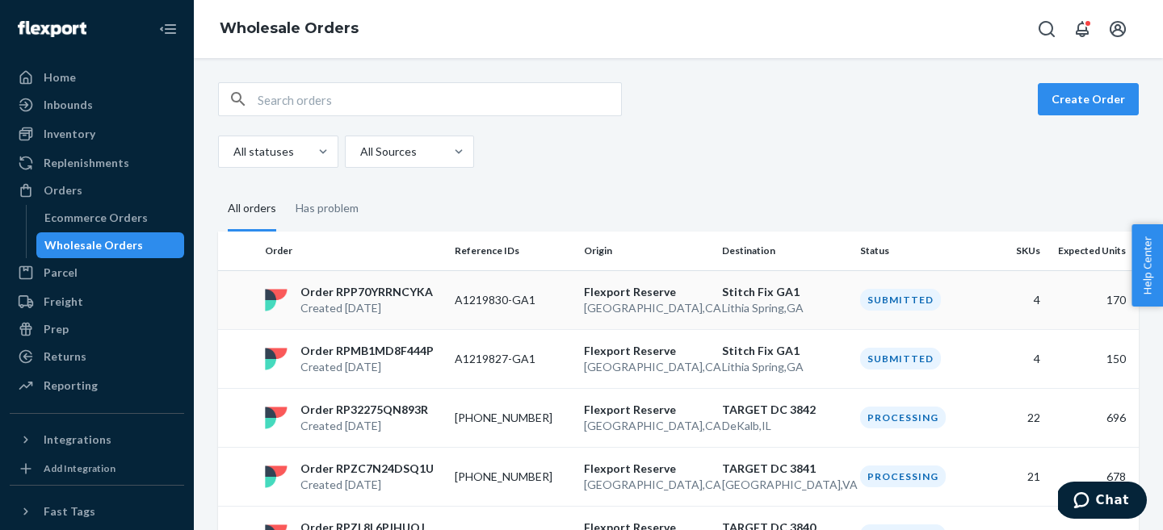
click at [679, 307] on p "[GEOGRAPHIC_DATA] , [GEOGRAPHIC_DATA]" at bounding box center [646, 308] width 125 height 16
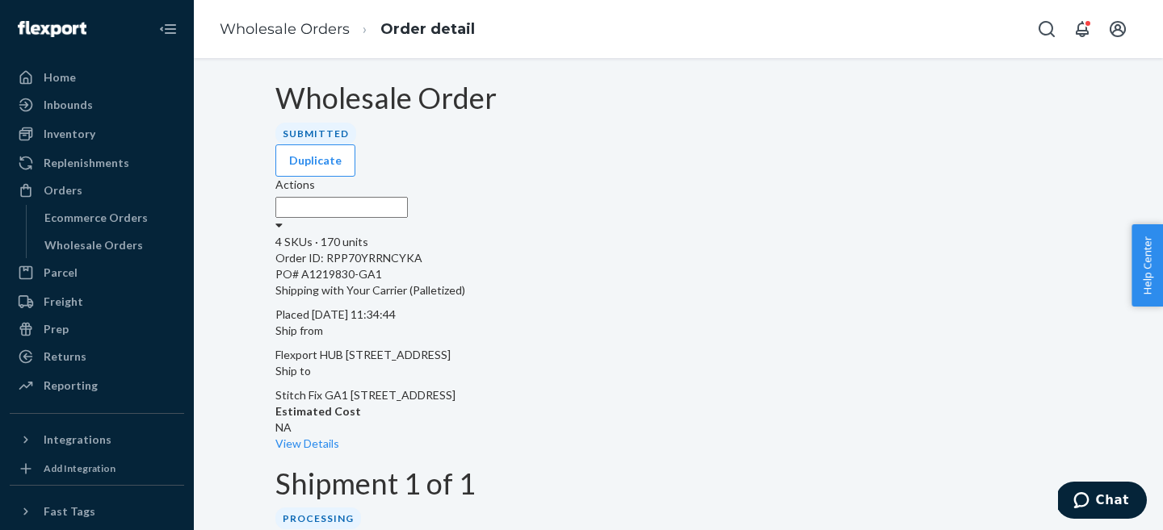
drag, startPoint x: 363, startPoint y: 441, endPoint x: 458, endPoint y: 442, distance: 95.3
copy p "WHL3831VB0KAP"
click at [84, 241] on div "Wholesale Orders" at bounding box center [93, 245] width 98 height 16
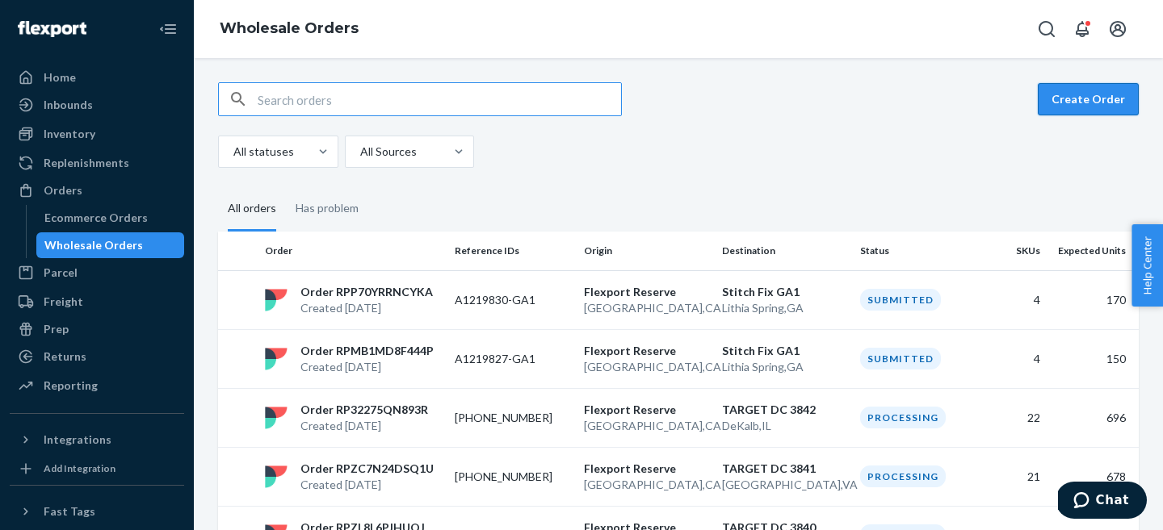
click at [1090, 92] on button "Create Order" at bounding box center [1087, 99] width 101 height 32
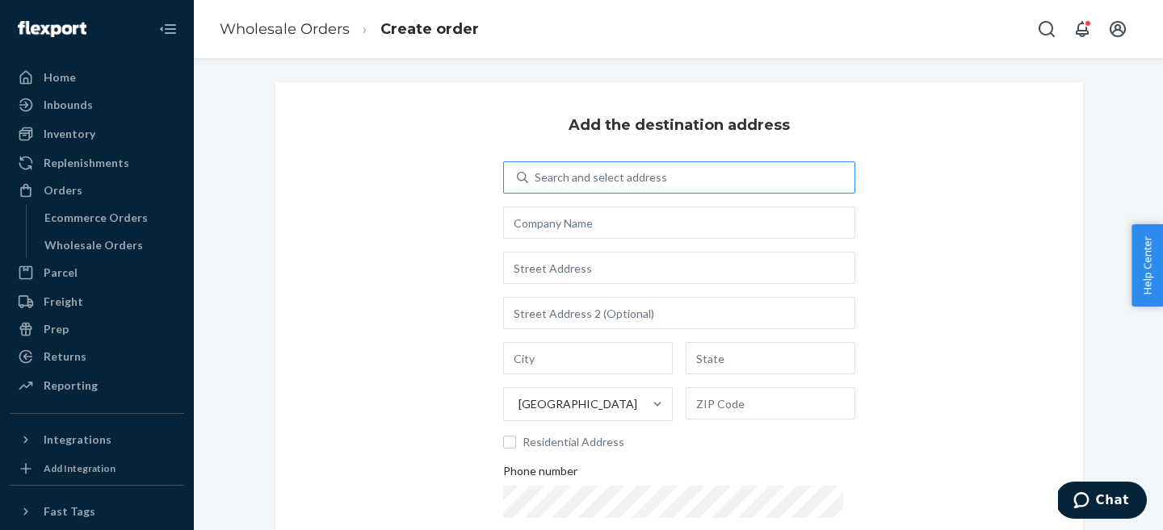
click at [563, 184] on div "Search and select address" at bounding box center [600, 178] width 132 height 16
click at [536, 184] on input "Search and select address" at bounding box center [535, 178] width 2 height 16
type input "stitch fix"
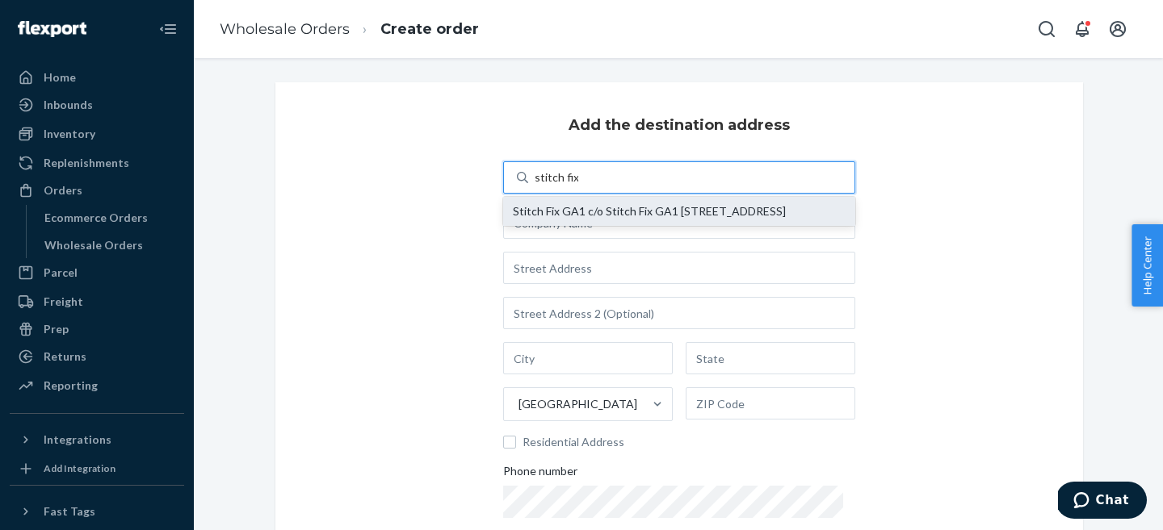
click at [568, 209] on div "Stitch Fix GA1 c/o Stitch Fix GA1 [STREET_ADDRESS]" at bounding box center [679, 211] width 333 height 13
click at [568, 186] on input "stitch fix" at bounding box center [556, 178] width 44 height 16
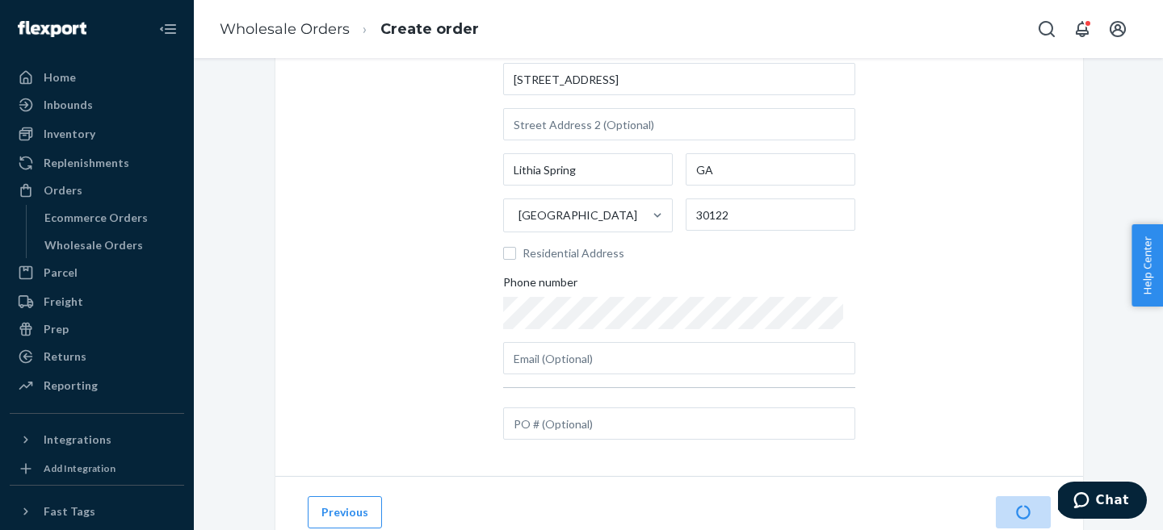
scroll to position [207, 0]
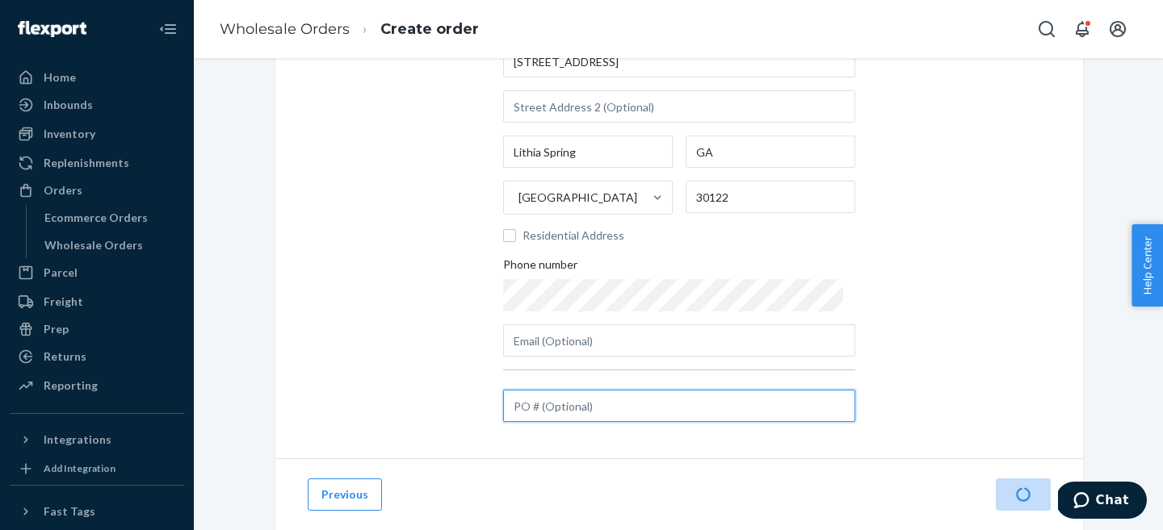
click at [562, 396] on input "text" at bounding box center [679, 406] width 352 height 32
paste input "A1219837-GA1"
type input "A1219837-GA1"
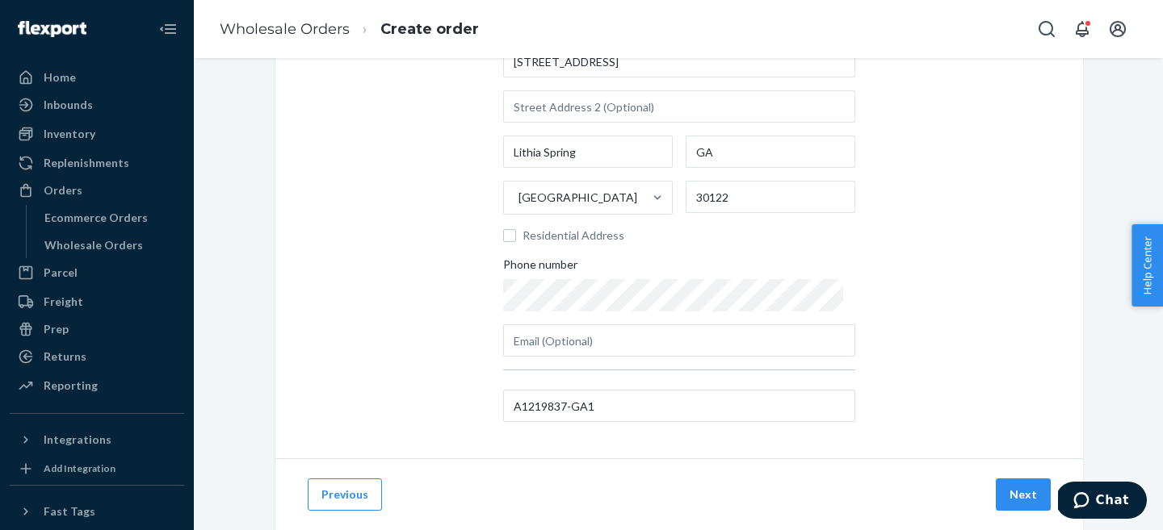
click at [925, 403] on div "Add the destination address Search and select address stitch fix [GEOGRAPHIC_DA…" at bounding box center [678, 167] width 807 height 583
click at [1034, 497] on button "Next" at bounding box center [1022, 495] width 55 height 32
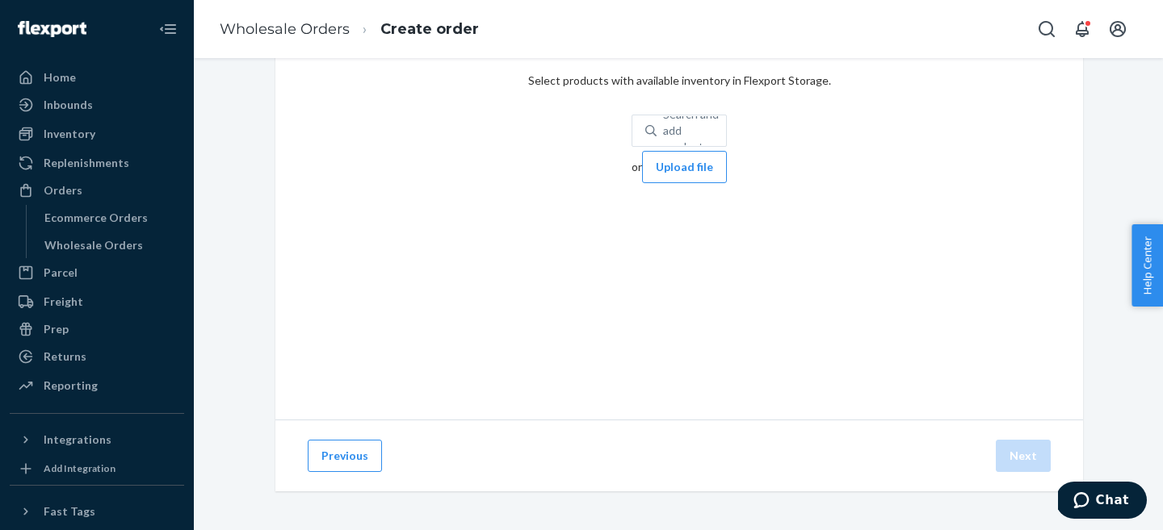
scroll to position [76, 0]
click at [663, 127] on div "Search and add products" at bounding box center [694, 131] width 63 height 48
click at [663, 127] on input "0 results available. Use Up and Down to choose options, press Enter to select t…" at bounding box center [664, 131] width 2 height 16
paste input "843353119902"
type input "843353119902"
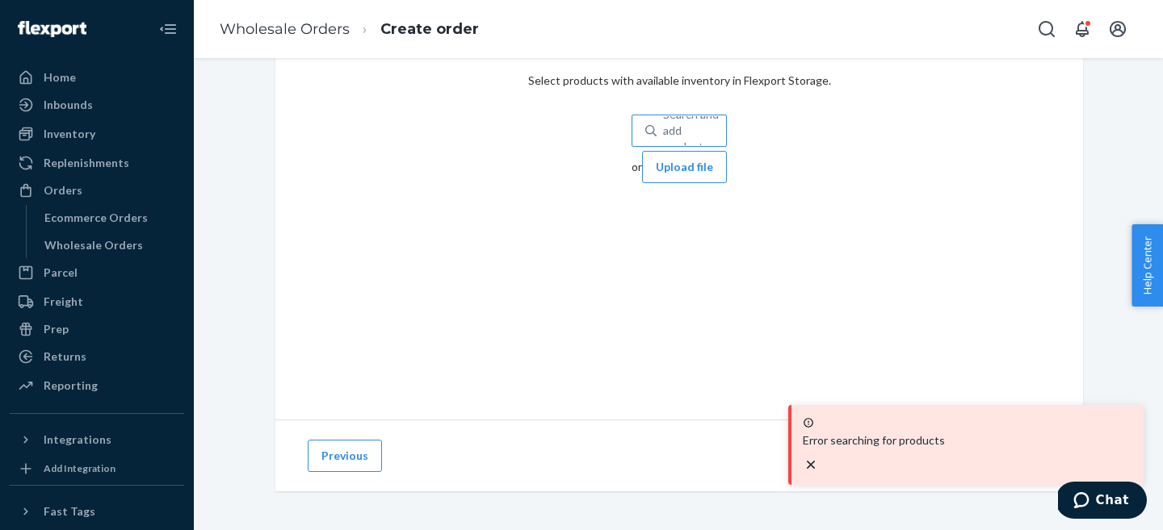
click at [504, 105] on div "Select products Select products with available inventory in Flexport Storage. S…" at bounding box center [678, 212] width 807 height 413
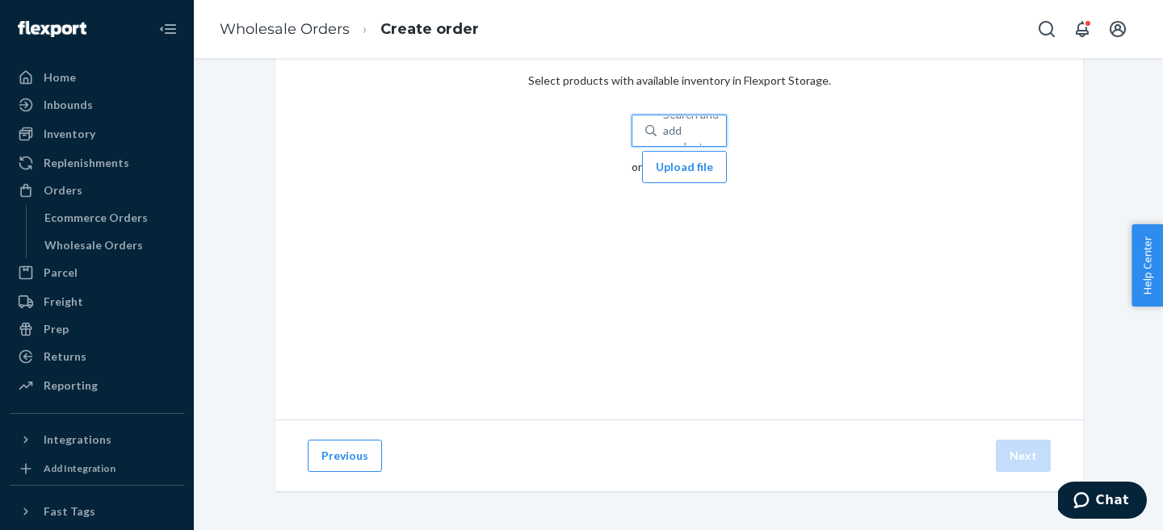
click at [663, 119] on div "Search and add products" at bounding box center [694, 131] width 63 height 48
click at [663, 123] on input "0 results available. Use Up and Down to choose options, press Enter to select t…" at bounding box center [664, 131] width 2 height 16
paste input "KTNK-BAM-LNG-BLA-S"
type input "KTNK-BAM-LNG-BLA-S"
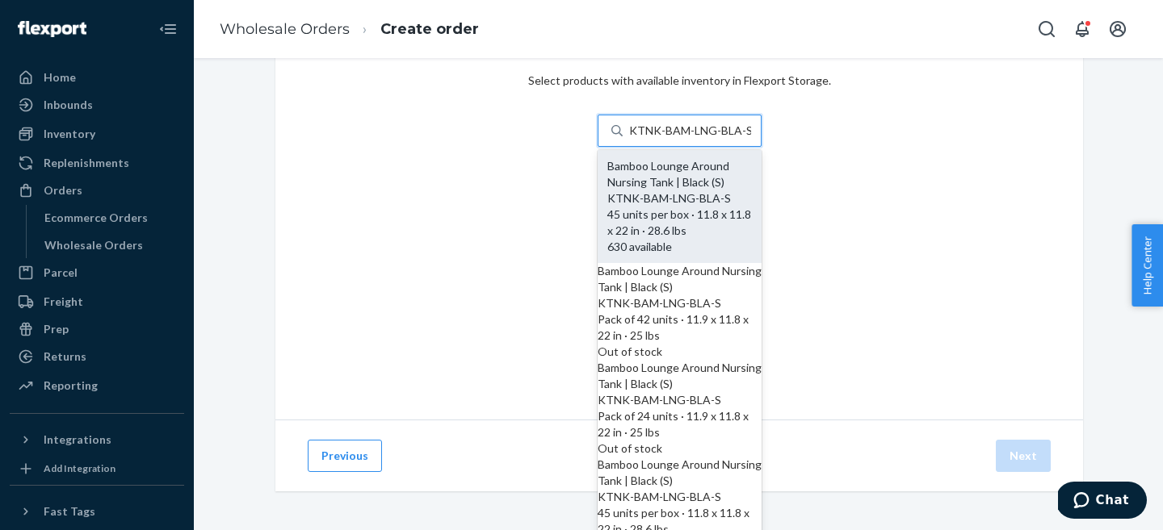
click at [607, 191] on div "KTNK-BAM-LNG-BLA-S 45 units per box · 11.8 x 11.8 x 22 in · 28.6 lbs" at bounding box center [679, 215] width 145 height 48
click at [629, 139] on input "KTNK-BAM-LNG-BLA-S" at bounding box center [690, 131] width 122 height 16
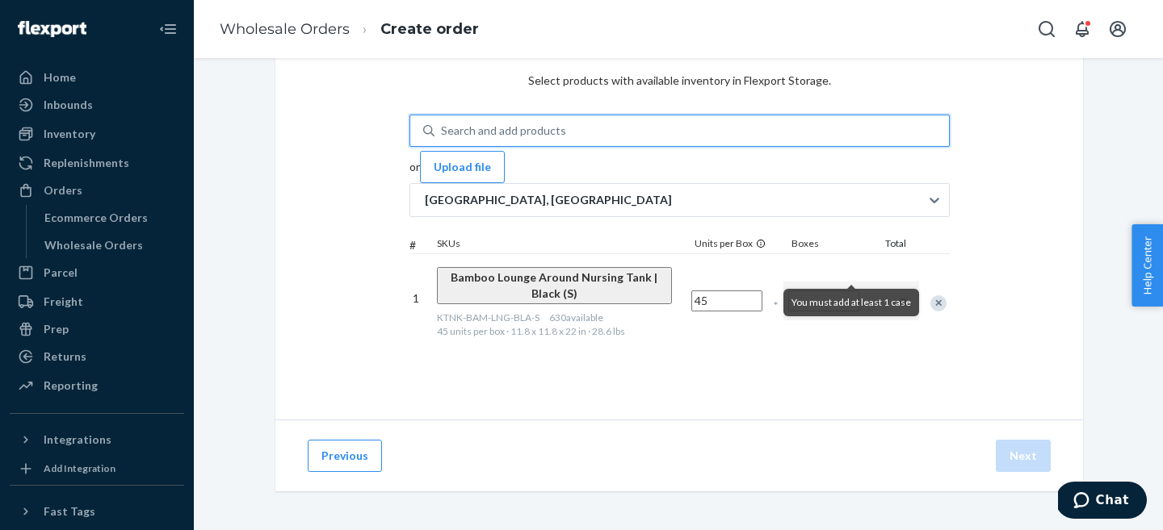
click at [859, 291] on input "Number of boxes" at bounding box center [823, 301] width 71 height 21
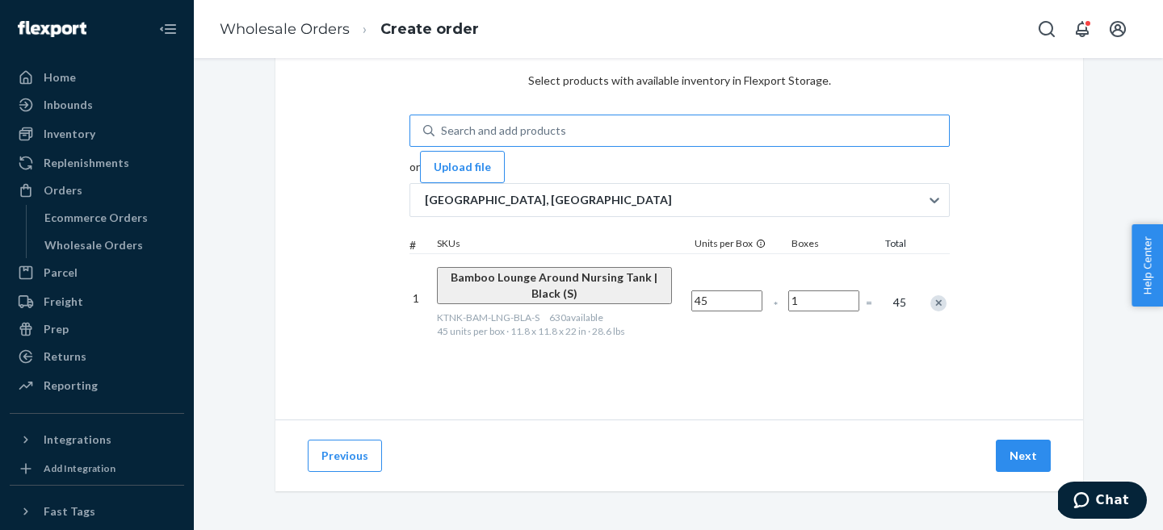
type input "1"
click at [614, 119] on div "Search and add products" at bounding box center [691, 130] width 514 height 29
click at [442, 123] on input "Search and add products" at bounding box center [442, 131] width 2 height 16
paste input "KTNK-BAM-LNG-BLA-M"
type input "KTNK-BAM-LNG-BLA-M"
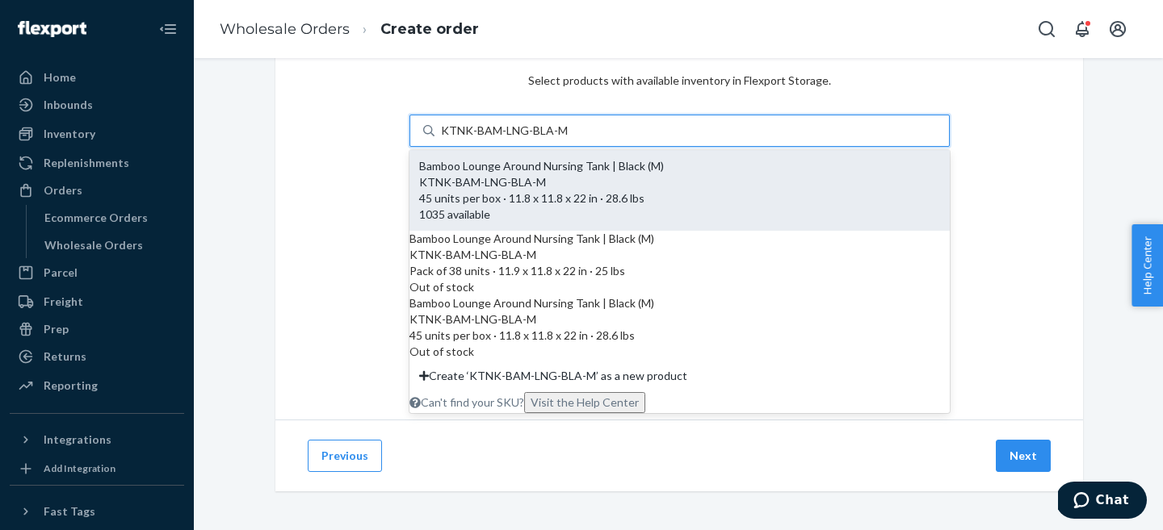
click at [484, 181] on div "KTNK-BAM-LNG-BLA-M" at bounding box center [679, 182] width 521 height 16
click at [484, 139] on input "KTNK-BAM-LNG-BLA-M" at bounding box center [504, 131] width 127 height 16
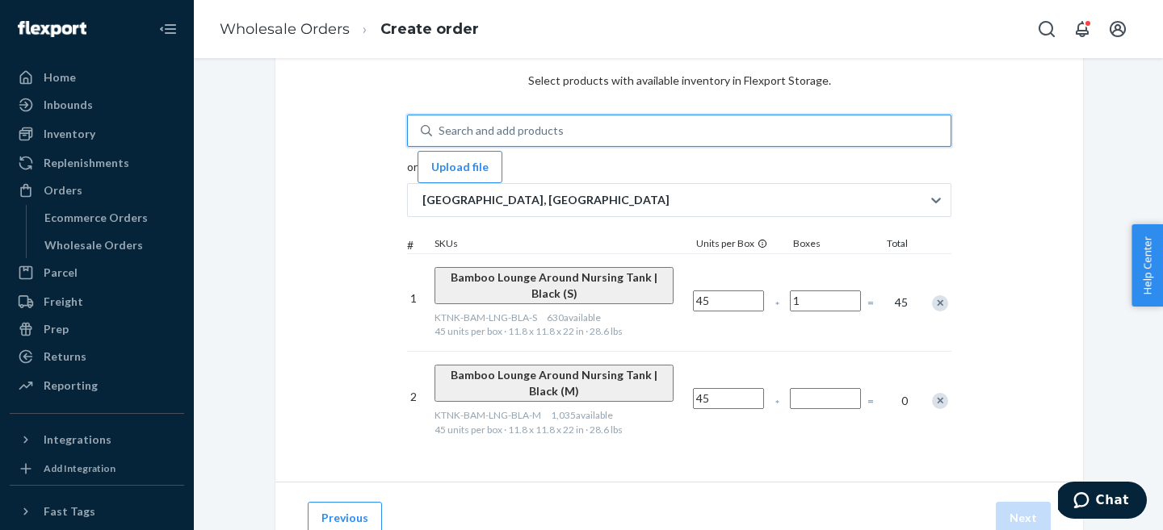
click at [861, 388] on input "Number of boxes" at bounding box center [825, 398] width 71 height 21
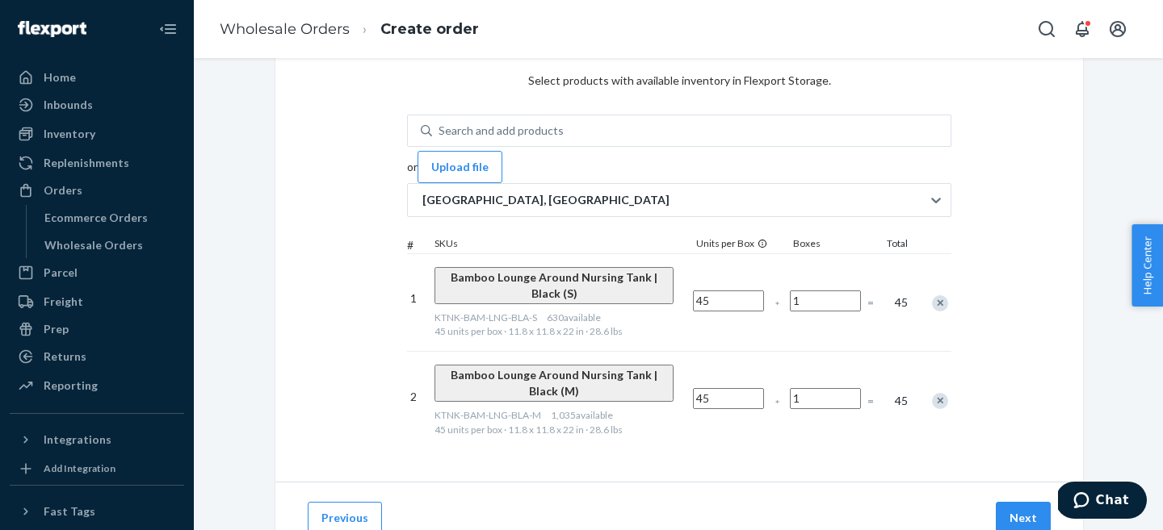
type input "1"
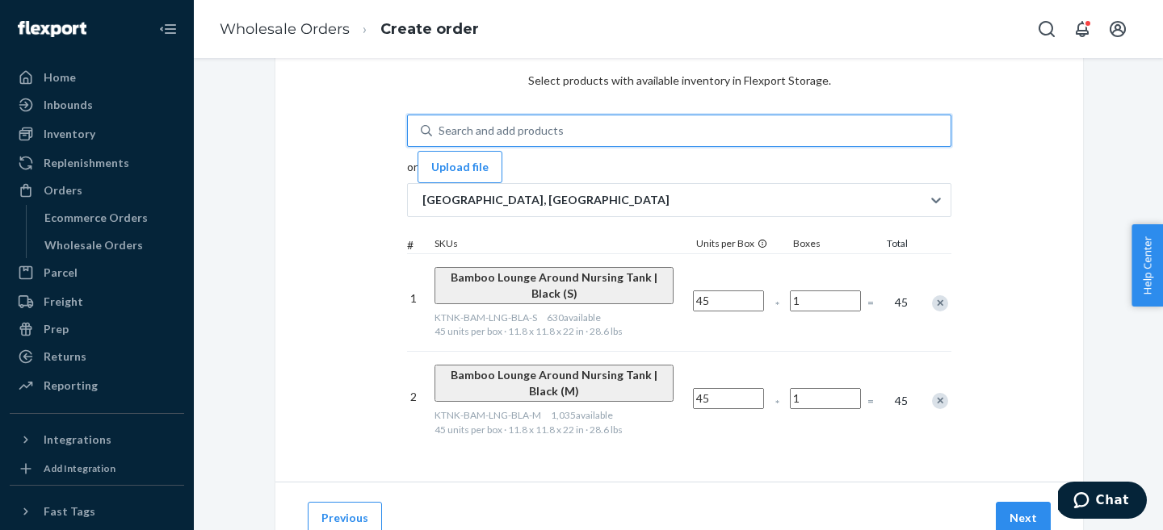
click at [543, 117] on div "Search and add products KTNK-BAM-LNG-BLA-M" at bounding box center [691, 130] width 518 height 29
click at [440, 123] on input "KTNK-BAM-LNG-BLA-M" at bounding box center [439, 131] width 2 height 16
paste input "KTNK-BAM-LNG-BLA-L"
type input "KTNK-BAM-LNG-BLA-L"
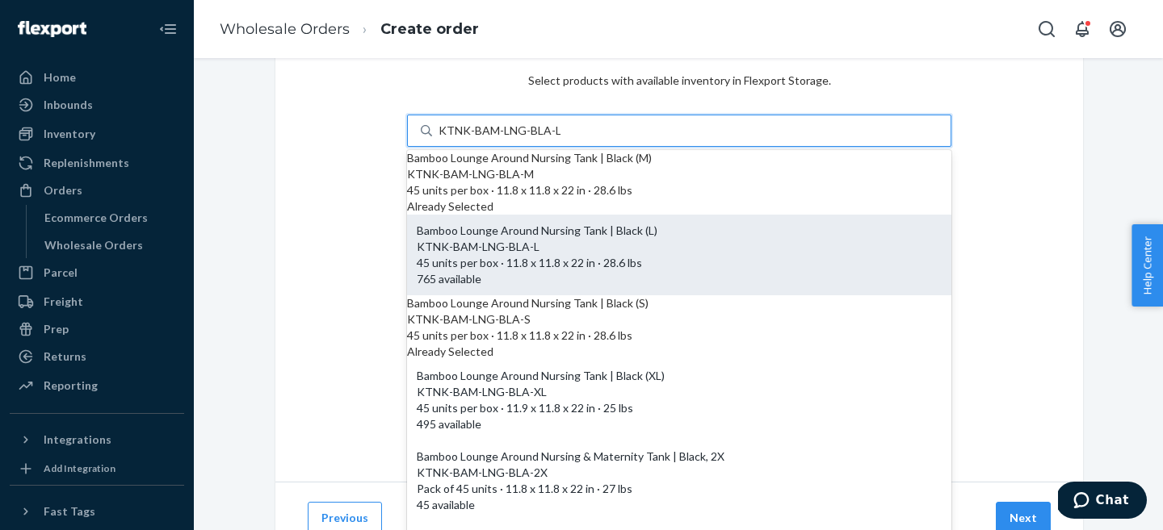
click at [459, 254] on span "KTNK-BAM-LNG-BLA-L 45 units per box · 11.8 x 11.8 x 22 in · 28.6 lbs" at bounding box center [679, 254] width 525 height 31
click at [459, 139] on input "KTNK-BAM-LNG-BLA-L" at bounding box center [499, 131] width 122 height 16
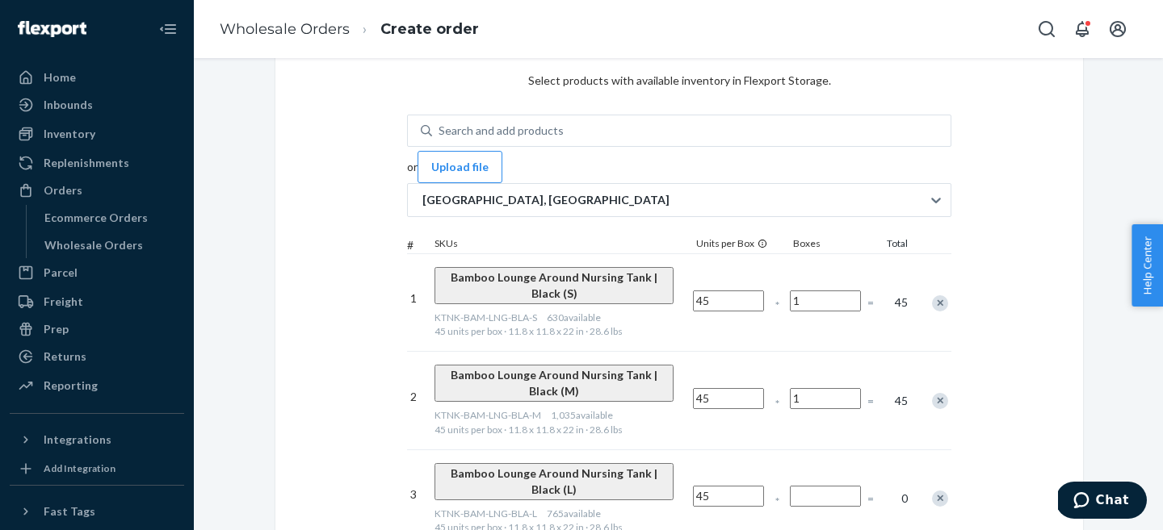
click at [861, 486] on input "Number of boxes" at bounding box center [825, 496] width 71 height 21
type input "1"
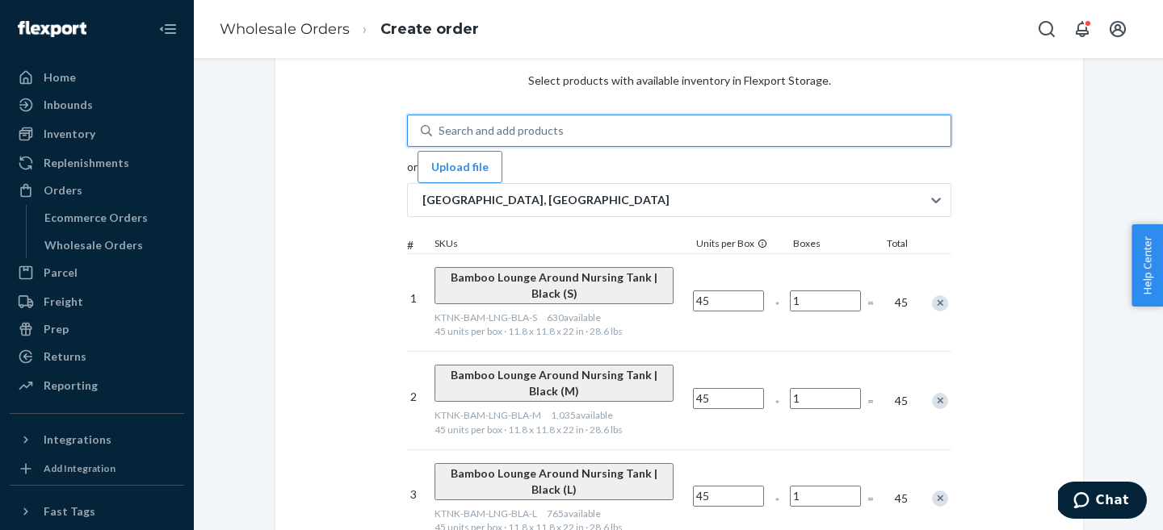
click at [480, 124] on div "Search and add products" at bounding box center [500, 131] width 125 height 16
click at [440, 124] on input "KTNK-BAM-LNG-BLA-L" at bounding box center [439, 131] width 2 height 16
paste input "KTNK-BAM-LNG-BLA-XL"
type input "KTNK-BAM-LNG-BLA-XL"
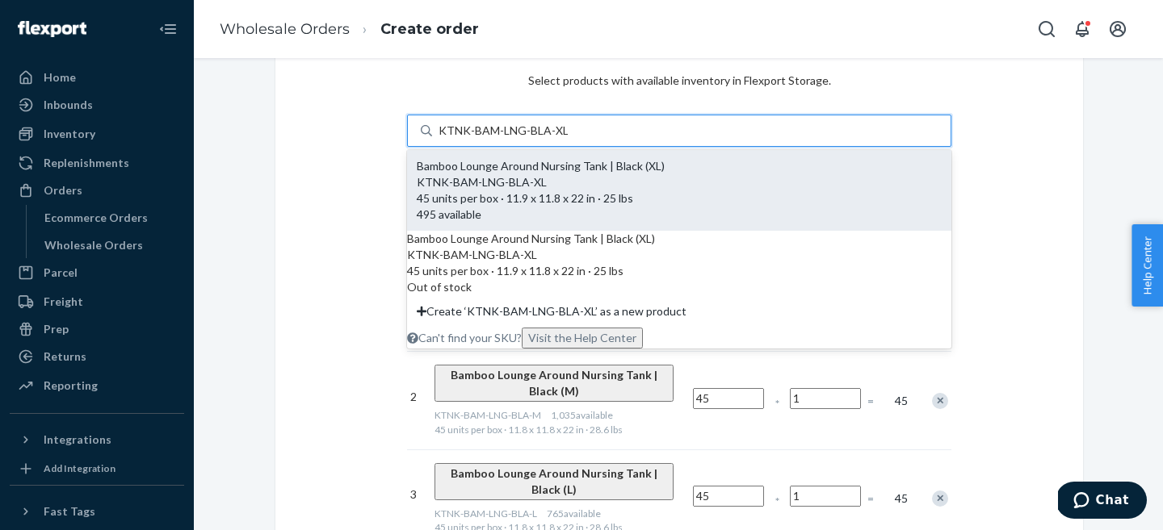
click at [490, 191] on span "KTNK-BAM-LNG-BLA-XL 45 units per box · 11.9 x 11.8 x 22 in · 25 lbs" at bounding box center [679, 189] width 525 height 31
click at [490, 139] on input "KTNK-BAM-LNG-BLA-XL" at bounding box center [502, 131] width 129 height 16
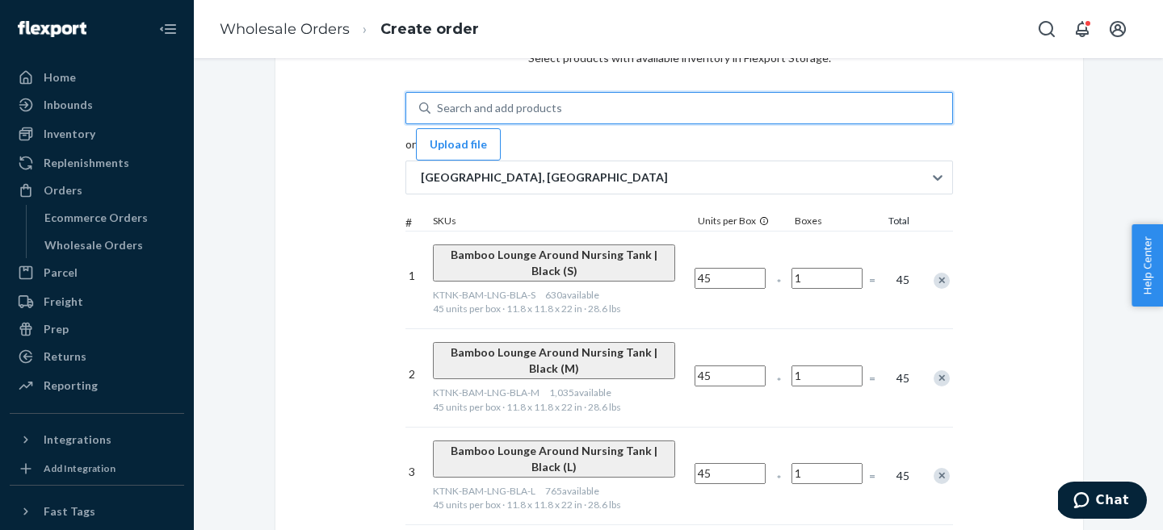
scroll to position [127, 0]
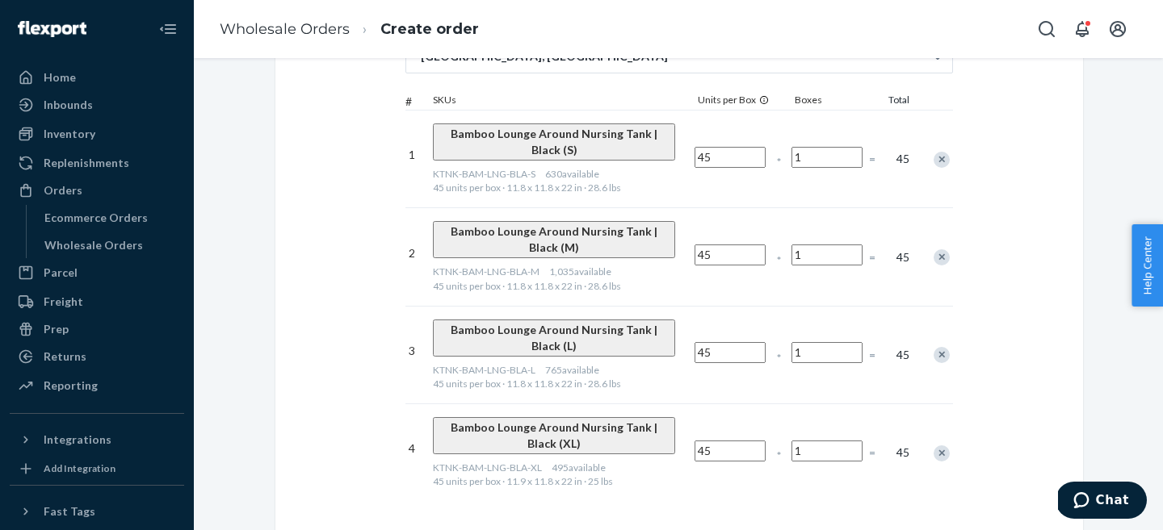
type input "1"
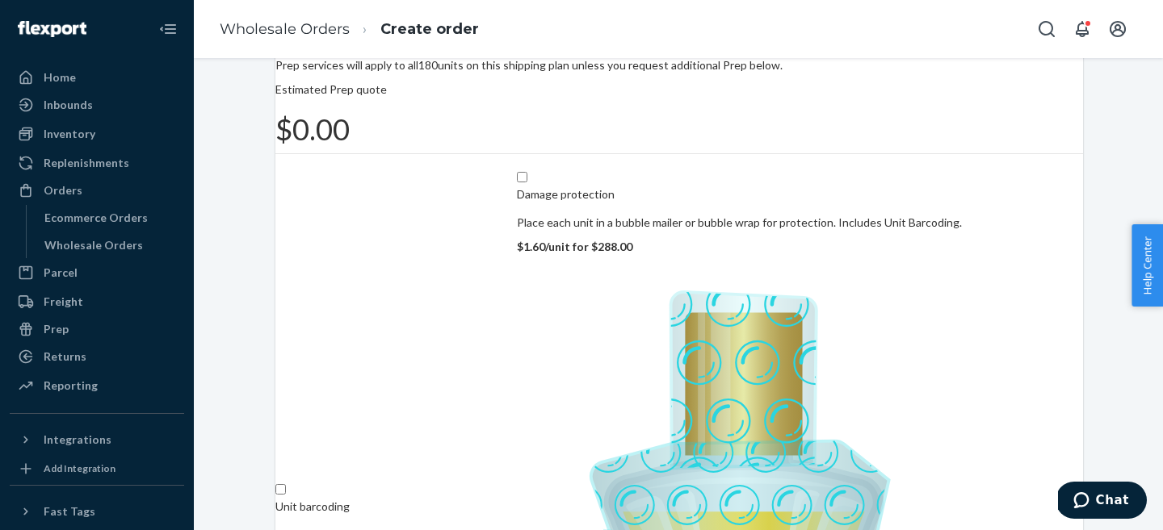
scroll to position [104, 0]
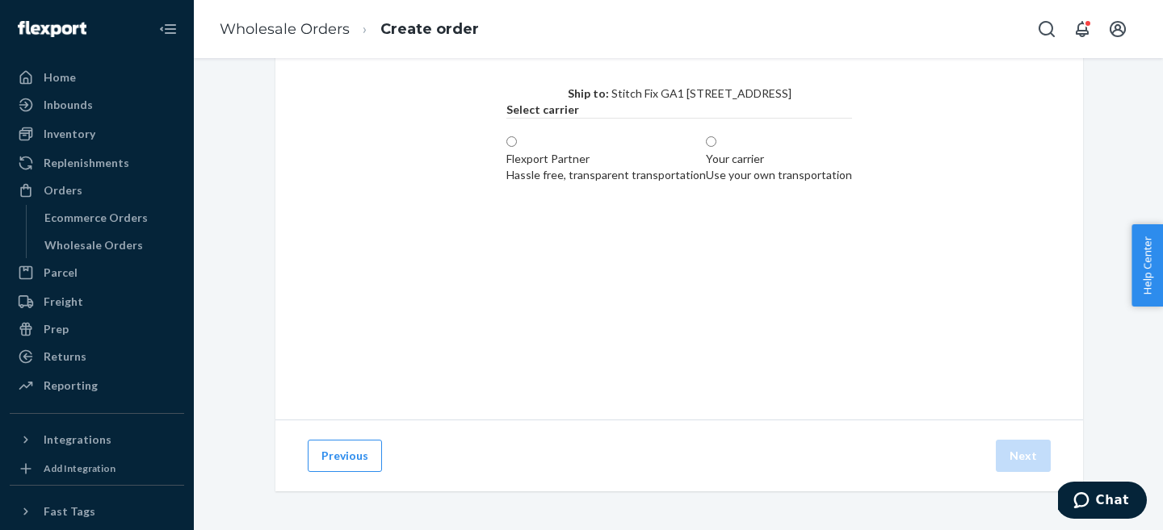
click at [779, 167] on div "Your carrier" at bounding box center [779, 159] width 146 height 16
click at [716, 147] on input "Your carrier Use your own transportation" at bounding box center [711, 141] width 10 height 10
radio input "true"
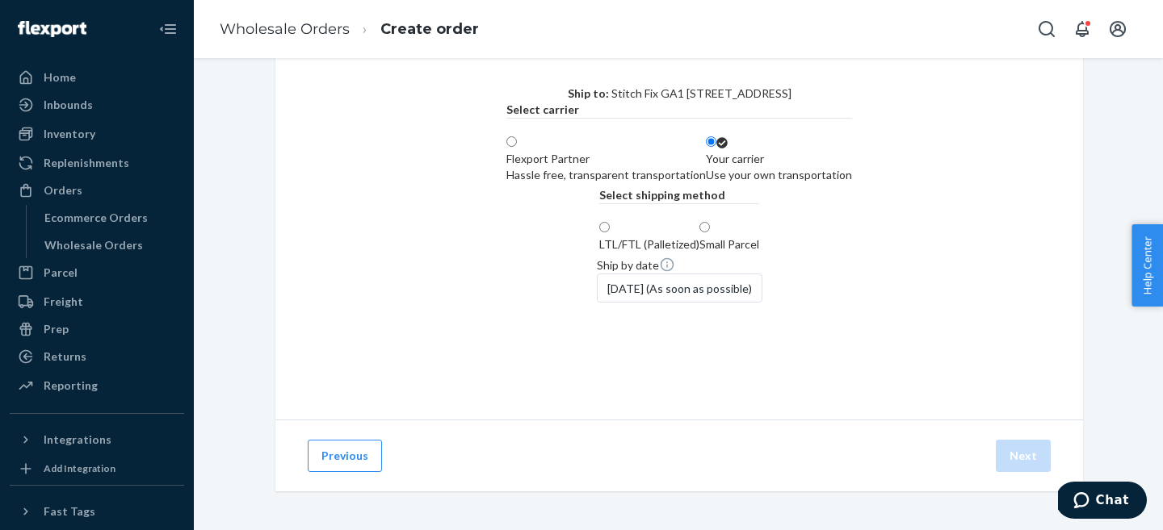
click at [599, 253] on label "LTL/FTL (Palletized)" at bounding box center [649, 236] width 100 height 32
click at [599, 233] on input "LTL/FTL (Palletized)" at bounding box center [604, 227] width 10 height 10
radio input "true"
click at [1023, 451] on button "Next" at bounding box center [1022, 456] width 55 height 32
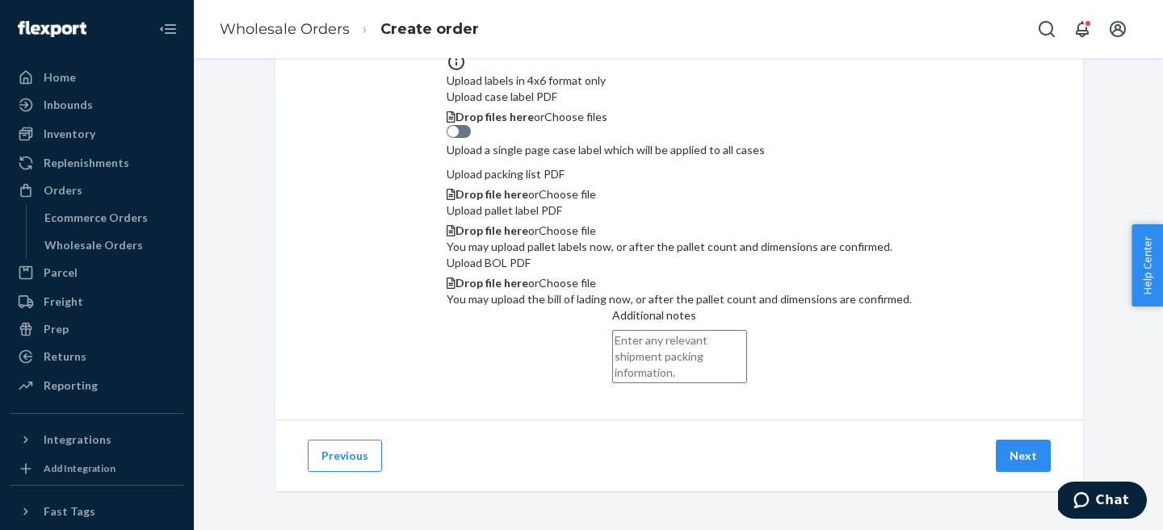
scroll to position [0, 0]
click at [1022, 449] on button "Next" at bounding box center [1022, 456] width 55 height 32
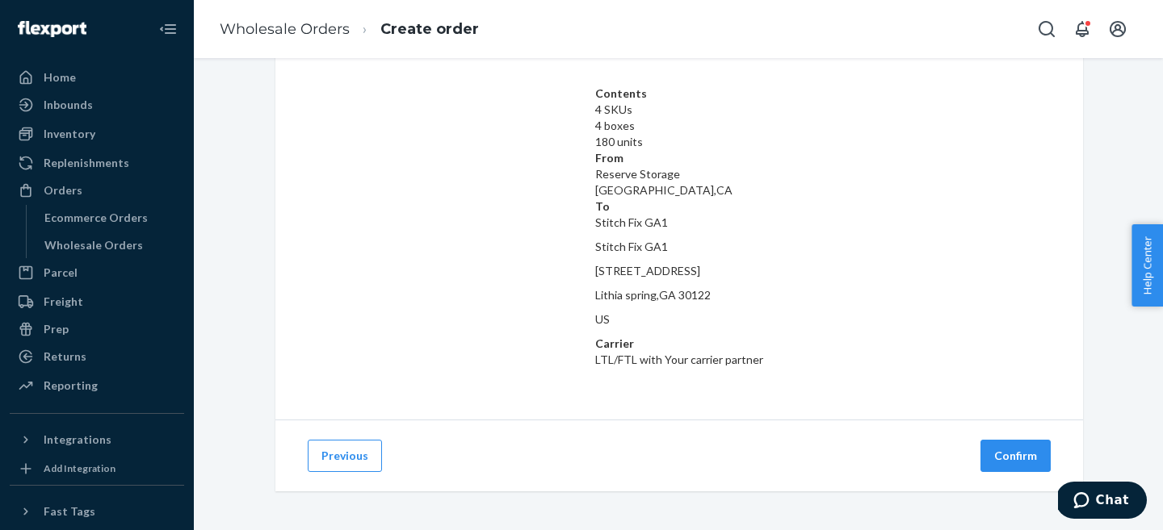
scroll to position [76, 0]
click at [1013, 452] on button "Confirm" at bounding box center [1015, 456] width 70 height 32
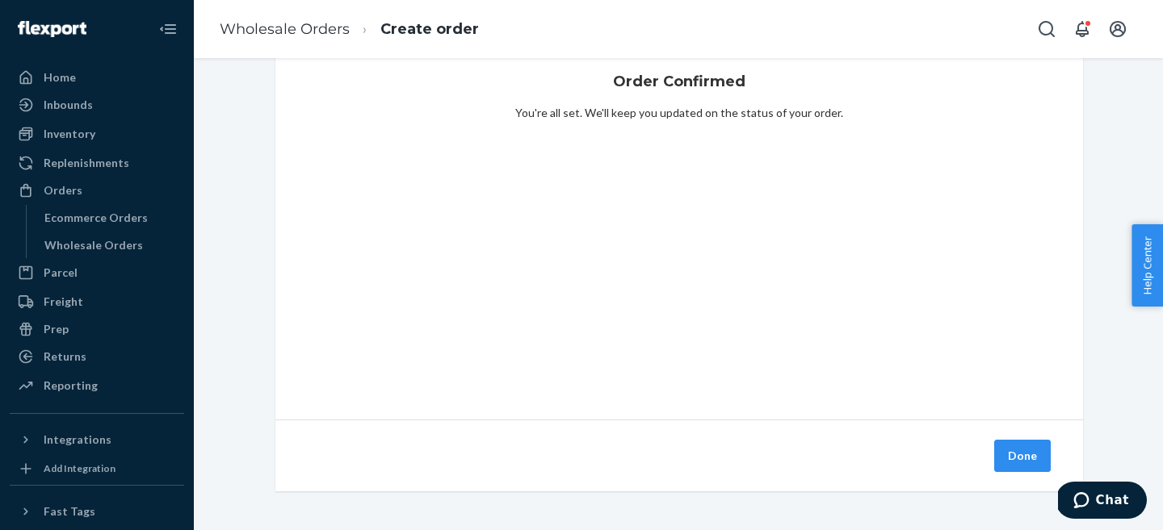
click at [1029, 458] on button "Done" at bounding box center [1022, 456] width 57 height 32
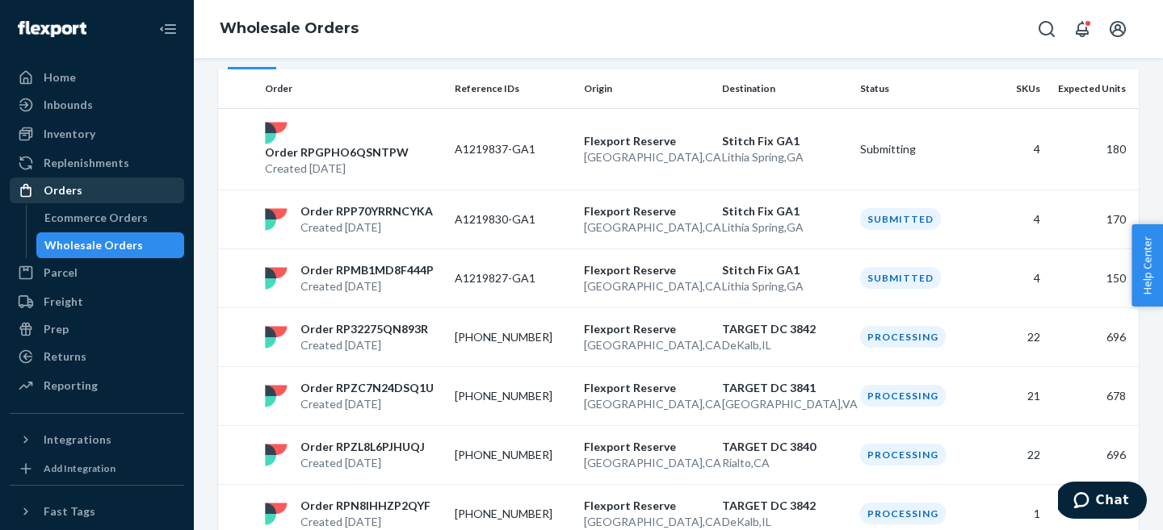
scroll to position [161, 0]
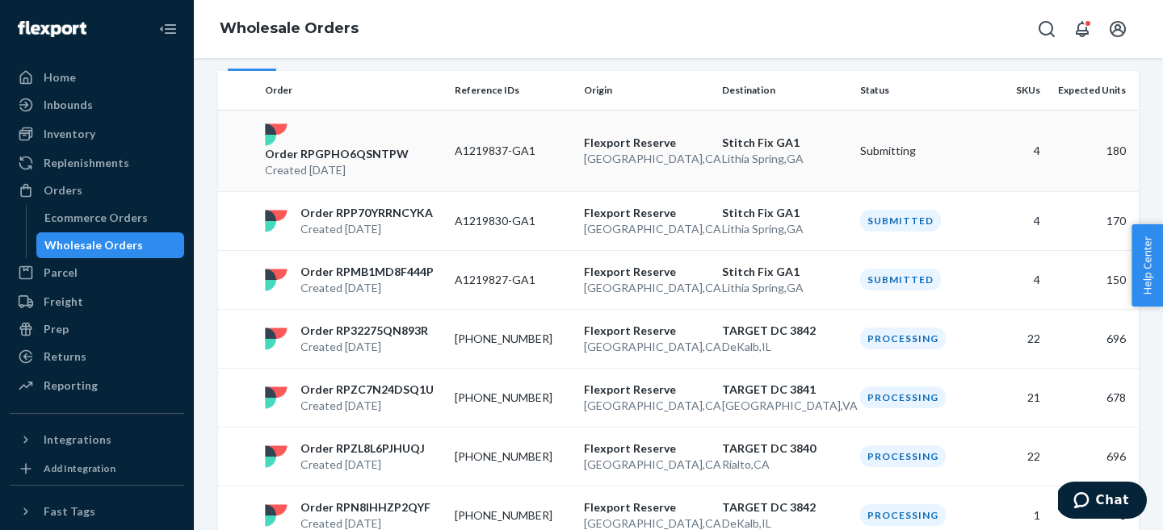
click at [624, 138] on p "Flexport Reserve" at bounding box center [646, 143] width 125 height 16
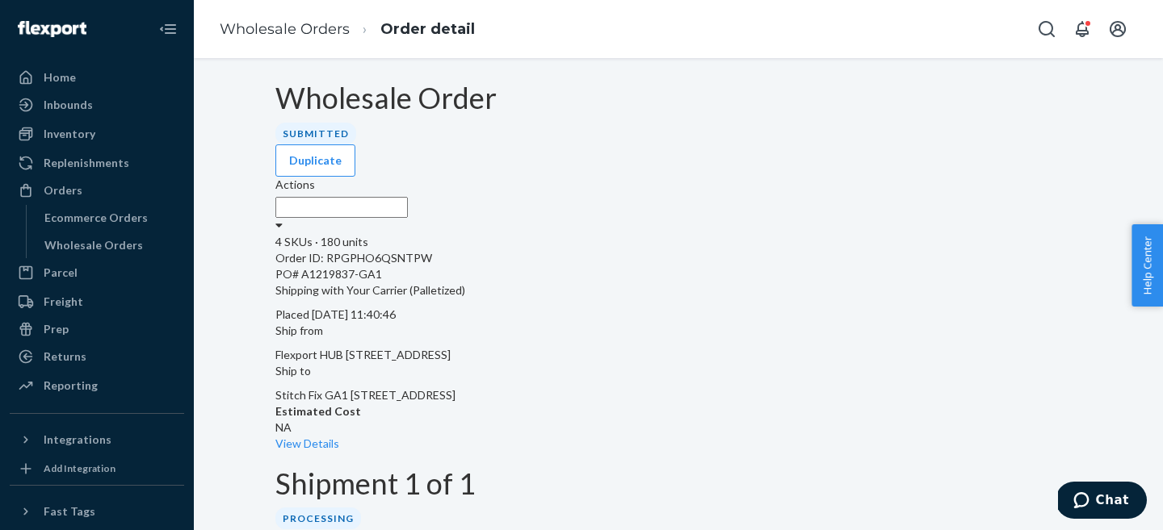
drag, startPoint x: 365, startPoint y: 438, endPoint x: 458, endPoint y: 441, distance: 92.9
copy p "WAUS8168NXZYG"
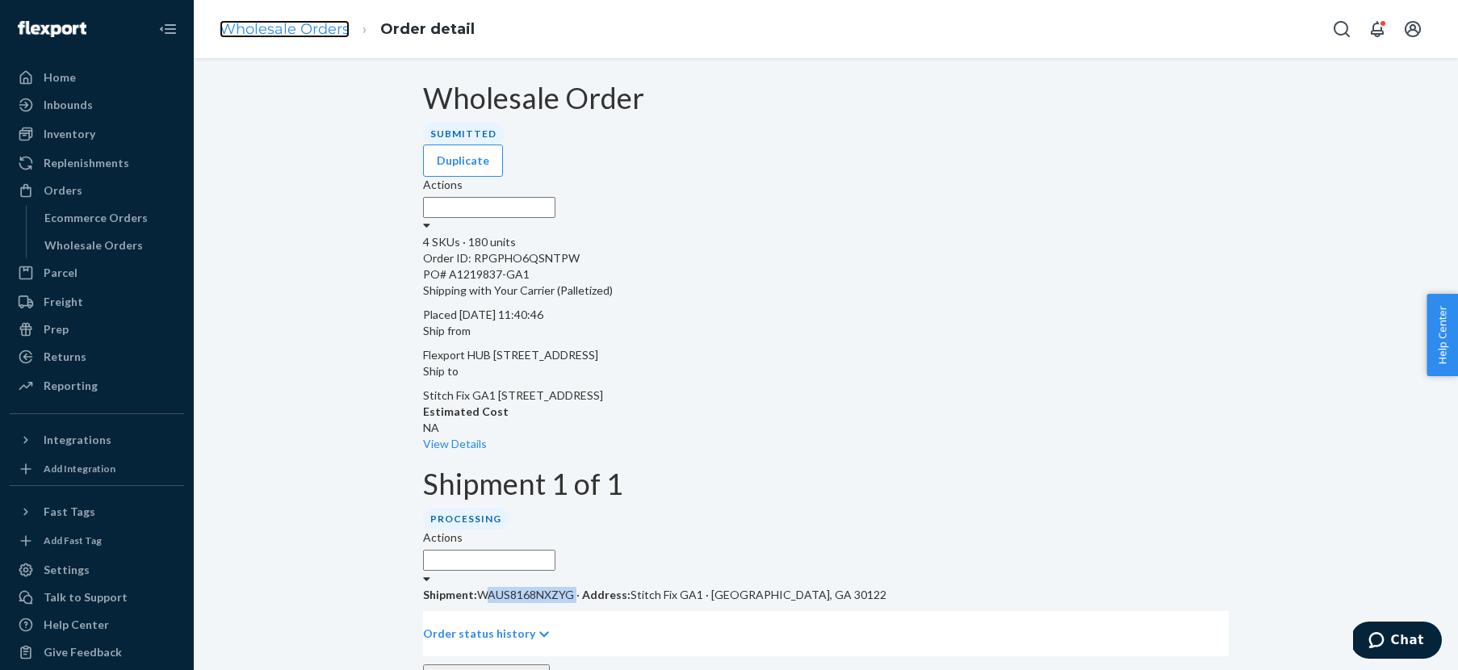
click at [320, 36] on link "Wholesale Orders" at bounding box center [285, 29] width 130 height 18
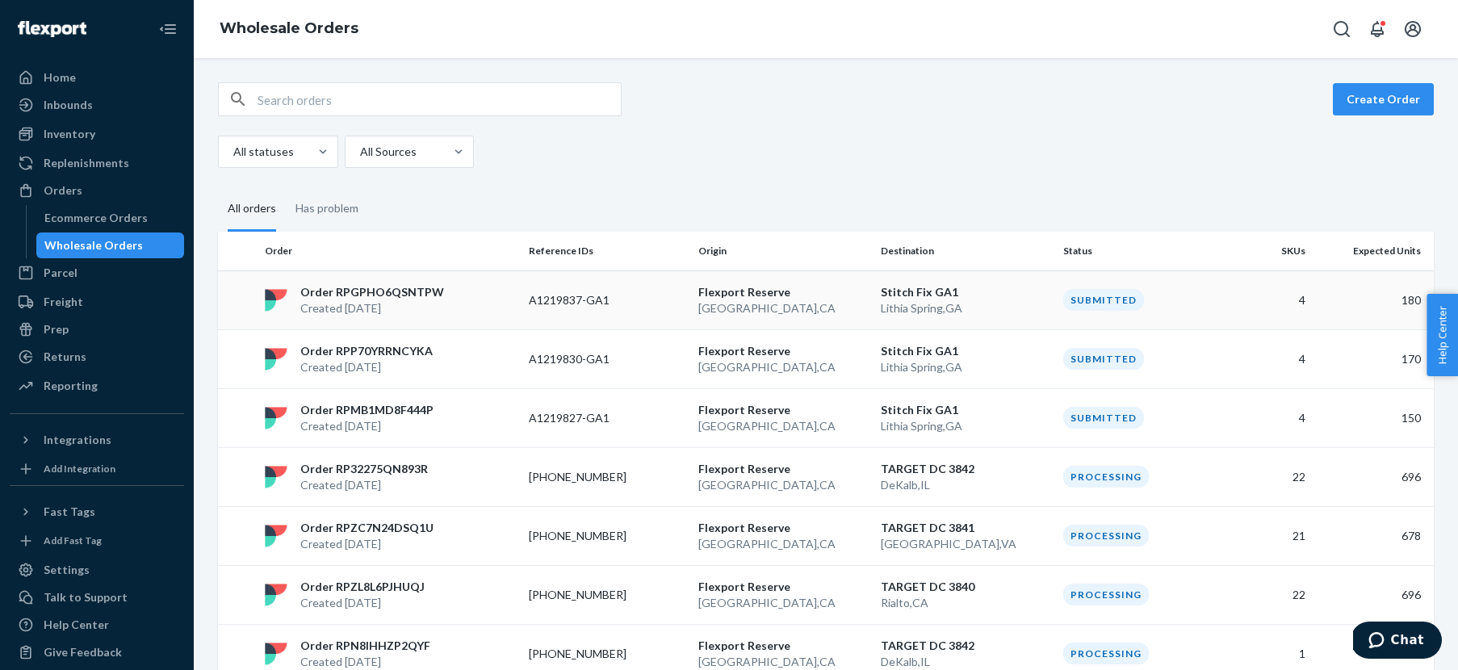
scroll to position [702, 0]
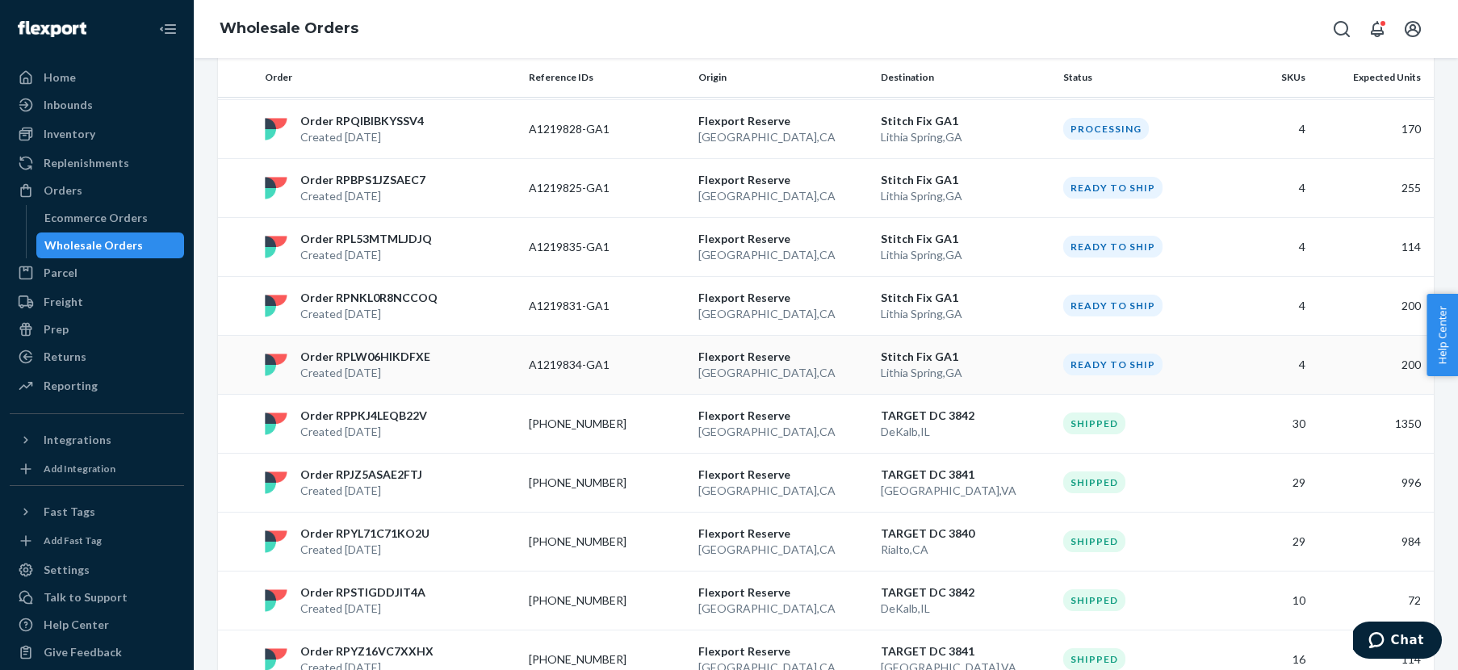
click at [376, 359] on p "Order RPLW06HIKDFXE" at bounding box center [365, 357] width 130 height 16
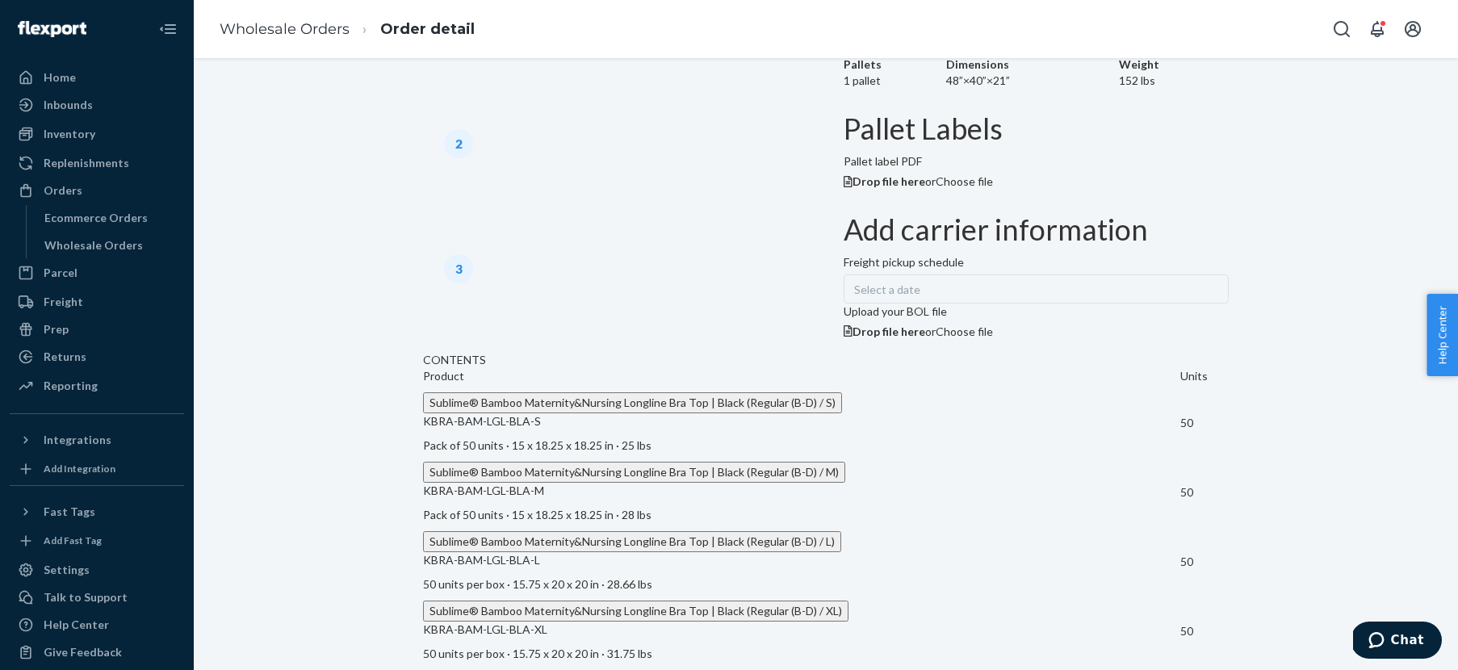
scroll to position [997, 0]
click at [288, 24] on link "Wholesale Orders" at bounding box center [285, 29] width 130 height 18
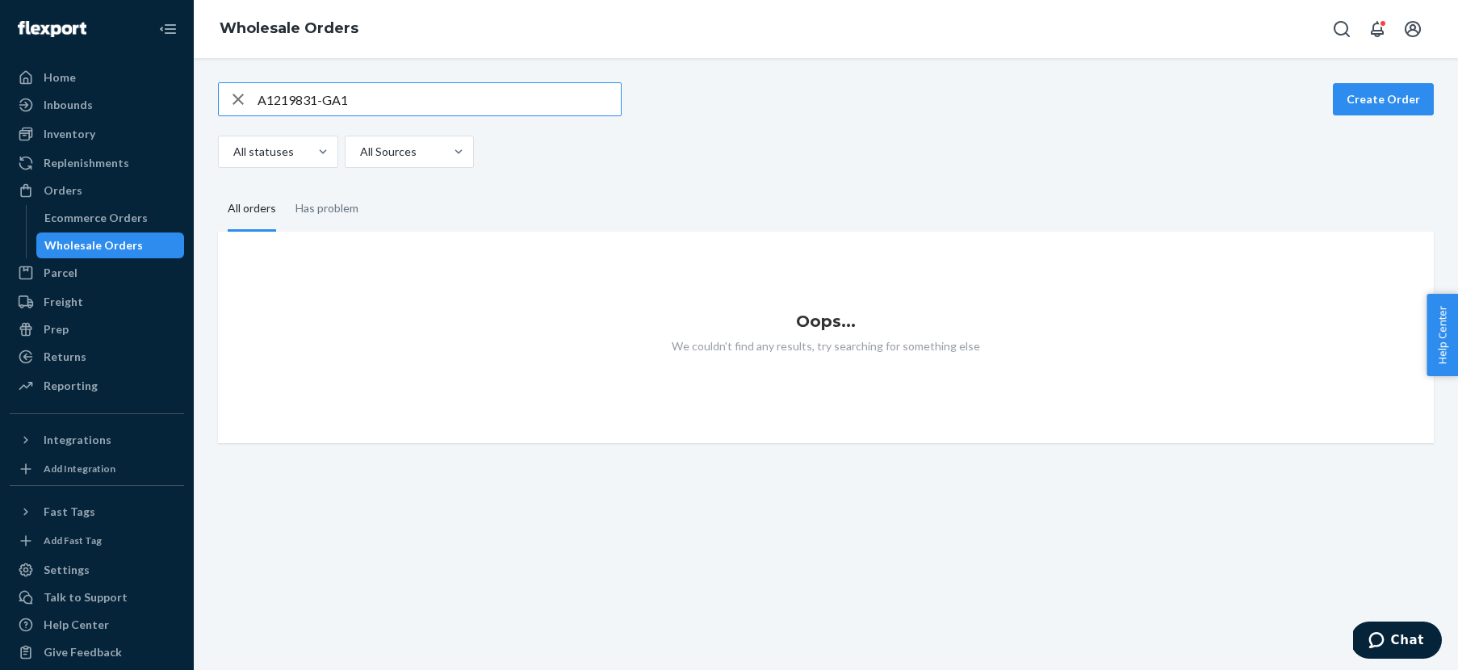
click at [258, 102] on input "A1219831-GA1" at bounding box center [439, 99] width 363 height 32
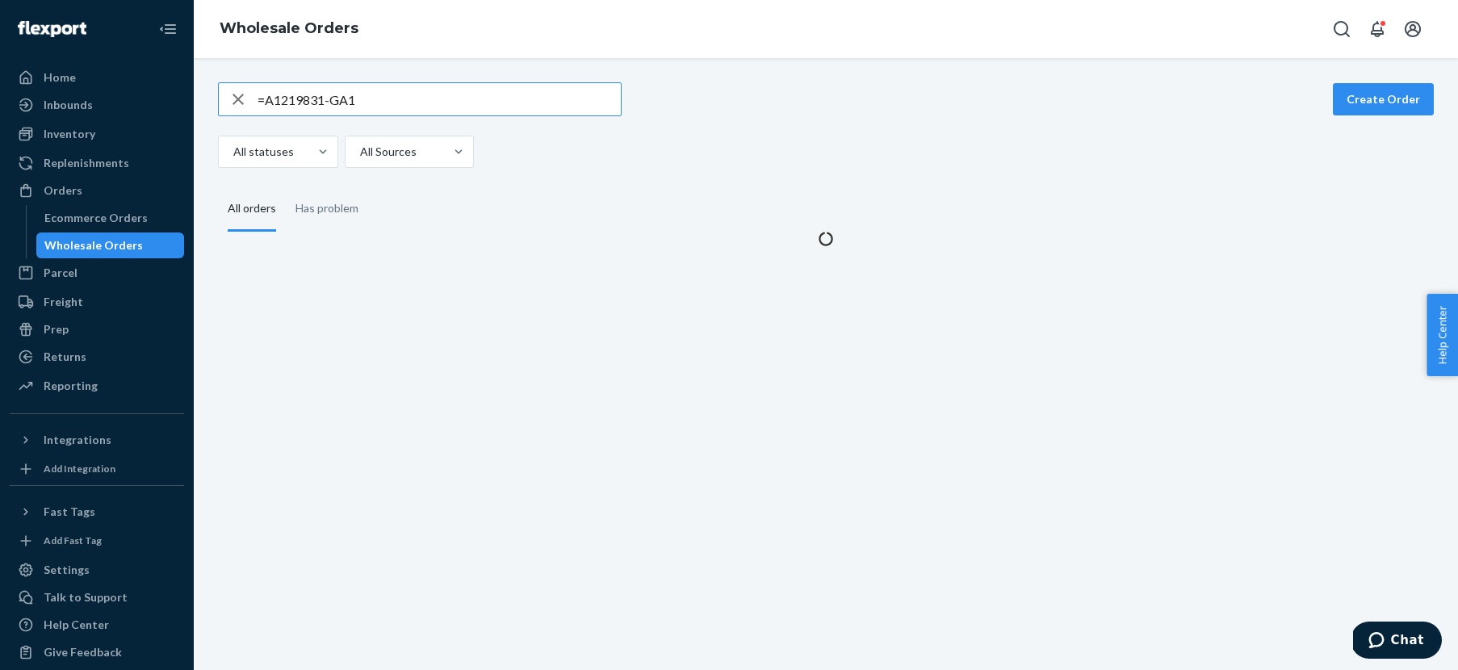
type input "A1219831-GA1"
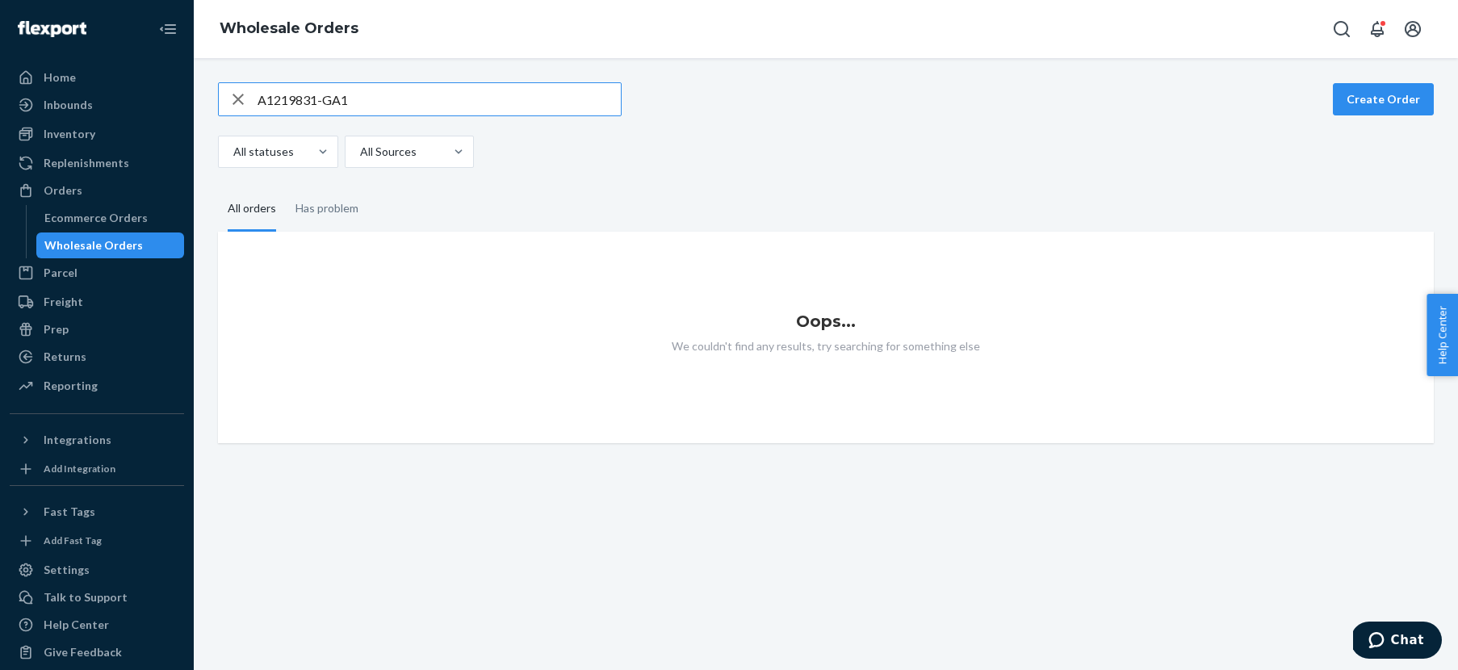
click at [381, 94] on input "A1219831-GA1" at bounding box center [439, 99] width 363 height 32
click at [237, 98] on icon "button" at bounding box center [238, 99] width 11 height 11
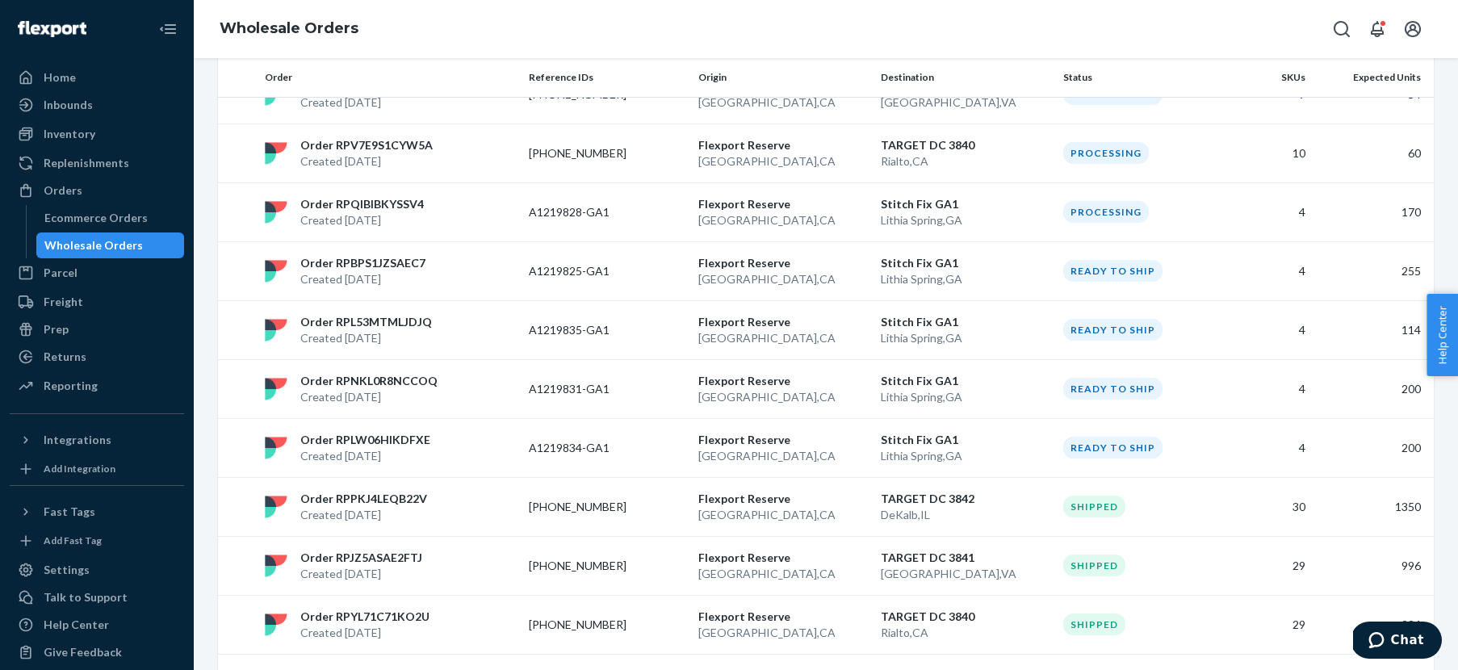
scroll to position [659, 0]
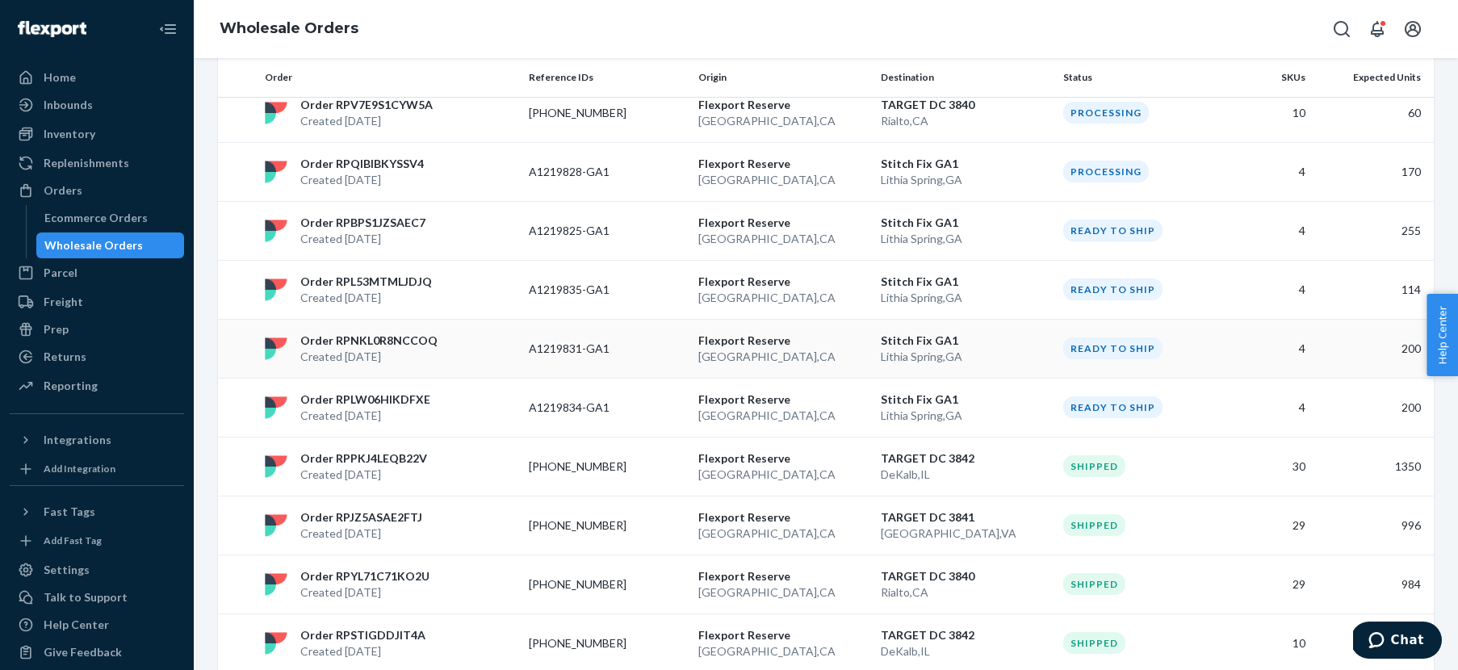
click at [576, 341] on p "A1219831-GA1" at bounding box center [593, 349] width 129 height 16
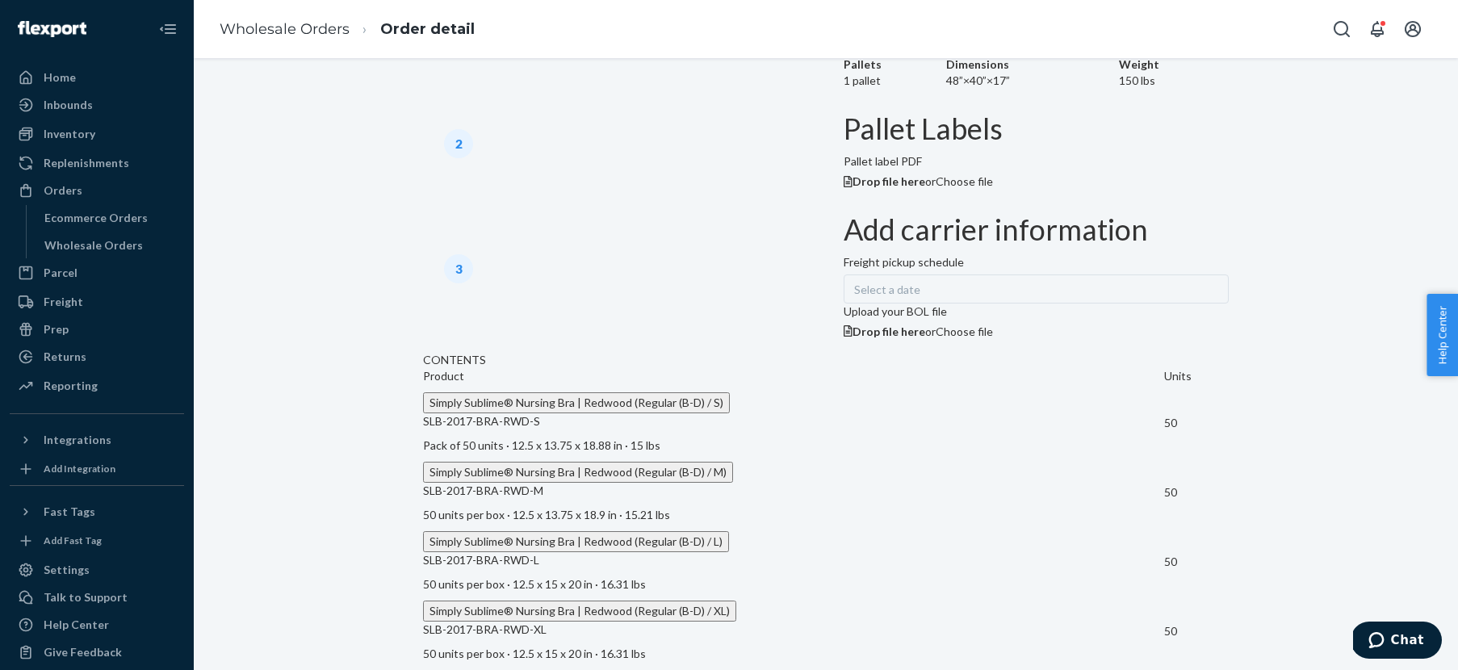
scroll to position [997, 0]
click at [274, 27] on link "Wholesale Orders" at bounding box center [285, 29] width 130 height 18
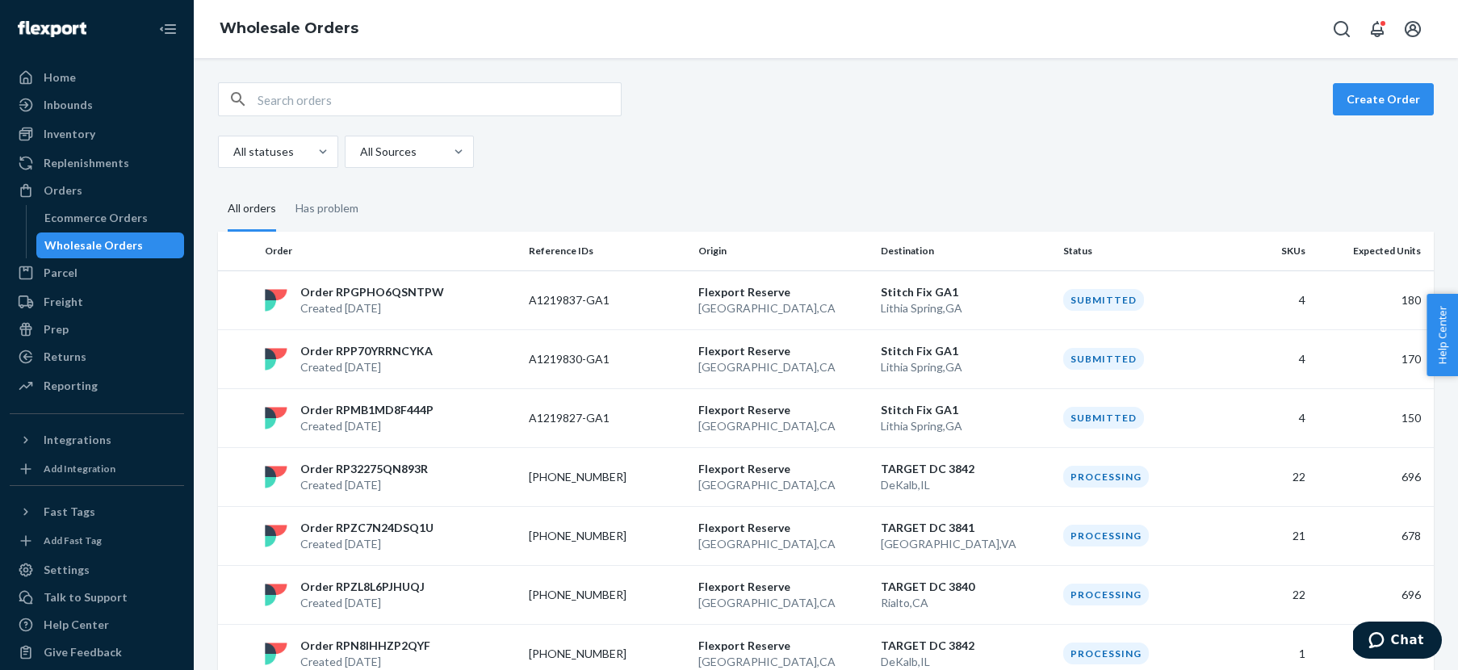
scroll to position [584, 0]
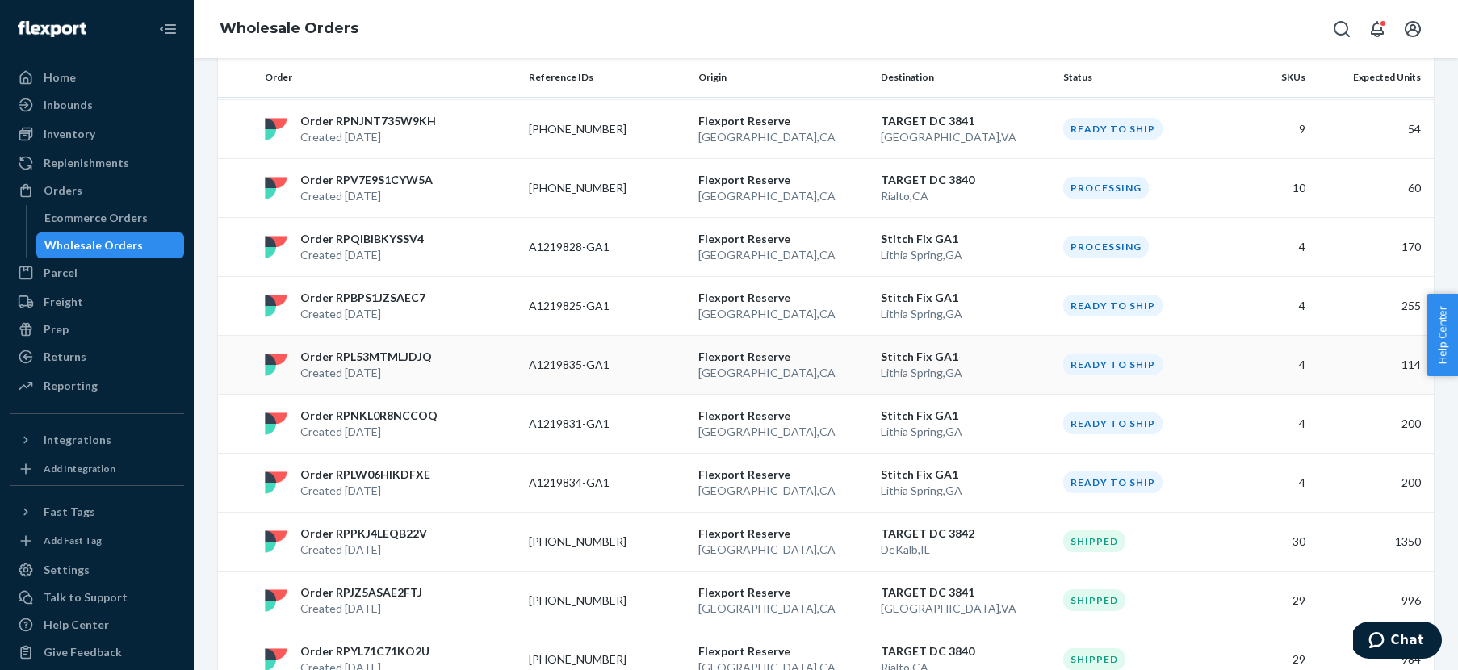
click at [413, 356] on p "Order RPL53MTMLJDJQ" at bounding box center [366, 357] width 132 height 16
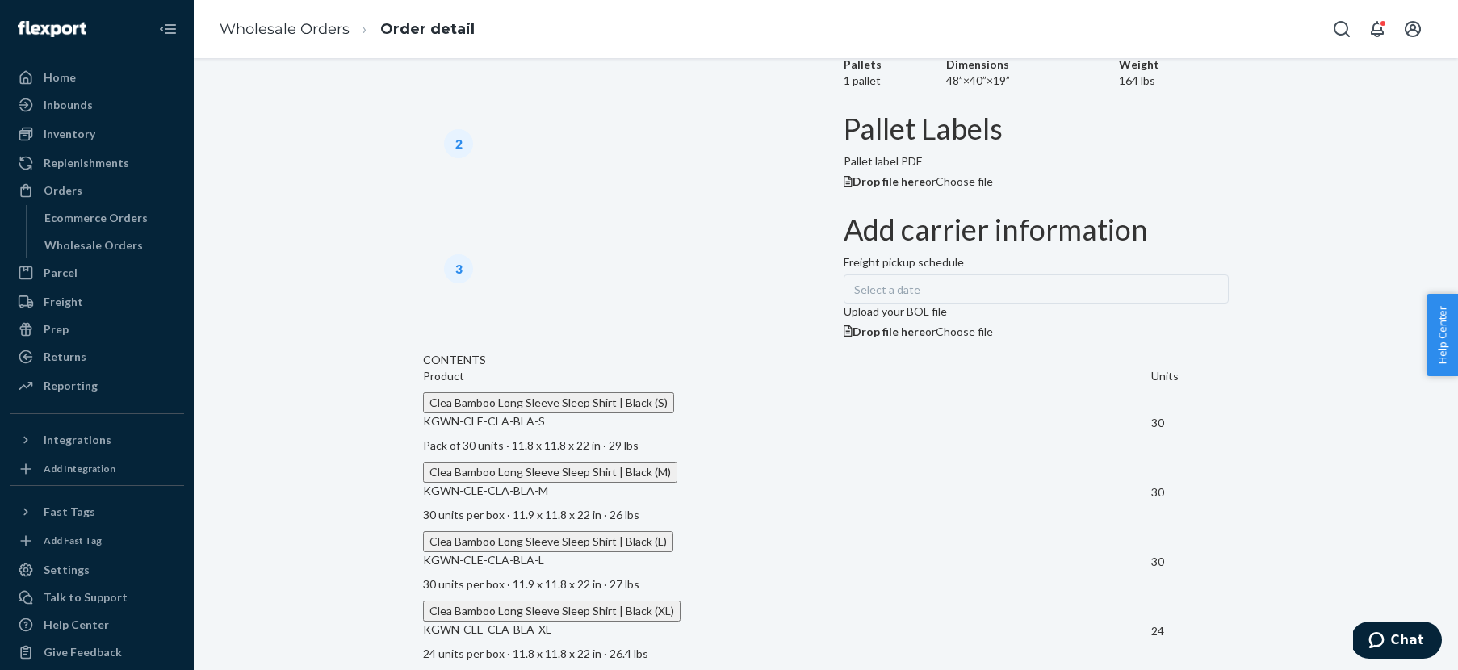
scroll to position [997, 0]
click at [301, 27] on link "Wholesale Orders" at bounding box center [285, 29] width 130 height 18
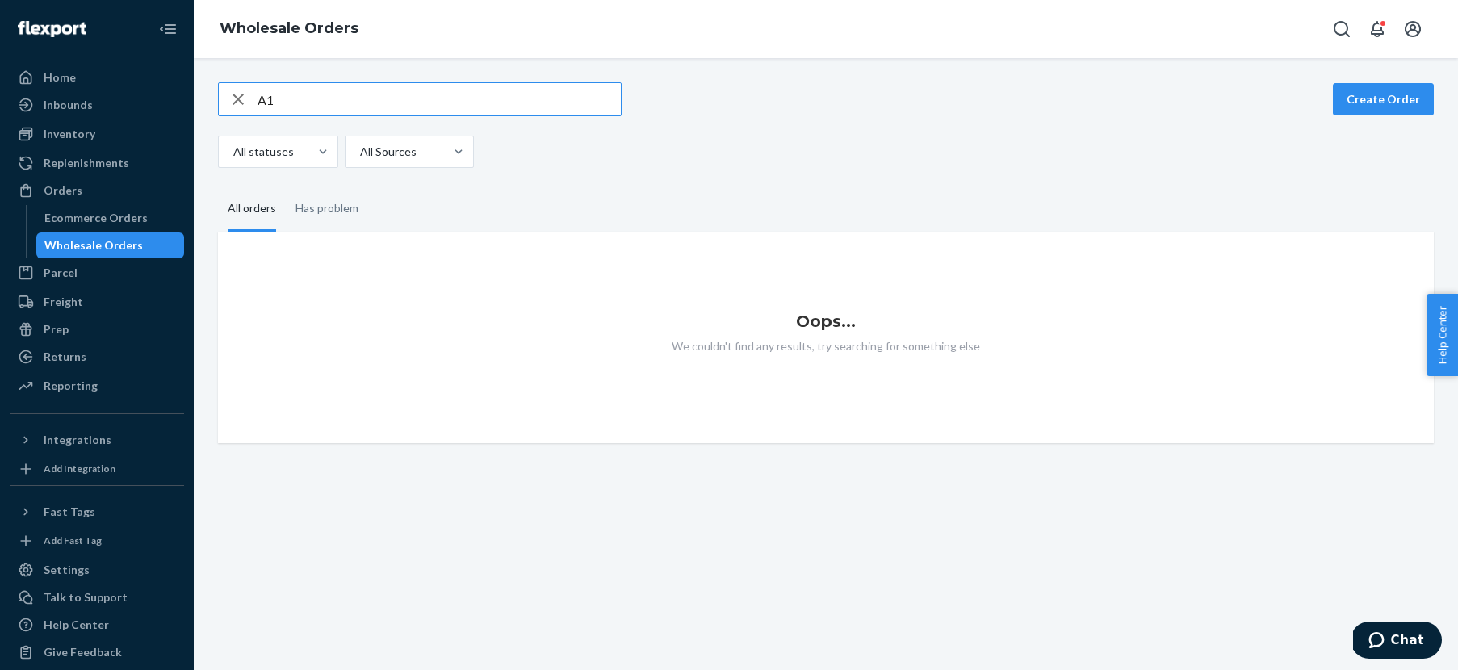
type input "A"
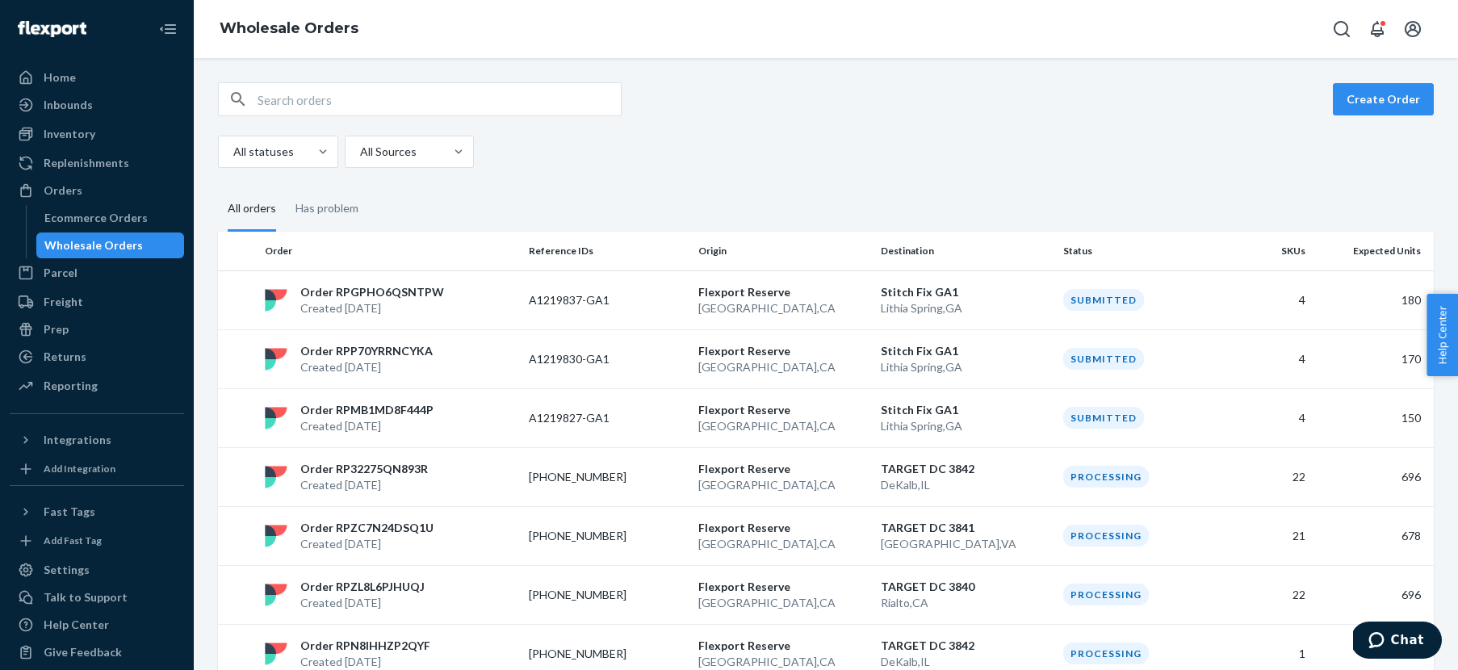
scroll to position [525, 0]
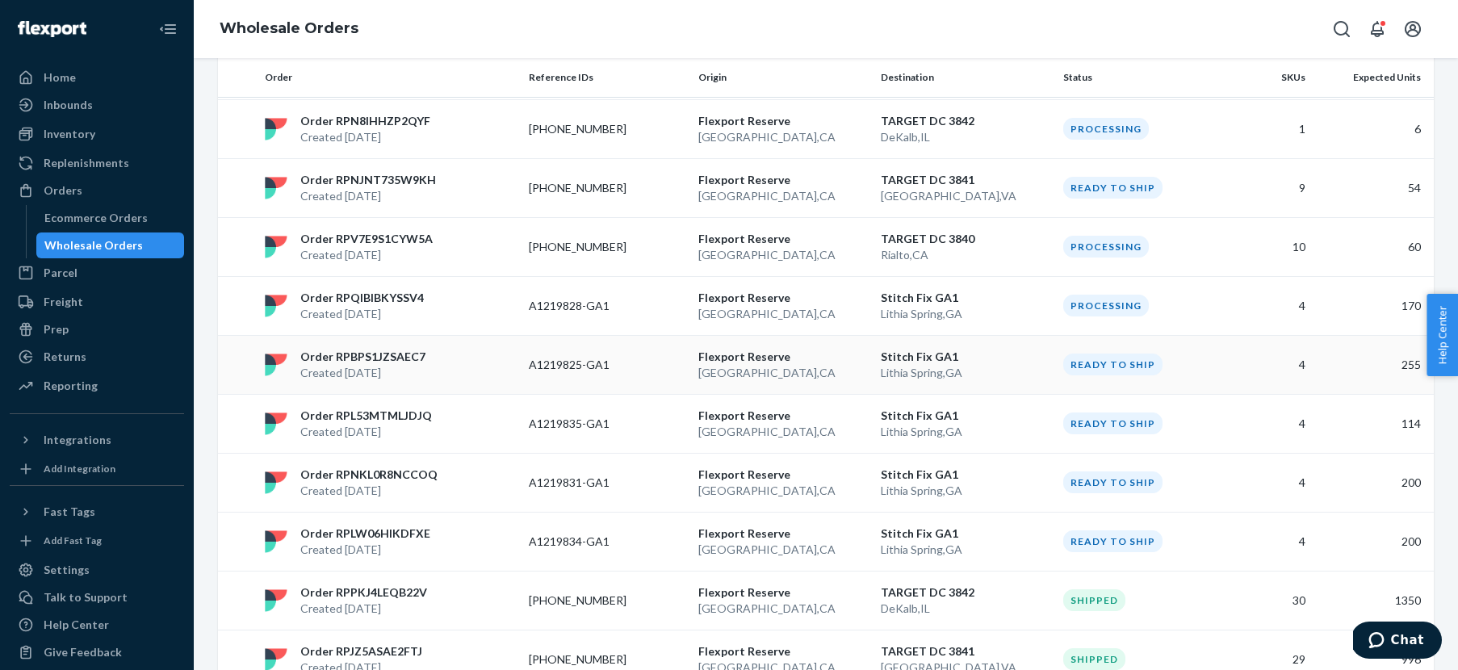
click at [434, 354] on div "Order RPBPS1JZSAEC7 Created [DATE]" at bounding box center [390, 365] width 264 height 32
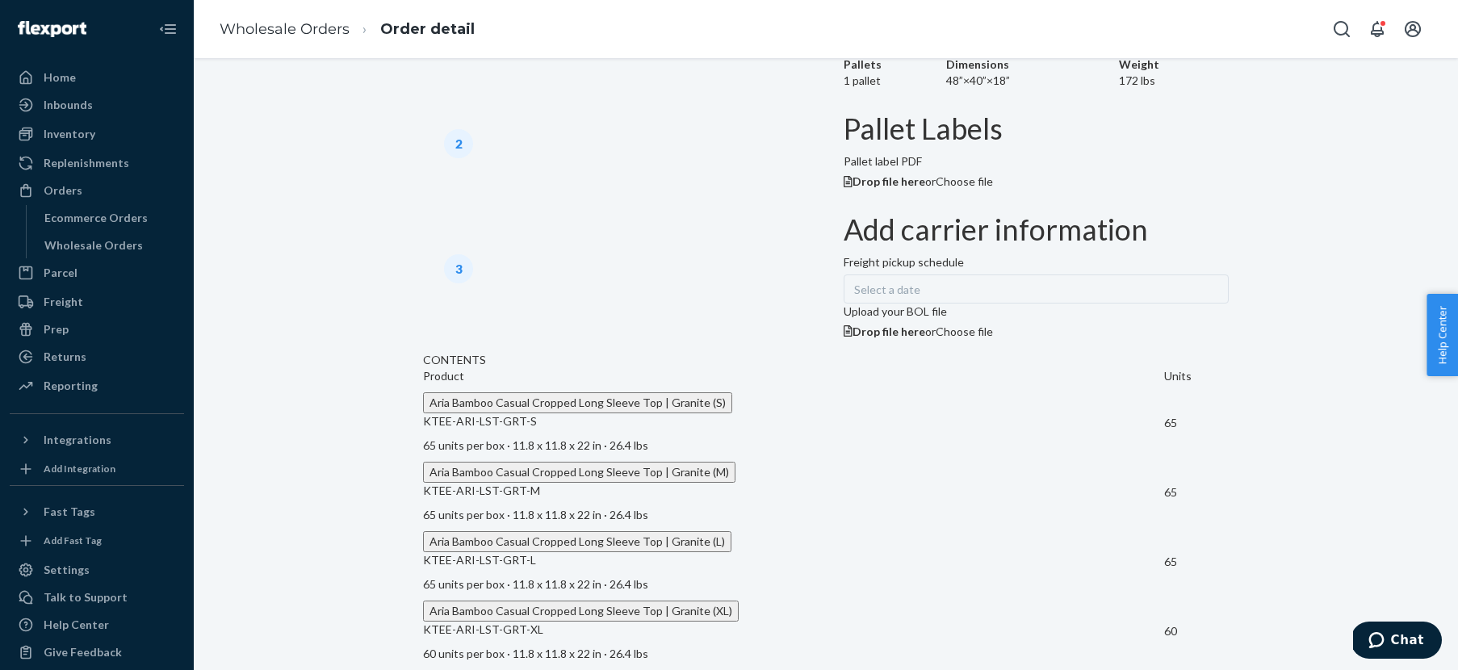
scroll to position [997, 0]
click at [281, 21] on link "Wholesale Orders" at bounding box center [285, 29] width 130 height 18
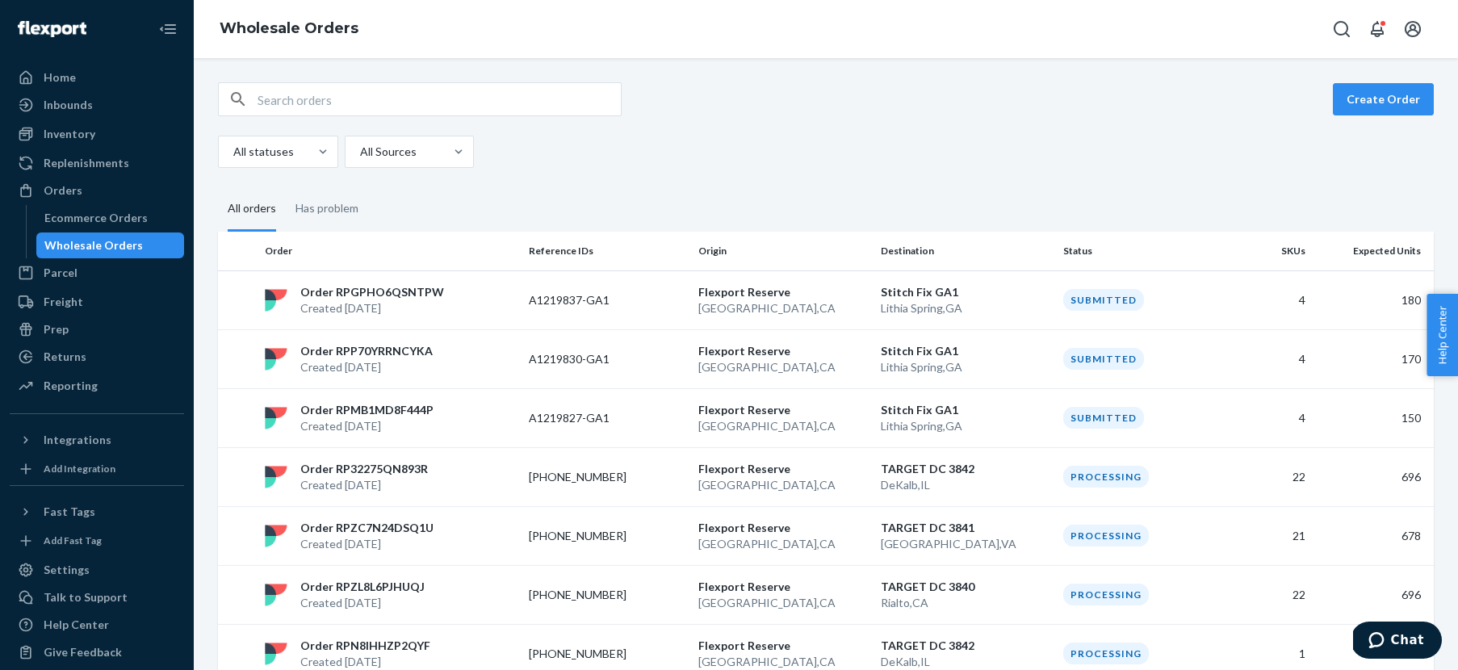
scroll to position [466, 0]
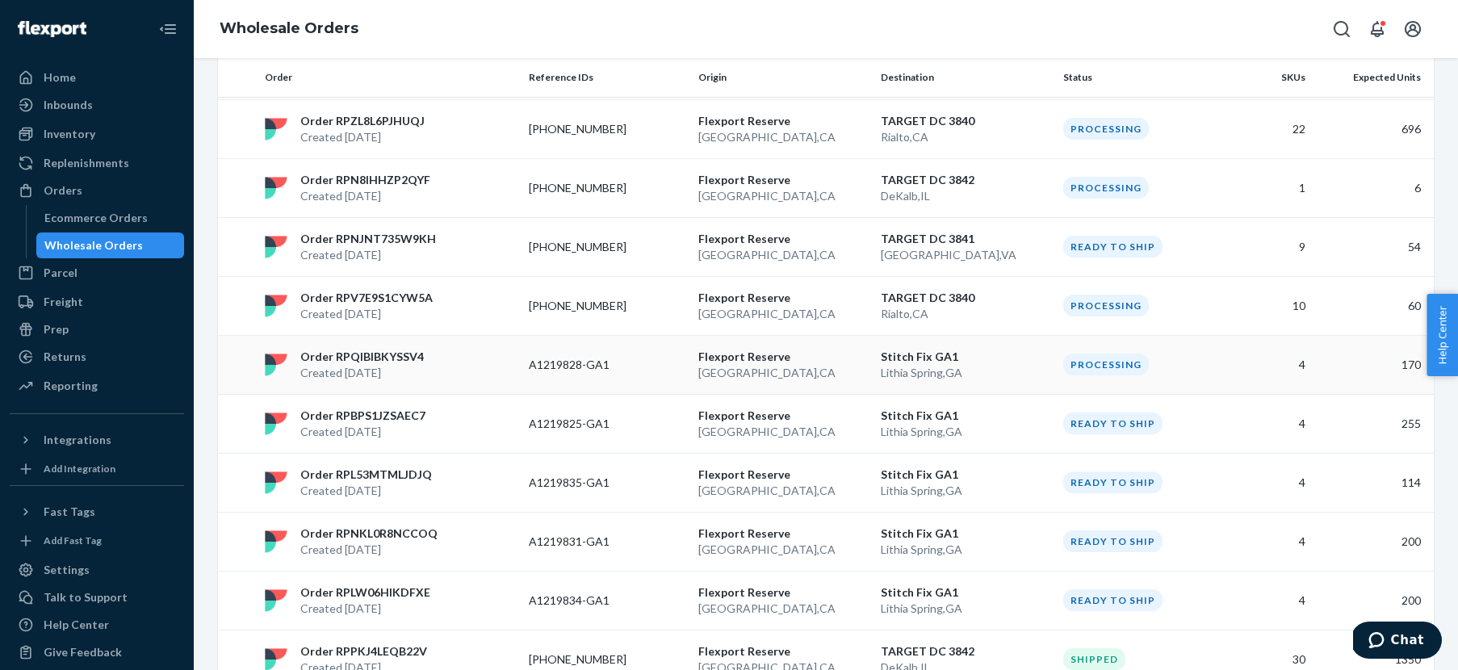
click at [374, 353] on p "Order RPQIBIBKYSSV4" at bounding box center [362, 357] width 124 height 16
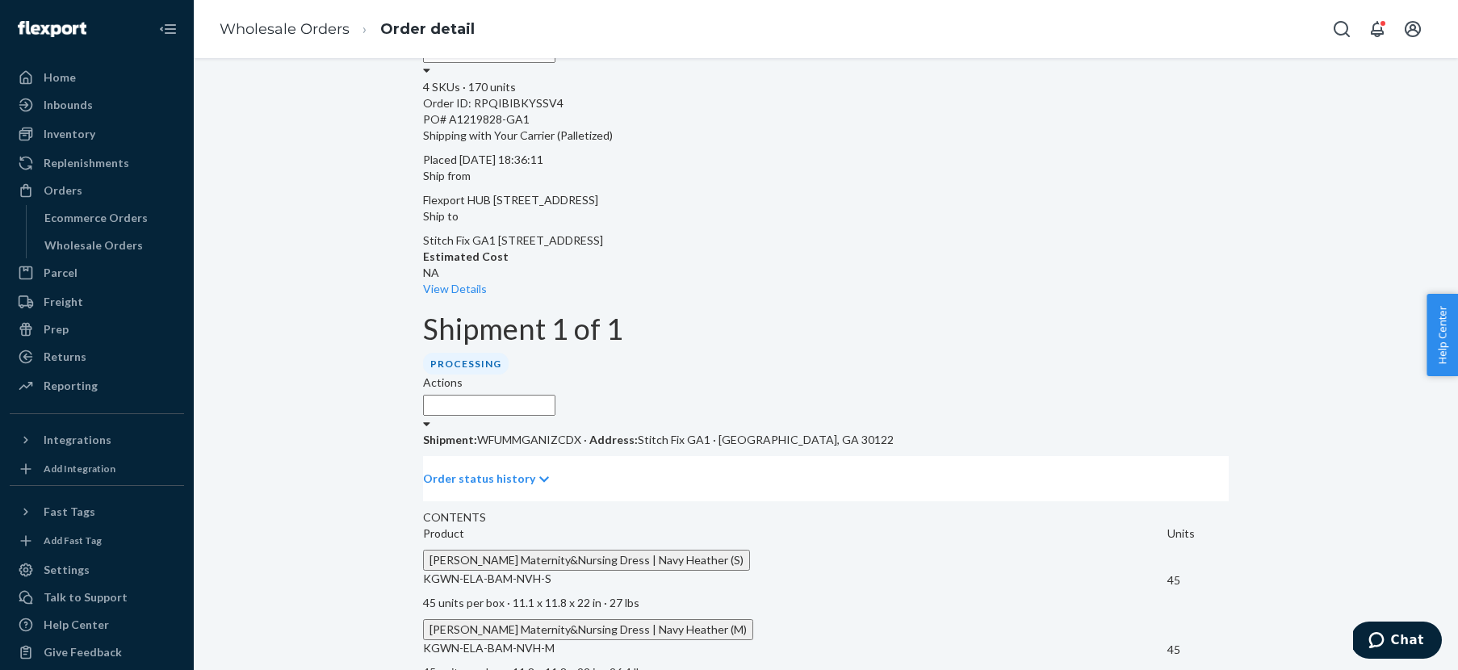
scroll to position [300, 0]
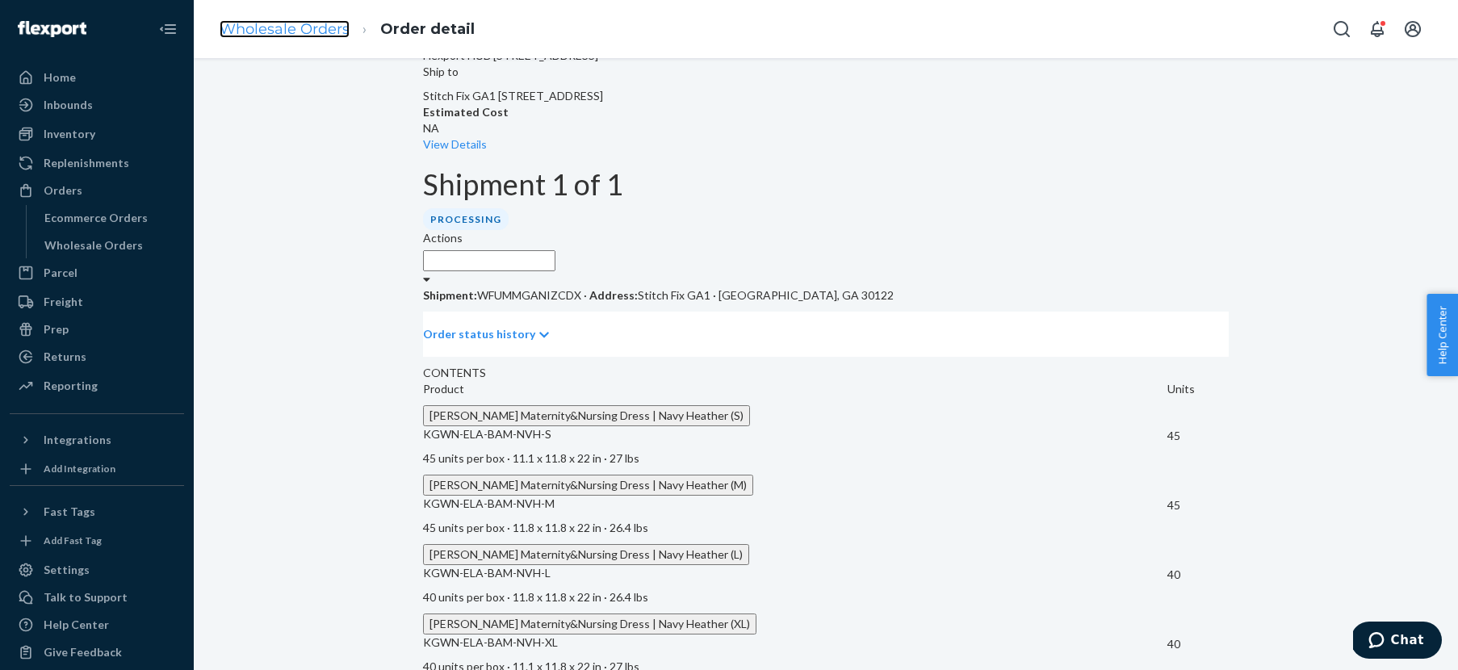
click at [291, 20] on link "Wholesale Orders" at bounding box center [285, 29] width 130 height 18
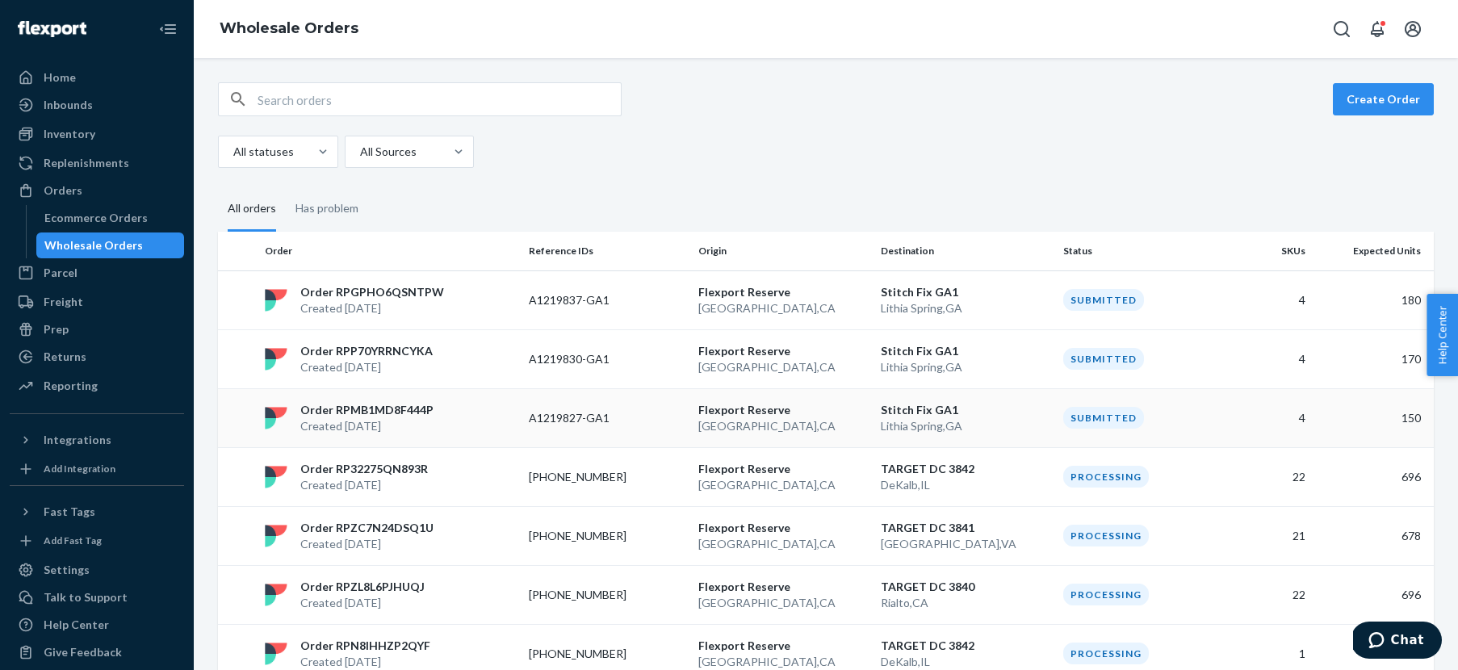
click at [357, 409] on p "Order RPMB1MD8F444P" at bounding box center [366, 410] width 133 height 16
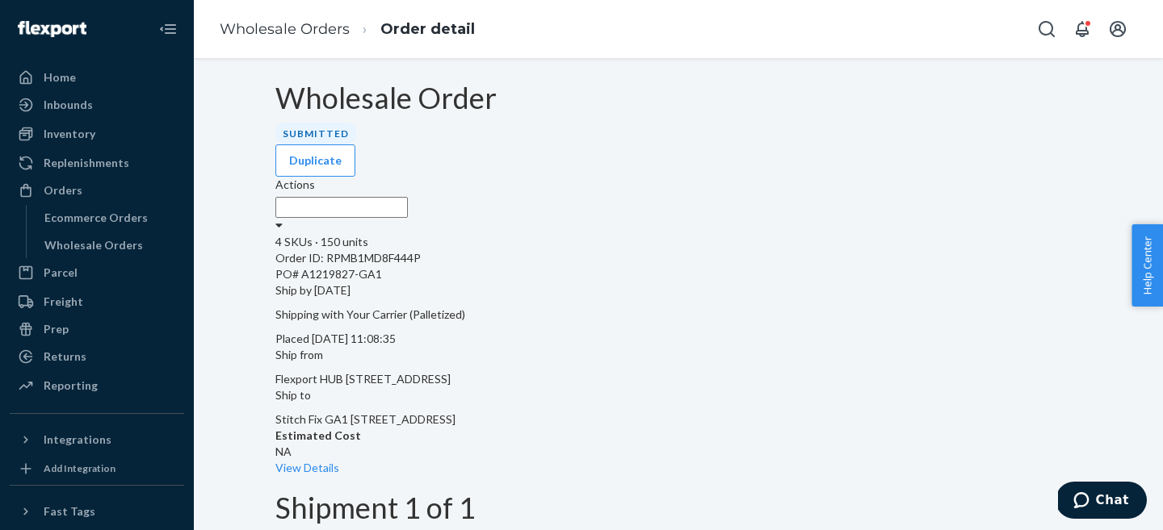
click at [450, 145] on div "Wholesale Order Submitted" at bounding box center [678, 113] width 806 height 62
click at [1004, 177] on div "Actions" at bounding box center [678, 205] width 806 height 57
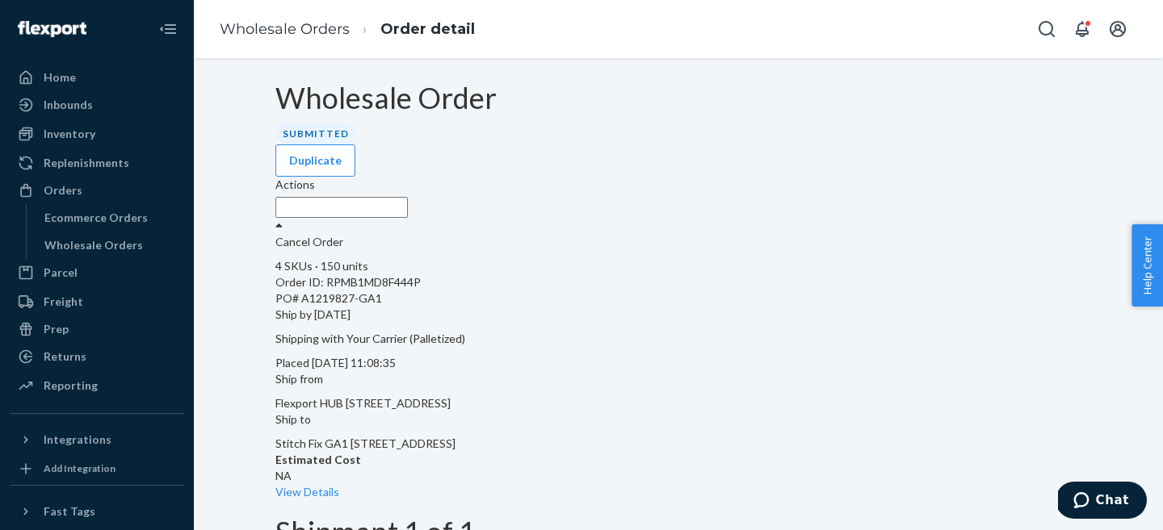
click at [315, 177] on label "Actions" at bounding box center [295, 185] width 40 height 16
click at [1000, 234] on p "Cancel Order" at bounding box center [678, 242] width 806 height 16
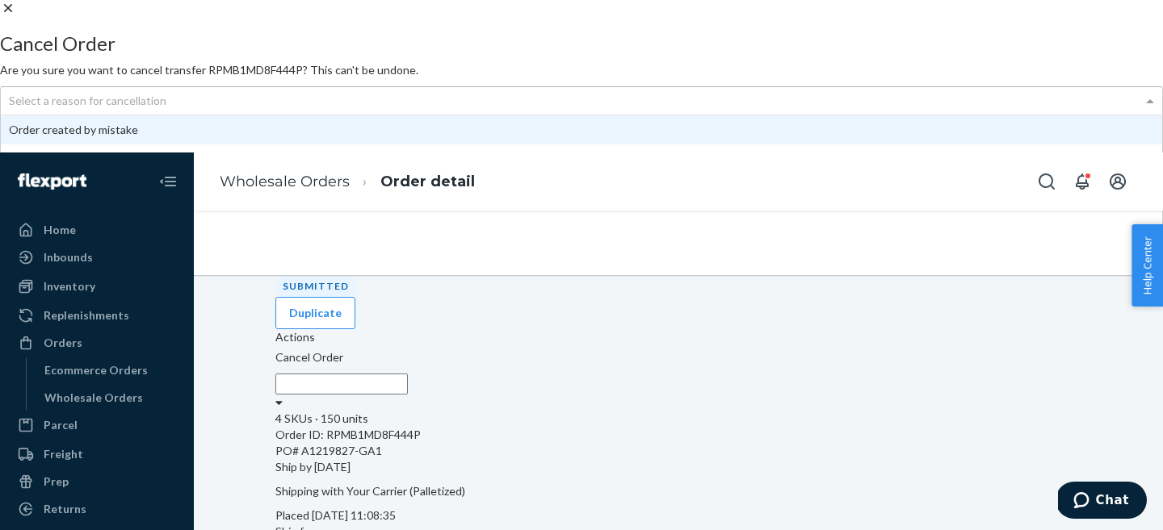
click at [498, 115] on div "Select a reason for cancellation" at bounding box center [581, 100] width 1161 height 27
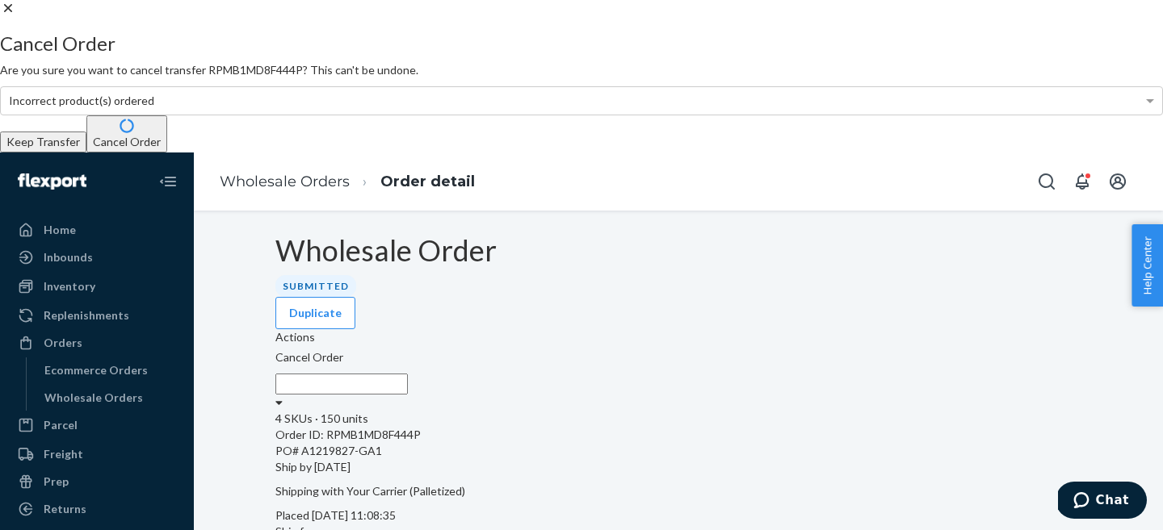
click at [16, 16] on icon at bounding box center [8, 8] width 16 height 16
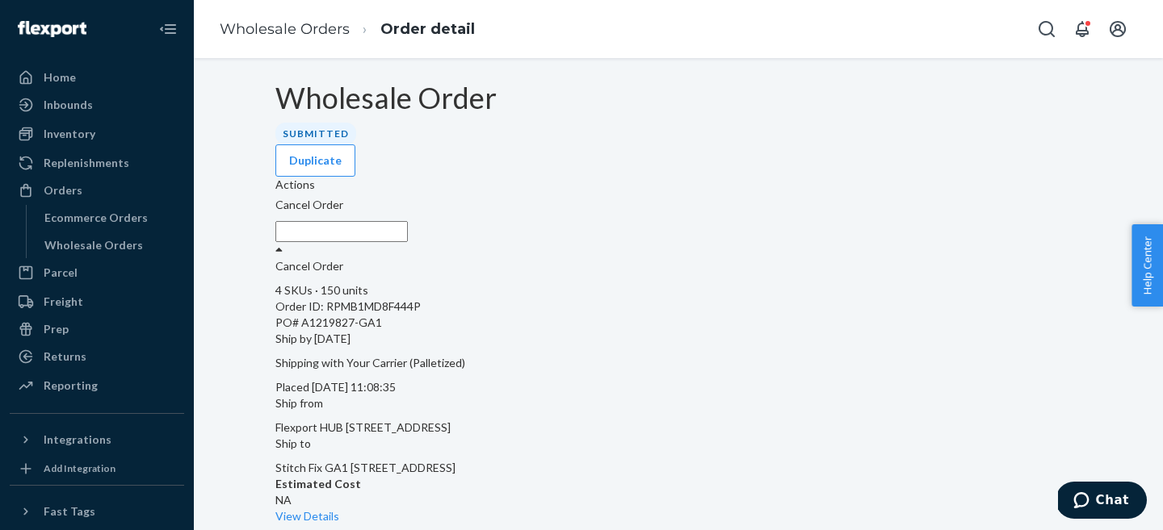
click at [283, 242] on div at bounding box center [278, 250] width 7 height 16
click at [995, 258] on p "Cancel Order" at bounding box center [678, 266] width 806 height 16
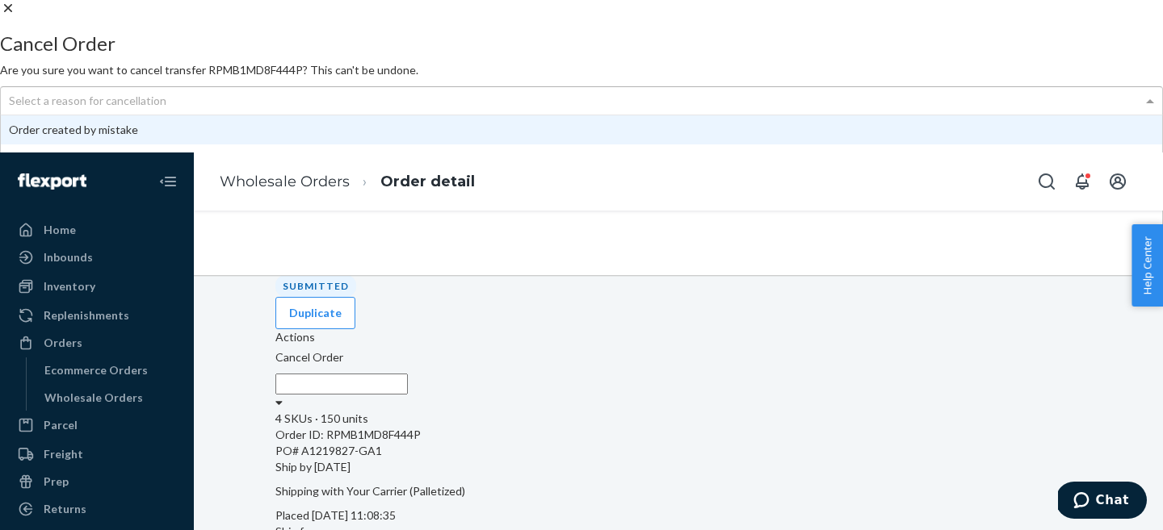
click at [649, 115] on div "Select a reason for cancellation" at bounding box center [581, 100] width 1161 height 27
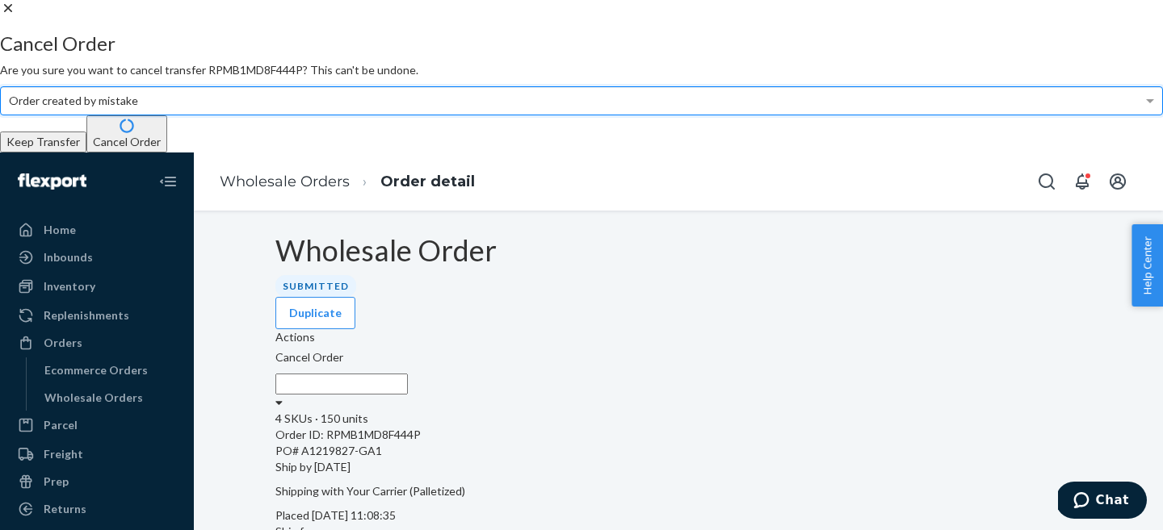
click at [589, 115] on div "Order created by mistake" at bounding box center [581, 100] width 1161 height 27
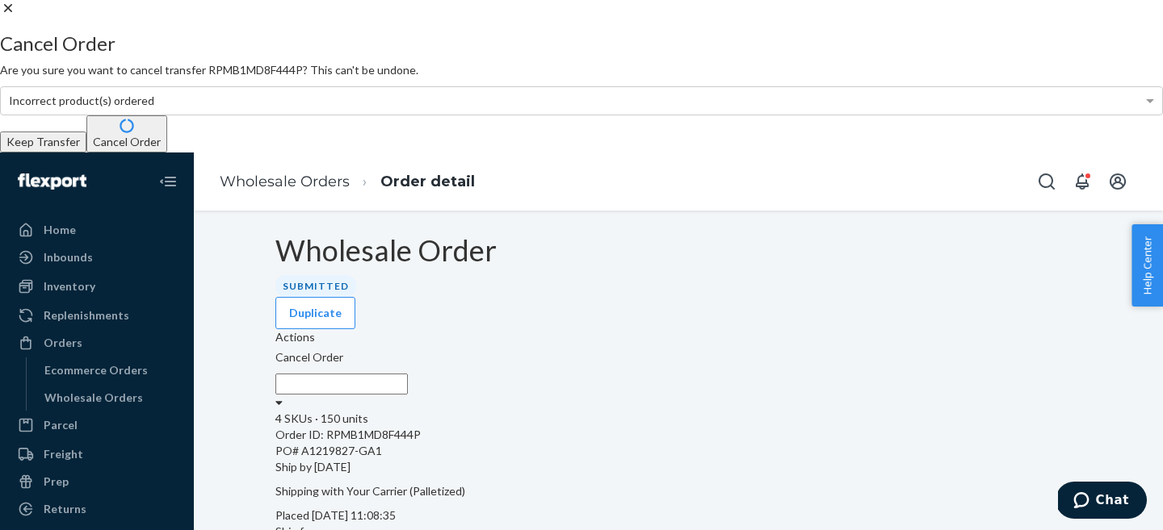
click at [167, 153] on button "Cancel Order" at bounding box center [126, 133] width 81 height 37
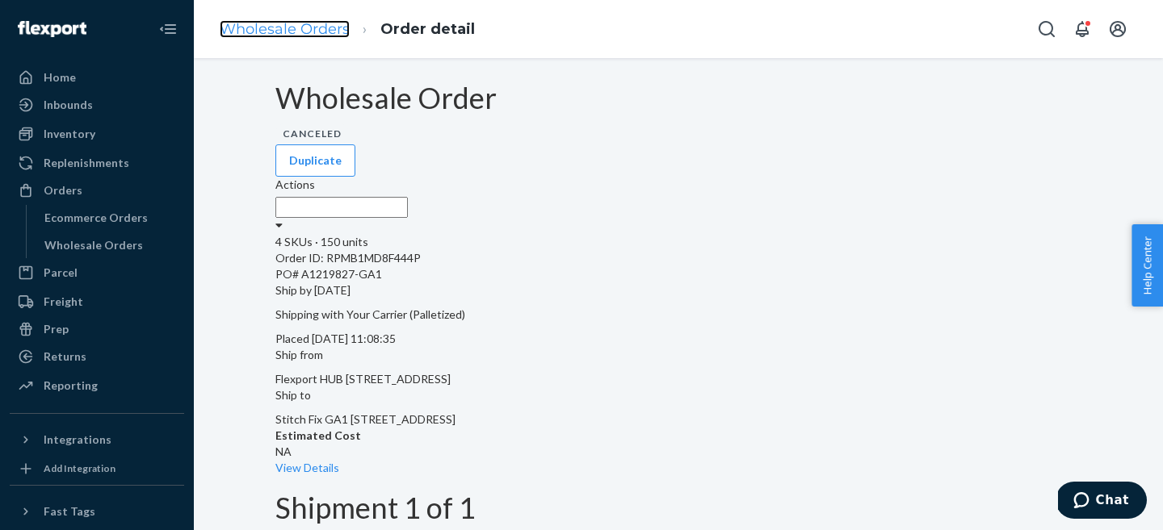
click at [262, 31] on link "Wholesale Orders" at bounding box center [285, 29] width 130 height 18
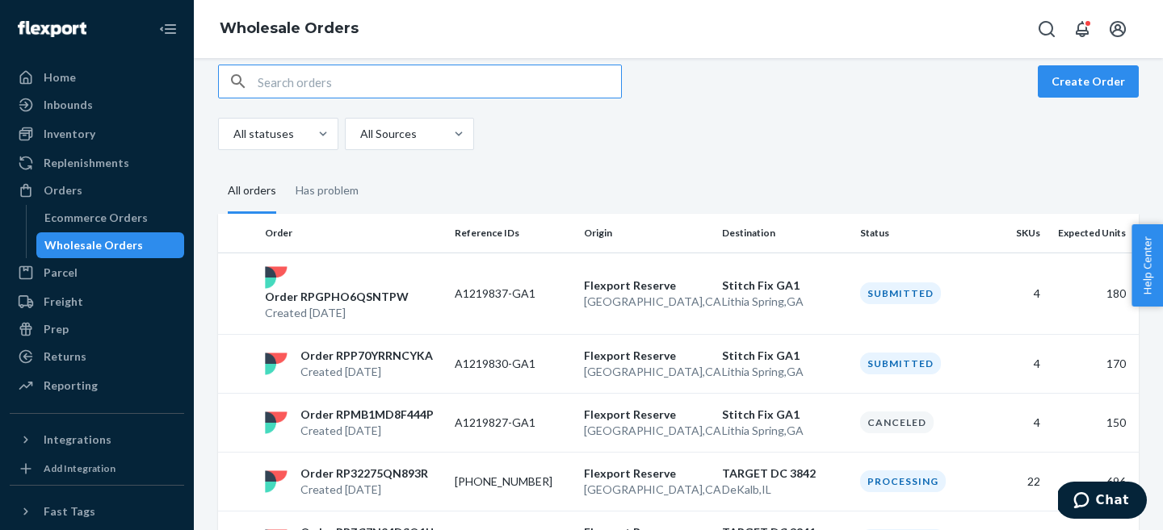
scroll to position [1, 0]
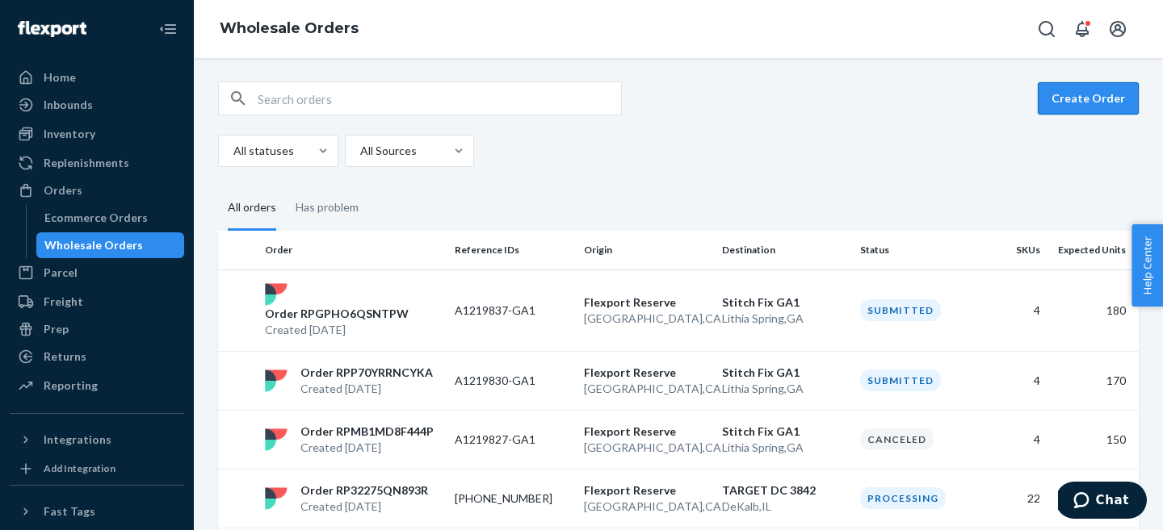
click at [1110, 101] on button "Create Order" at bounding box center [1087, 98] width 101 height 32
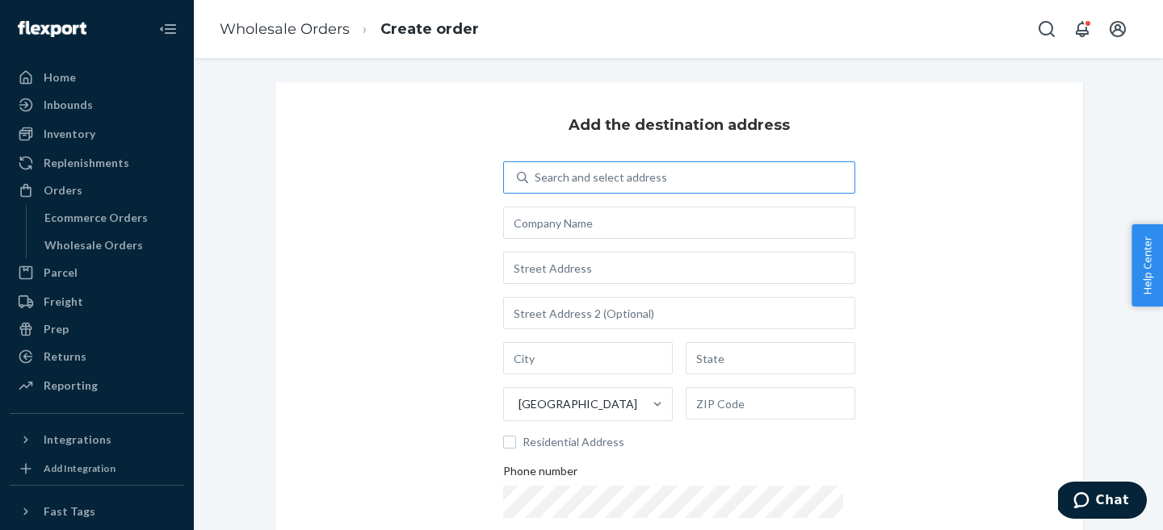
click at [636, 177] on div "Search and select address" at bounding box center [600, 178] width 132 height 16
click at [536, 177] on input "Search and select address" at bounding box center [535, 178] width 2 height 16
type input "stit"
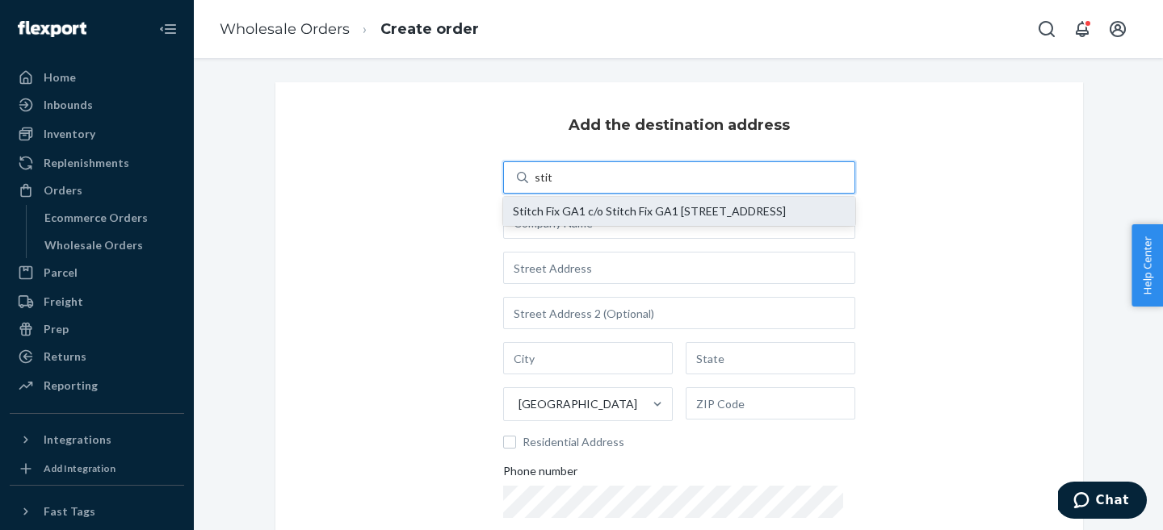
click at [596, 218] on div "Stitch Fix GA1 c/o Stitch Fix GA1 [STREET_ADDRESS]" at bounding box center [679, 211] width 333 height 13
click at [552, 186] on input "stit" at bounding box center [543, 178] width 18 height 16
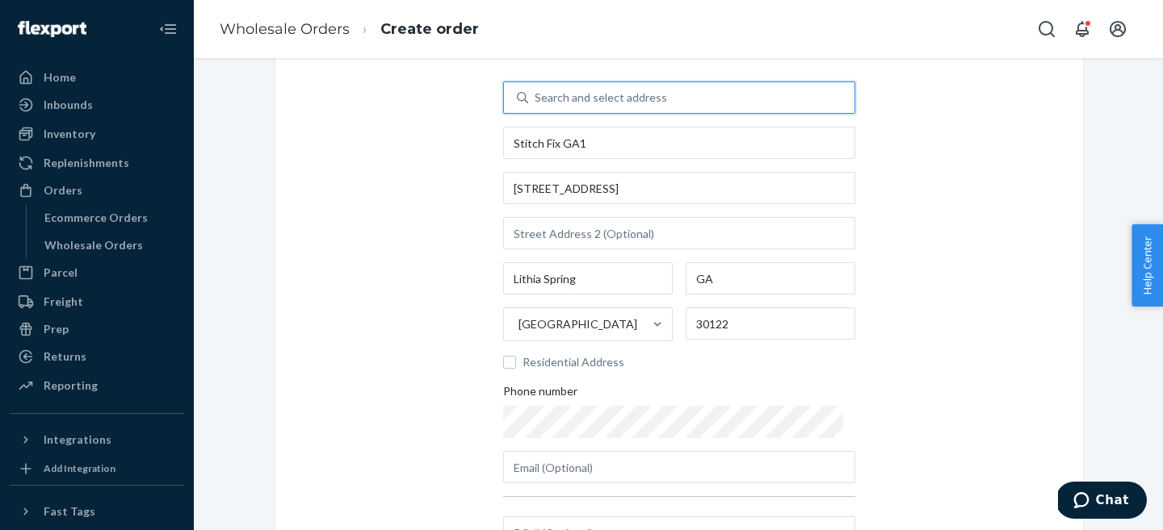
scroll to position [108, 0]
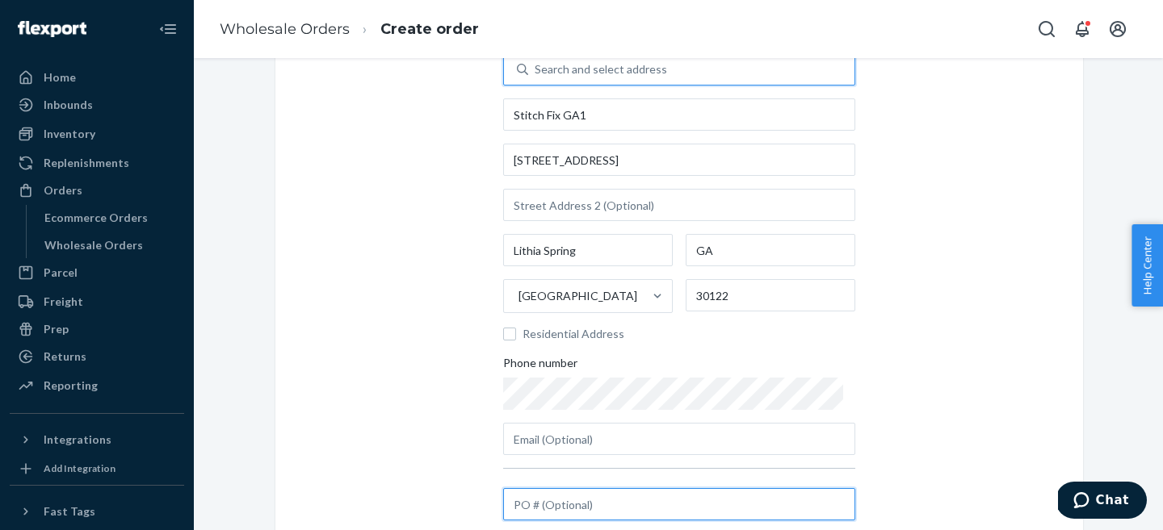
click at [569, 501] on input "text" at bounding box center [679, 504] width 352 height 32
paste input "A1219827-GA1"
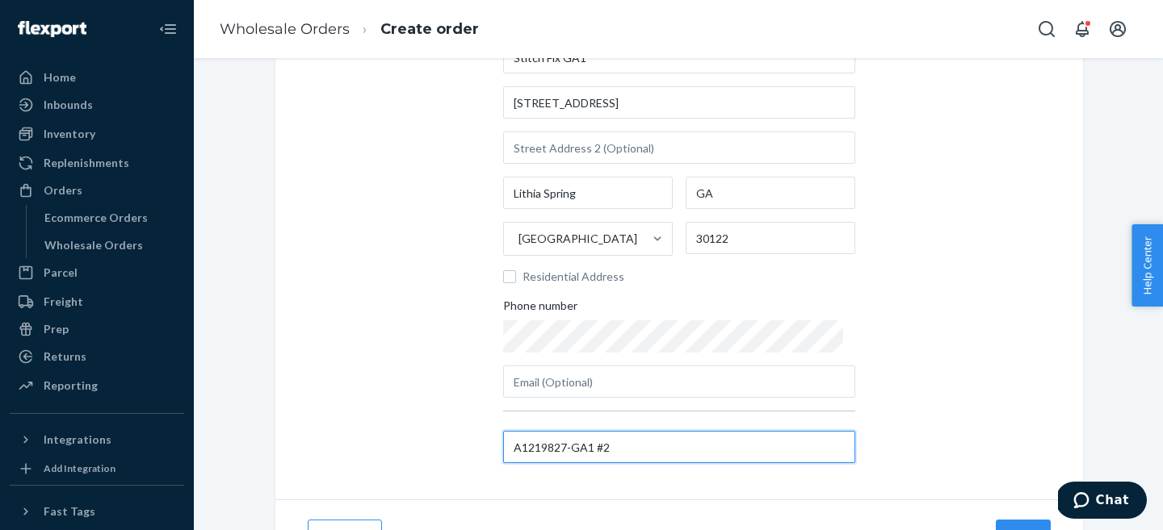
scroll to position [245, 0]
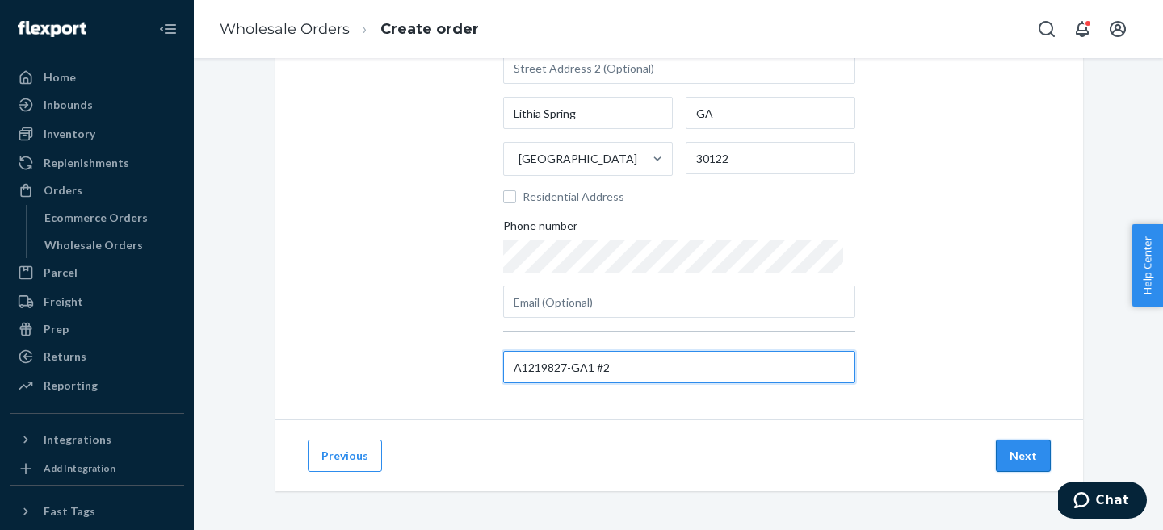
type input "A1219827-GA1 #2"
click at [1023, 454] on button "Next" at bounding box center [1022, 456] width 55 height 32
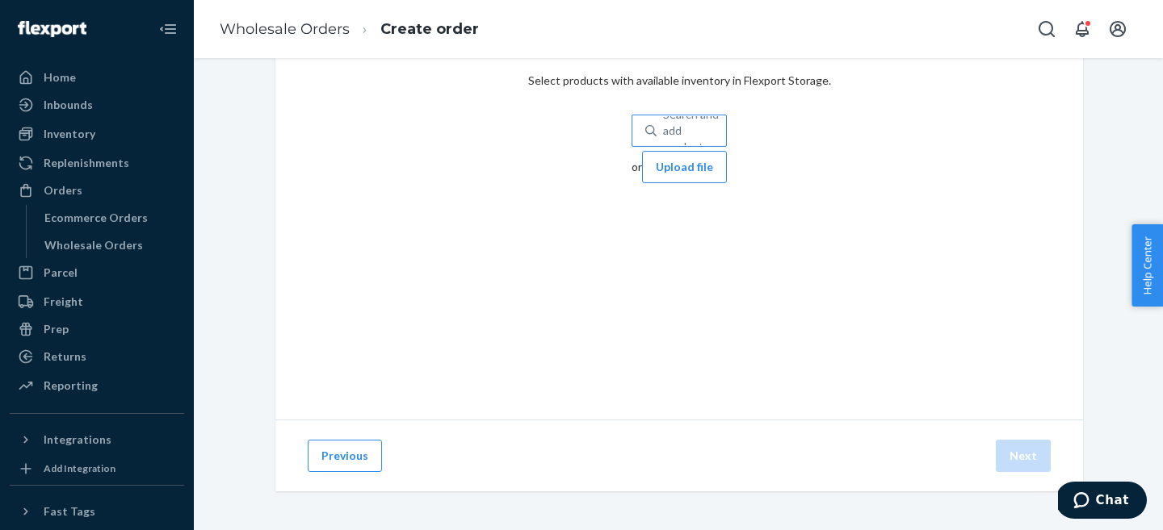
click at [663, 128] on div "Search and add products" at bounding box center [694, 131] width 63 height 48
click at [663, 128] on input "Search and add products" at bounding box center [664, 131] width 2 height 16
paste input "KPNT-ARI-BAM-GRT-S"
type input "KPNT-ARI-BAM-GRT-S"
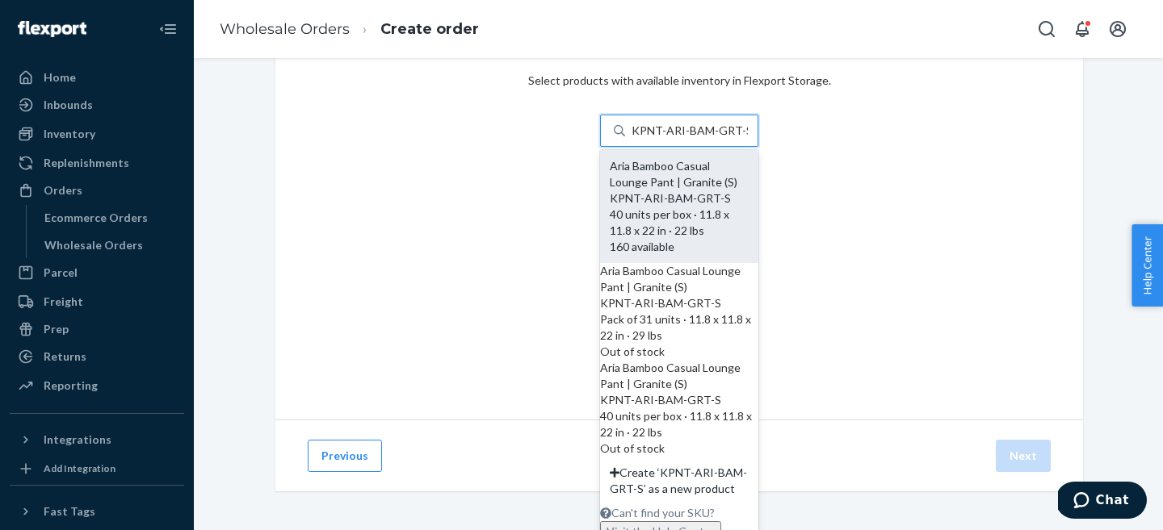
click at [610, 191] on div "KPNT-ARI-BAM-GRT-S" at bounding box center [679, 199] width 139 height 16
click at [631, 139] on input "KPNT-ARI-BAM-GRT-S" at bounding box center [689, 131] width 116 height 16
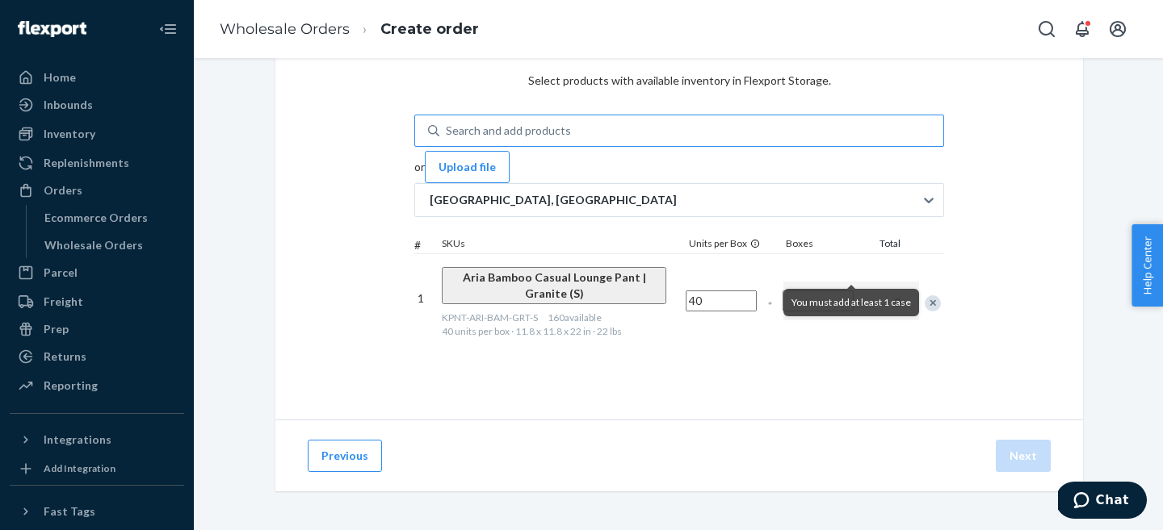
click at [849, 291] on input "Number of boxes" at bounding box center [817, 301] width 71 height 21
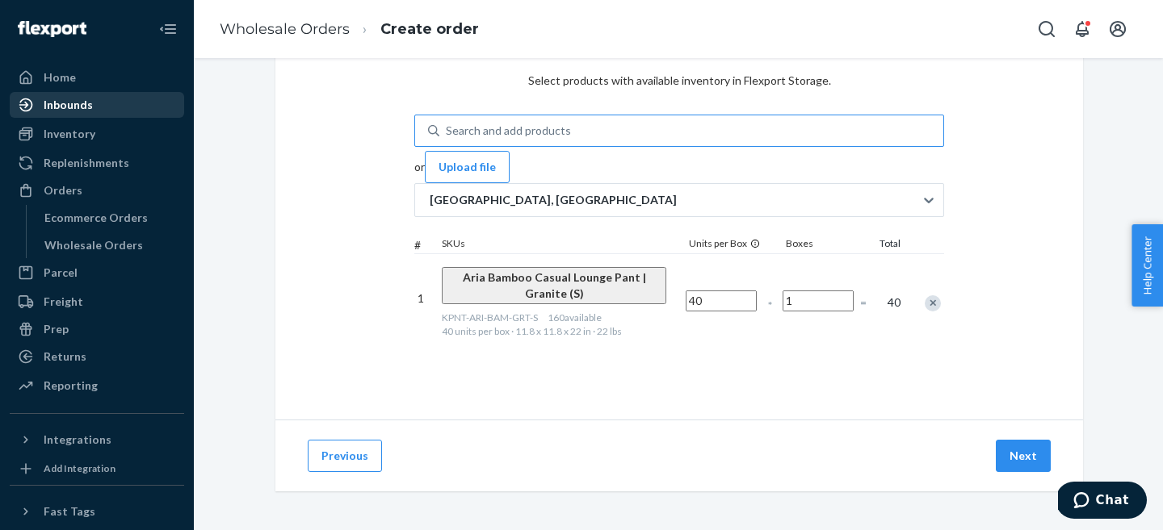
type input "1"
click at [511, 125] on div "Search and add products" at bounding box center [508, 131] width 125 height 16
click at [447, 125] on input "KPNT-ARI-BAM-GRT-S" at bounding box center [447, 131] width 2 height 16
click at [511, 125] on div "Search and add products" at bounding box center [508, 131] width 125 height 16
click at [447, 125] on input "KPNT-ARI-BAM-GRT-S" at bounding box center [447, 131] width 2 height 16
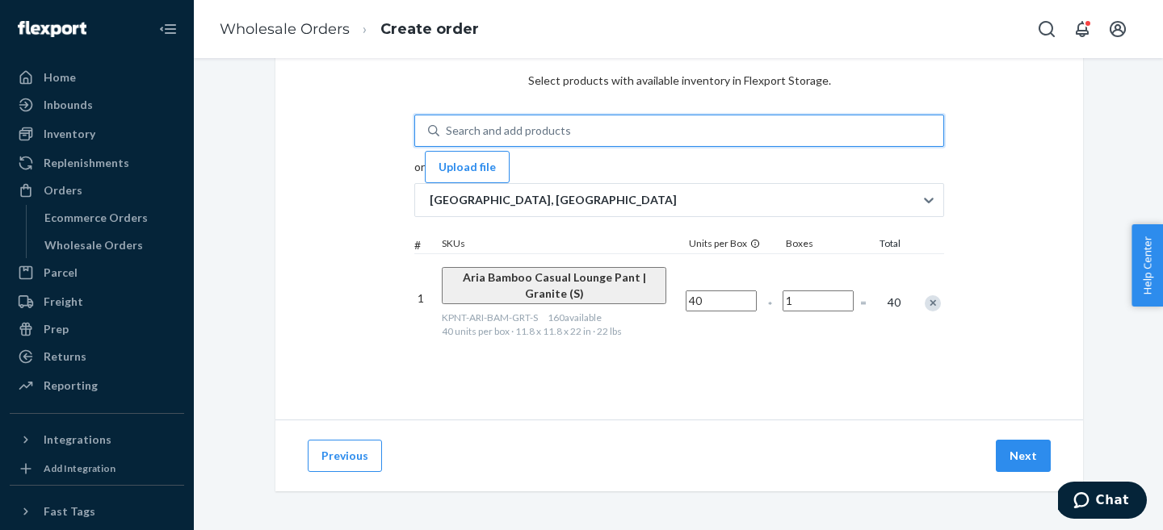
paste input "843353171177"
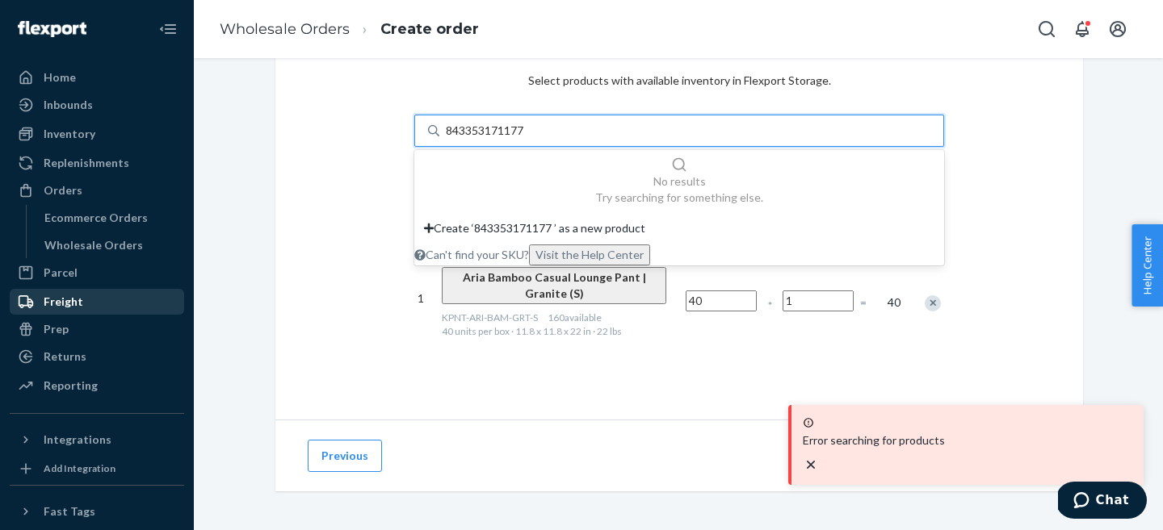
type input "843353171177"
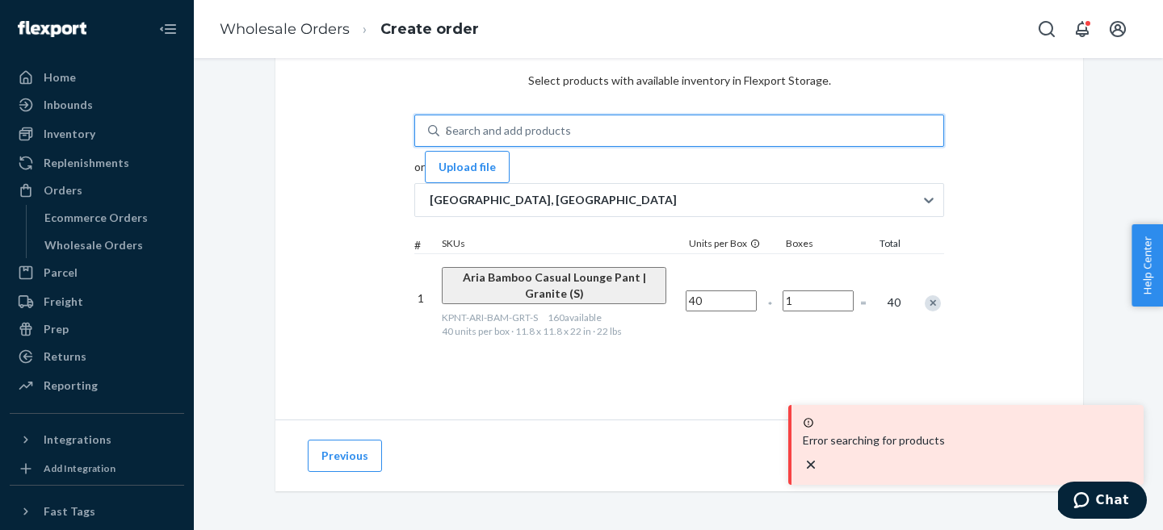
click at [474, 127] on div "Search and add products" at bounding box center [508, 131] width 125 height 16
click at [447, 127] on input "843353171177" at bounding box center [447, 131] width 2 height 16
click at [474, 127] on div "Search and add products" at bounding box center [508, 131] width 125 height 16
click at [447, 127] on input "843353171177" at bounding box center [447, 131] width 2 height 16
paste input "KPNT-ARI-BAM-GRT-M"
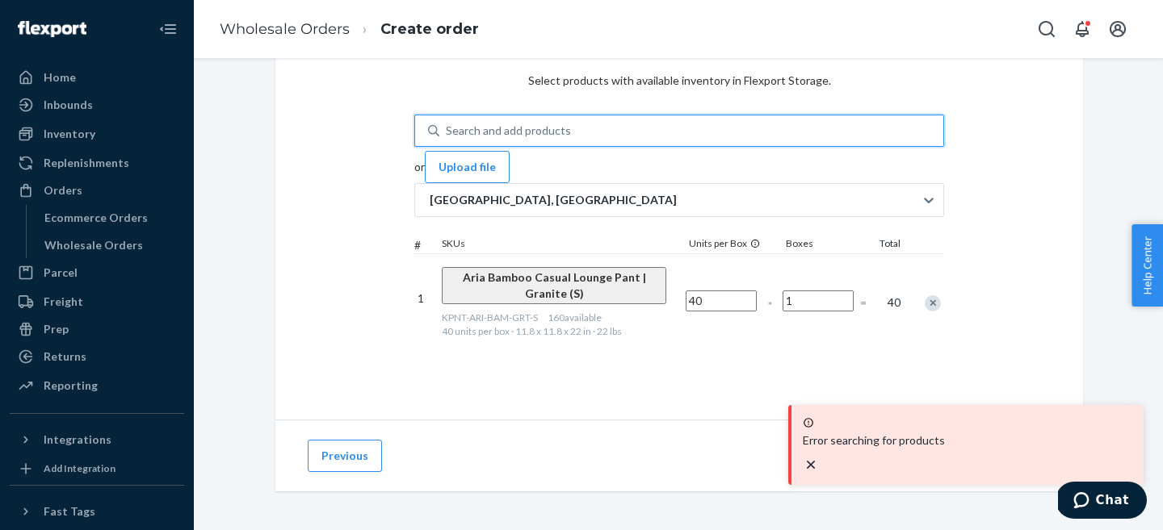
type input "KPNT-ARI-BAM-GRT-M"
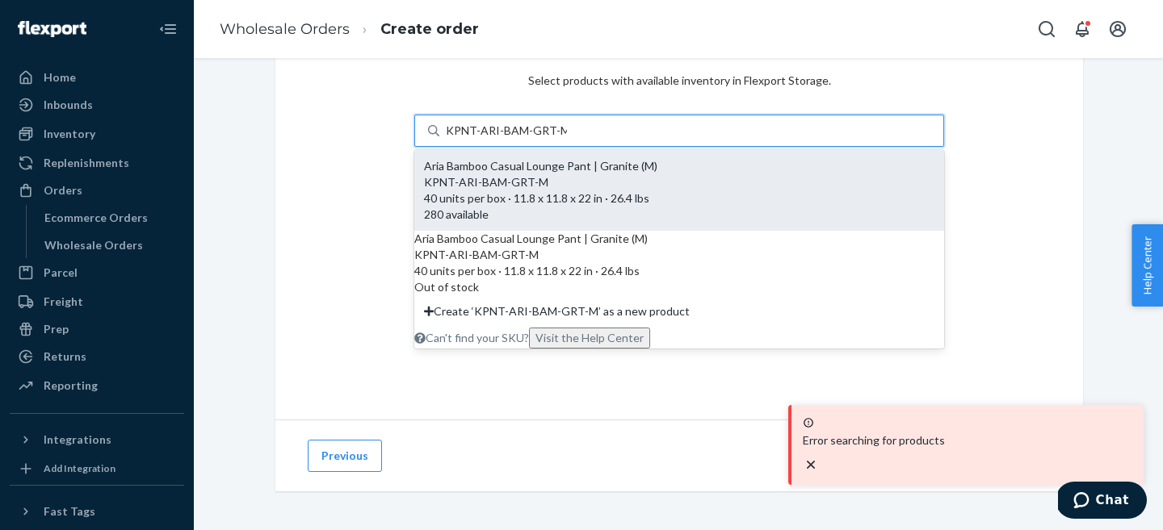
click at [482, 179] on div "KPNT-ARI-BAM-GRT-M" at bounding box center [679, 182] width 510 height 16
click at [482, 139] on input "KPNT-ARI-BAM-GRT-M" at bounding box center [506, 131] width 121 height 16
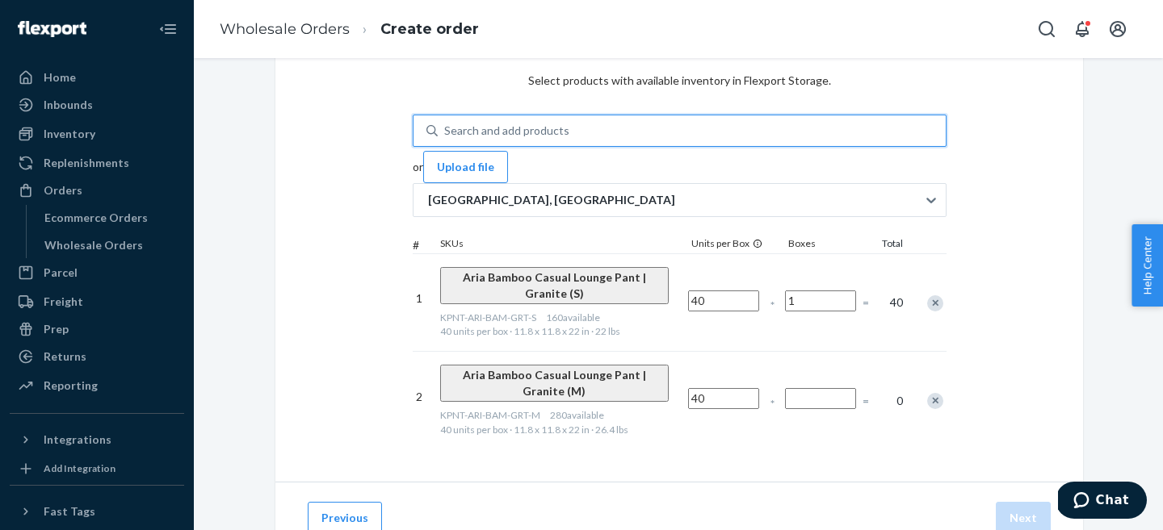
click at [856, 388] on input "Number of boxes" at bounding box center [820, 398] width 71 height 21
type input "1"
click at [444, 123] on div "Search and add products" at bounding box center [506, 131] width 125 height 16
click at [444, 123] on input "KPNT-ARI-BAM-GRT-M" at bounding box center [445, 131] width 2 height 16
click at [444, 123] on div "Search and add products" at bounding box center [506, 131] width 125 height 16
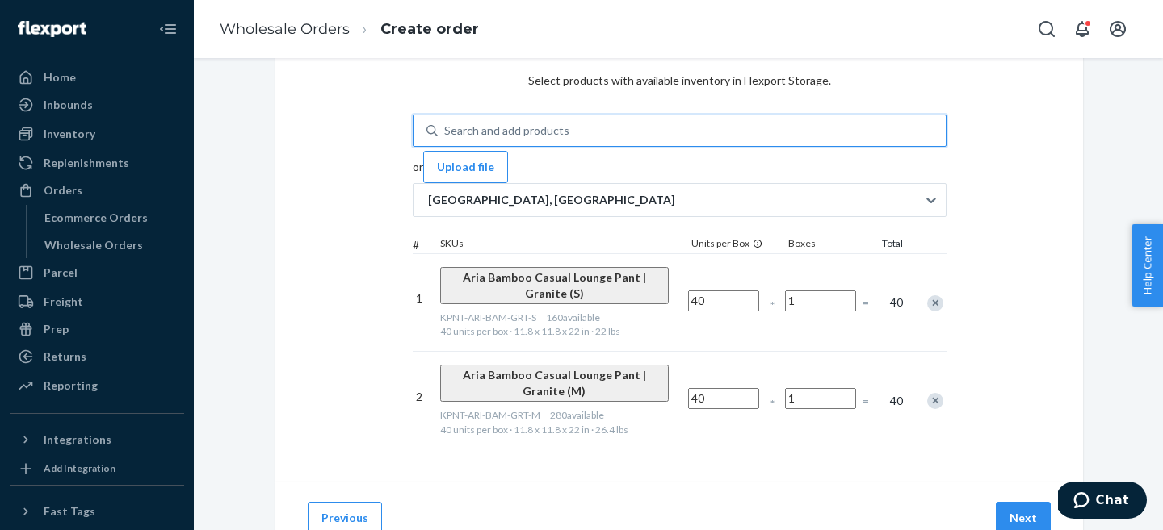
click at [444, 123] on input "0 results available. Use Up and Down to choose options, press Enter to select t…" at bounding box center [445, 131] width 2 height 16
paste input "KPNT-ARI-BAM-GRT-L"
type input "KPNT-ARI-BAM-GRT-L"
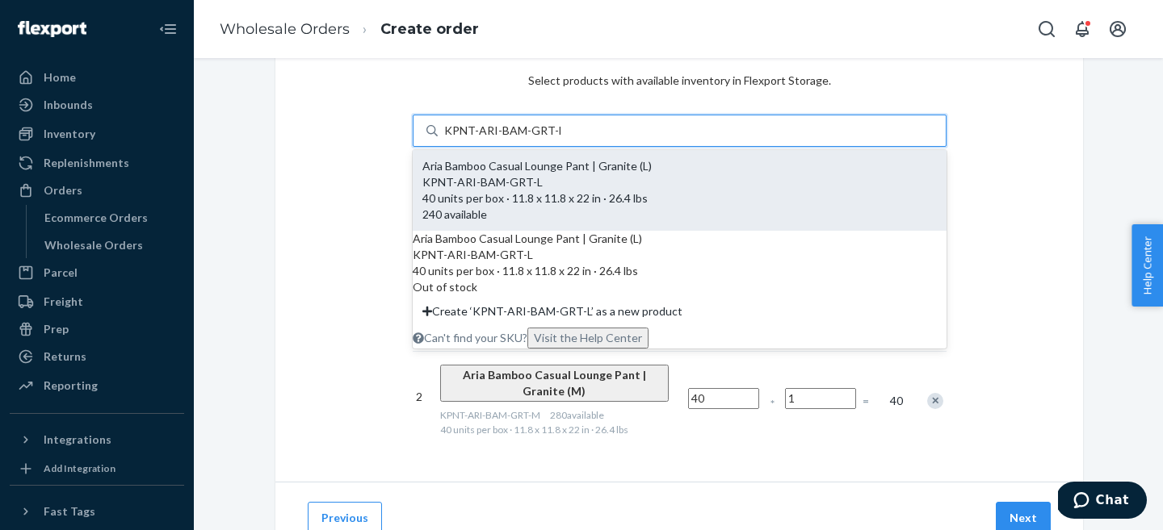
click at [466, 188] on span "KPNT-ARI-BAM-GRT-L 40 units per box · 11.8 x 11.8 x 22 in · 26.4 lbs" at bounding box center [679, 189] width 514 height 31
click at [466, 139] on input "KPNT-ARI-BAM-GRT-L" at bounding box center [502, 131] width 116 height 16
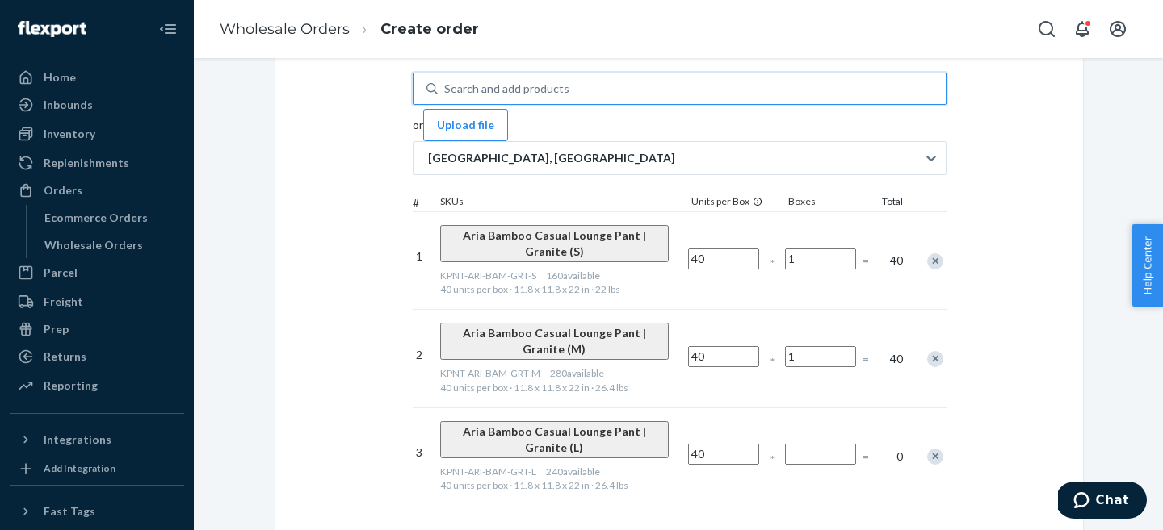
scroll to position [143, 0]
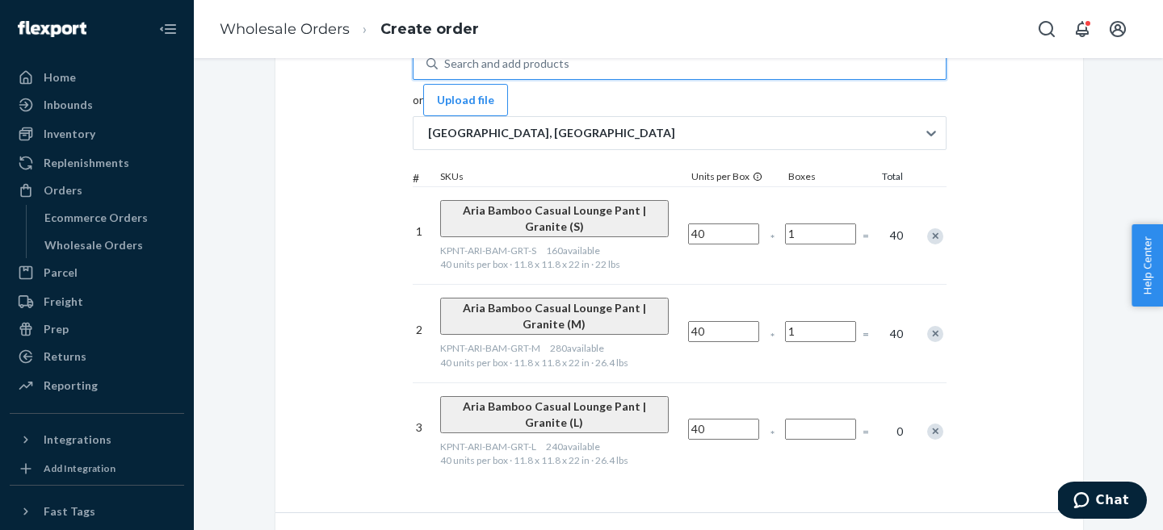
click at [851, 419] on input "Number of boxes" at bounding box center [820, 429] width 71 height 21
type input "1"
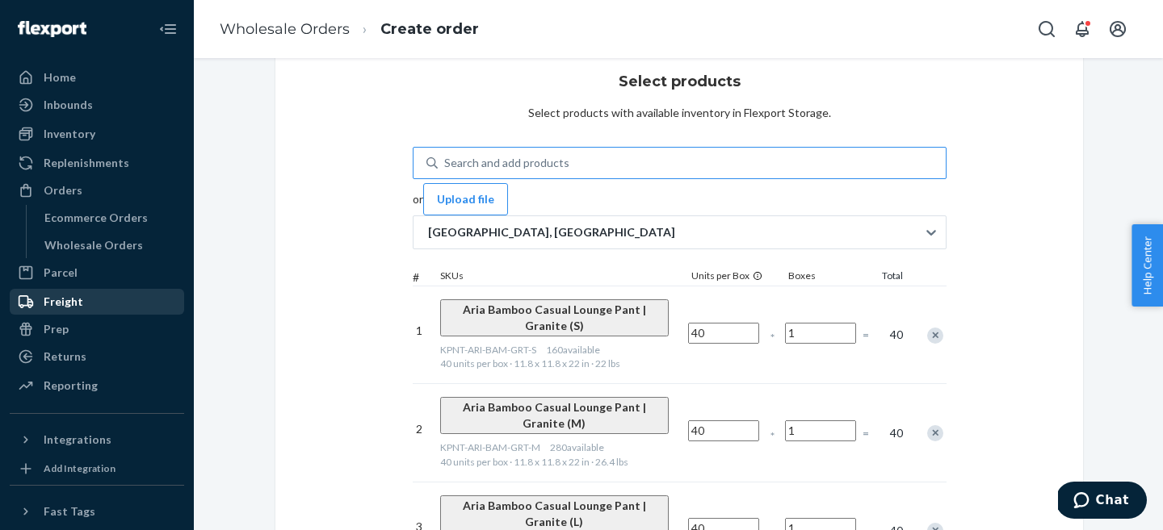
scroll to position [20, 0]
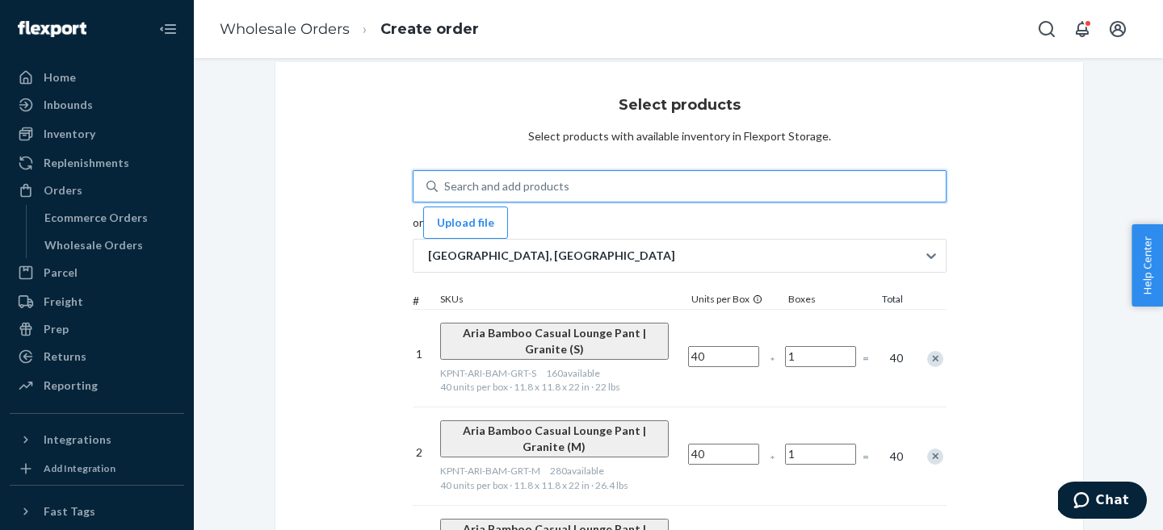
click at [465, 172] on div "Search and add products KPNT-ARI-BAM-GRT-L" at bounding box center [692, 186] width 508 height 29
click at [446, 178] on input "KPNT-ARI-BAM-GRT-L" at bounding box center [445, 186] width 2 height 16
paste input "KPNT-ARI-BAM-GRT-XL"
type input "KPNT-ARI-BAM-GRT-XL"
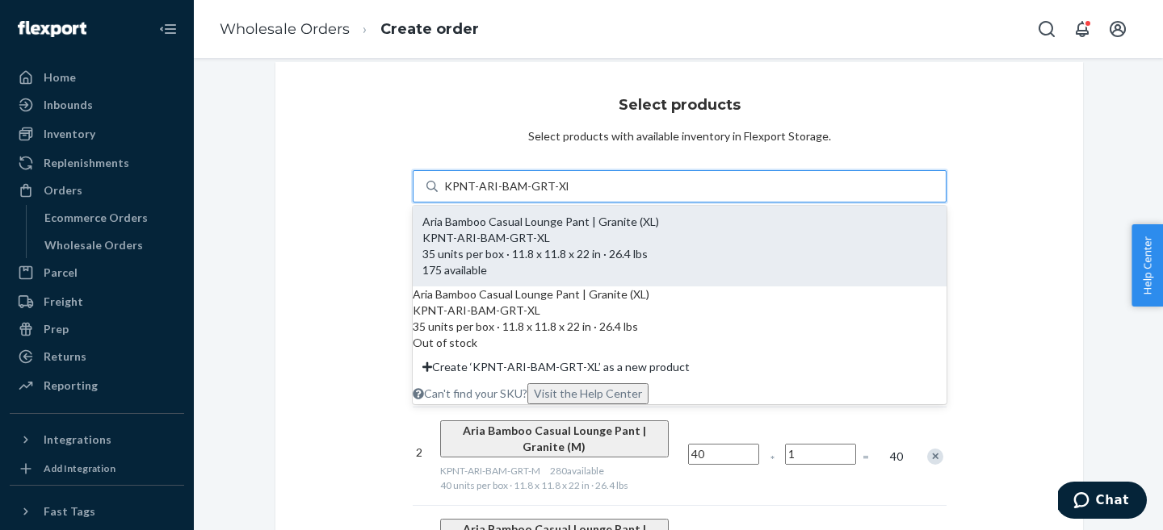
click at [541, 239] on div "KPNT-ARI-BAM-GRT-XL" at bounding box center [679, 238] width 514 height 16
click at [541, 195] on input "KPNT-ARI-BAM-GRT-XL" at bounding box center [506, 186] width 124 height 16
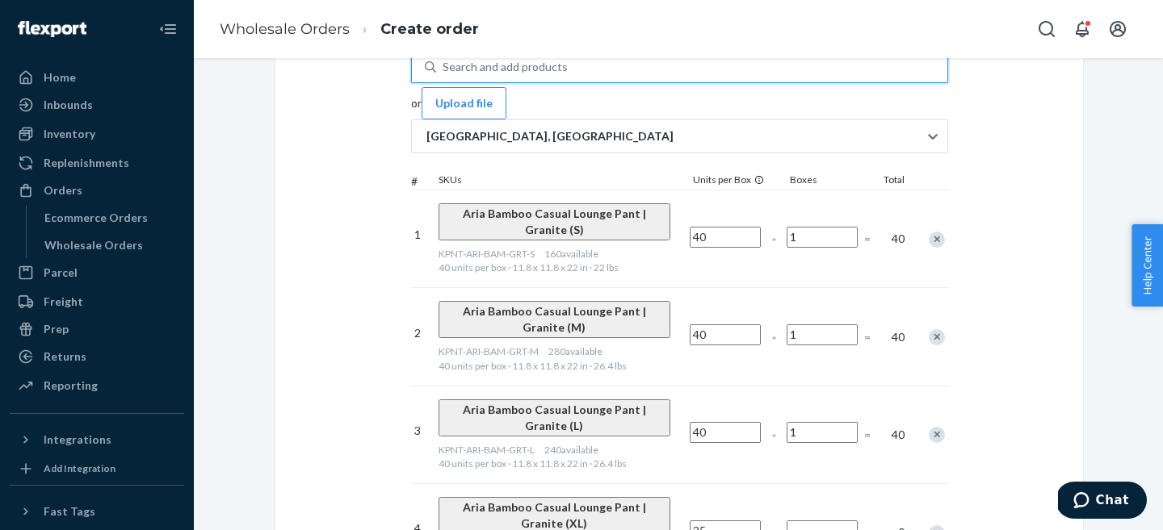
scroll to position [145, 0]
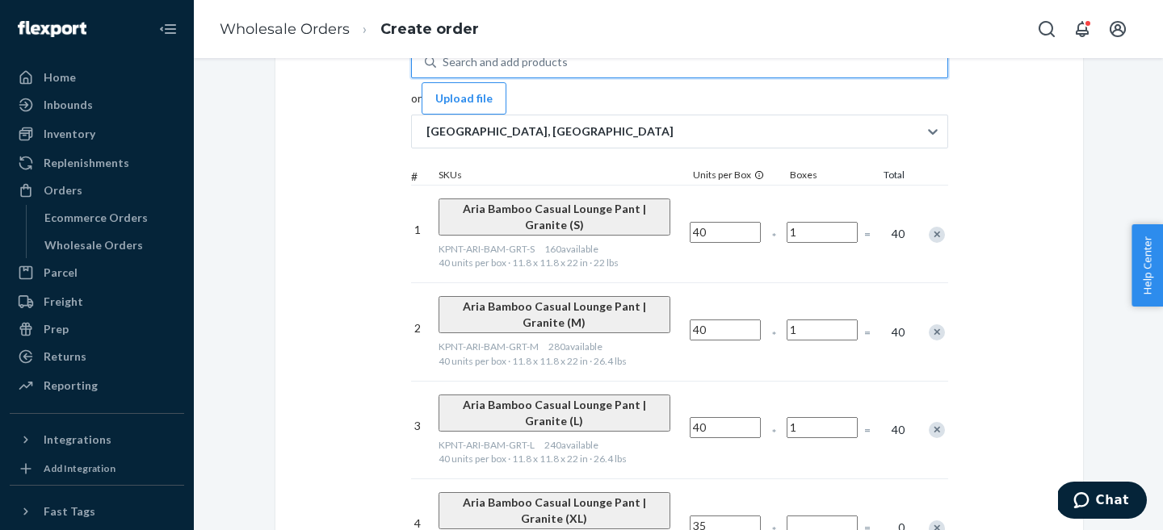
click at [857, 516] on input "Number of boxes" at bounding box center [821, 526] width 71 height 21
type input "1"
click at [797, 463] on div "Select products Select products with available inventory in Flexport Storage. S…" at bounding box center [678, 273] width 807 height 671
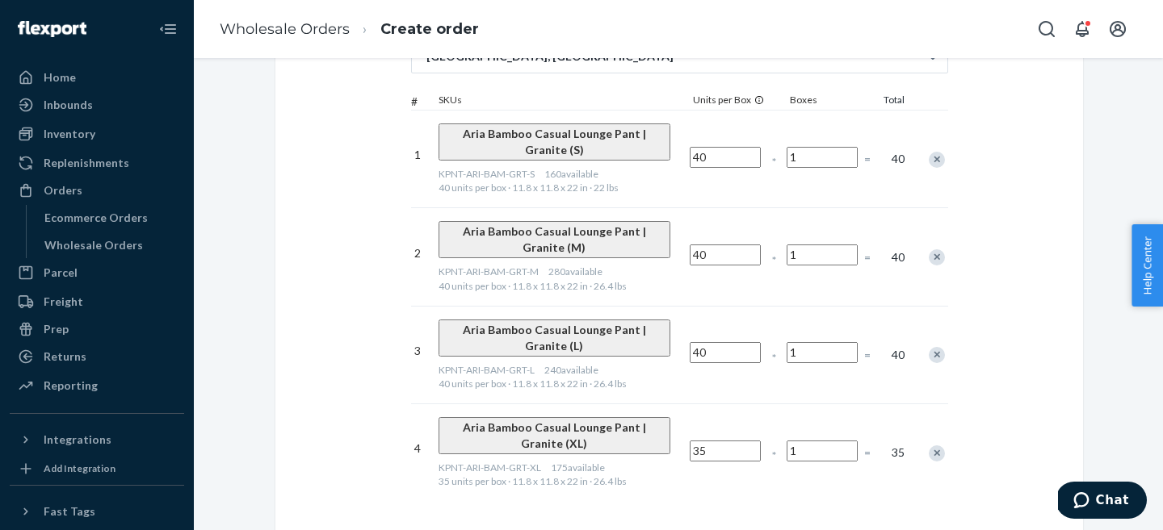
scroll to position [220, 0]
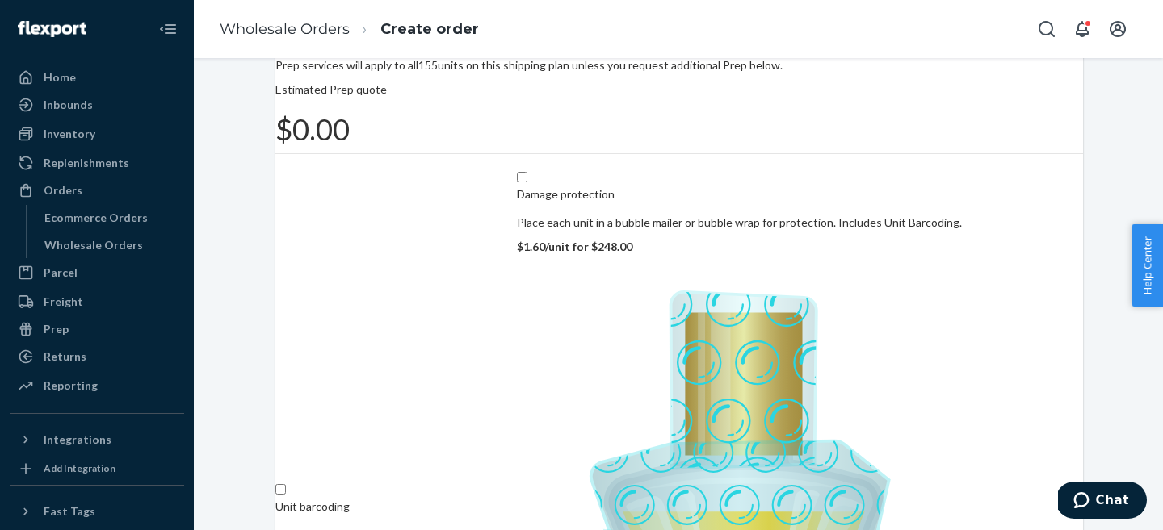
scroll to position [104, 0]
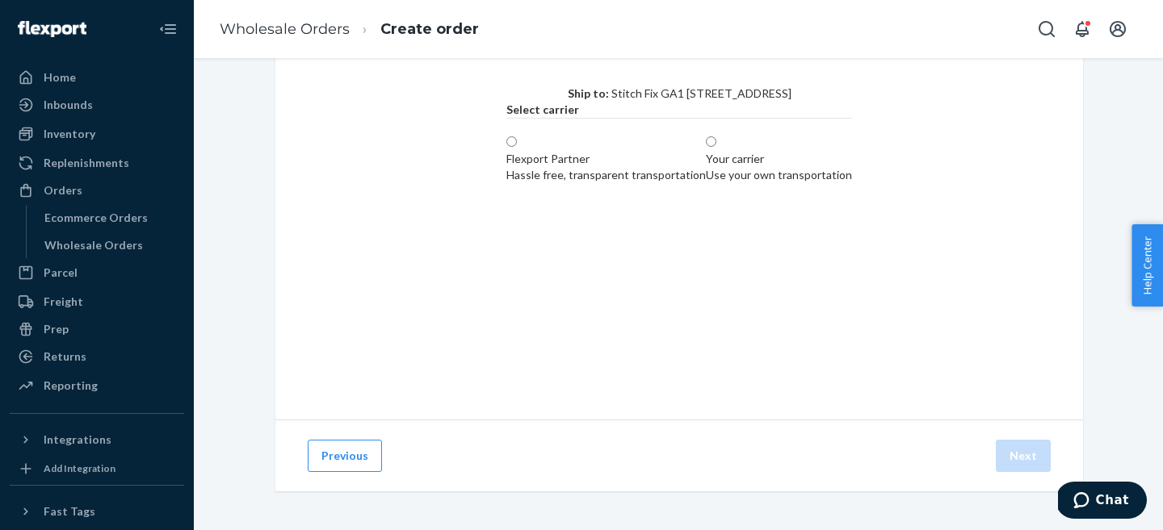
click at [788, 183] on div "Use your own transportation" at bounding box center [779, 175] width 146 height 16
click at [716, 147] on input "Your carrier Use your own transportation" at bounding box center [711, 141] width 10 height 10
radio input "true"
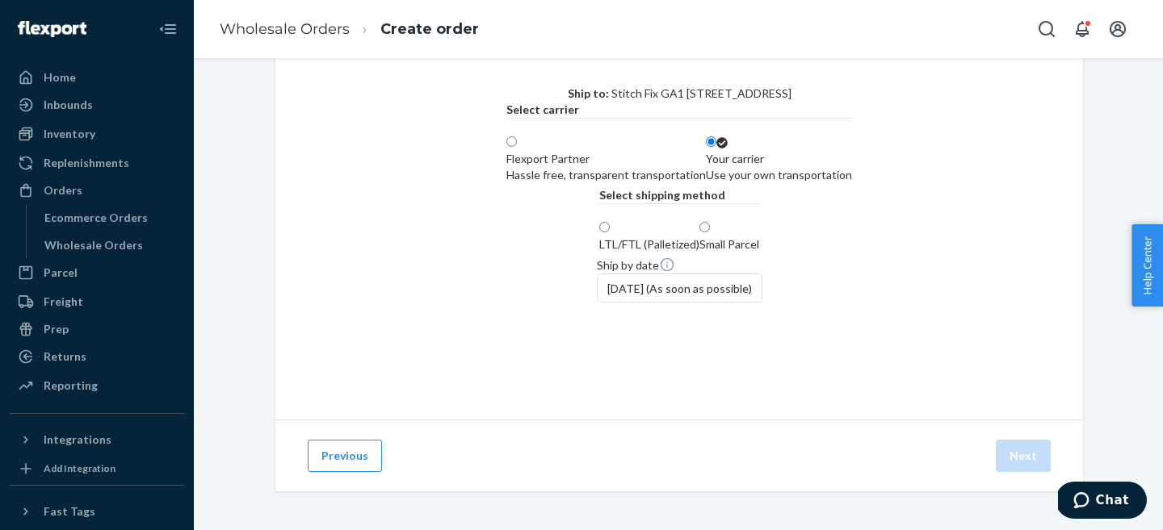
click at [599, 253] on div "LTL/FTL (Palletized)" at bounding box center [649, 245] width 100 height 16
click at [599, 233] on input "LTL/FTL (Palletized)" at bounding box center [604, 227] width 10 height 10
radio input "true"
click at [597, 303] on div "[DATE] (As soon as possible)" at bounding box center [680, 288] width 166 height 29
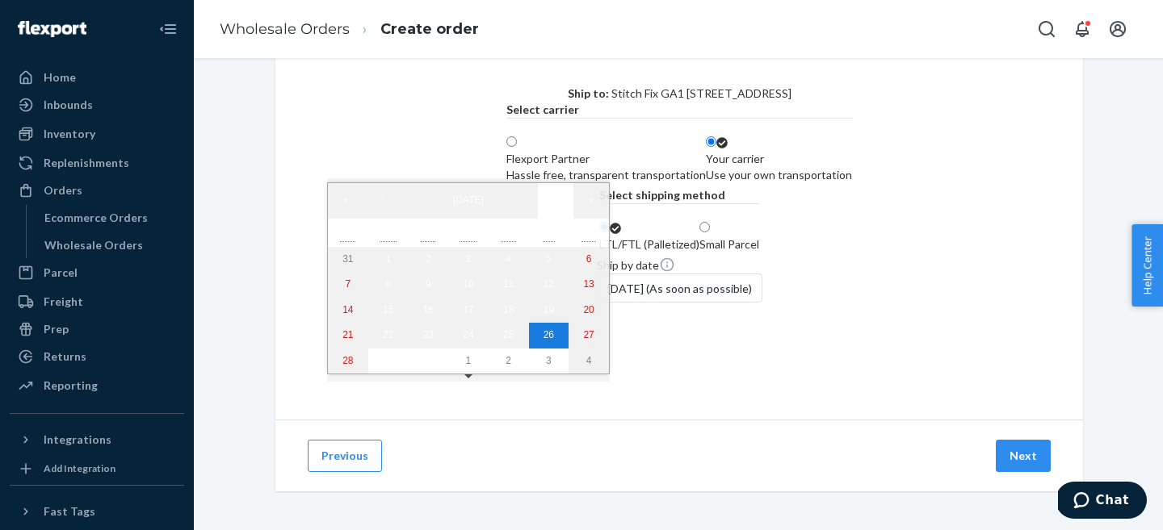
click at [597, 303] on div "[DATE] (As soon as possible)" at bounding box center [680, 288] width 166 height 29
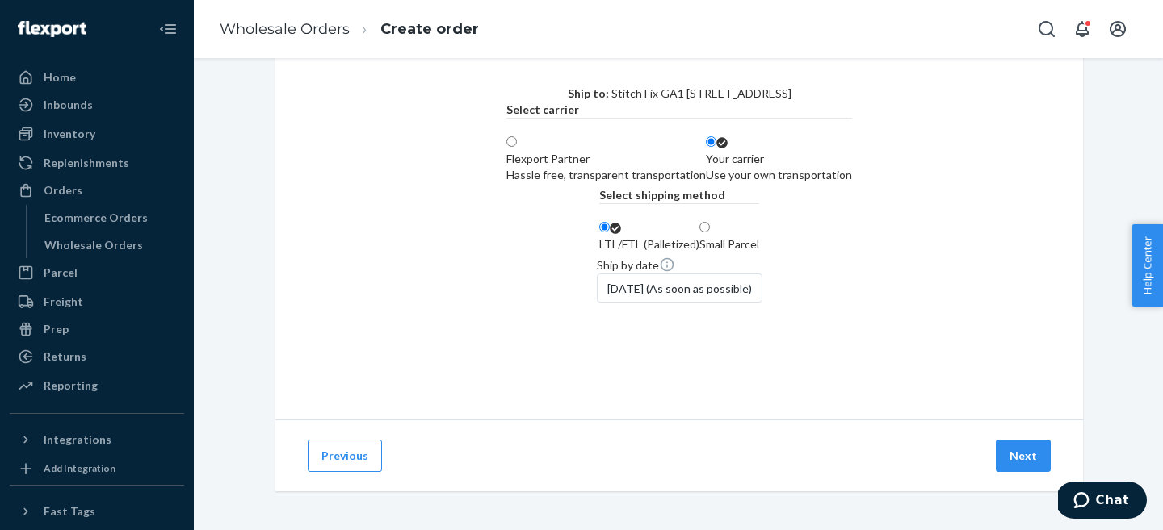
click at [762, 303] on div "Ship by date [DATE] (As soon as possible)" at bounding box center [680, 280] width 166 height 46
click at [1027, 456] on button "Next" at bounding box center [1022, 456] width 55 height 32
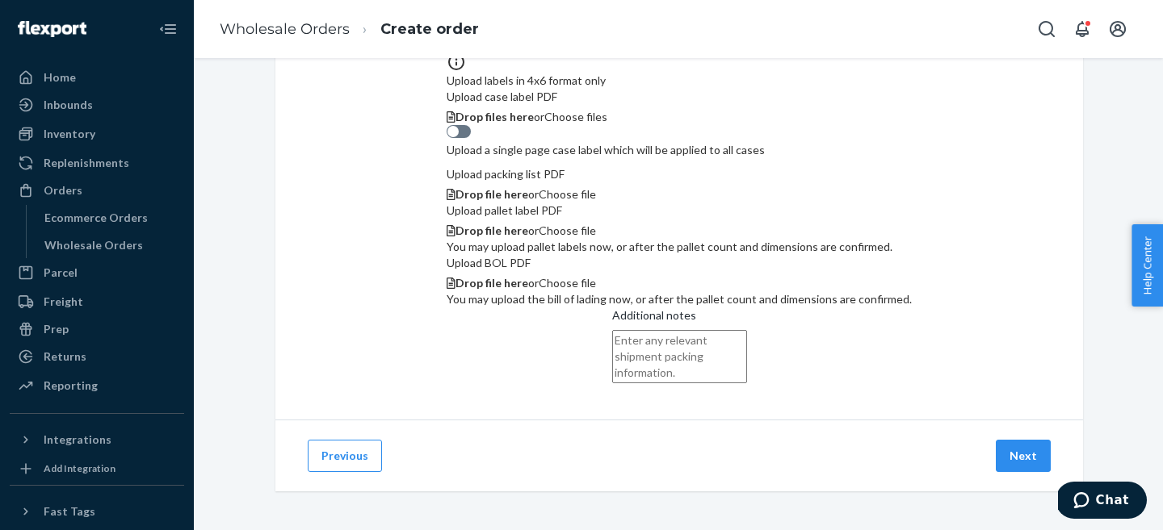
scroll to position [499, 0]
click at [1011, 451] on button "Next" at bounding box center [1022, 456] width 55 height 32
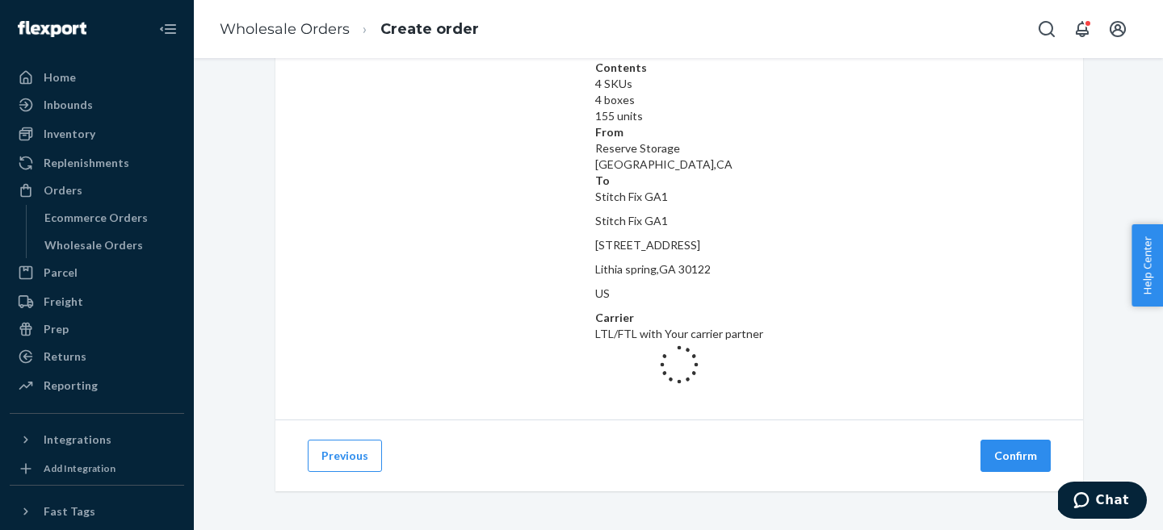
scroll to position [76, 0]
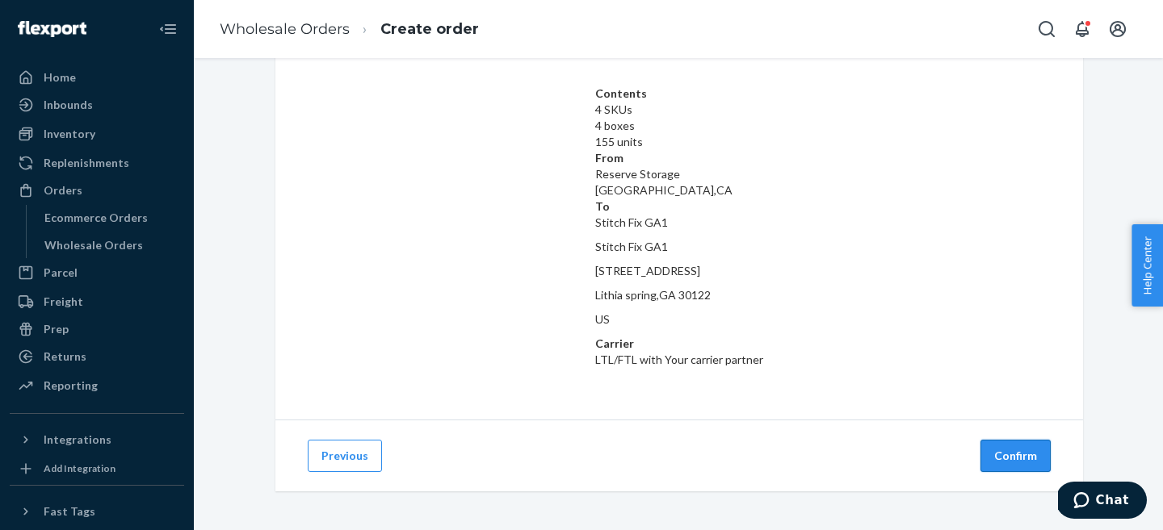
click at [1015, 459] on button "Confirm" at bounding box center [1015, 456] width 70 height 32
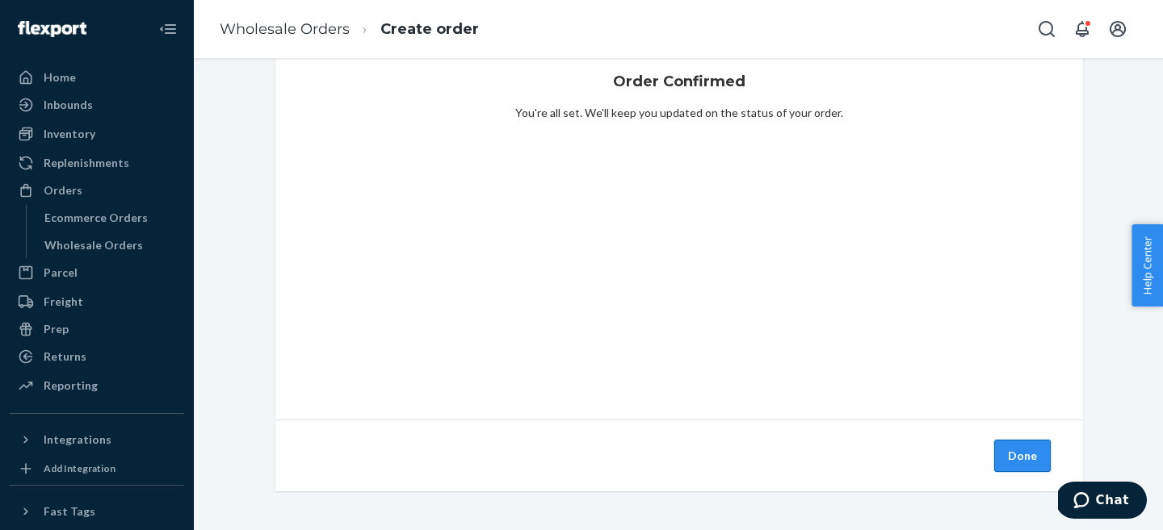
click at [1026, 453] on button "Done" at bounding box center [1022, 456] width 57 height 32
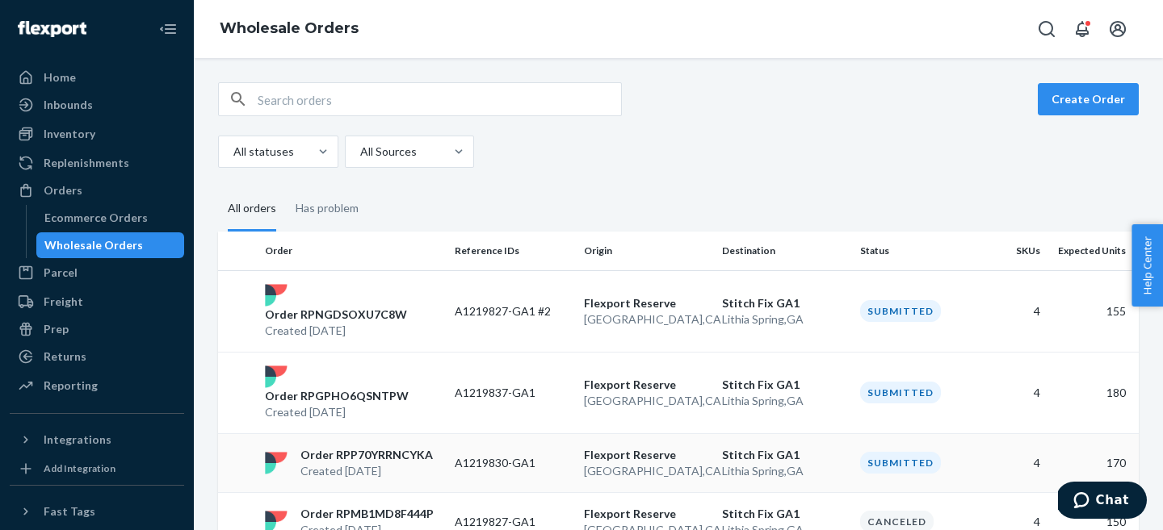
click at [652, 463] on p "[GEOGRAPHIC_DATA] , [GEOGRAPHIC_DATA]" at bounding box center [646, 471] width 125 height 16
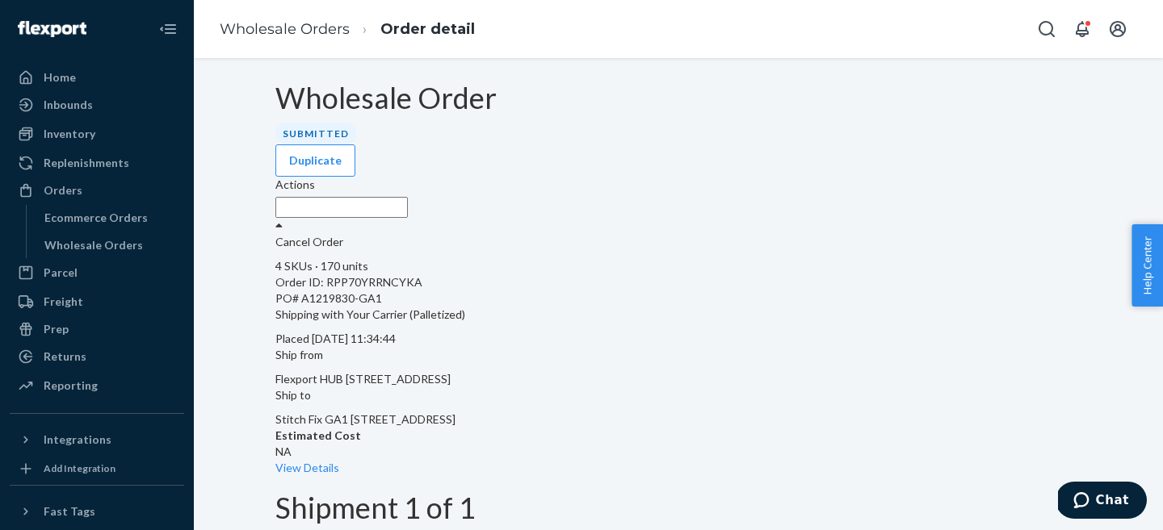
click at [315, 177] on label "Actions" at bounding box center [295, 185] width 40 height 16
click at [1004, 234] on p "Cancel Order" at bounding box center [678, 242] width 806 height 16
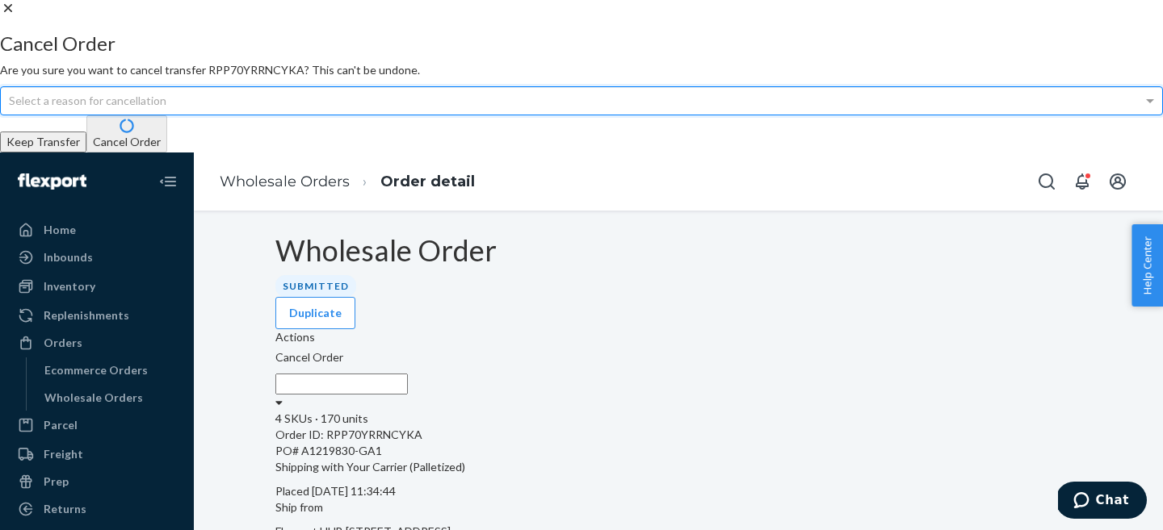
click at [577, 115] on div "Select a reason for cancellation" at bounding box center [581, 100] width 1161 height 27
click at [167, 153] on button "Cancel Order" at bounding box center [126, 133] width 81 height 37
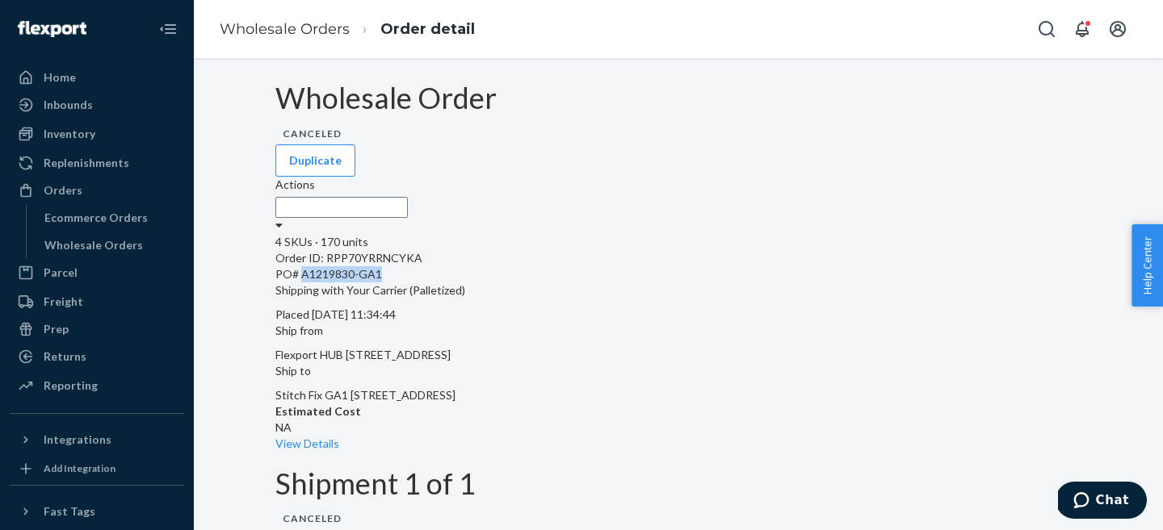
drag, startPoint x: 332, startPoint y: 268, endPoint x: 442, endPoint y: 275, distance: 110.8
click at [442, 275] on div "PO# A1219830-GA1" at bounding box center [678, 274] width 806 height 16
copy div "A1219830-GA1"
click at [291, 36] on link "Wholesale Orders" at bounding box center [285, 29] width 130 height 18
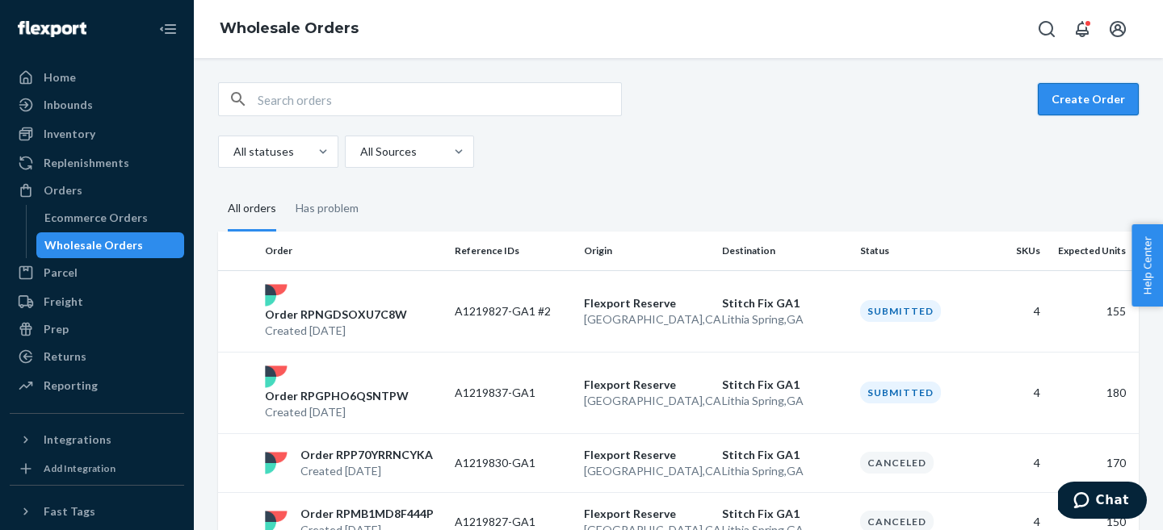
click at [1096, 105] on button "Create Order" at bounding box center [1087, 99] width 101 height 32
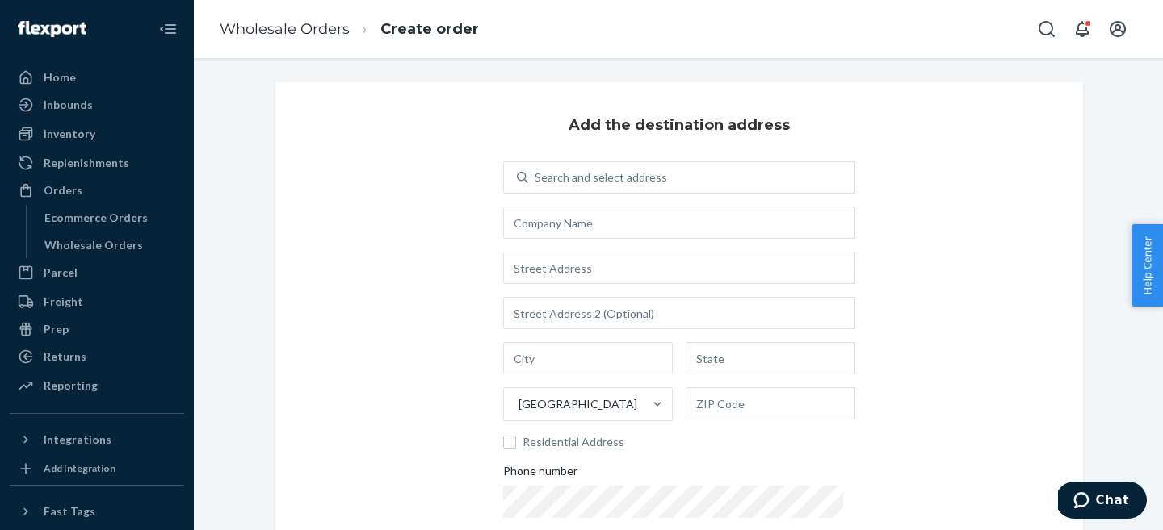
click at [577, 195] on div "Search and select address United States Residential Address Phone number" at bounding box center [679, 362] width 352 height 402
click at [572, 174] on div "Search and select address" at bounding box center [600, 178] width 132 height 16
click at [536, 174] on input "0 results available. Use Up and Down to choose options, press Enter to select t…" at bounding box center [535, 178] width 2 height 16
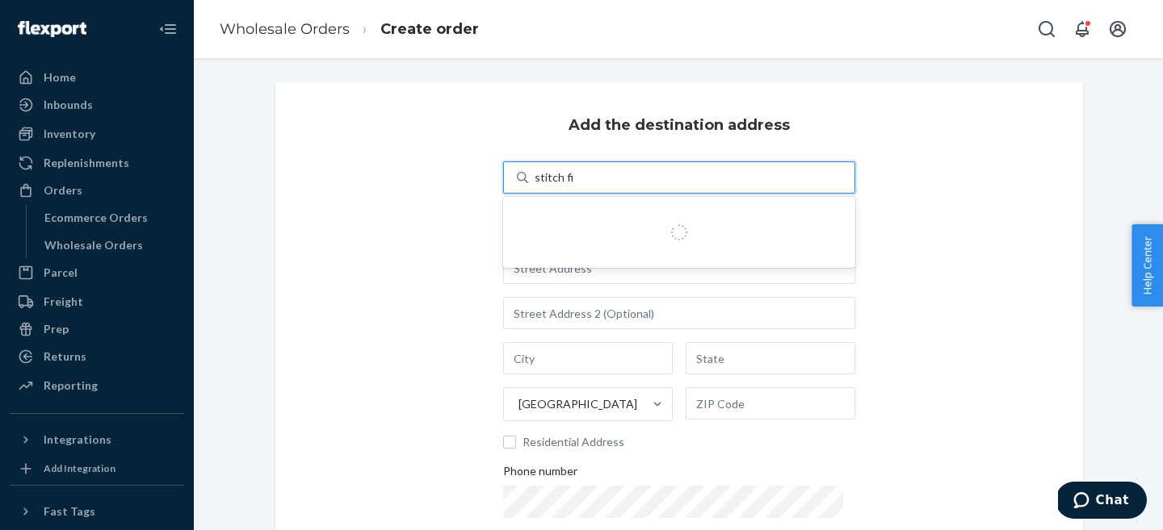
type input "stitch fix"
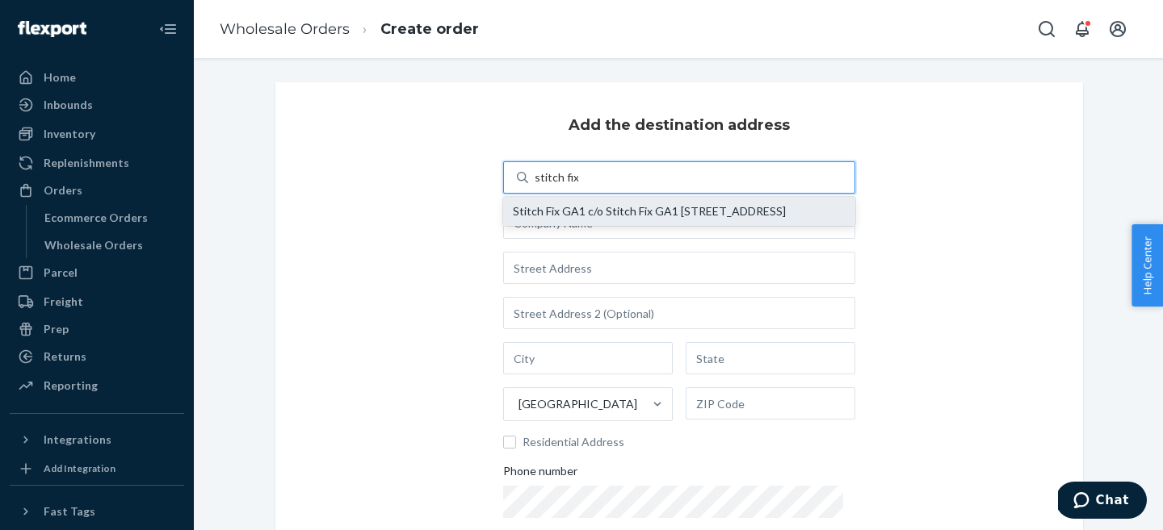
click at [593, 218] on div "Stitch Fix GA1 c/o Stitch Fix GA1 [STREET_ADDRESS]" at bounding box center [679, 211] width 333 height 13
click at [578, 186] on input "stitch fix" at bounding box center [556, 178] width 44 height 16
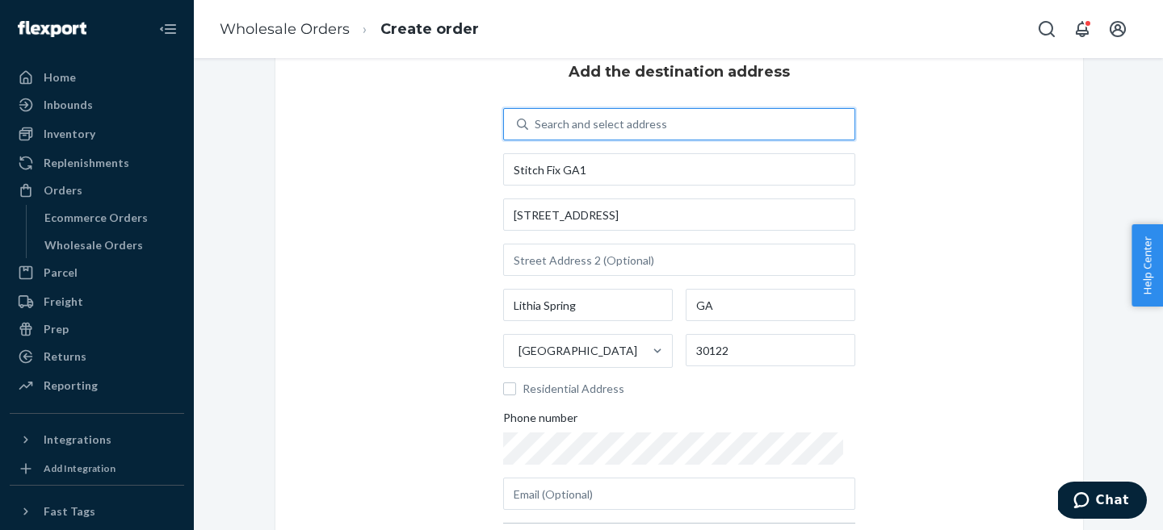
scroll to position [245, 0]
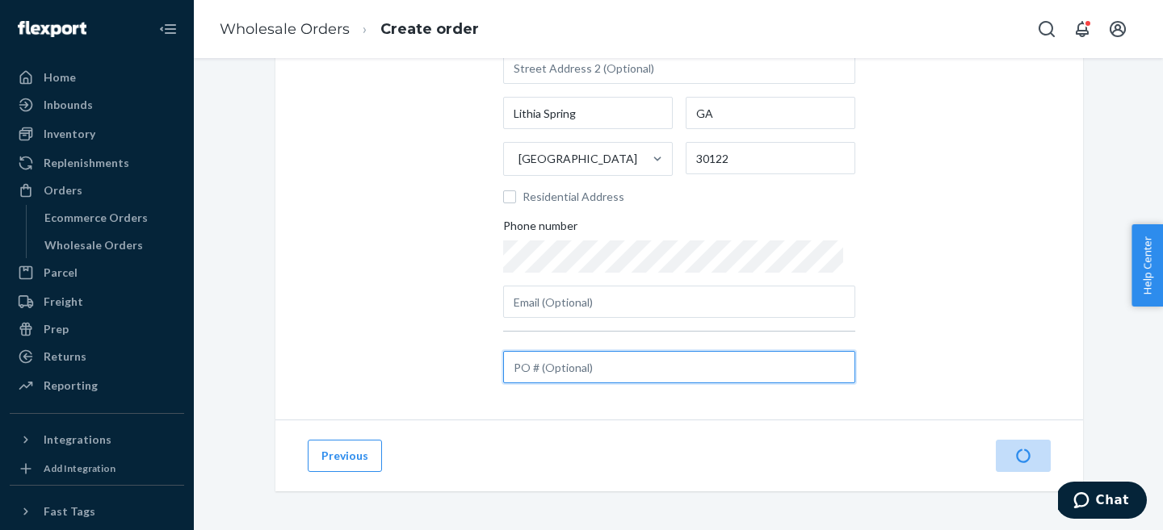
click at [592, 363] on input "text" at bounding box center [679, 367] width 352 height 32
paste input "A1219830-GA1"
type input "A1219830-GA1 #2"
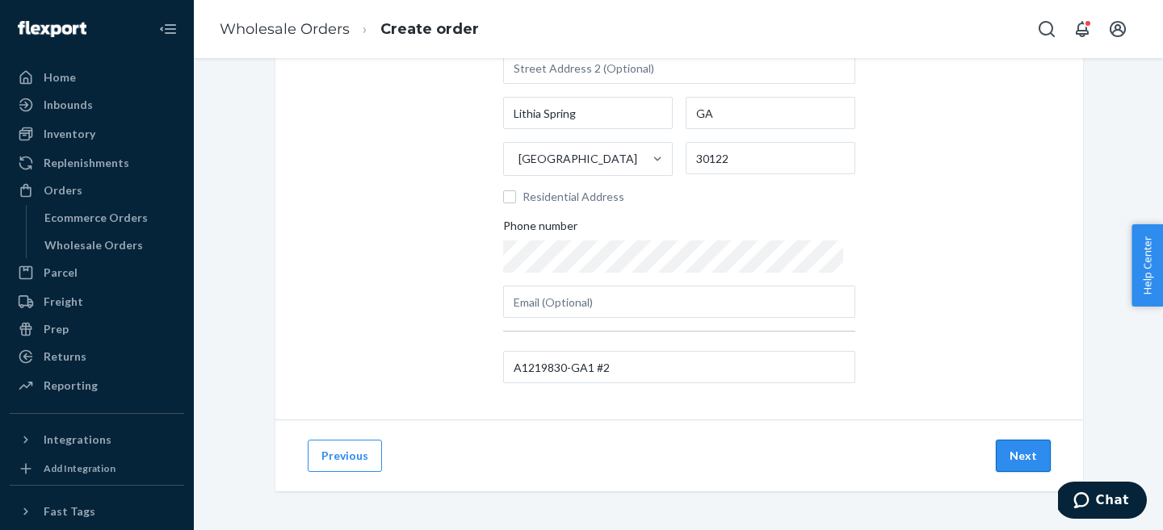
click at [1029, 453] on button "Next" at bounding box center [1022, 456] width 55 height 32
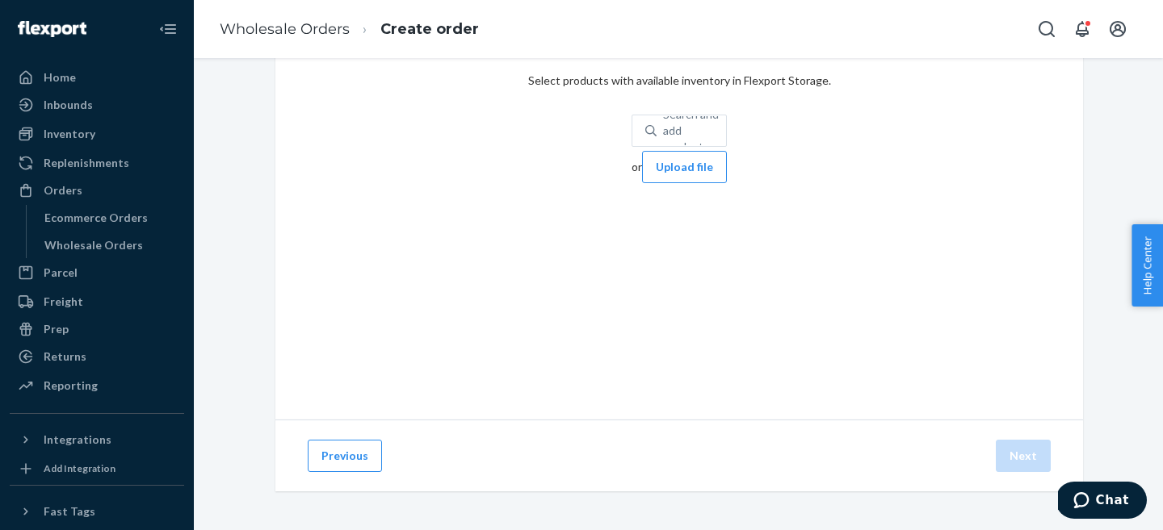
scroll to position [76, 0]
click at [656, 119] on div "Search and add products" at bounding box center [690, 130] width 69 height 29
click at [663, 123] on input "Search and add products" at bounding box center [664, 131] width 2 height 16
click at [656, 119] on div "Search and add products" at bounding box center [690, 130] width 69 height 29
click at [663, 123] on input "Search and add products" at bounding box center [664, 131] width 2 height 16
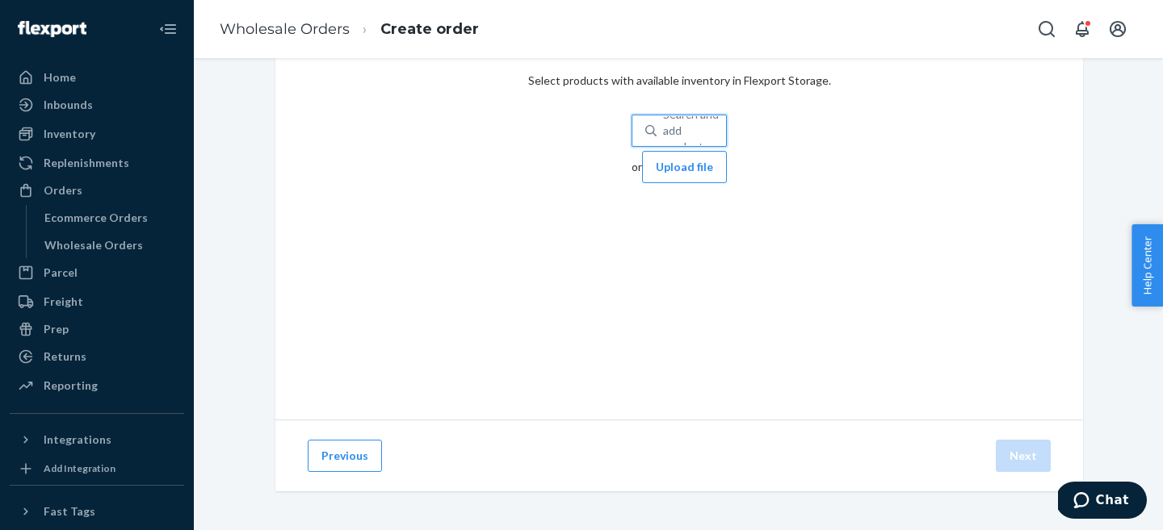
paste input "KPNT-BAM-WID-BLA-S"
type input "KPNT-BAM-WID-BLA-S"
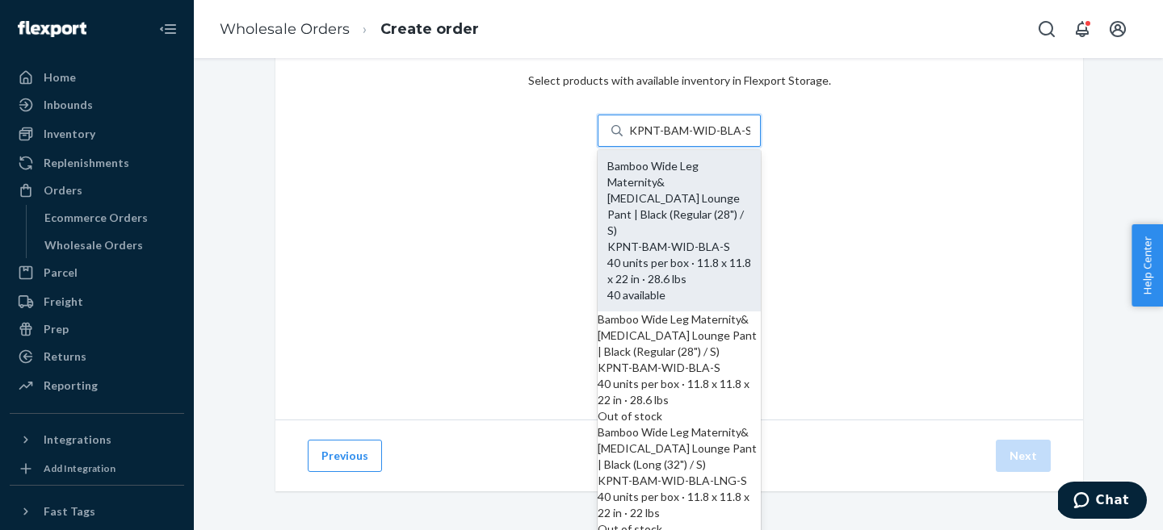
click at [607, 183] on div "Bamboo Wide Leg Maternity&[MEDICAL_DATA] Lounge Pant | Black (Regular (28") / S)" at bounding box center [679, 198] width 144 height 81
click at [629, 139] on input "KPNT-BAM-WID-BLA-S" at bounding box center [689, 131] width 121 height 16
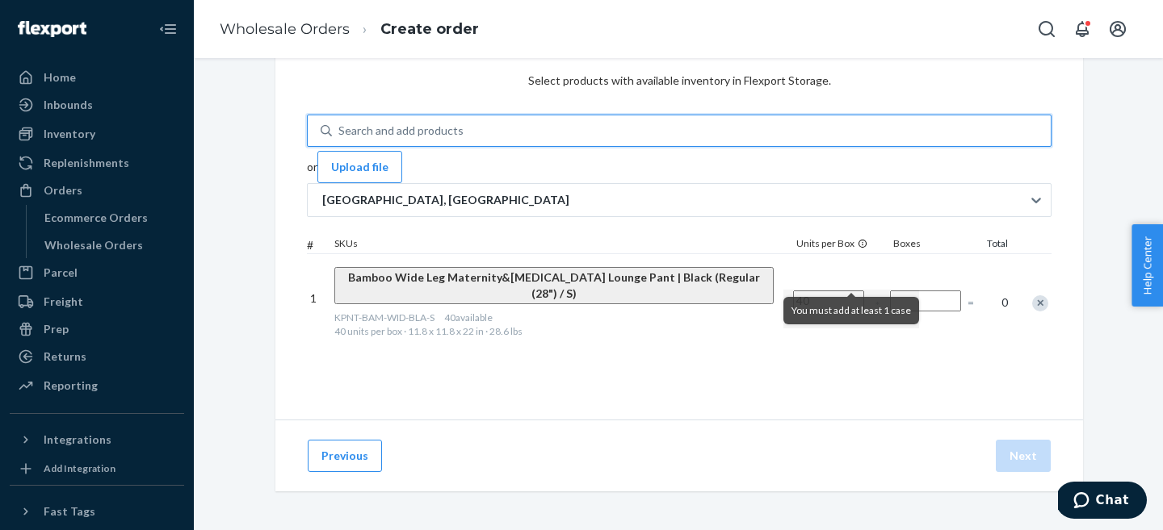
click at [890, 291] on input "Number of boxes" at bounding box center [925, 301] width 71 height 21
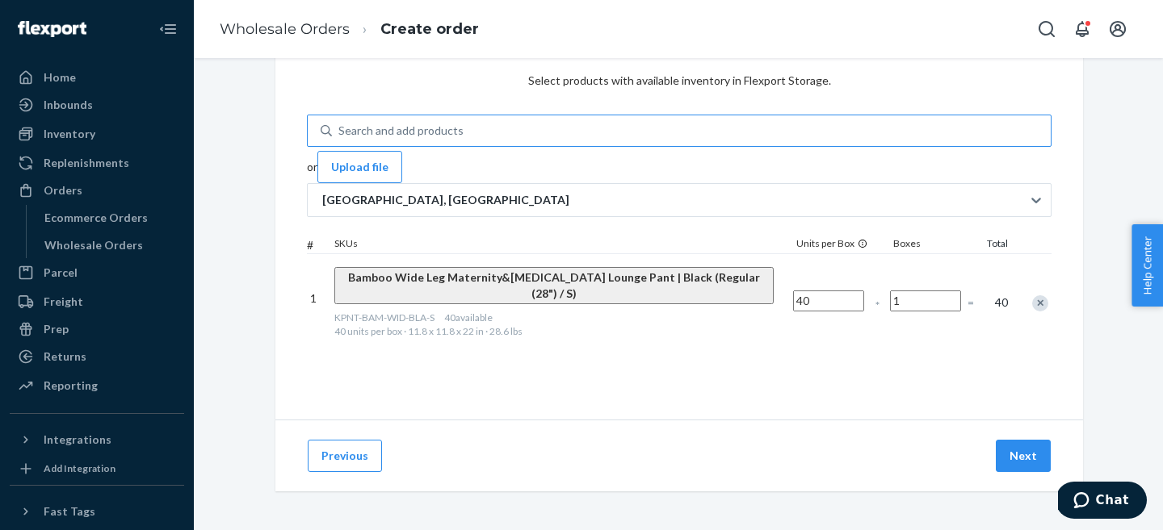
type input "1"
click at [533, 123] on div "Search and add products KPNT-BAM-WID-BLA-S" at bounding box center [691, 130] width 719 height 29
click at [340, 123] on input "KPNT-BAM-WID-BLA-S" at bounding box center [339, 131] width 2 height 16
paste input "KPNT-BAM-WID-BLA-S"
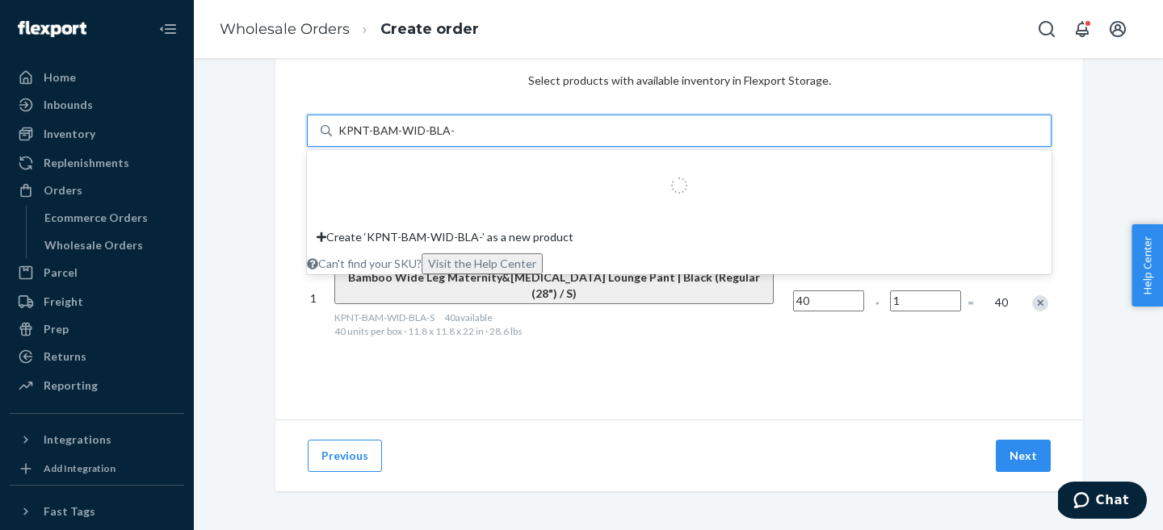
type input "KPNT-BAM-WID-BLA-M"
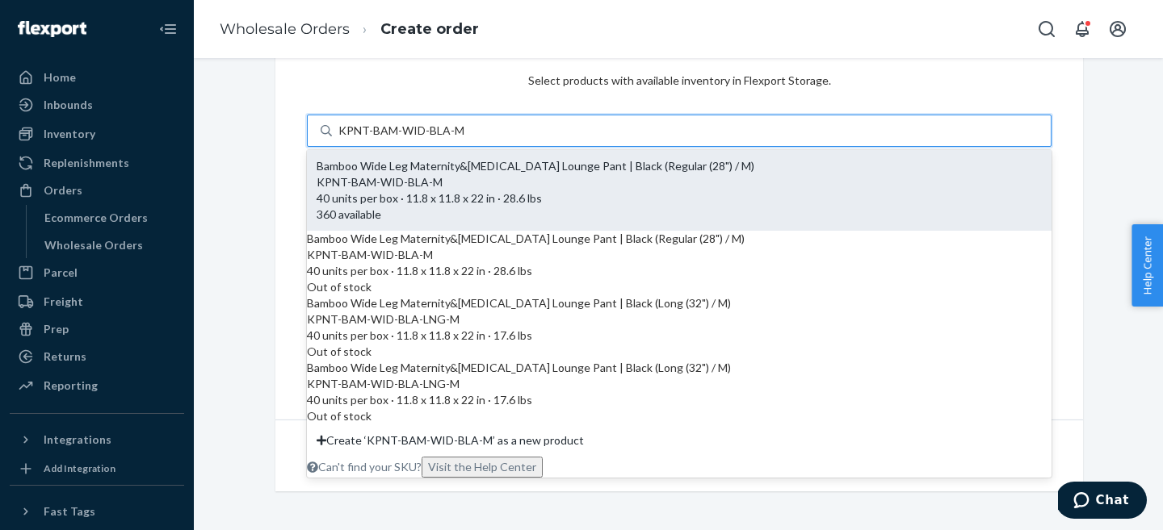
click at [525, 174] on div "Bamboo Wide Leg Maternity&[MEDICAL_DATA] Lounge Pant | Black (Regular (28") / M)" at bounding box center [678, 166] width 725 height 16
click at [464, 139] on input "KPNT-BAM-WID-BLA-M" at bounding box center [401, 131] width 126 height 16
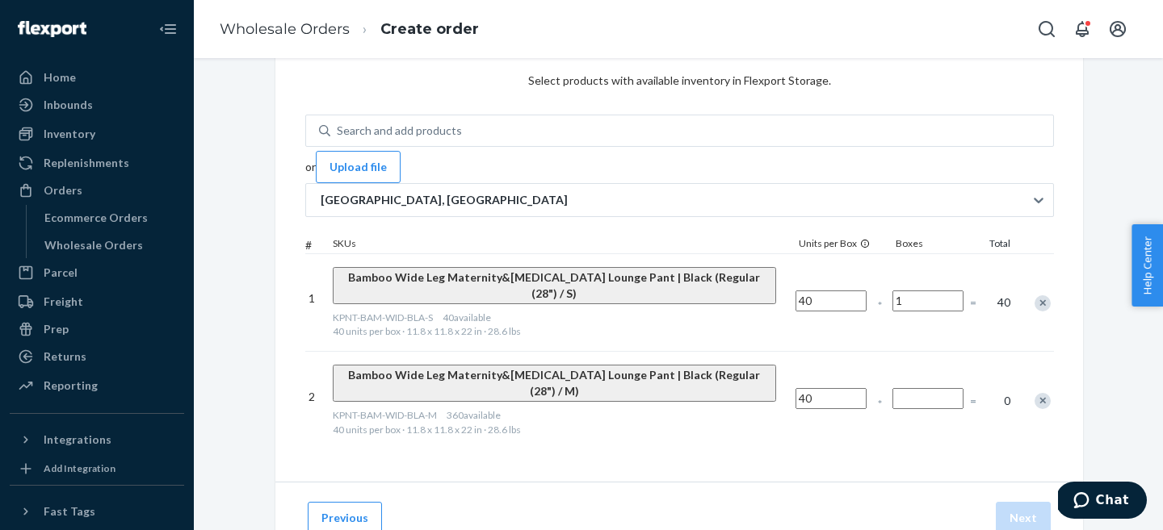
click at [892, 388] on input "Number of boxes" at bounding box center [927, 398] width 71 height 21
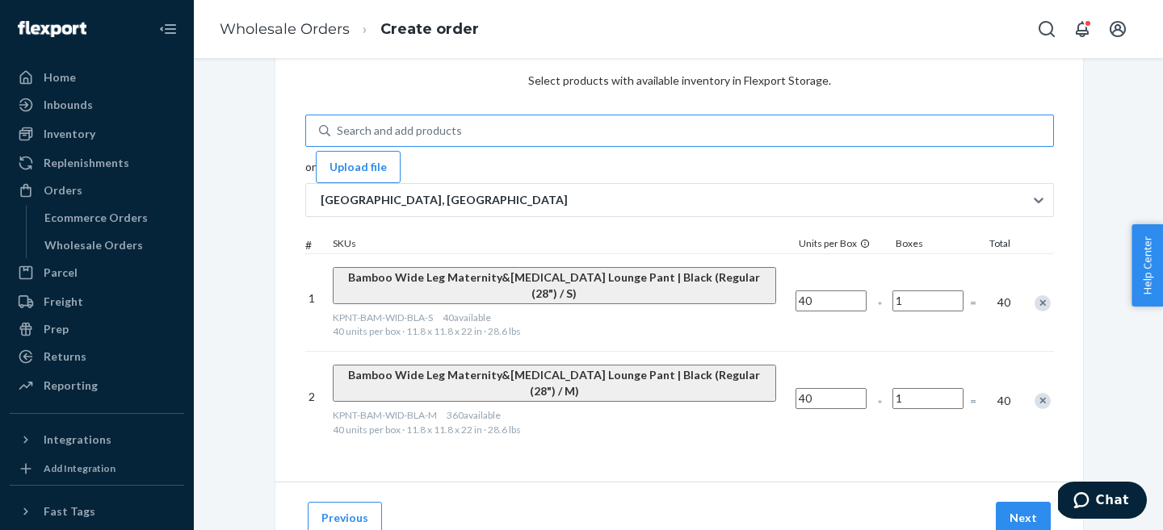
type input "1"
click at [625, 121] on div "Search and add products KPNT-BAM-WID-BLA-M" at bounding box center [691, 130] width 723 height 29
click at [338, 123] on input "KPNT-BAM-WID-BLA-M" at bounding box center [338, 131] width 2 height 16
paste input "KPNT-BAM-WID-BLA-S"
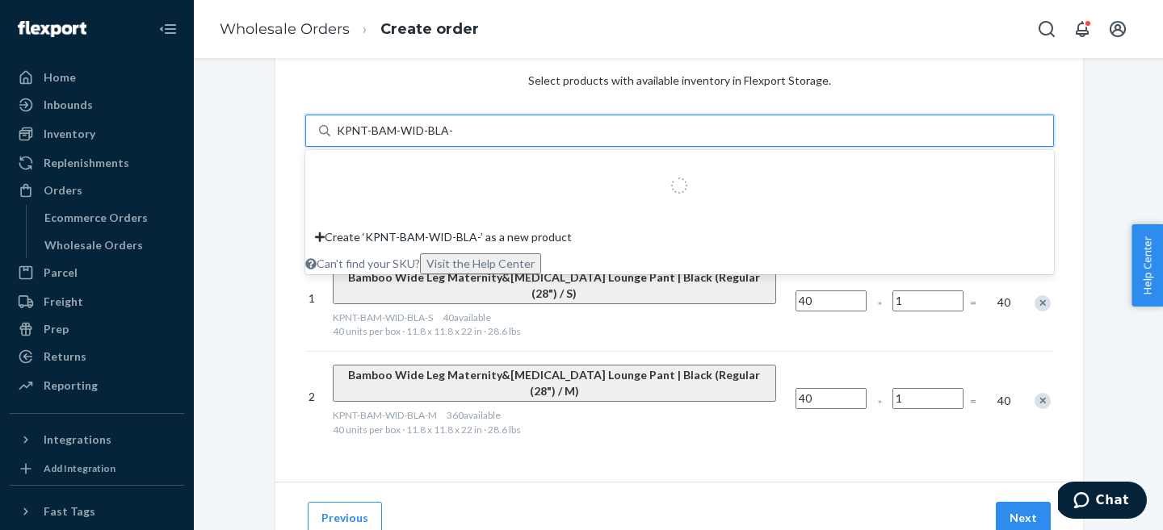
type input "KPNT-BAM-WID-BLA-L"
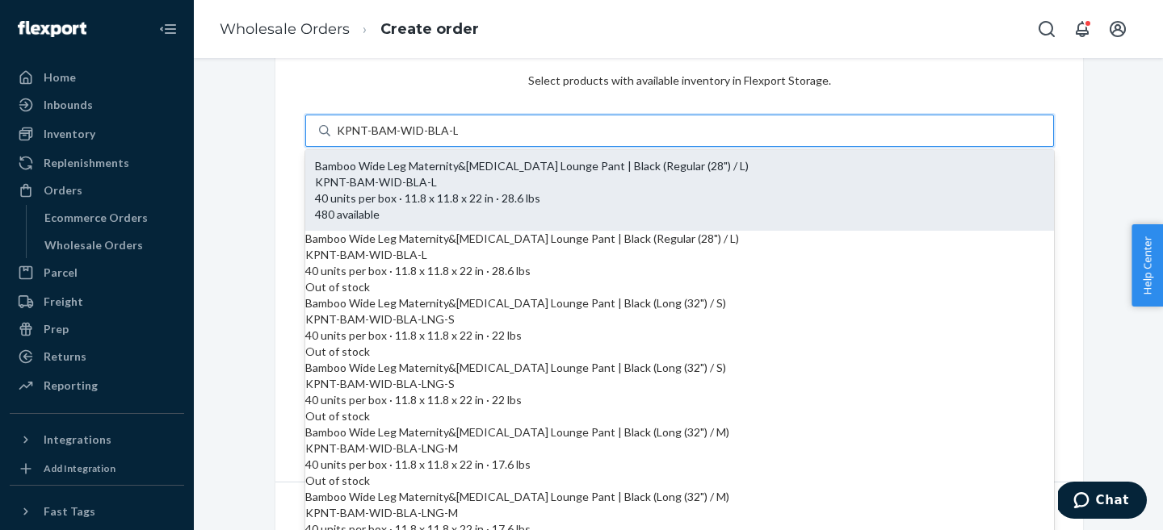
click at [567, 174] on div "Bamboo Wide Leg Maternity&[MEDICAL_DATA] Lounge Pant | Black (Regular (28") / L)" at bounding box center [679, 166] width 729 height 16
click at [458, 139] on input "KPNT-BAM-WID-BLA-L" at bounding box center [397, 131] width 121 height 16
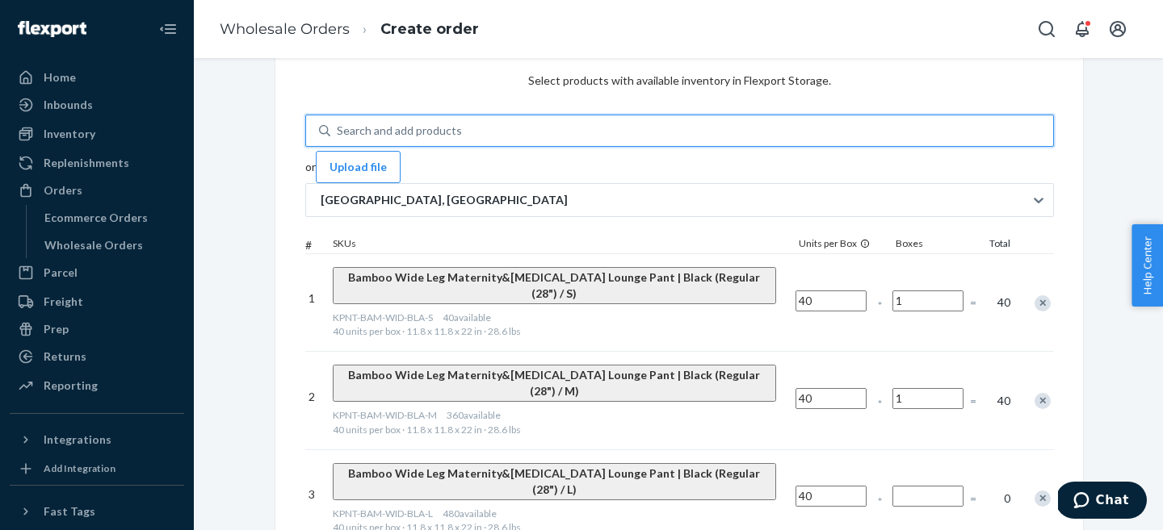
click at [892, 486] on input "Number of boxes" at bounding box center [927, 496] width 71 height 21
type input "1"
click at [551, 123] on div "Search and add products KPNT-BAM-WID-BLA-L" at bounding box center [691, 130] width 723 height 29
click at [338, 123] on input "KPNT-BAM-WID-BLA-L" at bounding box center [338, 131] width 2 height 16
paste input "KPNT-BAM-WID-BLA-S"
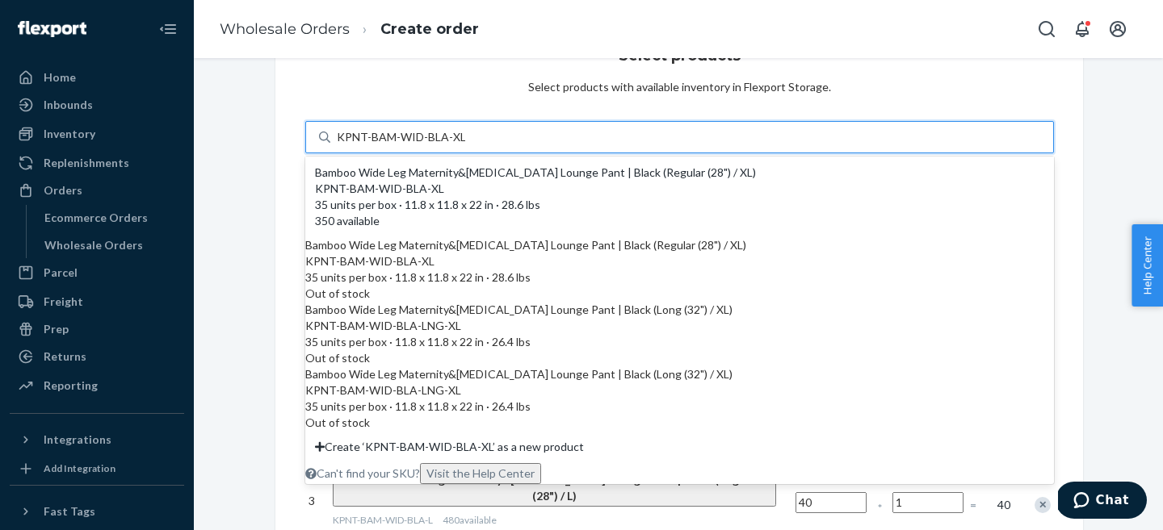
scroll to position [0, 0]
type input "KPNT-BAM-WID-BLA-XL"
click at [337, 184] on div "Select products Select products with available inventory in Flexport Storage. o…" at bounding box center [678, 299] width 807 height 573
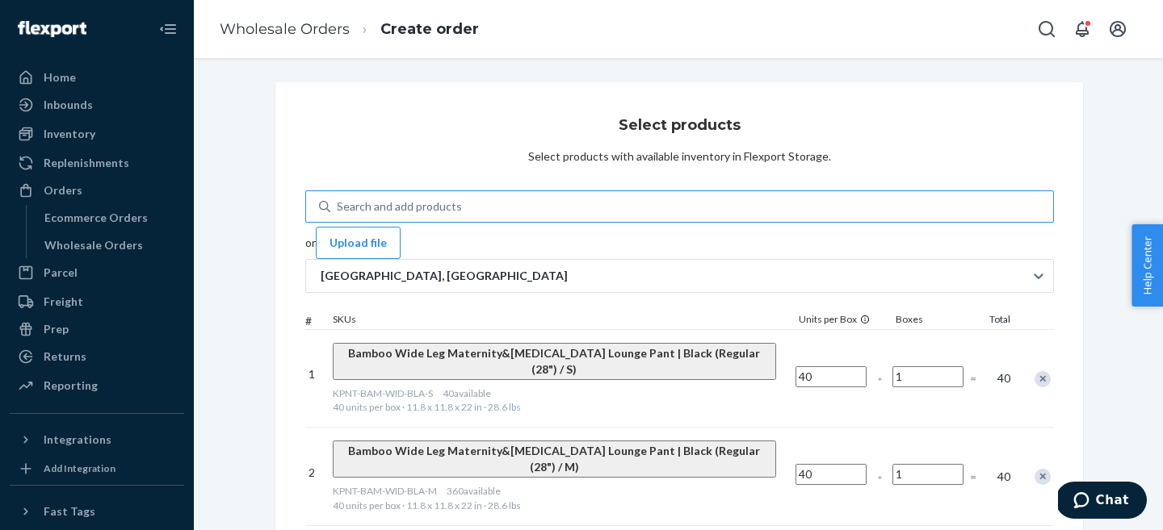
click at [536, 204] on div "Search and add products KPNT-BAM-WID-BLA-XL" at bounding box center [691, 206] width 723 height 29
click at [338, 204] on input "KPNT-BAM-WID-BLA-XL" at bounding box center [338, 207] width 2 height 16
click at [536, 204] on div "Search and add products KPNT-BAM-WID-BLA-XL" at bounding box center [691, 206] width 723 height 29
click at [338, 204] on input "KPNT-BAM-WID-BLA-XL" at bounding box center [338, 207] width 2 height 16
paste input "KPNT-BAM-WID-BLA-XL"
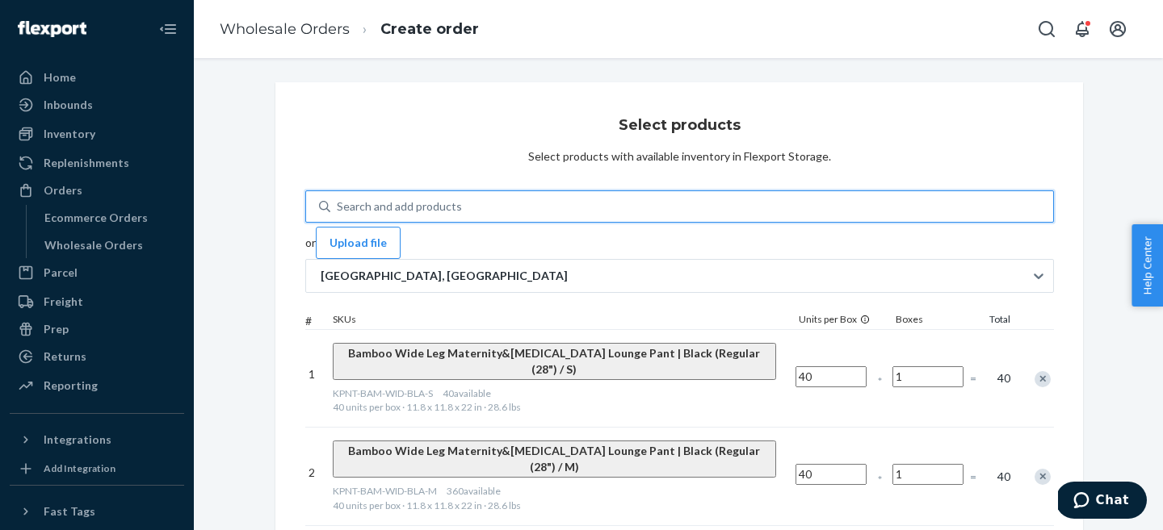
type input "KPNT-BAM-WID-BLA-XL"
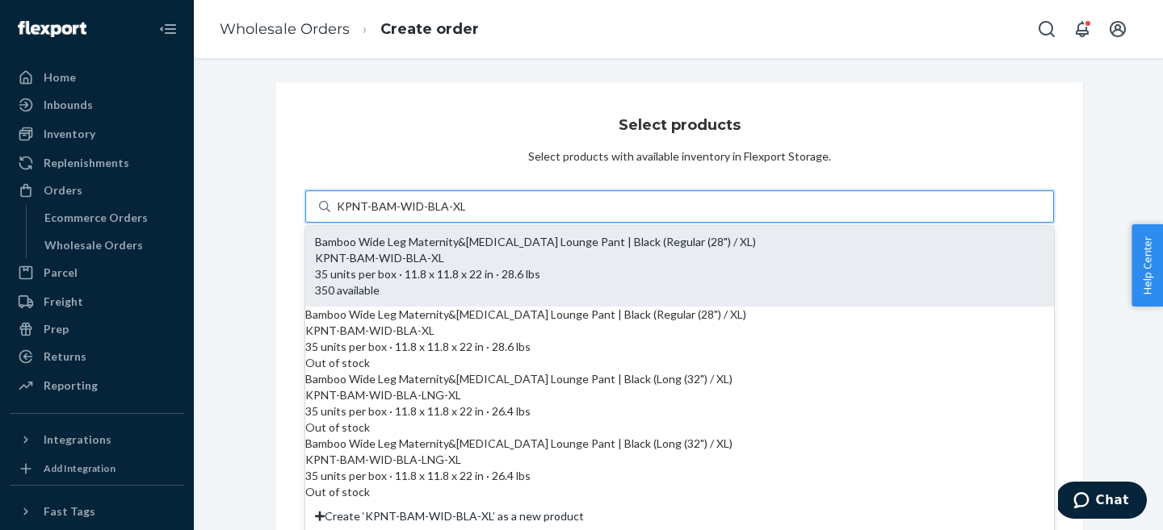
click at [522, 250] on div "Bamboo Wide Leg Maternity&[MEDICAL_DATA] Lounge Pant | Black (Regular (28") / X…" at bounding box center [679, 242] width 729 height 16
click at [465, 215] on input "KPNT-BAM-WID-BLA-XL" at bounding box center [401, 207] width 128 height 16
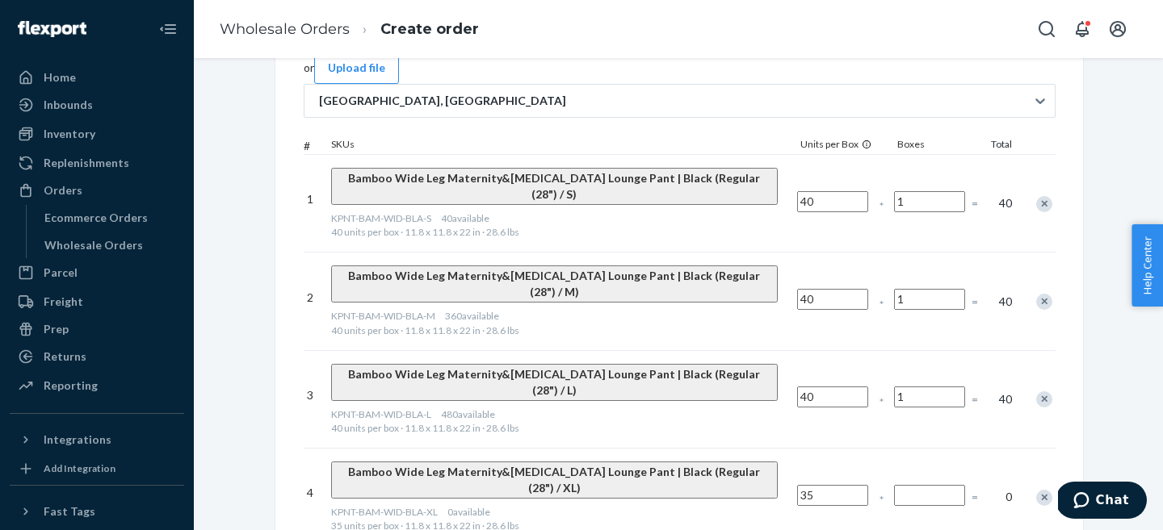
scroll to position [195, 0]
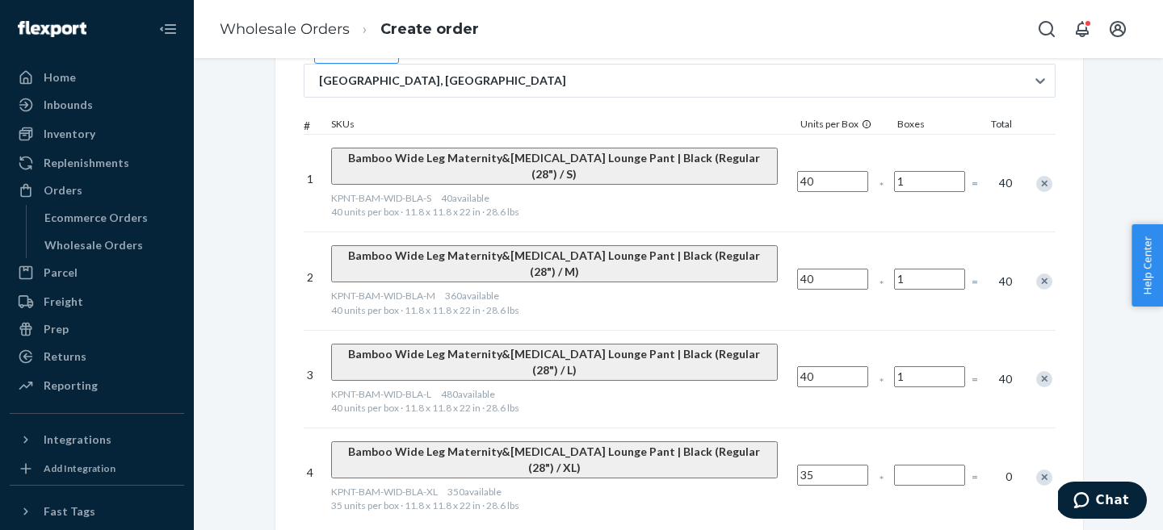
click at [894, 465] on input "Number of boxes" at bounding box center [929, 475] width 71 height 21
type input "1"
click at [620, 490] on div "Select products Select products with available inventory in Flexport Storage. S…" at bounding box center [678, 222] width 807 height 671
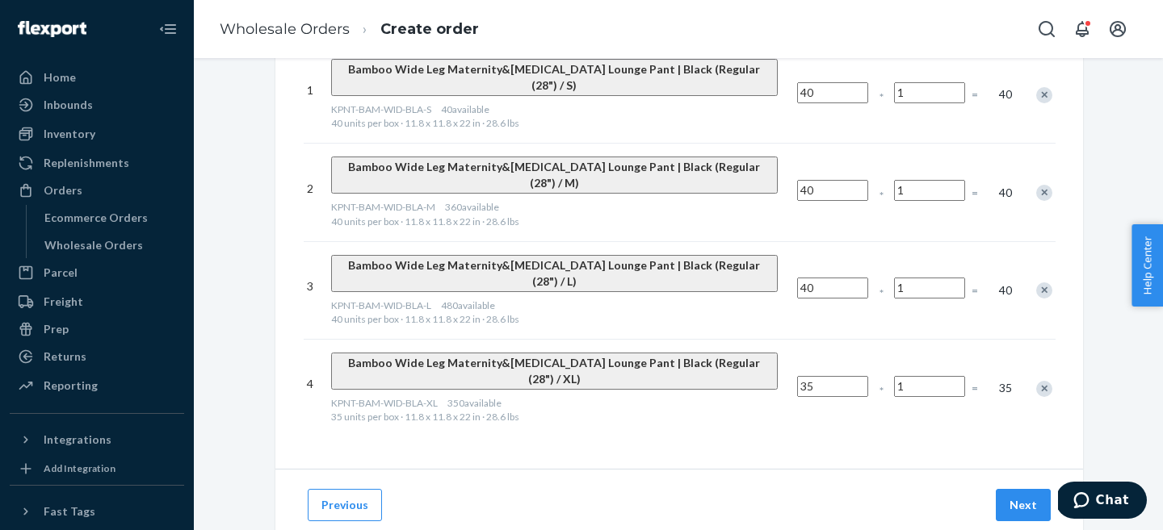
click at [996, 489] on div "Next" at bounding box center [1022, 505] width 61 height 32
click at [1037, 489] on button "Next" at bounding box center [1022, 505] width 55 height 32
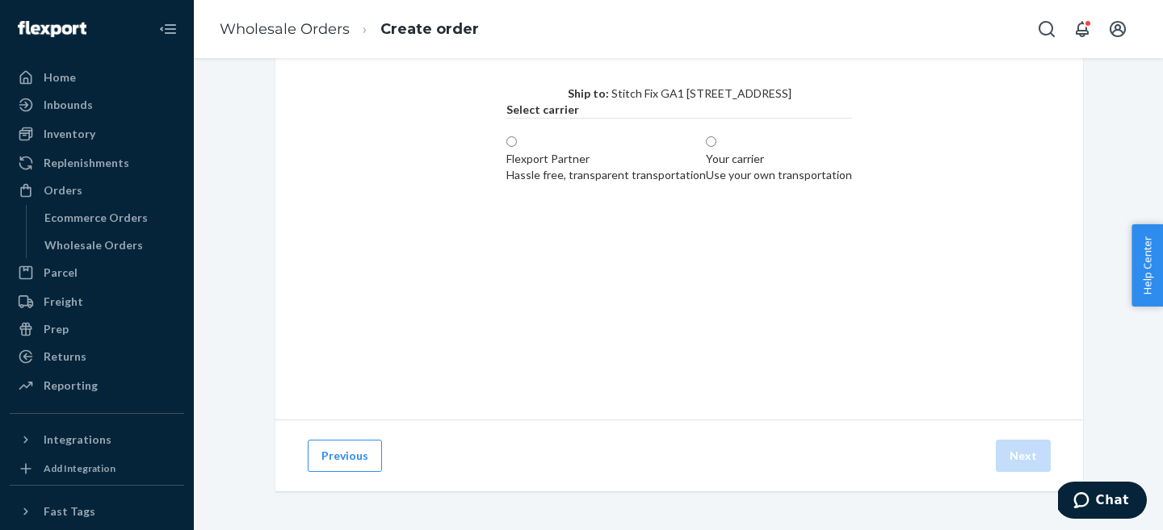
scroll to position [76, 0]
click at [706, 175] on label "Your carrier Use your own transportation" at bounding box center [779, 159] width 146 height 48
click at [706, 147] on input "Your carrier Use your own transportation" at bounding box center [711, 141] width 10 height 10
radio input "true"
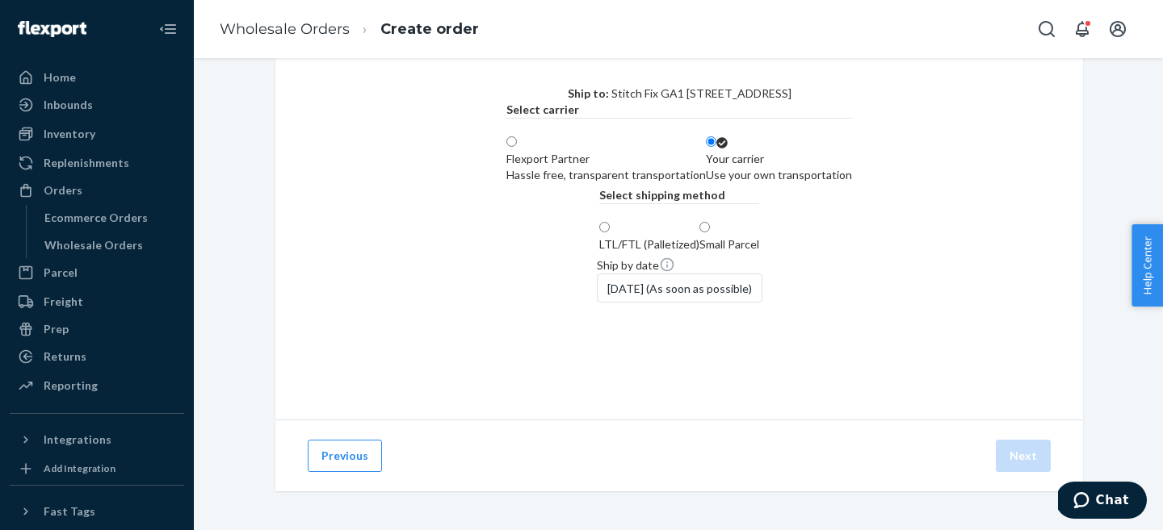
click at [599, 253] on div "LTL/FTL (Palletized)" at bounding box center [649, 245] width 100 height 16
click at [599, 233] on input "LTL/FTL (Palletized)" at bounding box center [604, 227] width 10 height 10
radio input "true"
click at [1016, 451] on button "Next" at bounding box center [1022, 456] width 55 height 32
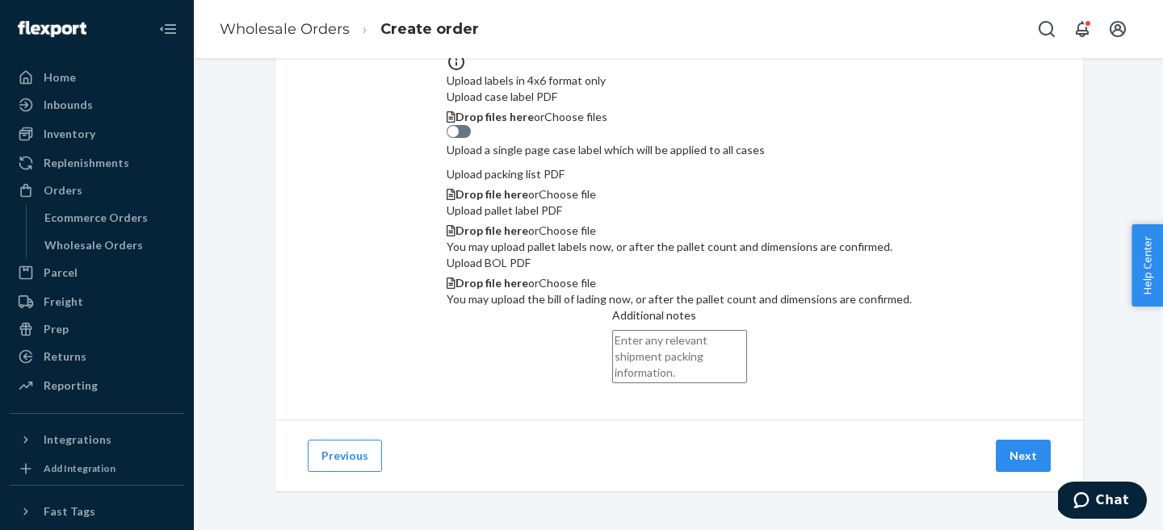
scroll to position [499, 0]
click at [1017, 445] on button "Next" at bounding box center [1022, 456] width 55 height 32
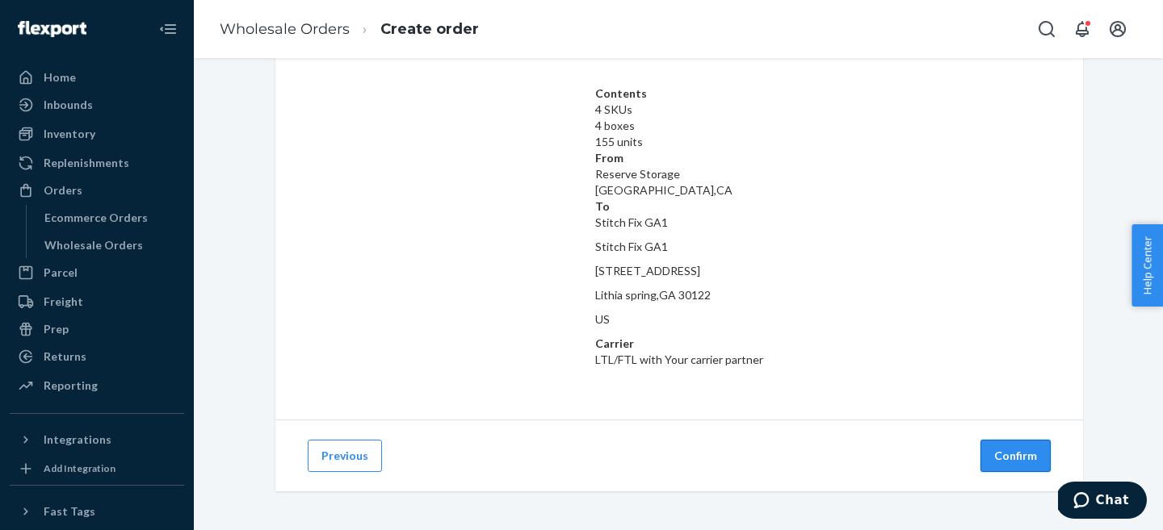
click at [1023, 455] on button "Confirm" at bounding box center [1015, 456] width 70 height 32
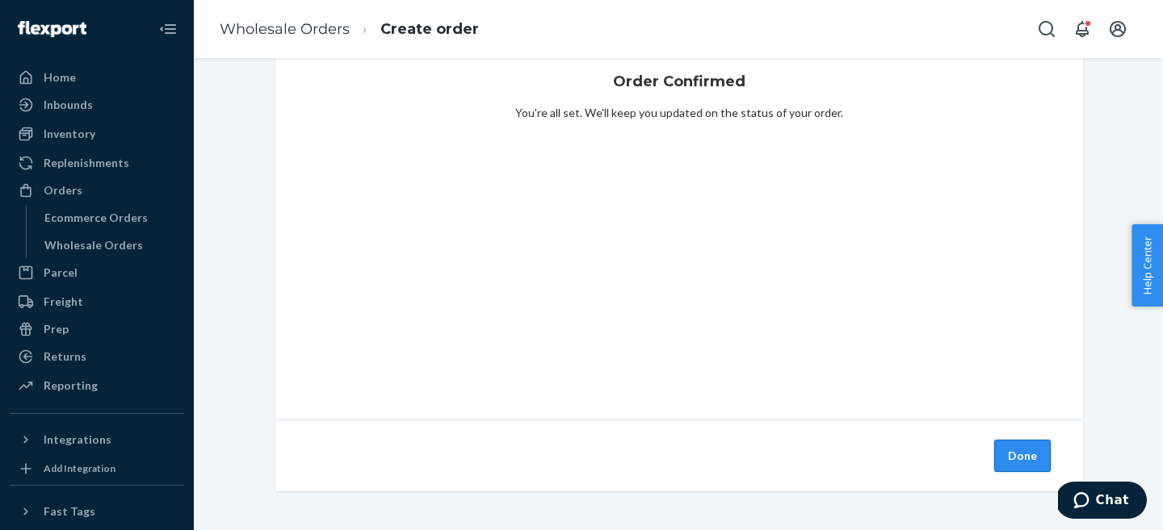
click at [1012, 450] on button "Done" at bounding box center [1022, 456] width 57 height 32
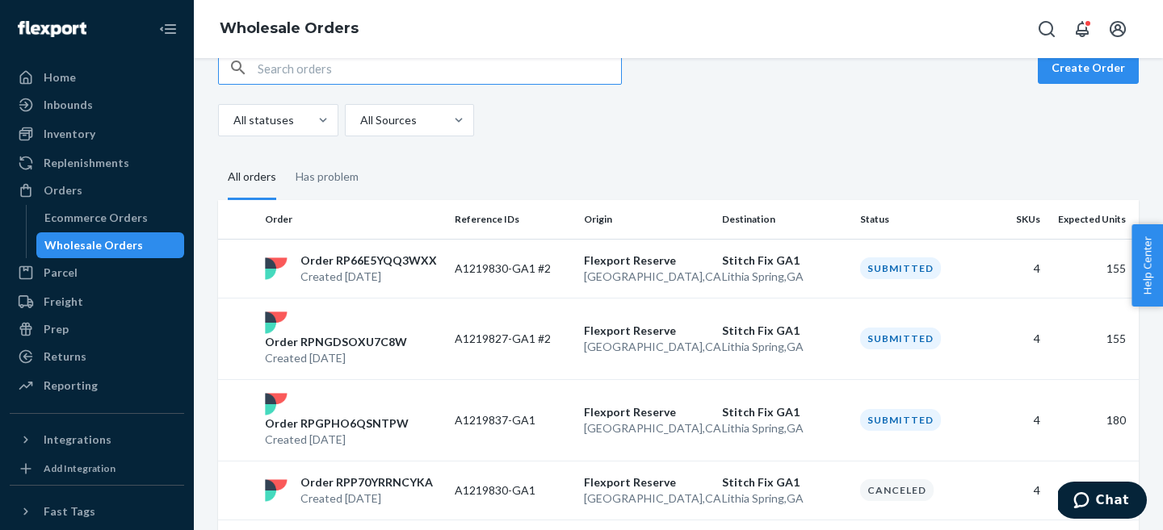
scroll to position [37, 0]
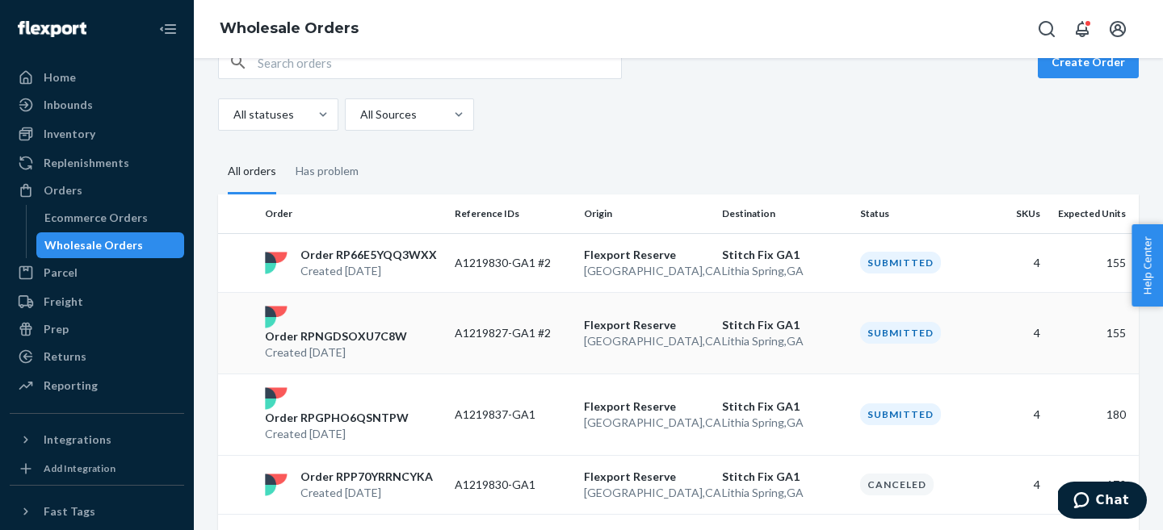
click at [459, 325] on p "A1219827-GA1 #2" at bounding box center [513, 333] width 116 height 16
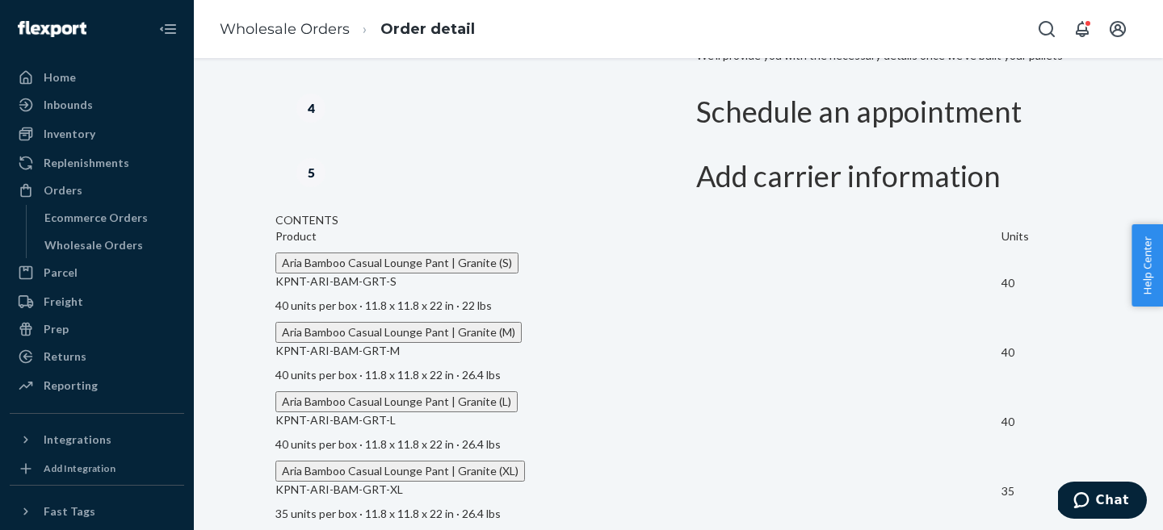
scroll to position [1059, 0]
click at [295, 37] on link "Wholesale Orders" at bounding box center [285, 29] width 130 height 18
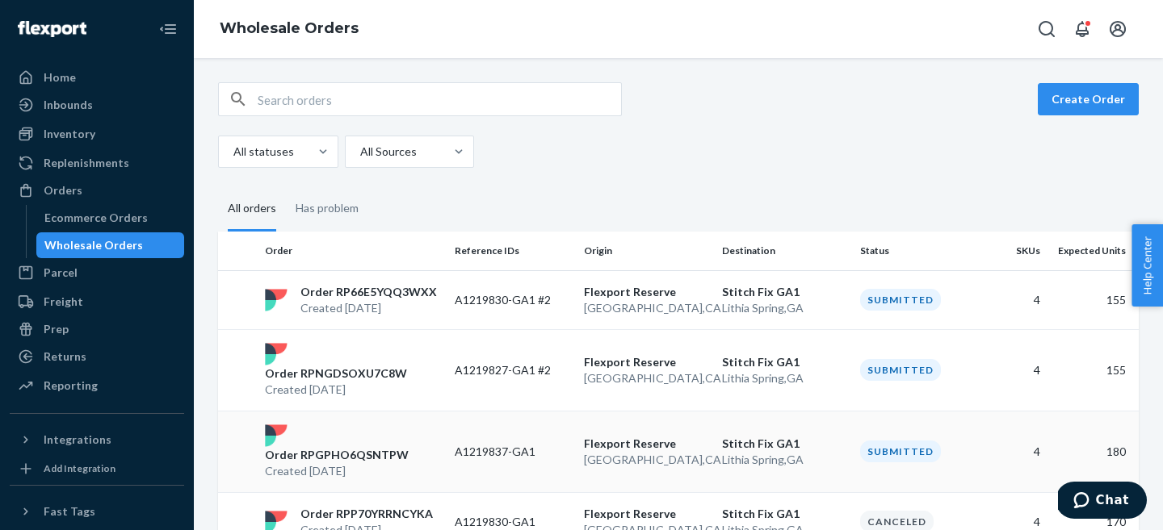
click at [383, 447] on p "Order RPGPHO6QSNTPW" at bounding box center [337, 455] width 144 height 16
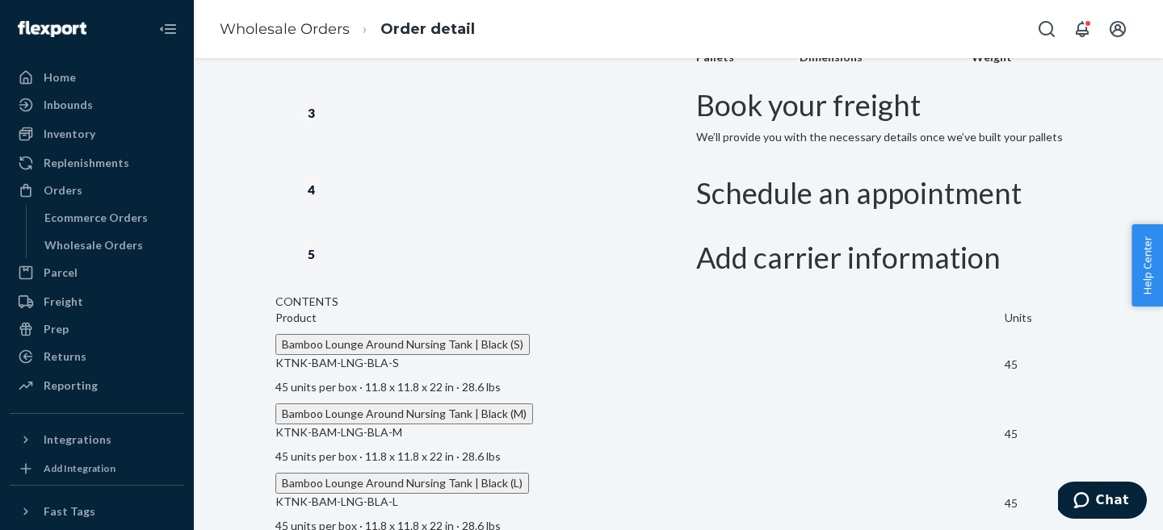
scroll to position [1071, 0]
